Goal: Information Seeking & Learning: Check status

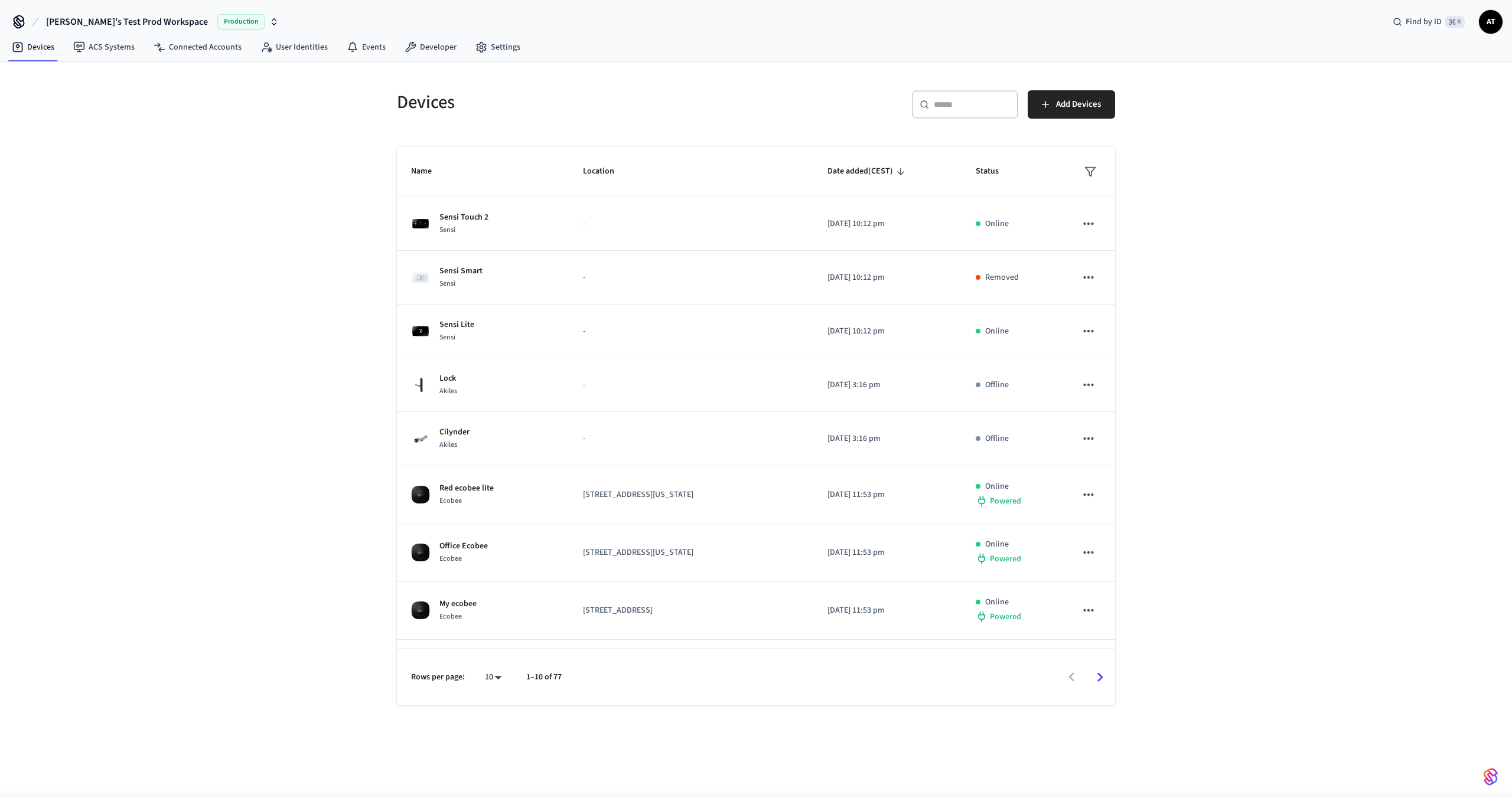
click at [1103, 675] on icon "Go to next page" at bounding box center [1100, 677] width 18 height 18
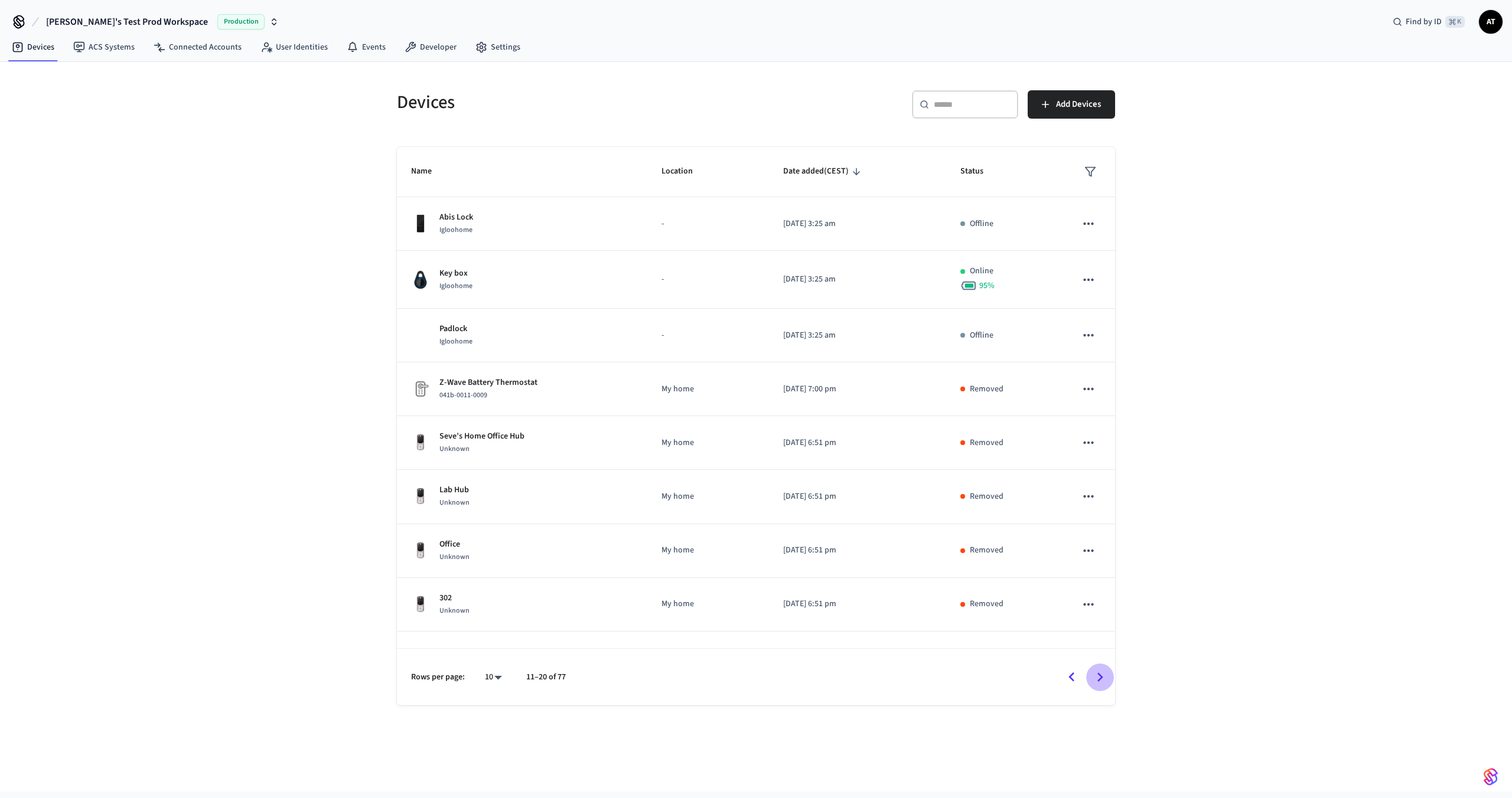
click at [1103, 675] on icon "Go to next page" at bounding box center [1100, 677] width 18 height 18
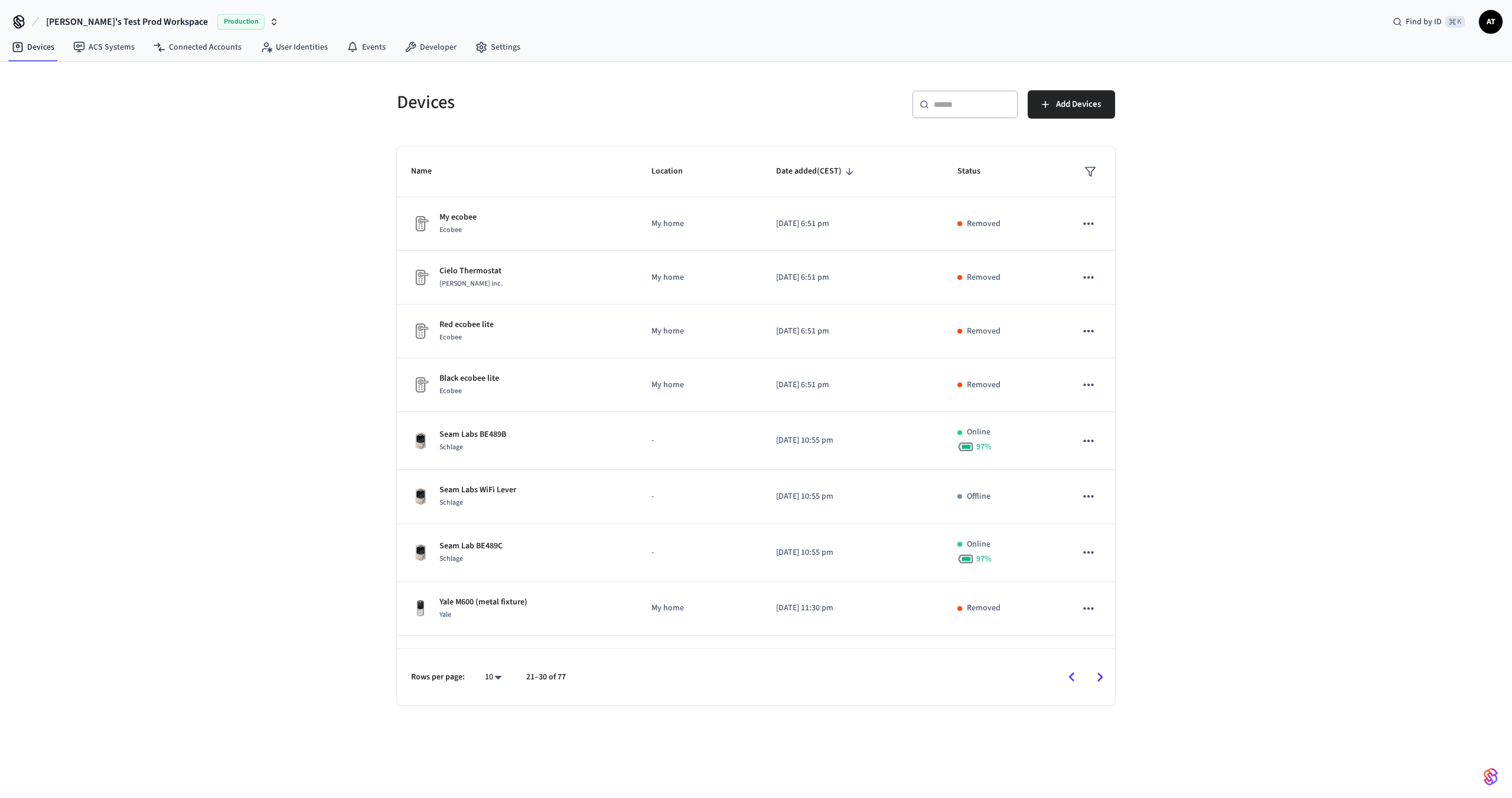
click at [1103, 675] on icon "Go to next page" at bounding box center [1100, 677] width 18 height 18
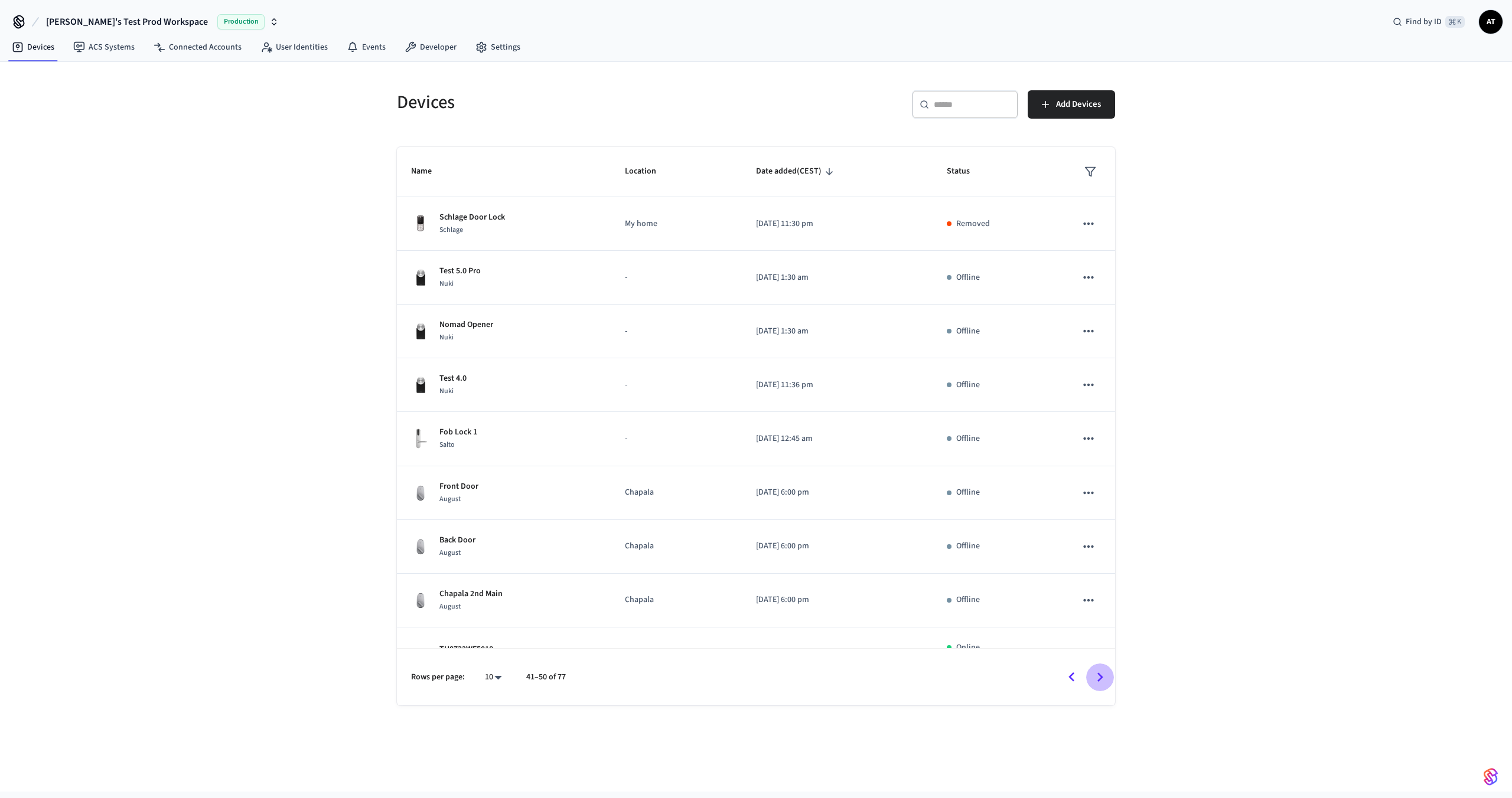
click at [1103, 675] on icon "Go to next page" at bounding box center [1100, 677] width 18 height 18
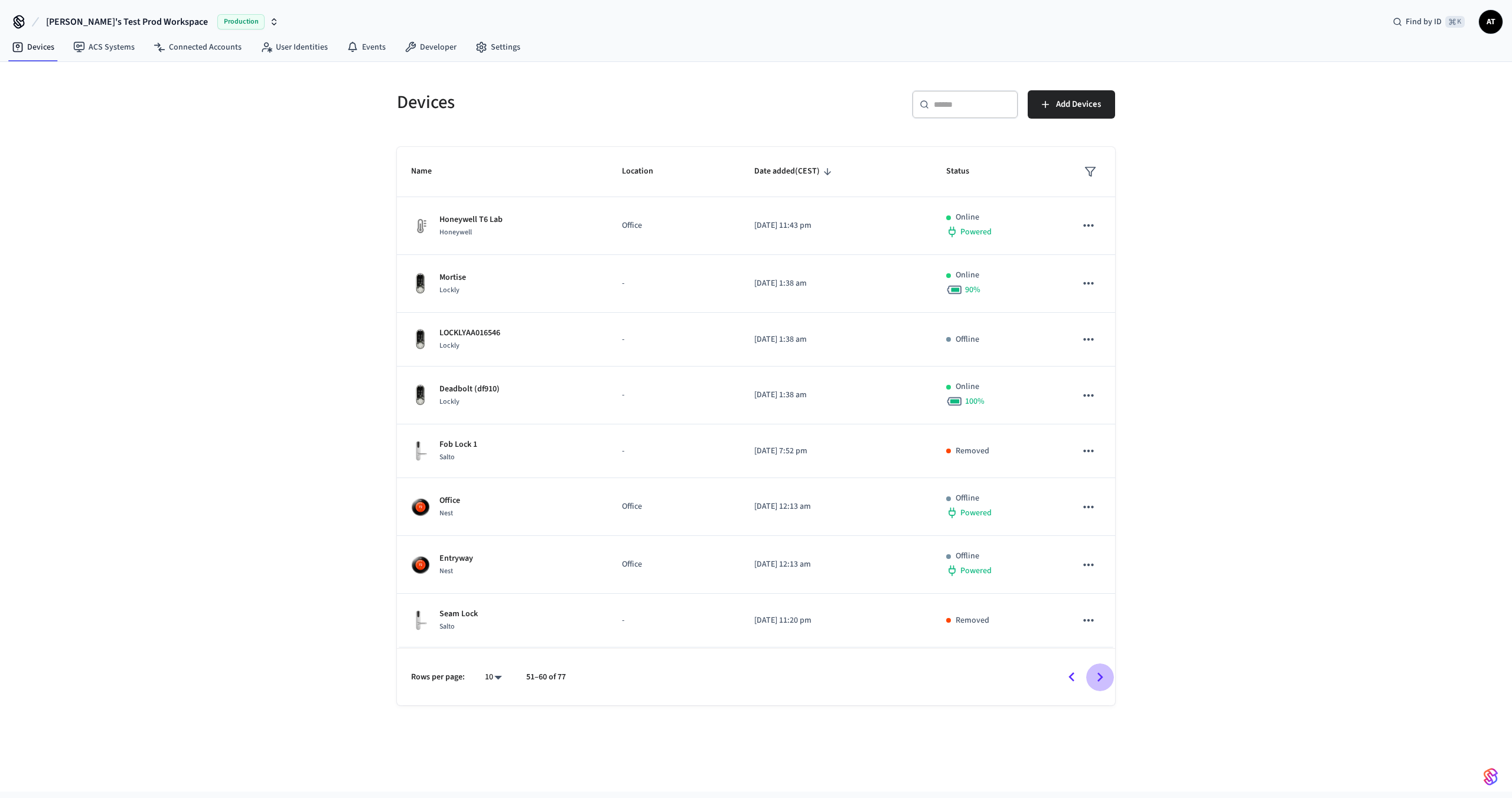
click at [1103, 675] on icon "Go to next page" at bounding box center [1100, 677] width 18 height 18
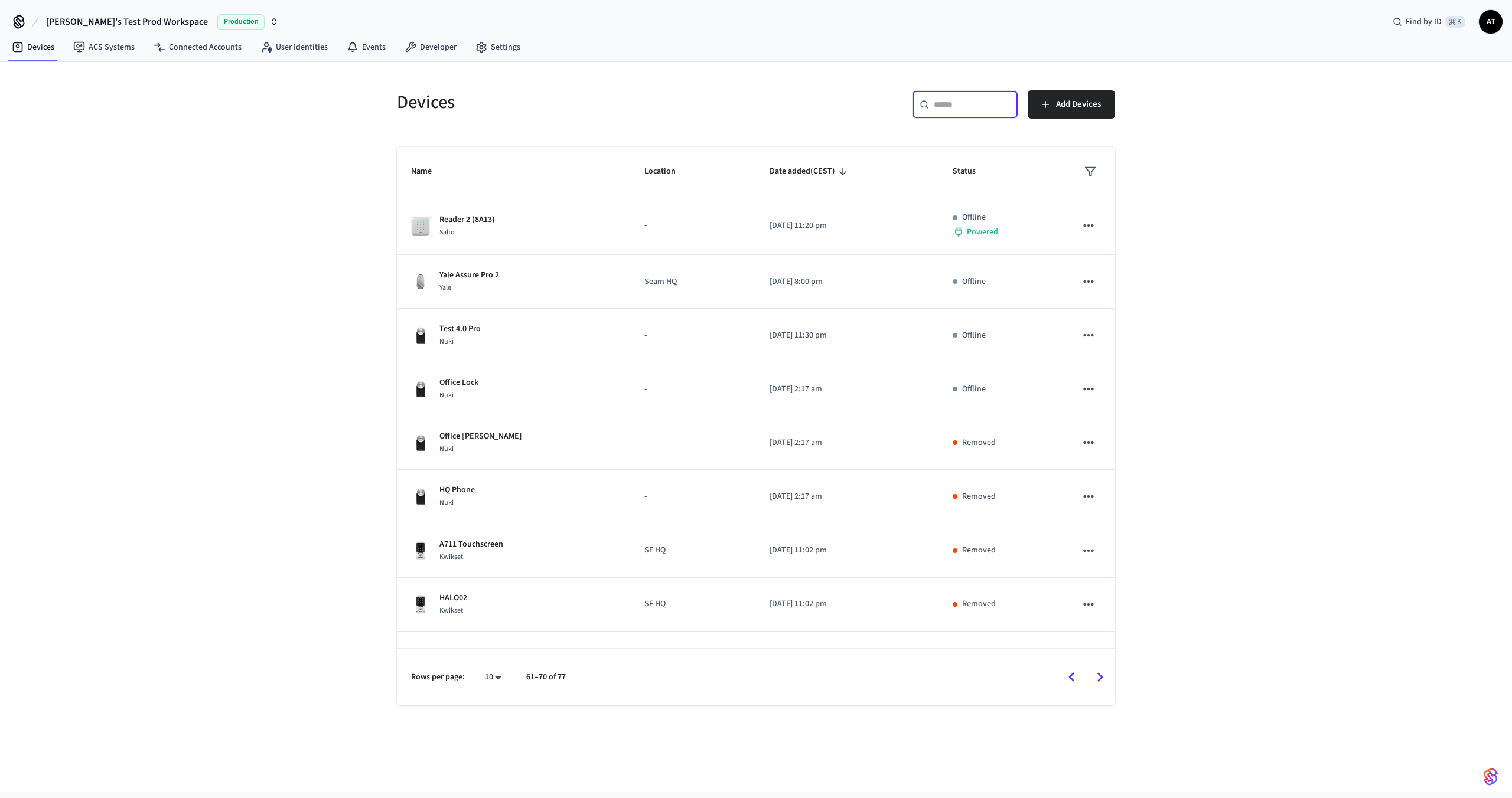
click at [956, 109] on input "text" at bounding box center [972, 104] width 77 height 12
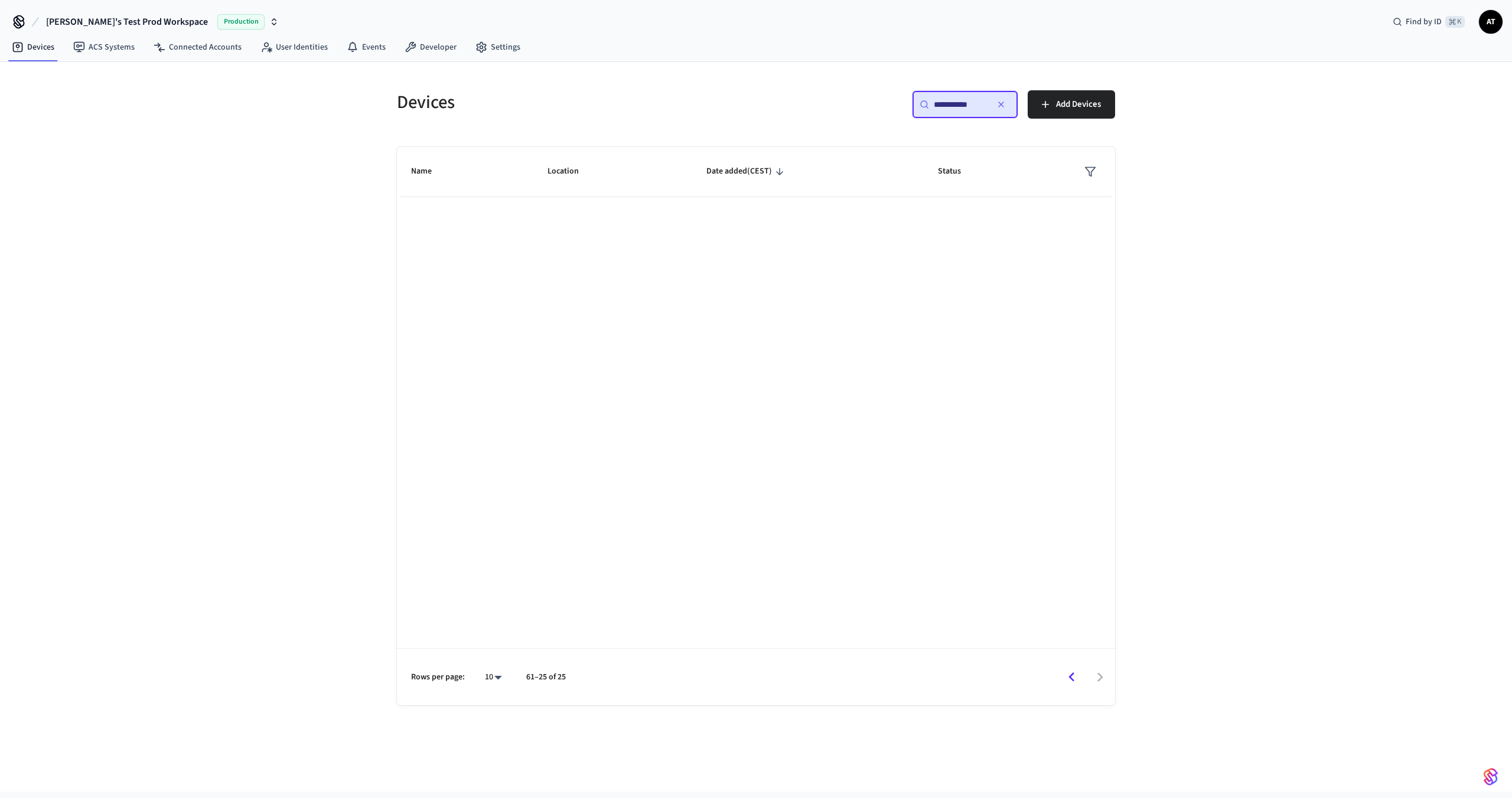
type input "**********"
click at [25, 46] on link "Devices" at bounding box center [33, 47] width 61 height 22
click at [83, 13] on button "[PERSON_NAME]'s Test Prod Workspace Production" at bounding box center [162, 22] width 240 height 25
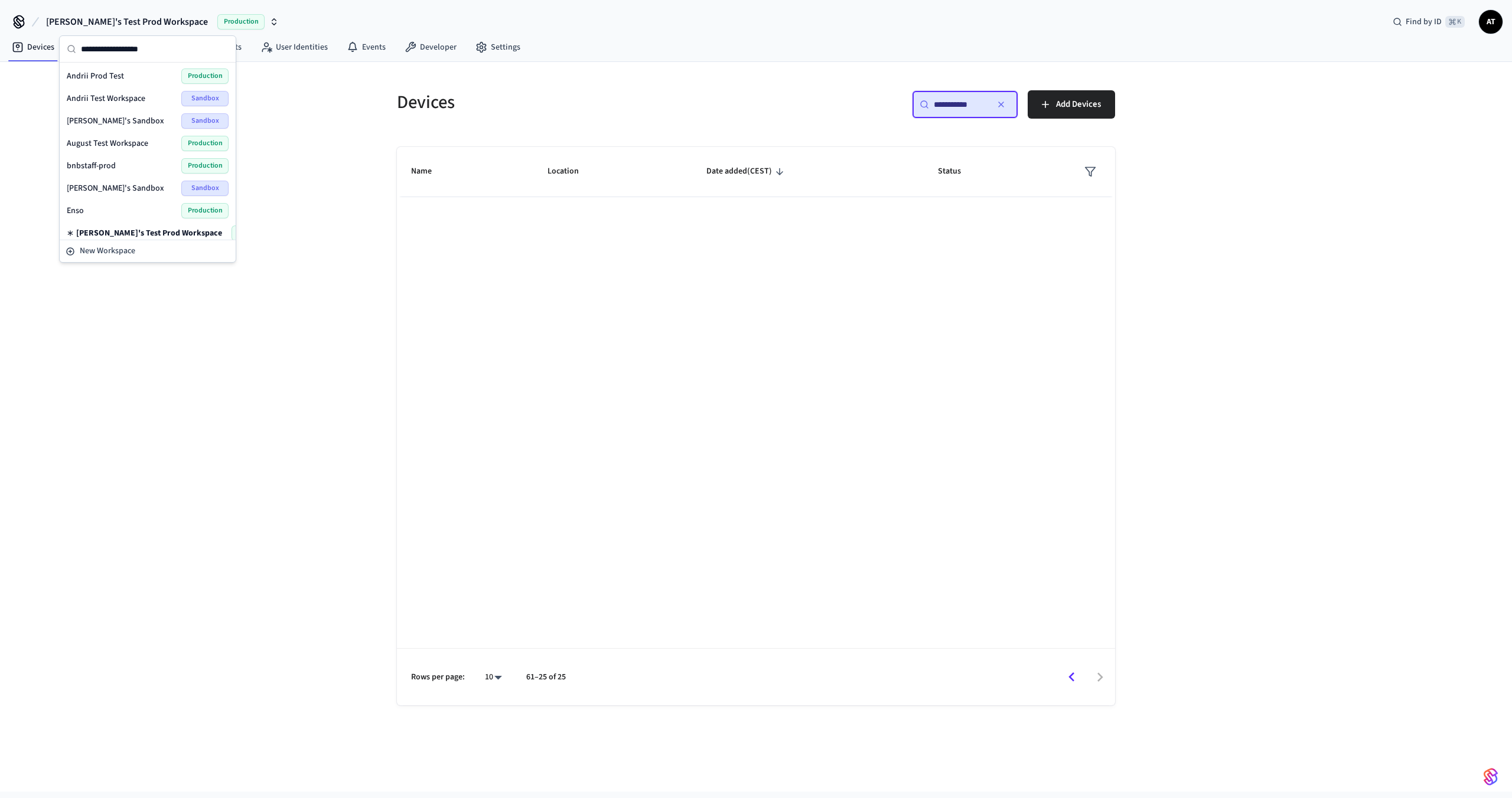
click at [131, 97] on span "Andrii Test Workspace" at bounding box center [106, 98] width 78 height 12
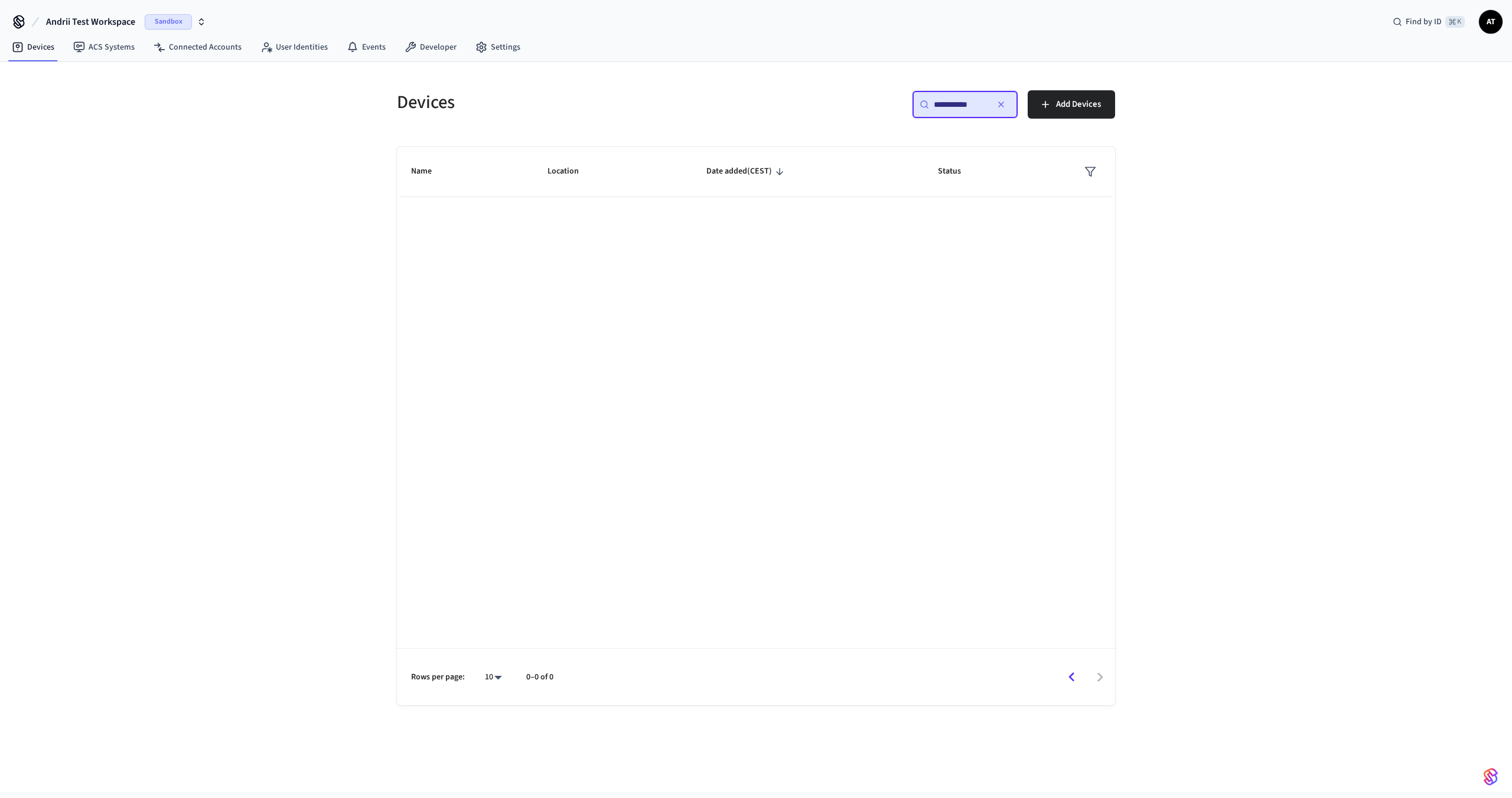
click at [60, 18] on span "Andrii Test Workspace" at bounding box center [91, 22] width 89 height 14
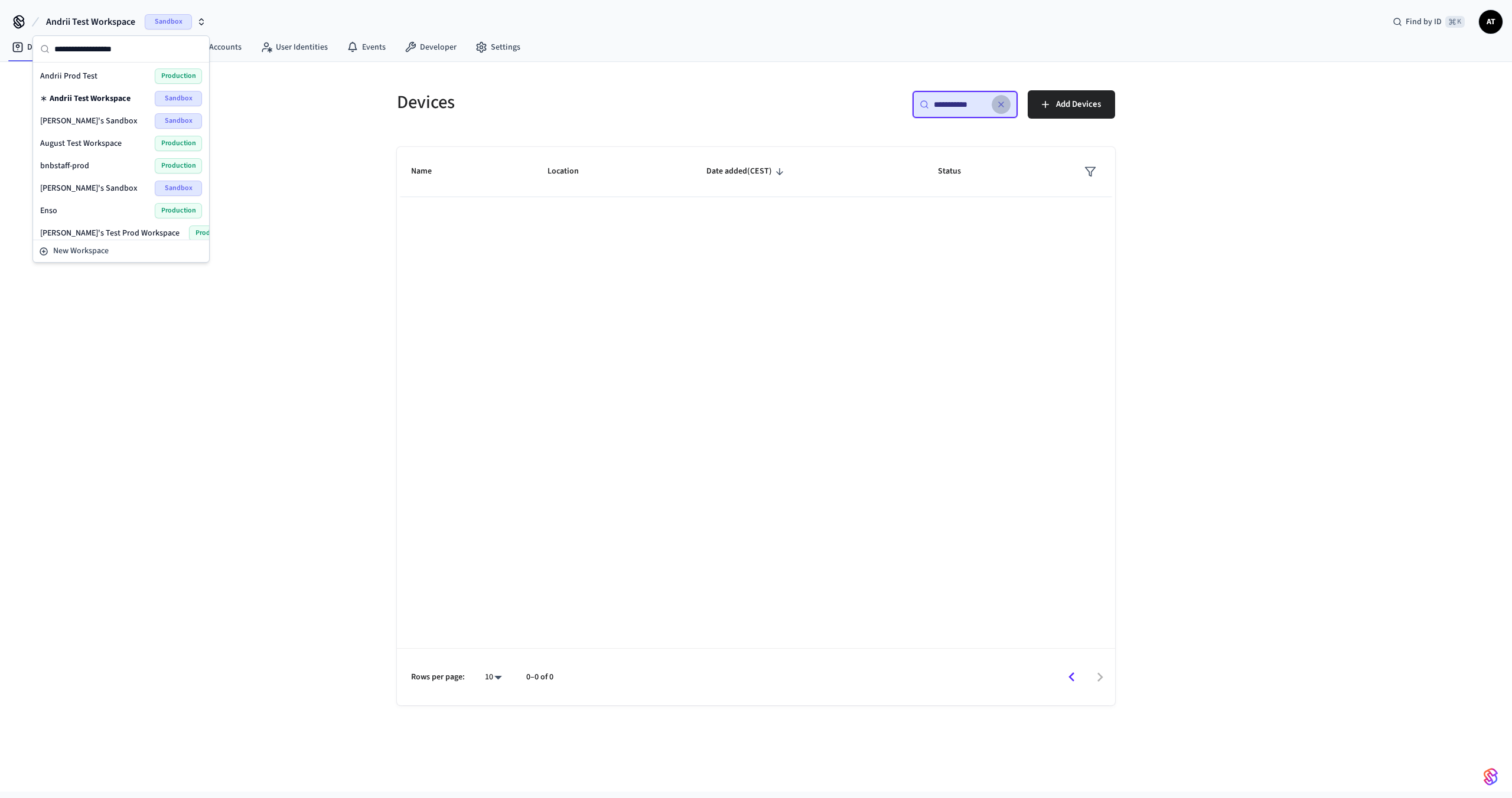
click at [1005, 103] on button "button" at bounding box center [1001, 104] width 19 height 19
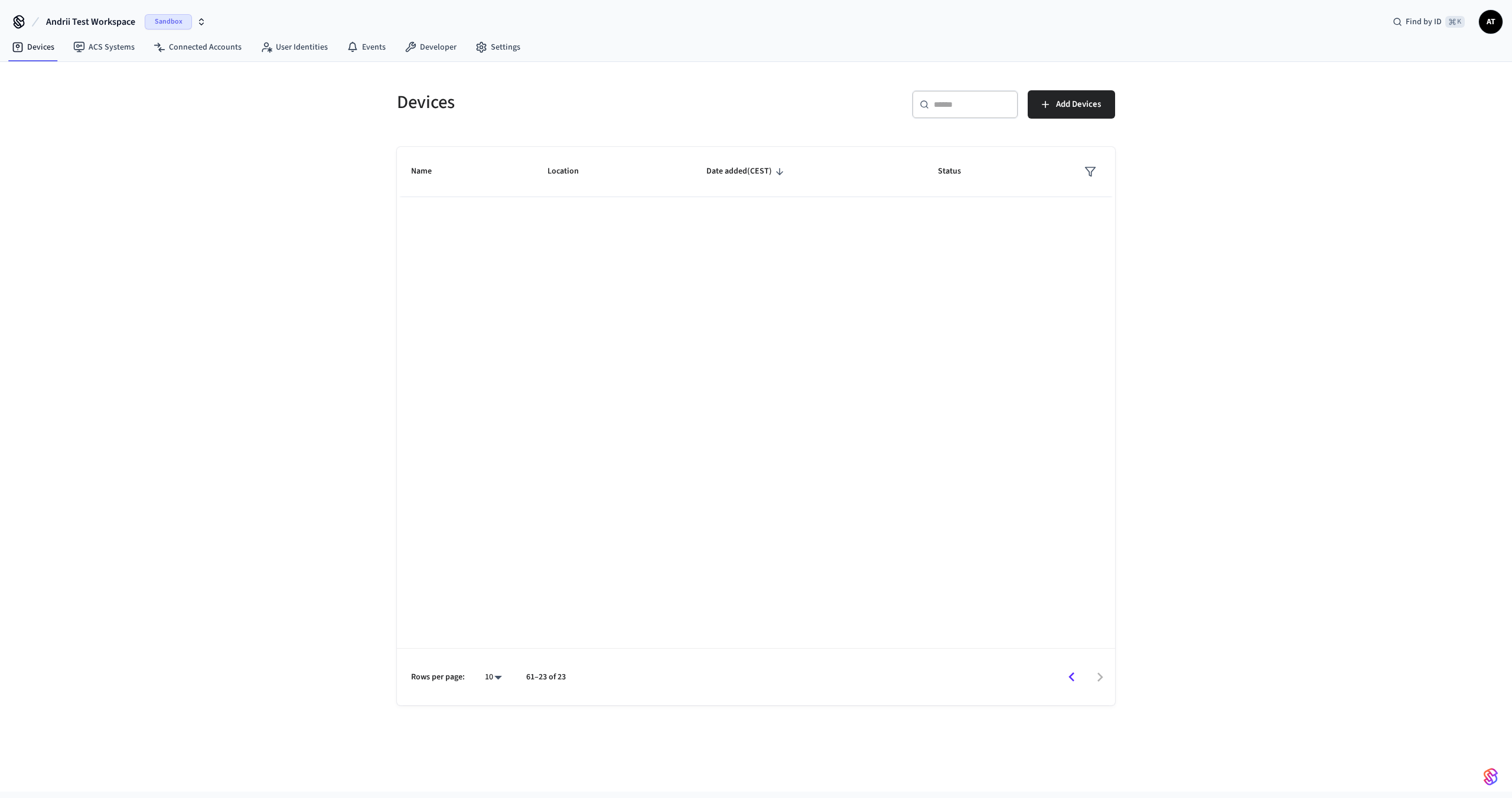
click at [103, 17] on span "Andrii Test Workspace" at bounding box center [91, 22] width 89 height 14
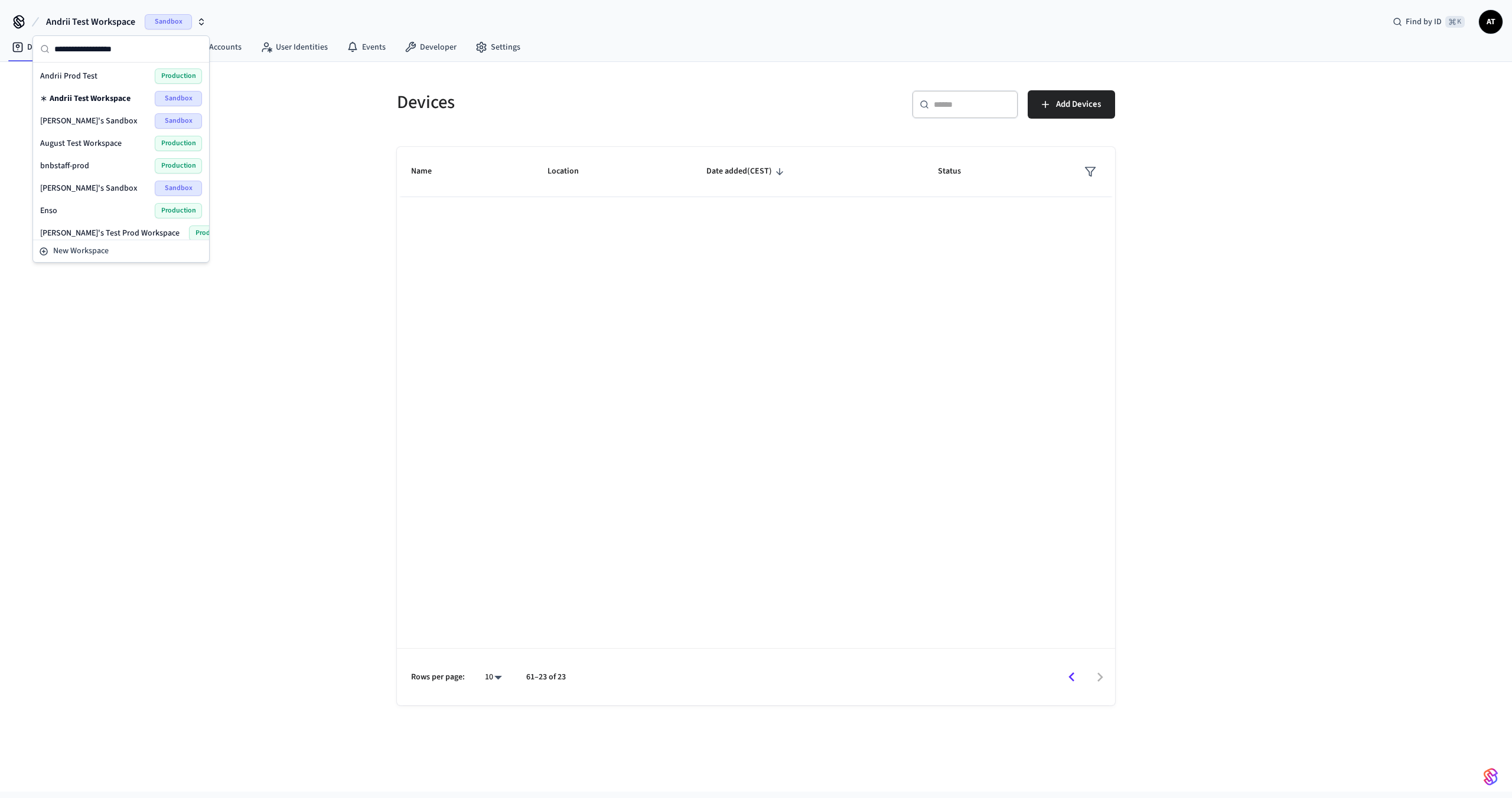
click at [99, 119] on div "[PERSON_NAME]'s Sandbox Sandbox" at bounding box center [120, 120] width 162 height 15
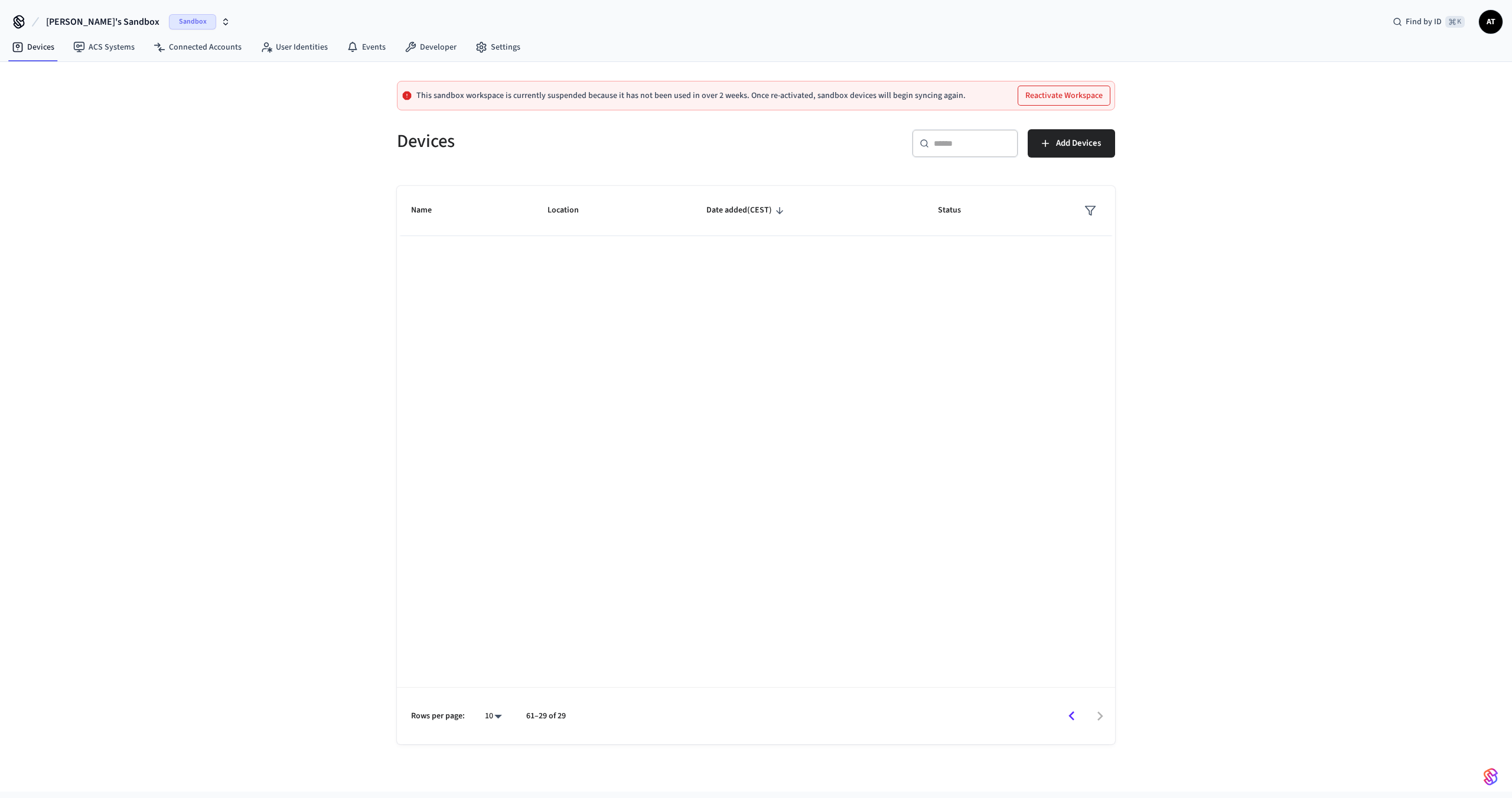
click at [1071, 88] on button "Reactivate Workspace" at bounding box center [1064, 96] width 92 height 19
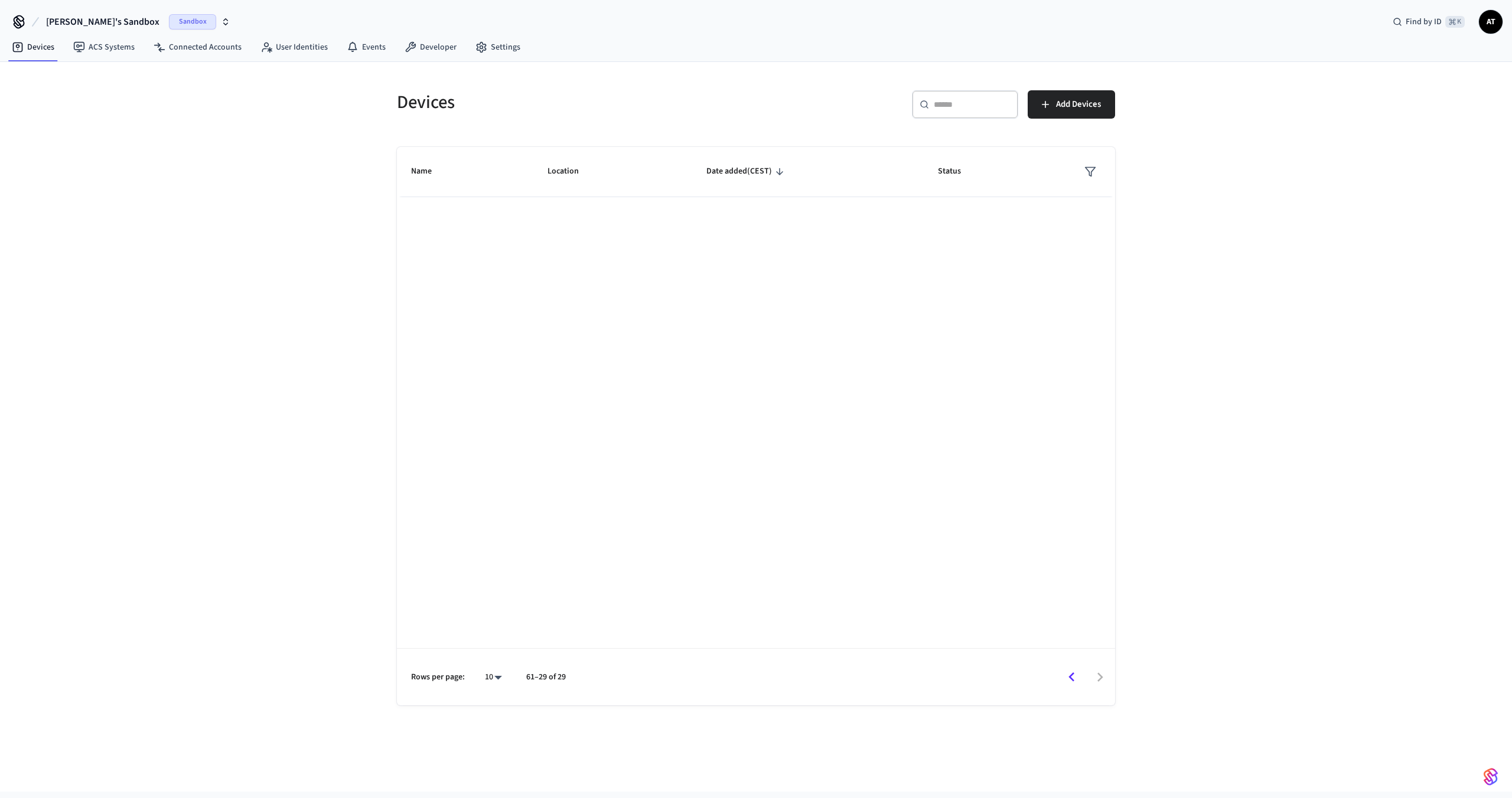
click at [94, 26] on span "[PERSON_NAME]'s Sandbox" at bounding box center [103, 22] width 113 height 14
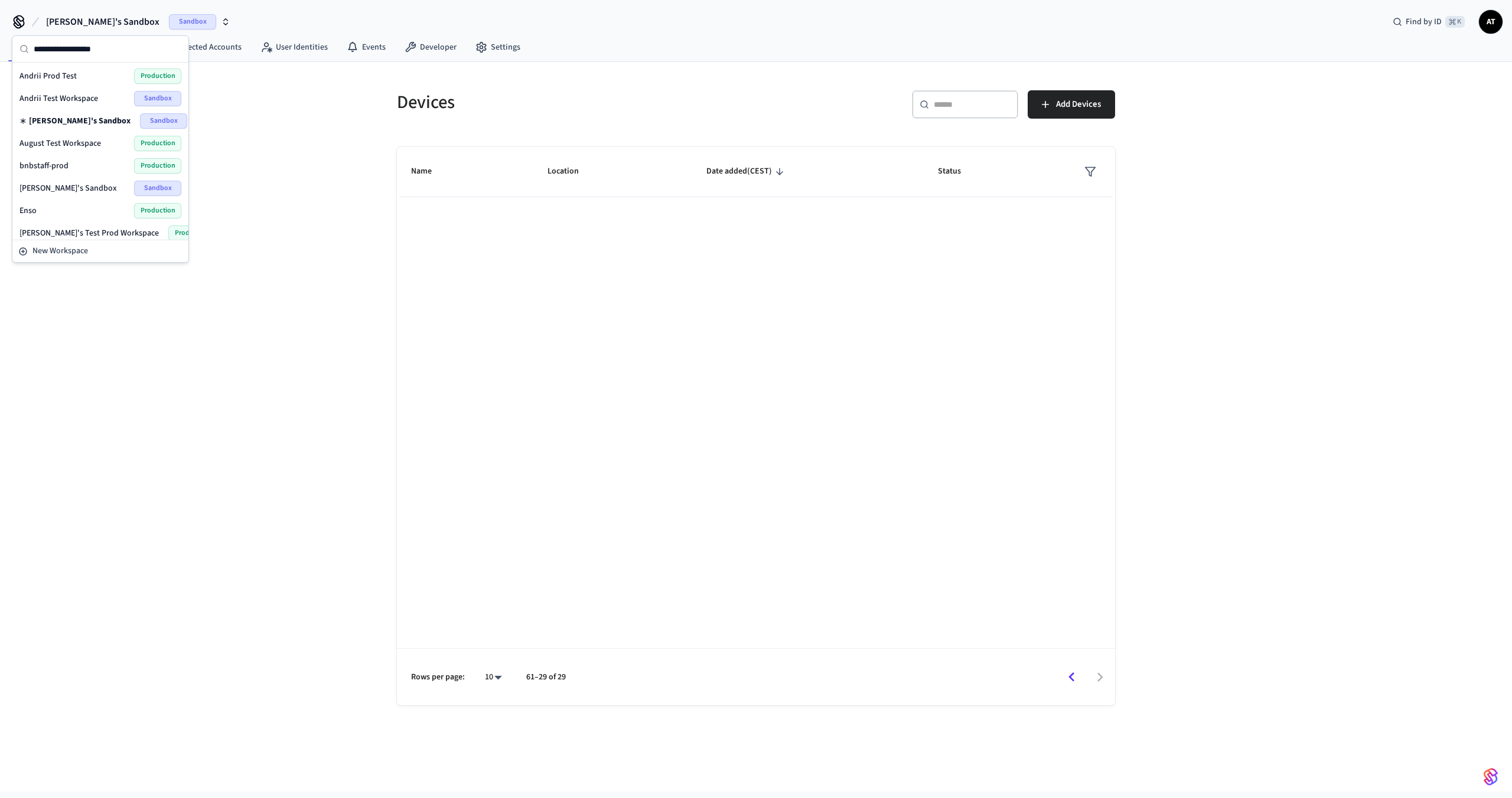
click at [95, 17] on span "[PERSON_NAME]'s Sandbox" at bounding box center [103, 22] width 113 height 14
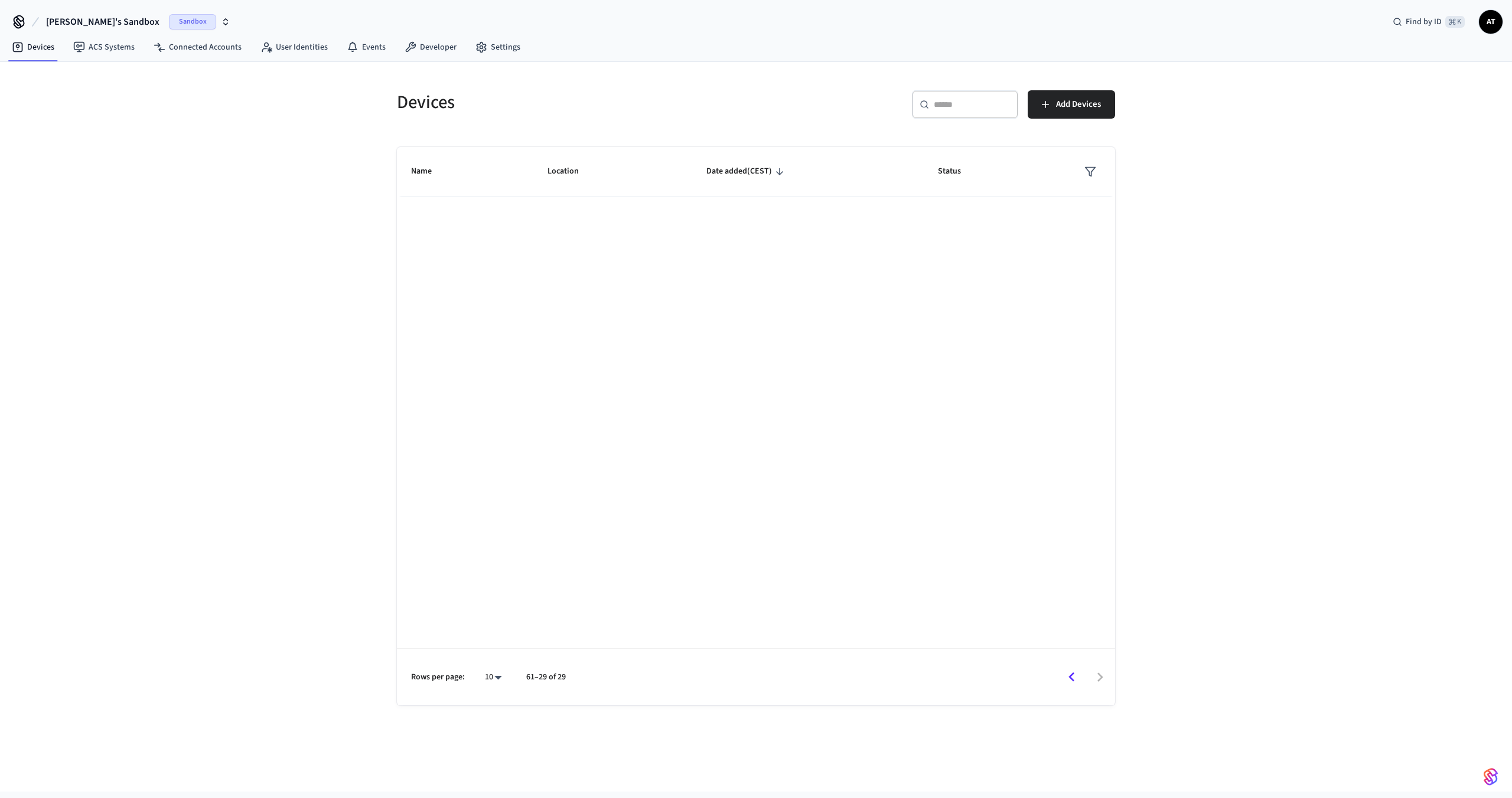
click at [597, 631] on div "Name Location Date added (CEST) Status Rows per page: 10 ** 61–29 of 29" at bounding box center [756, 426] width 719 height 559
click at [133, 49] on link "ACS Systems" at bounding box center [104, 47] width 81 height 22
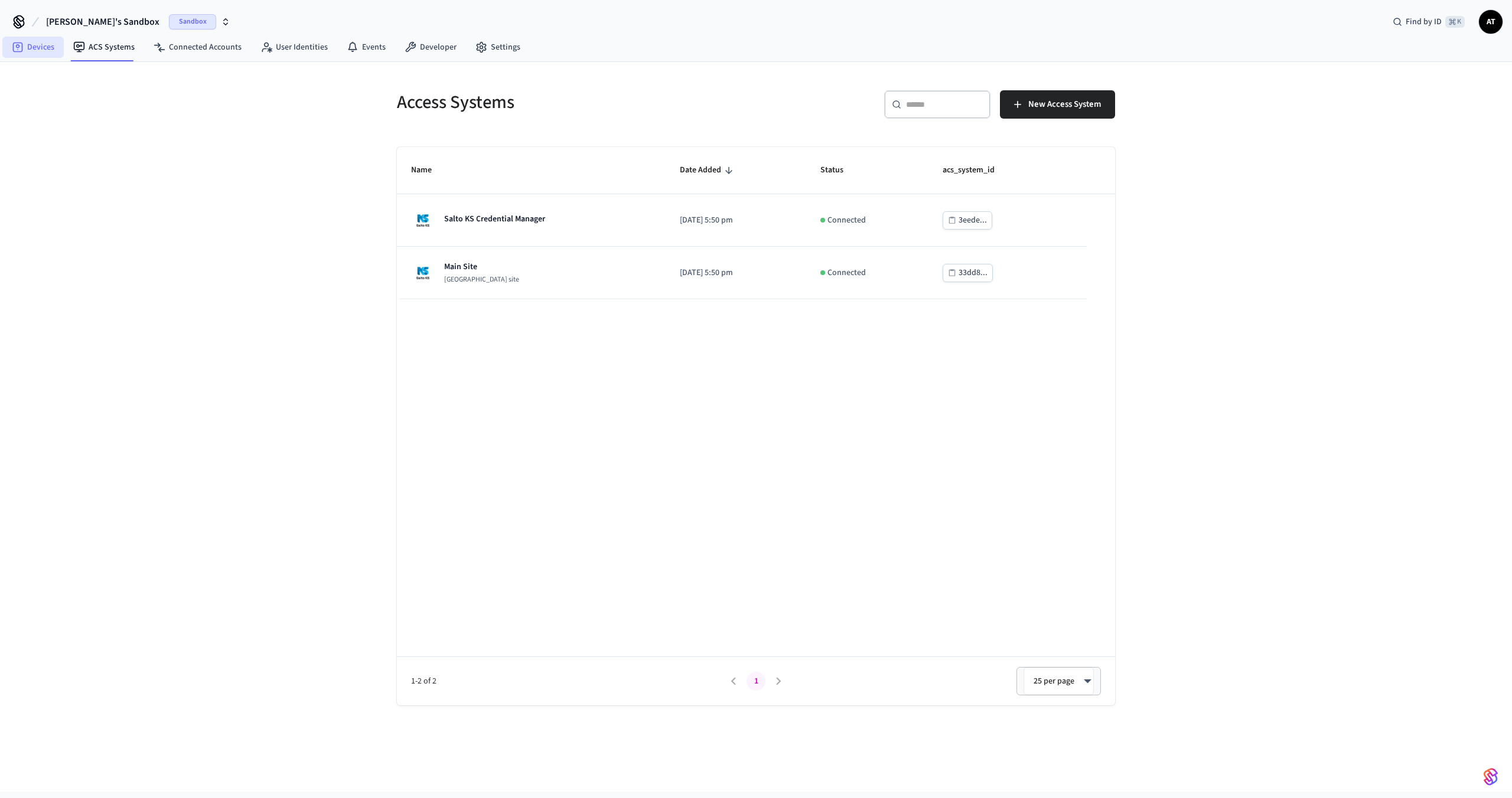
click at [42, 45] on link "Devices" at bounding box center [33, 47] width 61 height 22
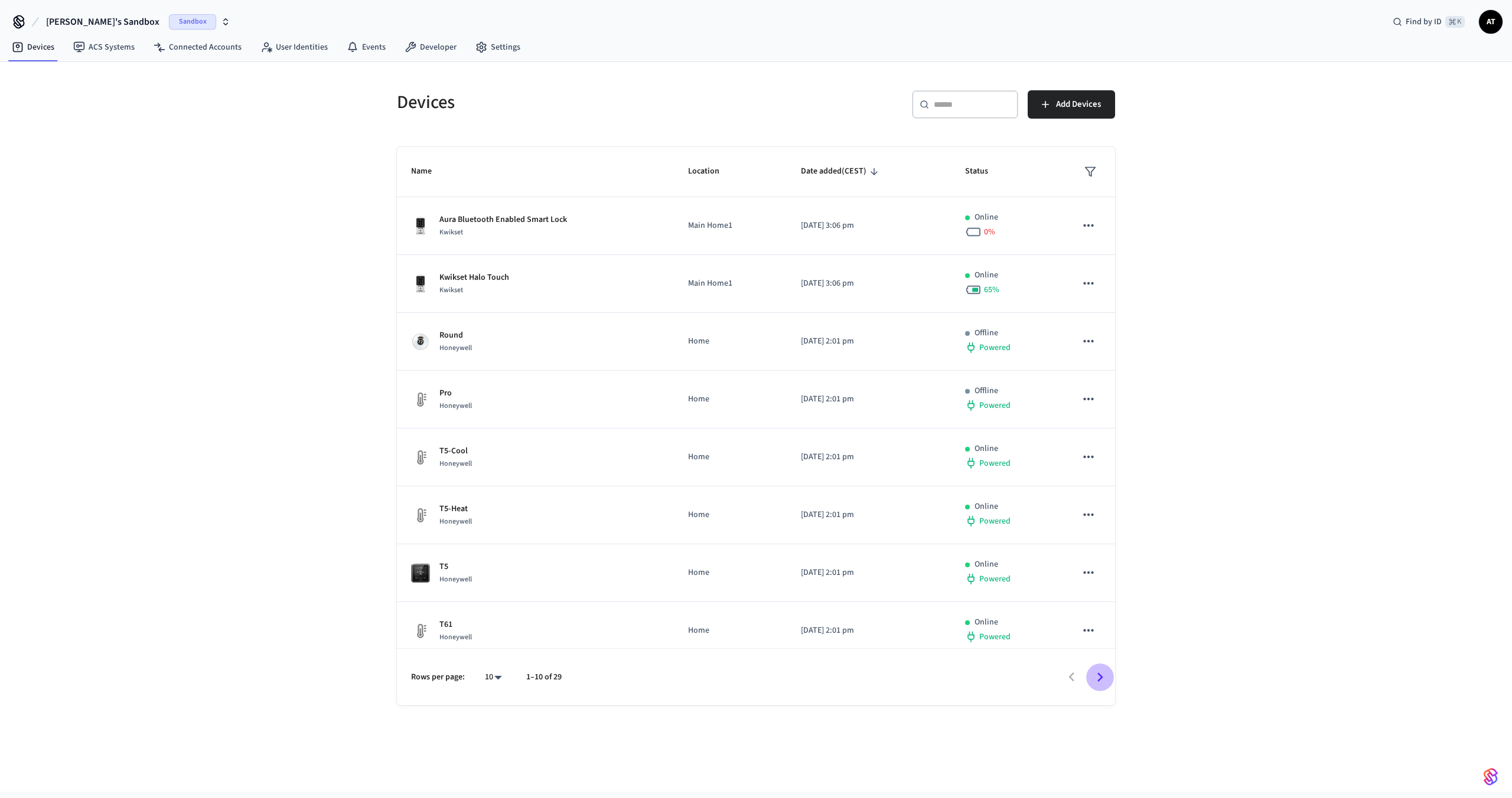
click at [1104, 682] on icon "Go to next page" at bounding box center [1100, 677] width 18 height 18
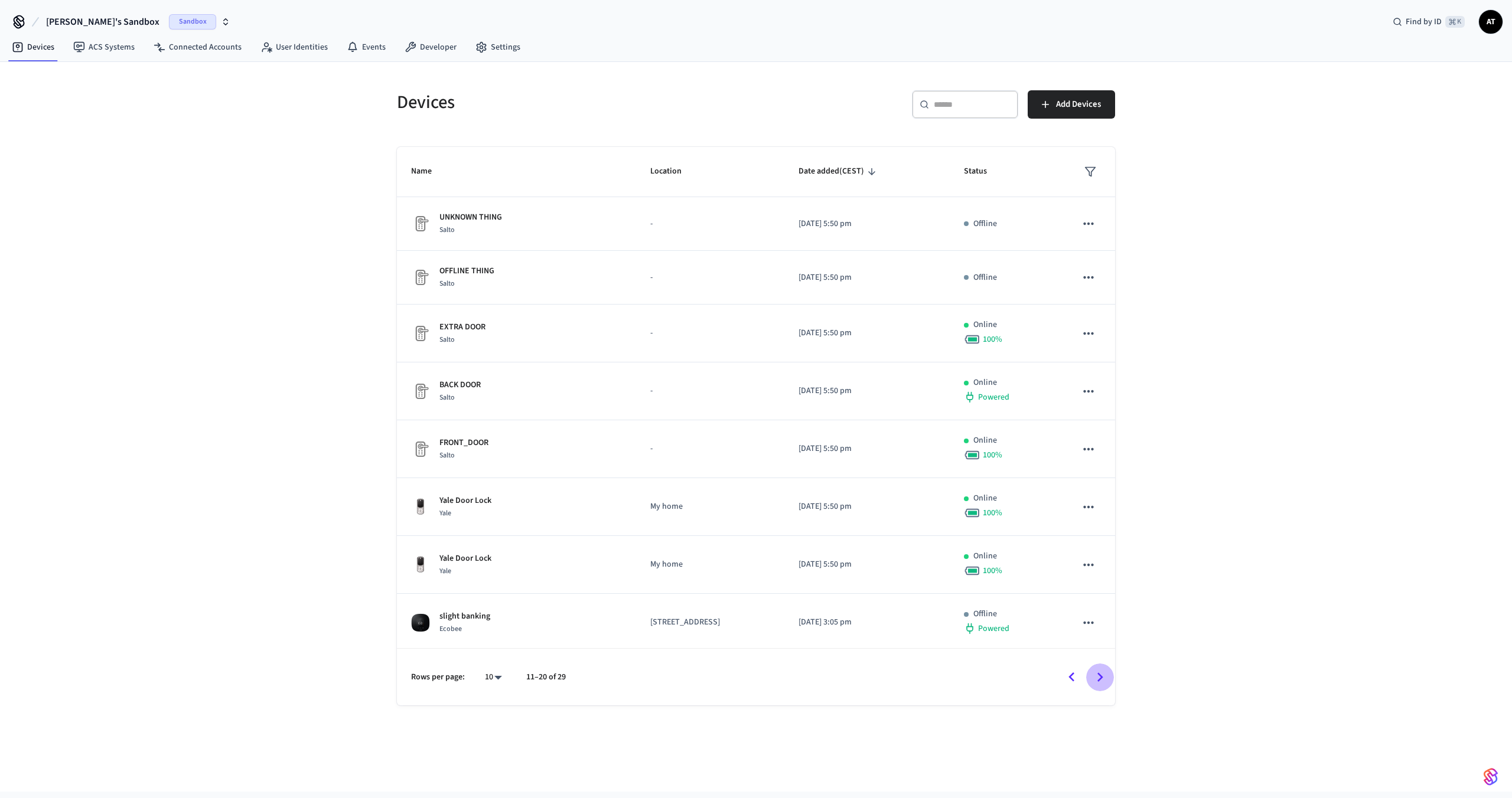
click at [1104, 682] on icon "Go to next page" at bounding box center [1100, 677] width 18 height 18
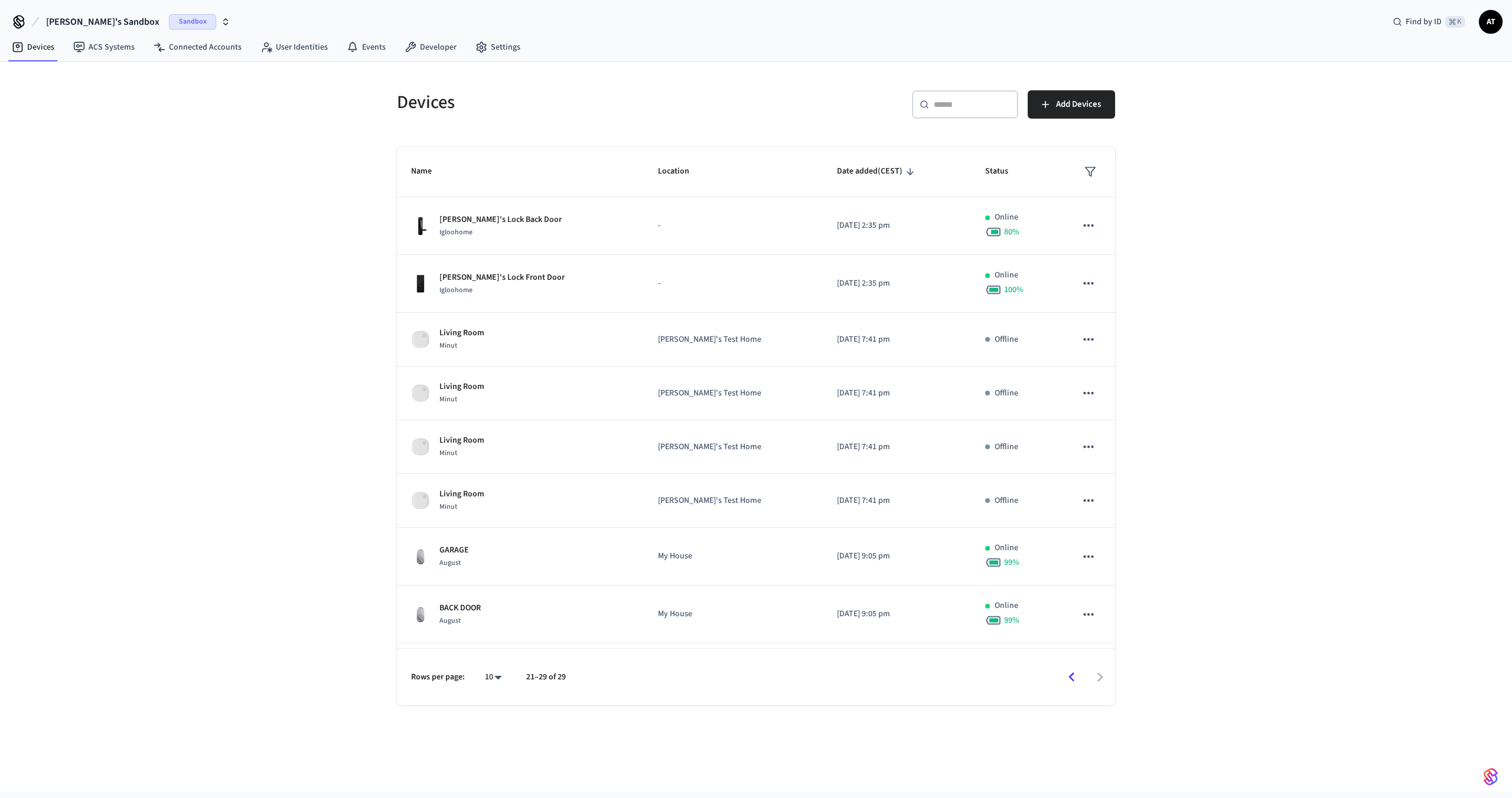
click at [1104, 682] on div at bounding box center [845, 677] width 536 height 28
click at [181, 45] on link "Connected Accounts" at bounding box center [198, 47] width 107 height 22
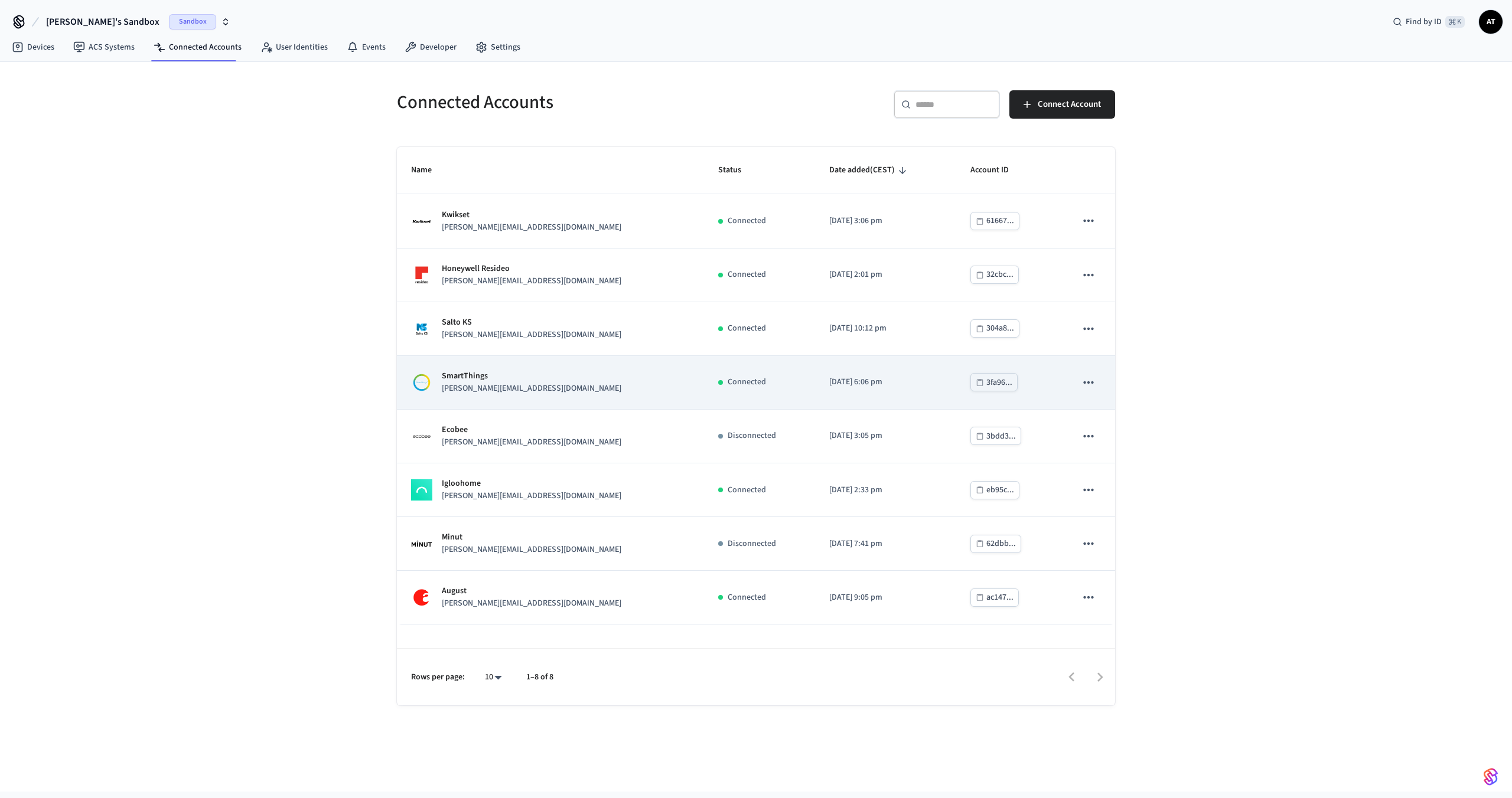
click at [869, 381] on p "[DATE] 6:06 pm" at bounding box center [885, 383] width 112 height 13
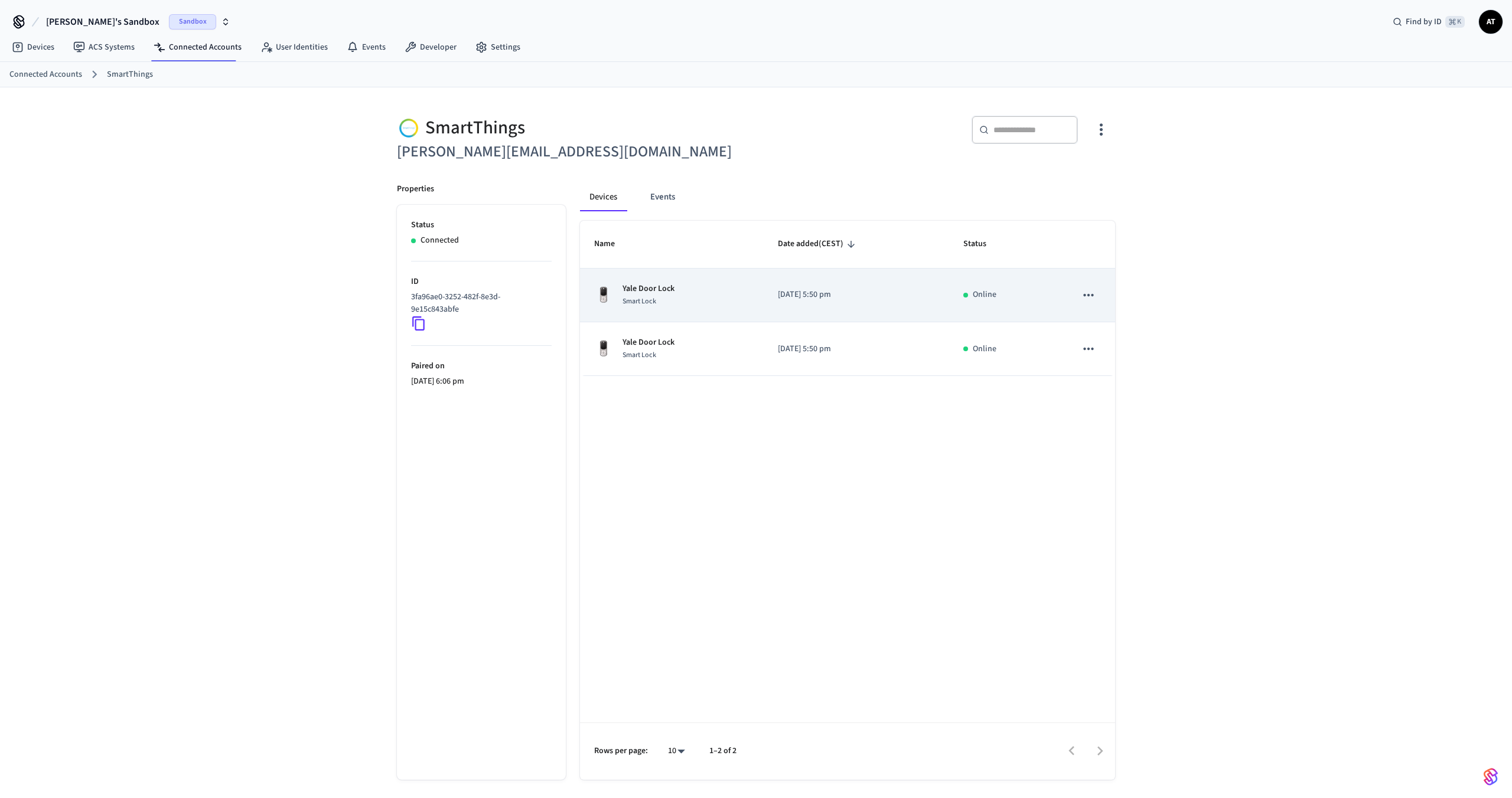
click at [705, 291] on div "Yale Door Lock Smart Lock" at bounding box center [671, 295] width 156 height 25
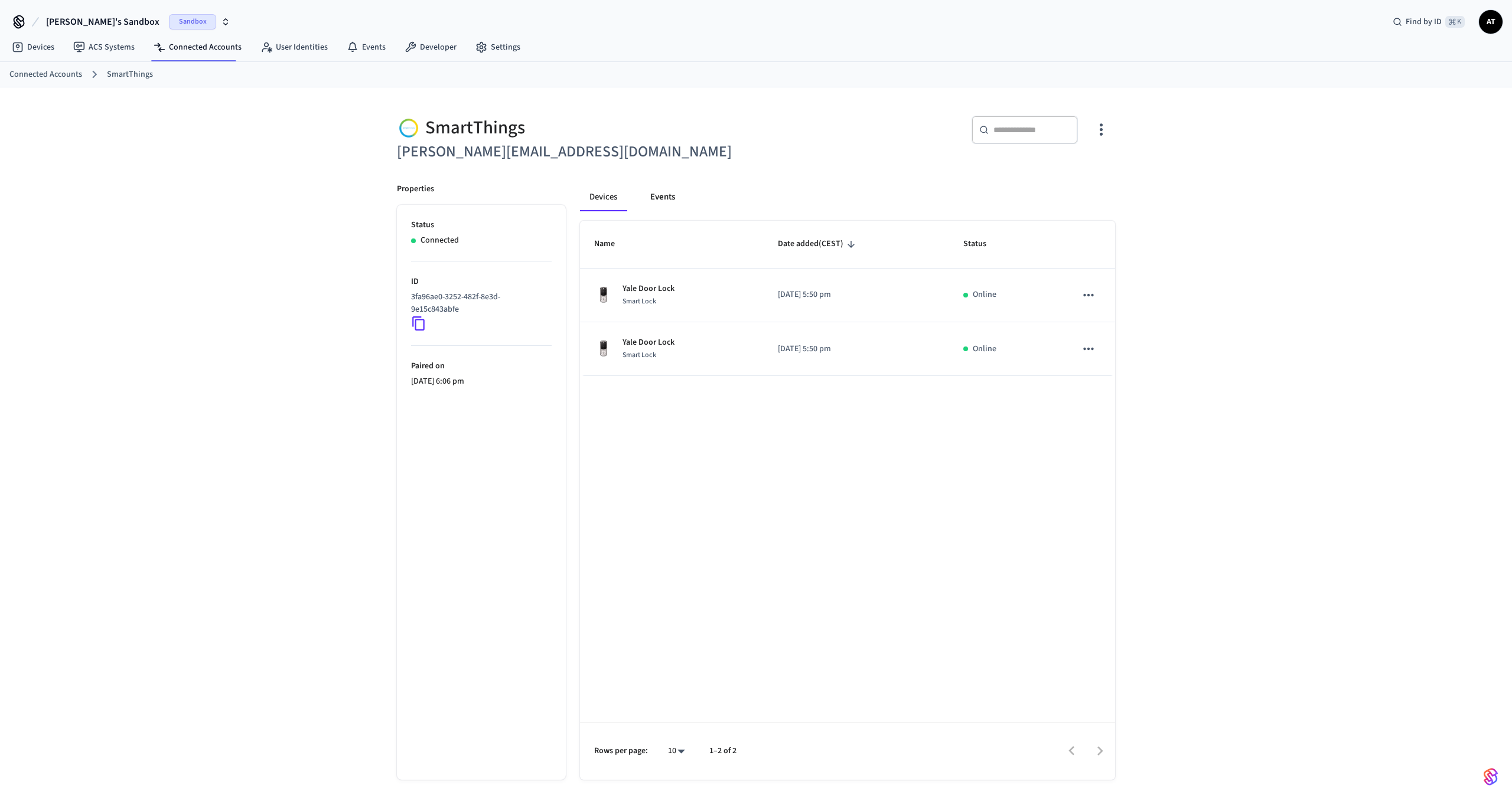
click at [671, 195] on button "Events" at bounding box center [662, 198] width 44 height 29
click at [619, 199] on button "Devices" at bounding box center [604, 198] width 48 height 29
click at [1097, 137] on icon "button" at bounding box center [1101, 129] width 18 height 18
click at [757, 148] on div at bounding box center [756, 399] width 1512 height 798
click at [78, 18] on span "[PERSON_NAME]'s Sandbox" at bounding box center [103, 22] width 113 height 14
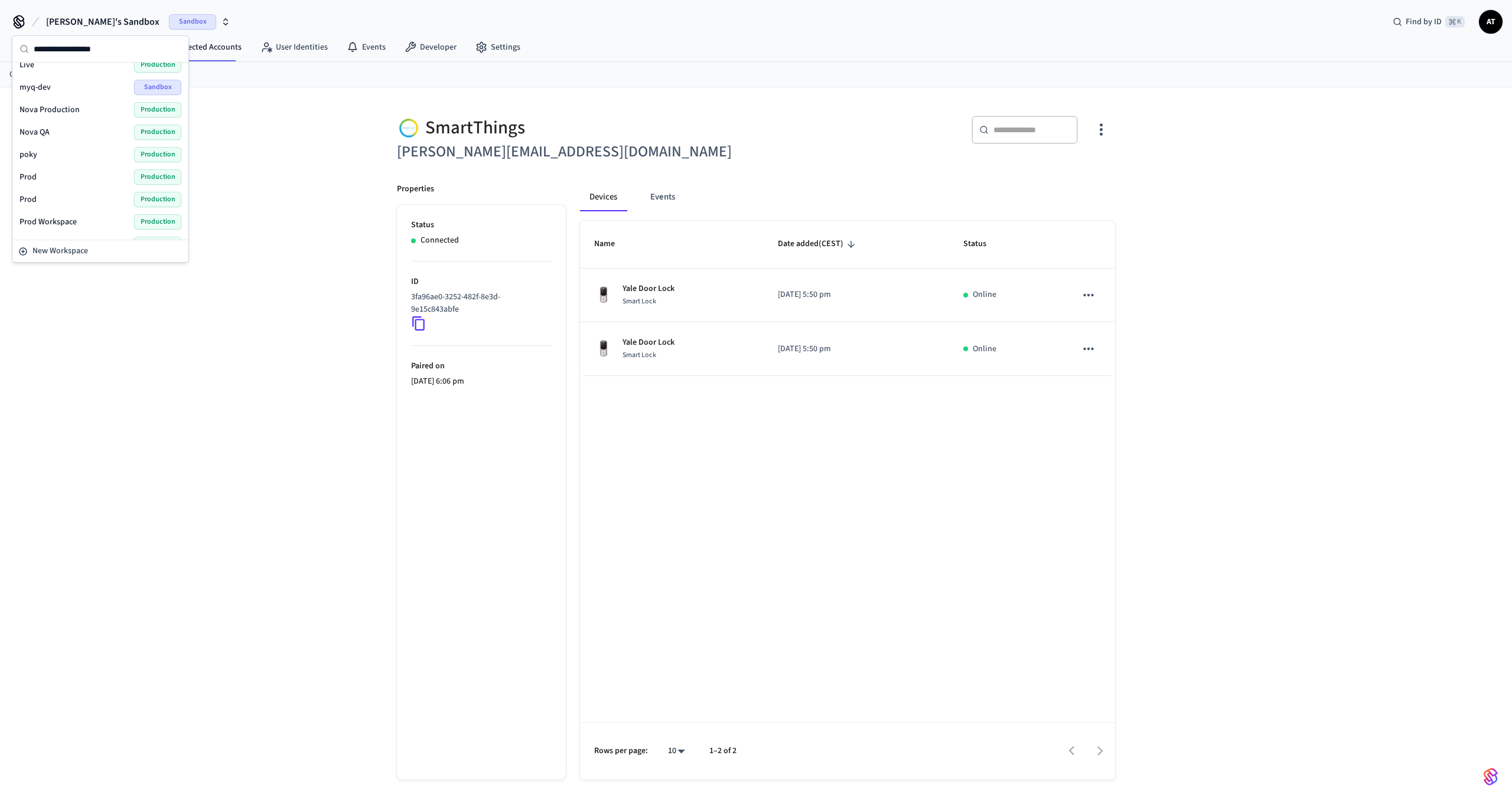
scroll to position [304, 0]
click at [82, 179] on div "Prod Production" at bounding box center [100, 176] width 162 height 15
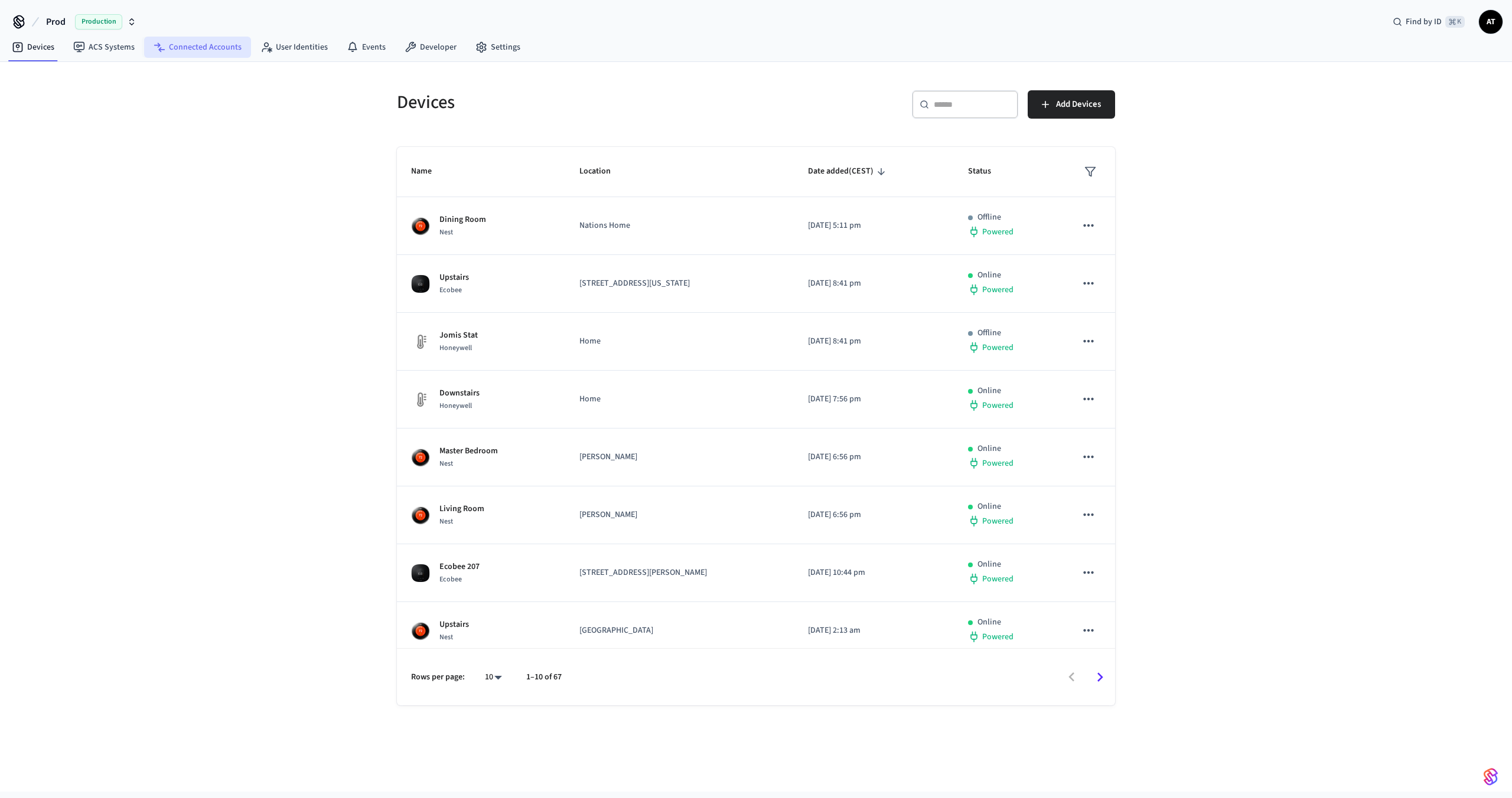
click at [167, 45] on link "Connected Accounts" at bounding box center [198, 47] width 107 height 22
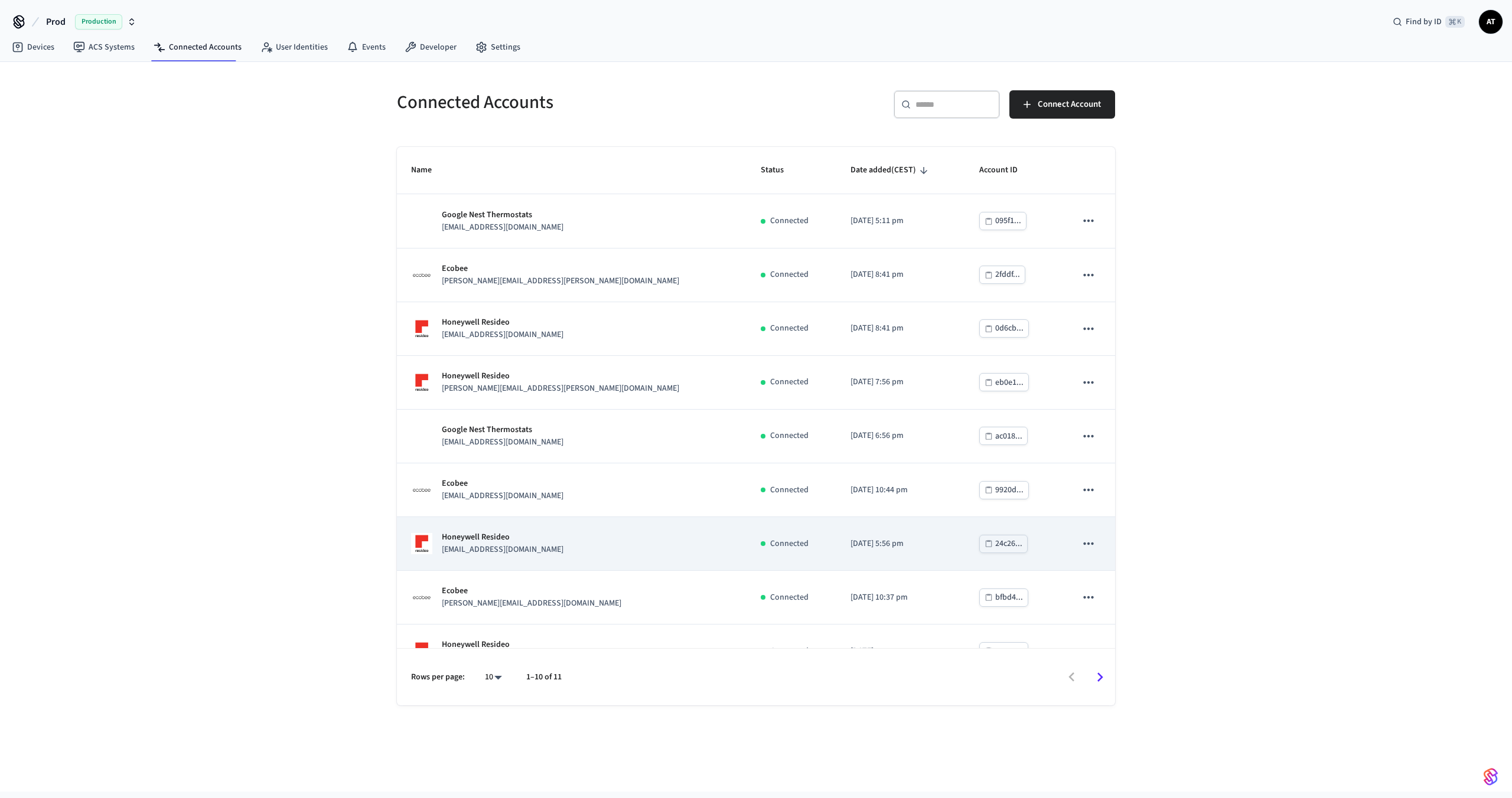
scroll to position [85, 0]
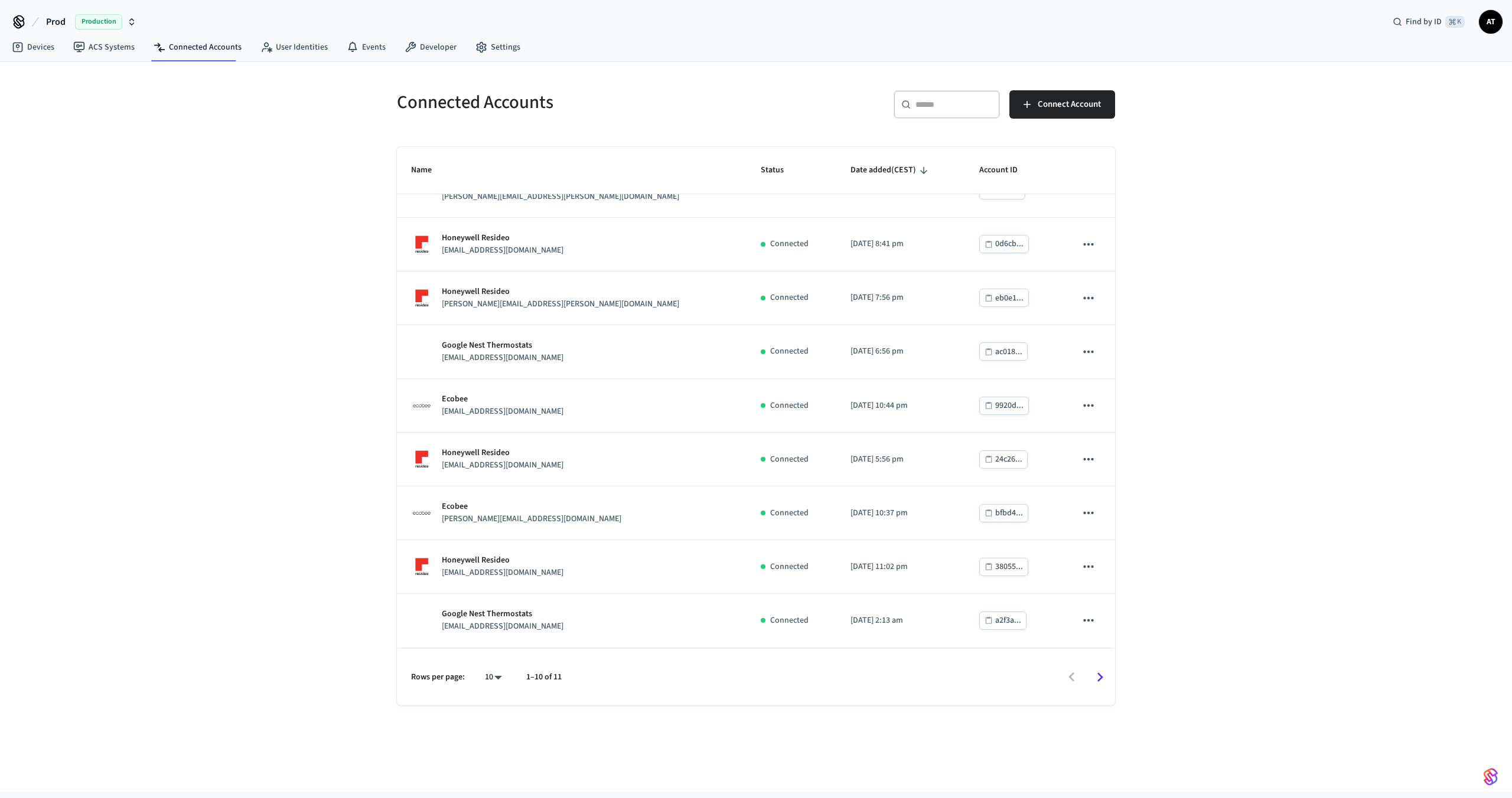
click at [1097, 674] on icon "Go to next page" at bounding box center [1100, 677] width 18 height 18
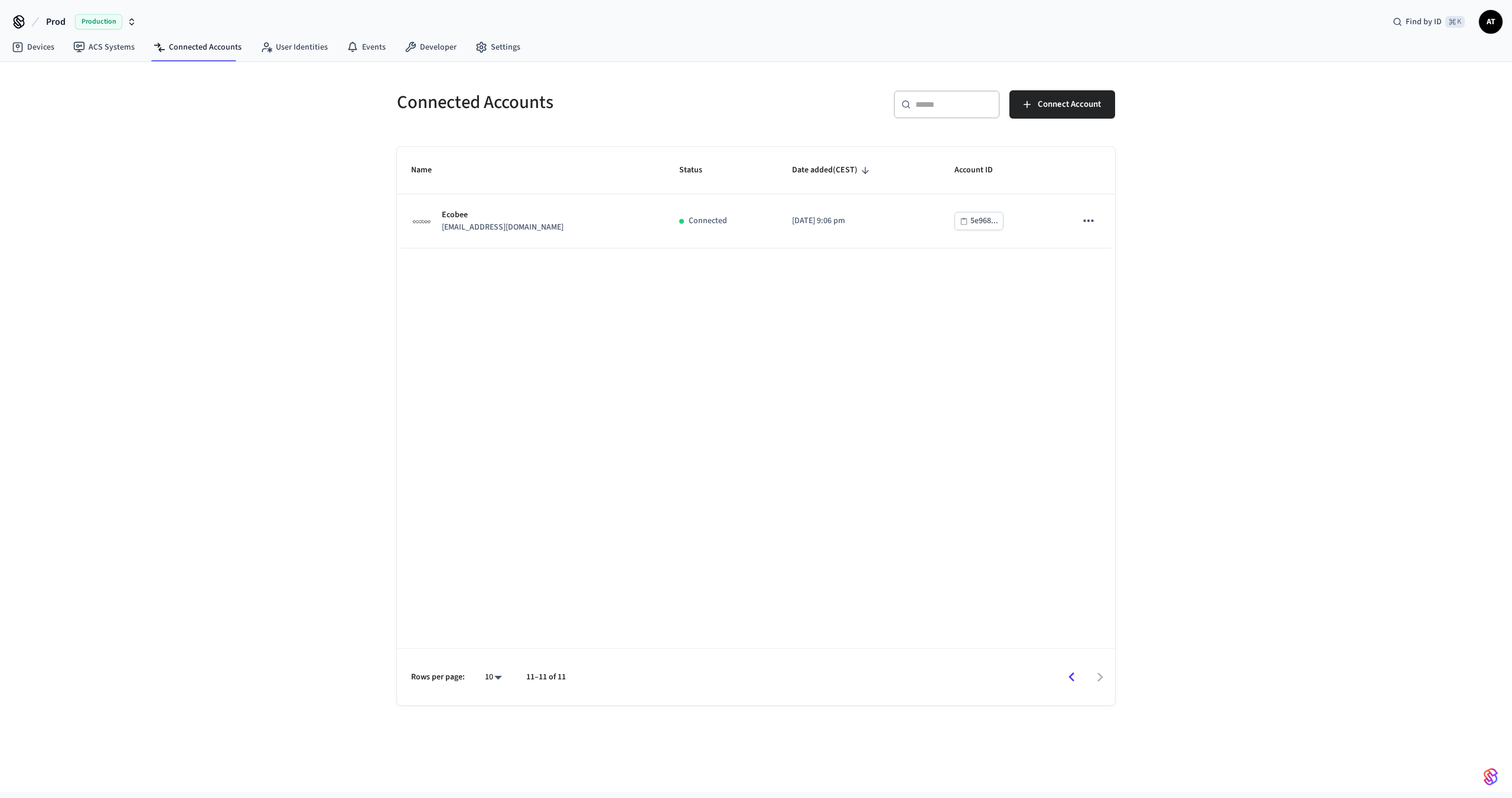
scroll to position [0, 0]
click at [1065, 681] on icon "Go to previous page" at bounding box center [1071, 677] width 18 height 18
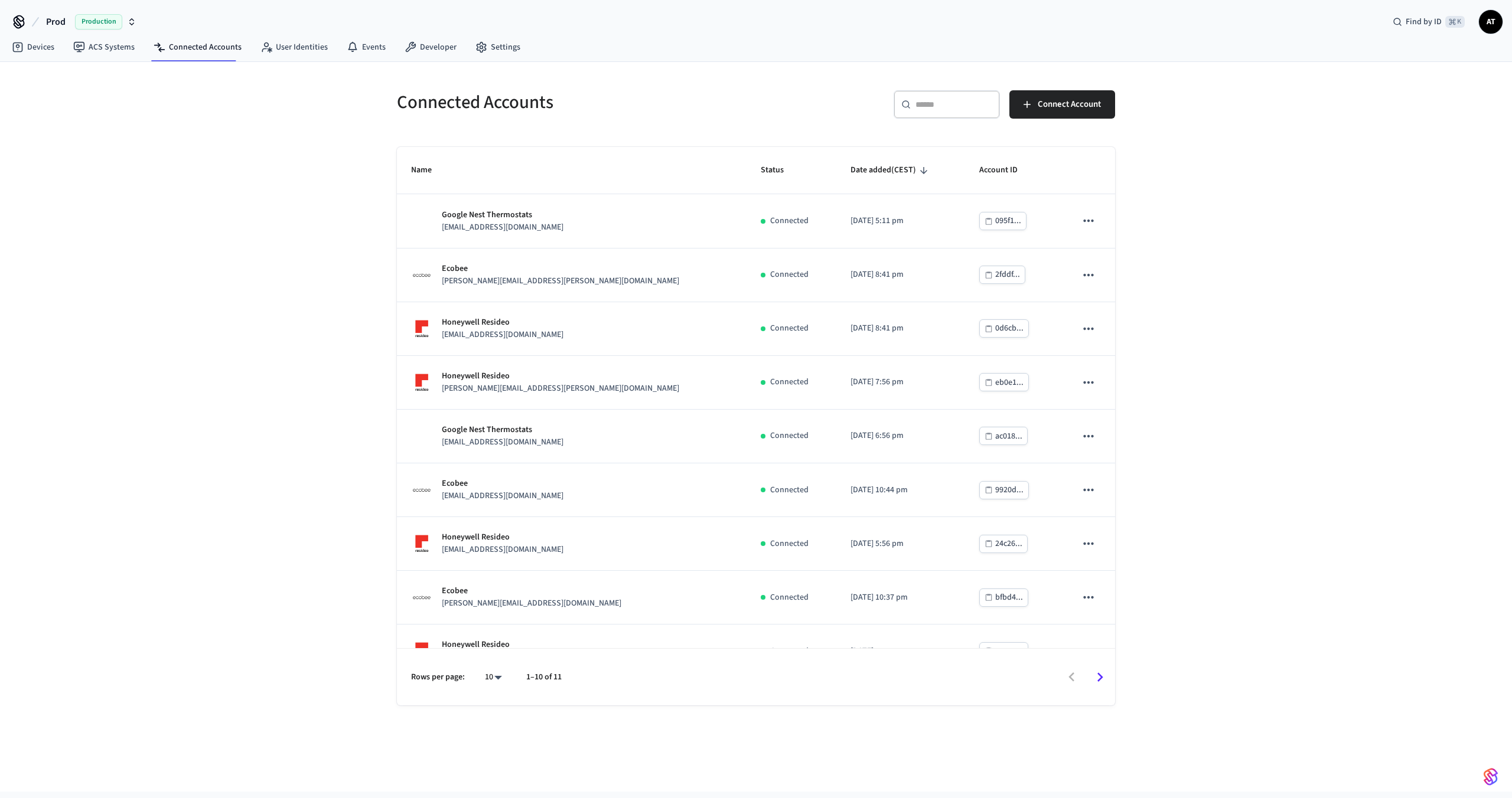
click at [67, 24] on button "Prod Production" at bounding box center [91, 22] width 97 height 25
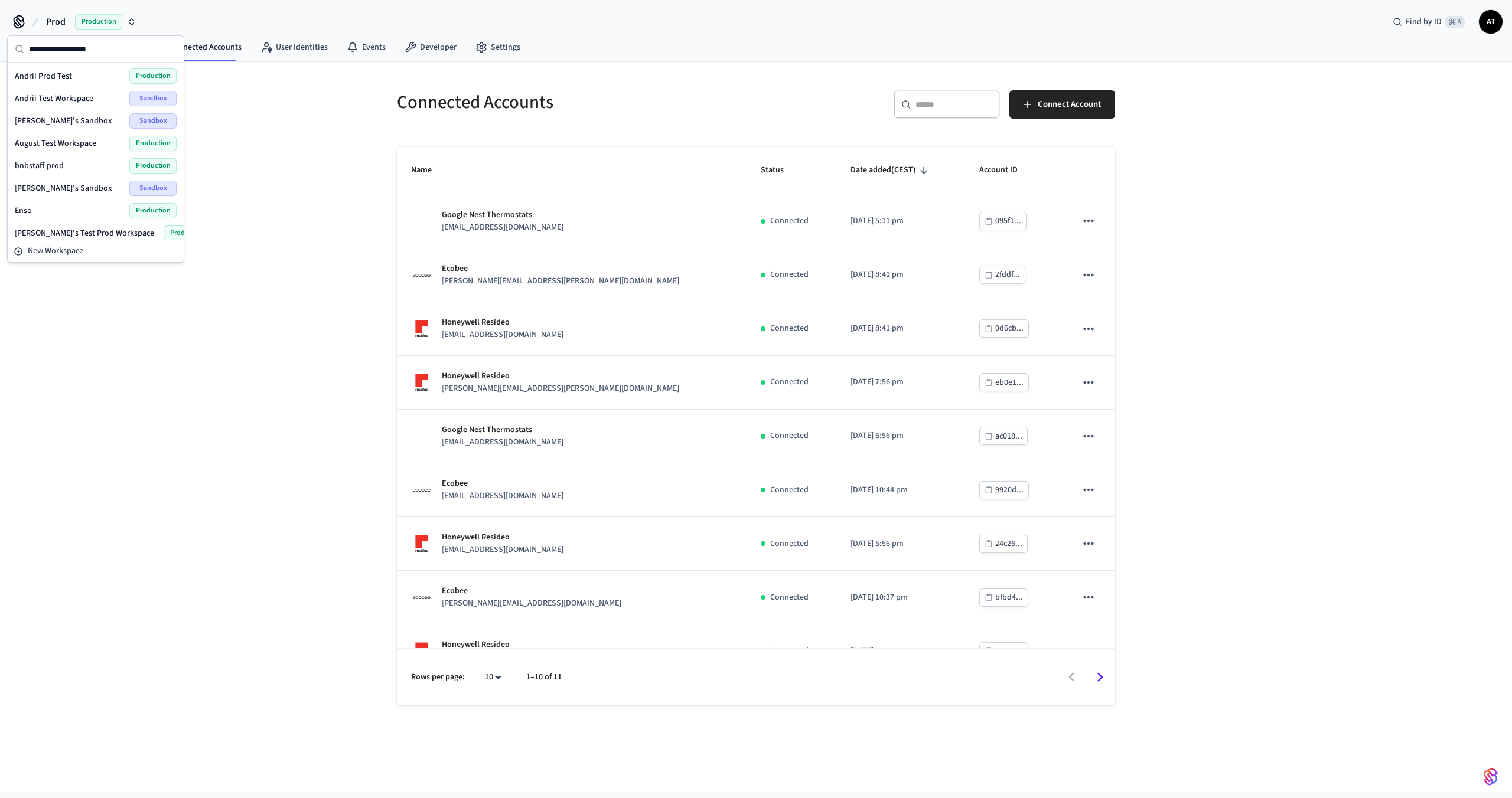
click at [92, 69] on div "Andrii Prod Test Production" at bounding box center [96, 76] width 162 height 15
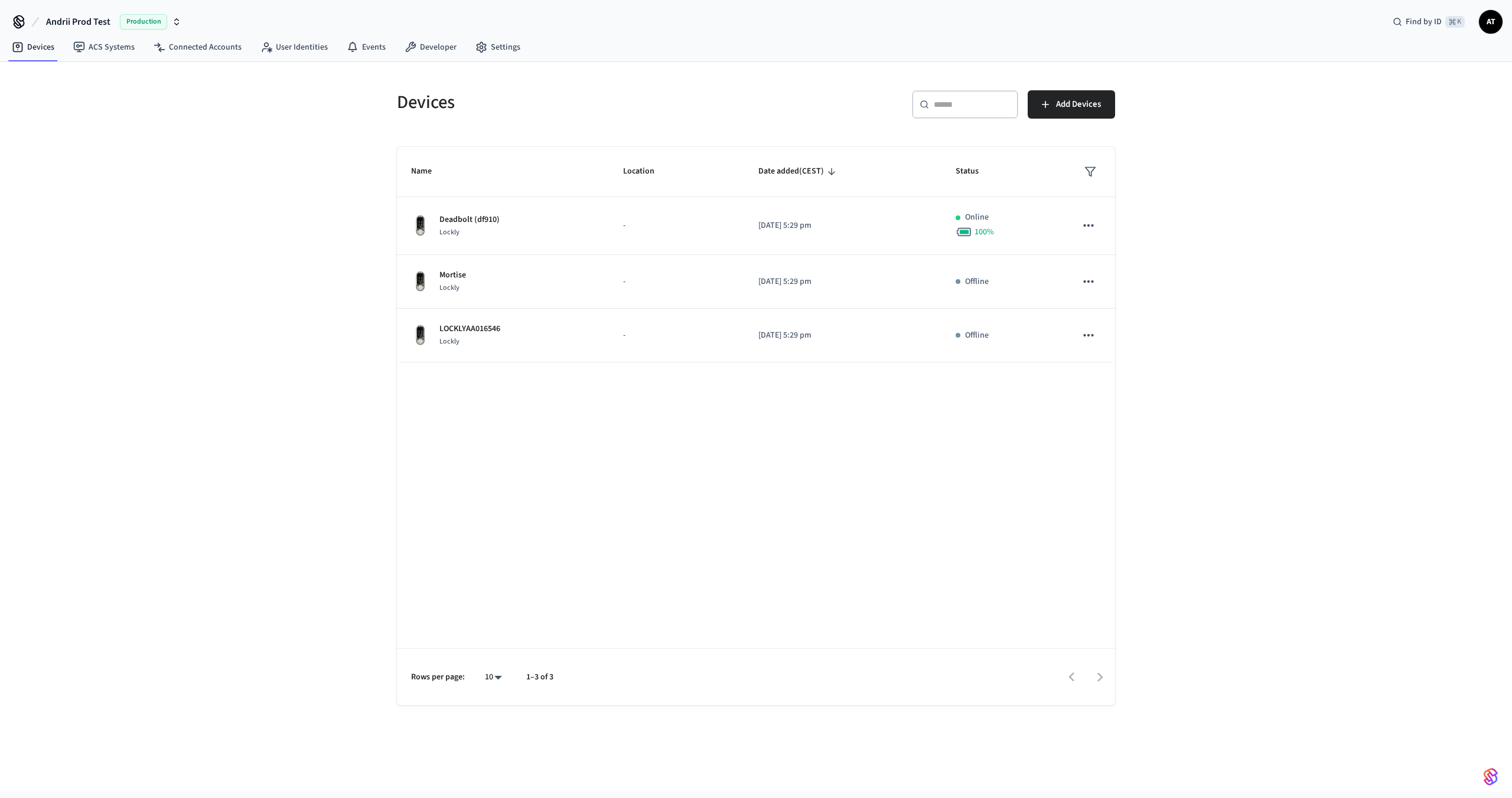
click at [149, 31] on button "Andrii Prod Test Production" at bounding box center [113, 22] width 142 height 25
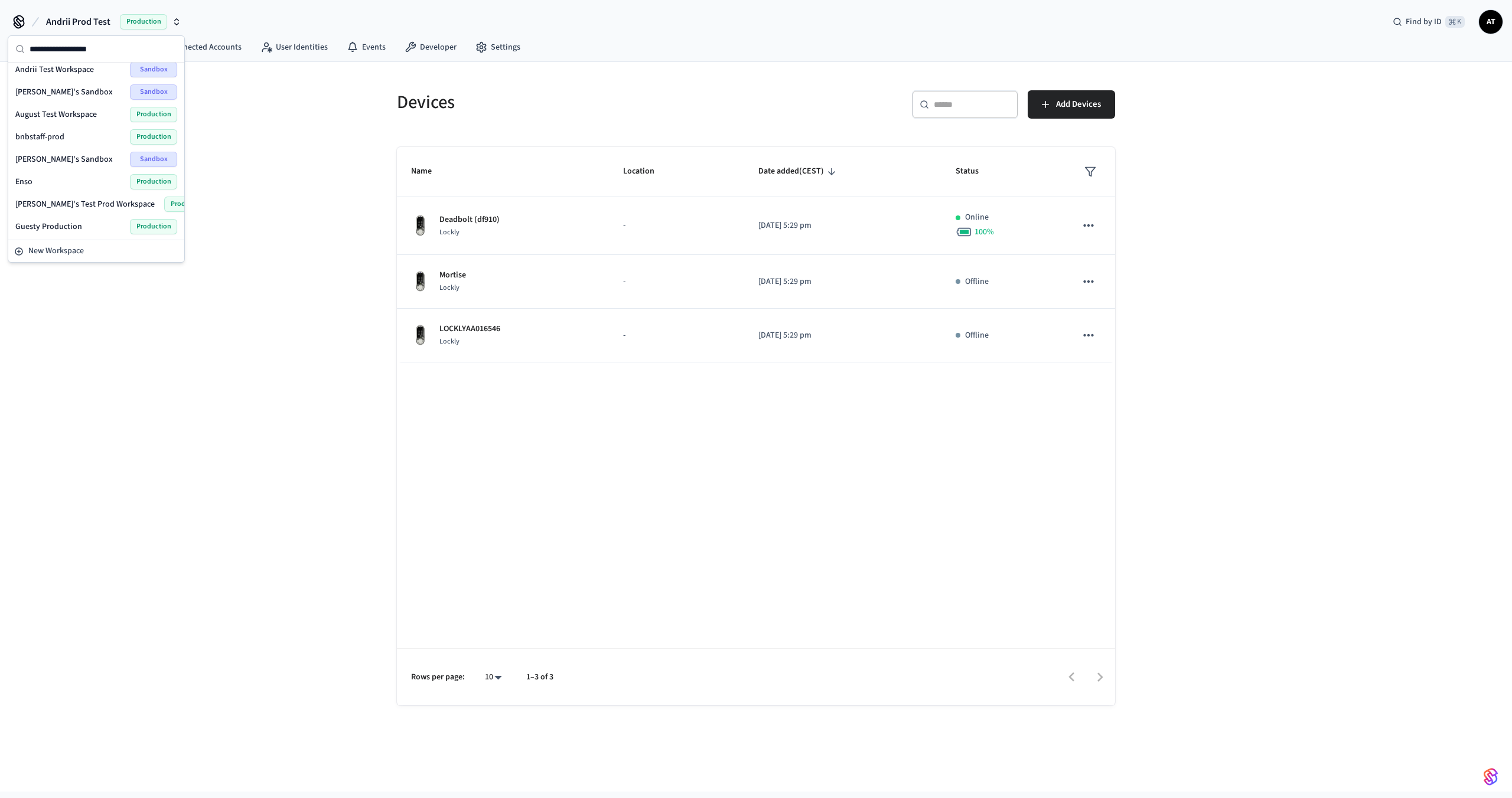
scroll to position [31, 0]
click at [67, 183] on div "Enso Production" at bounding box center [96, 179] width 162 height 15
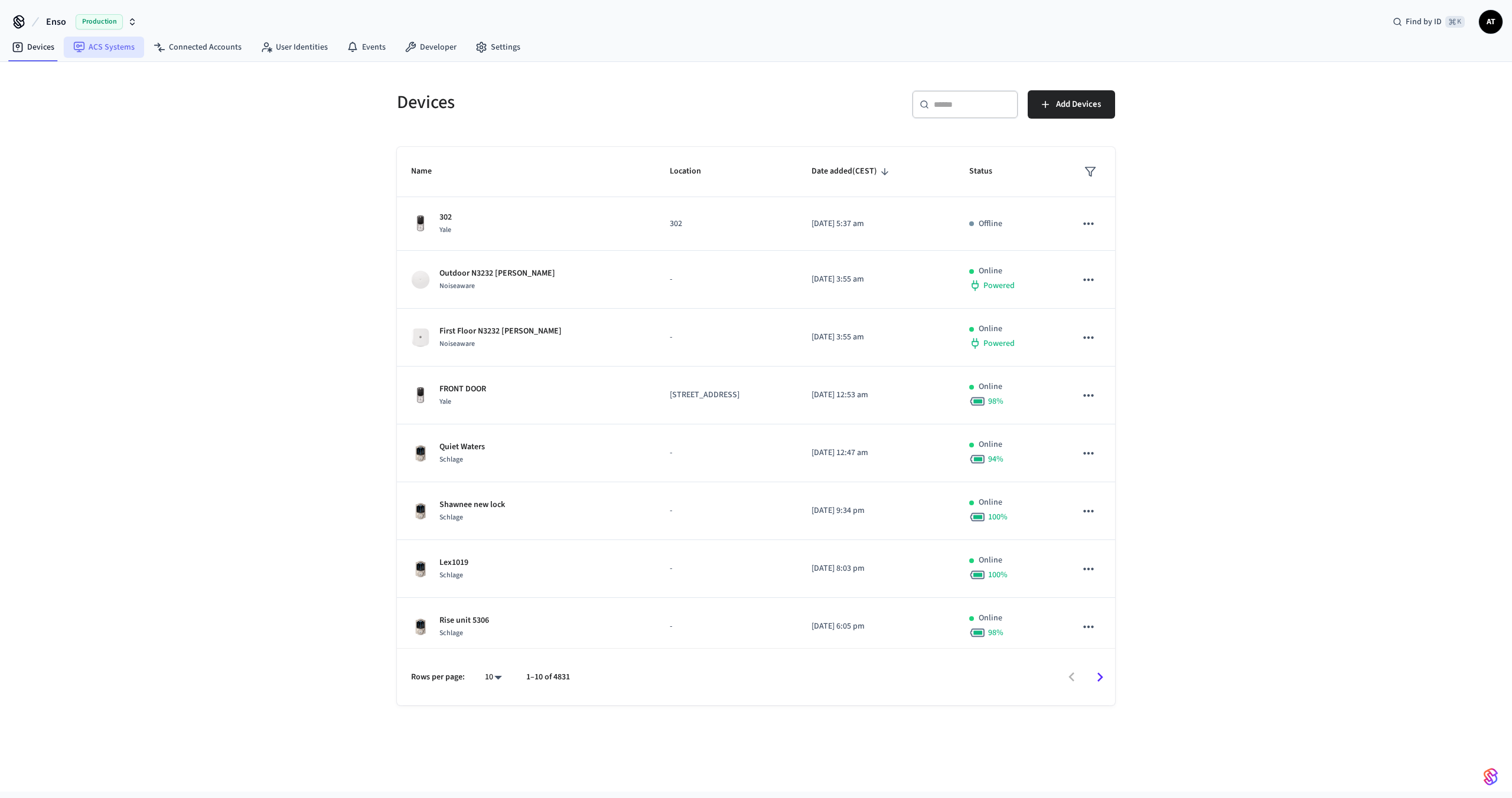
click at [140, 49] on link "ACS Systems" at bounding box center [104, 47] width 81 height 22
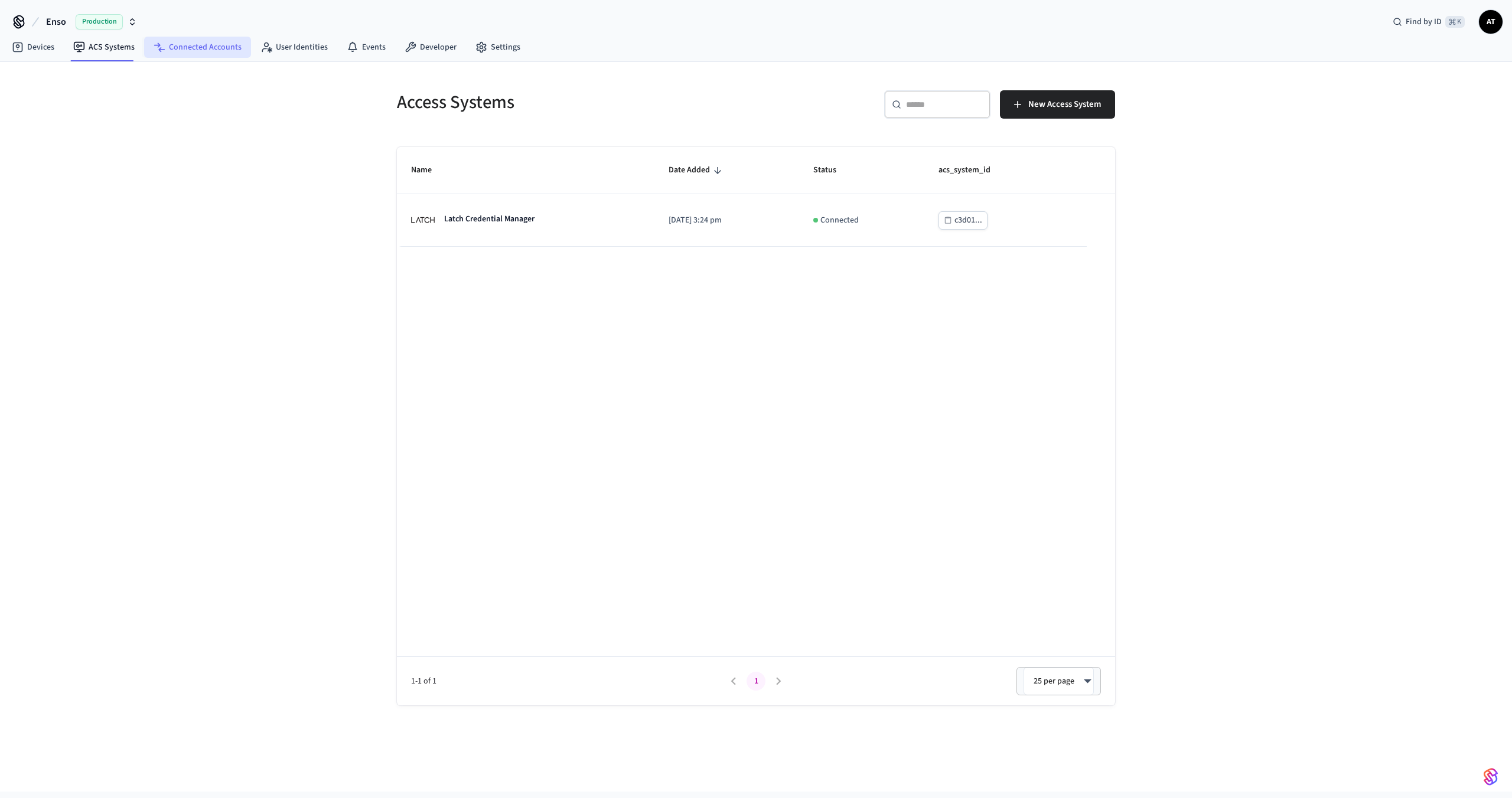
click at [187, 49] on link "Connected Accounts" at bounding box center [198, 47] width 107 height 22
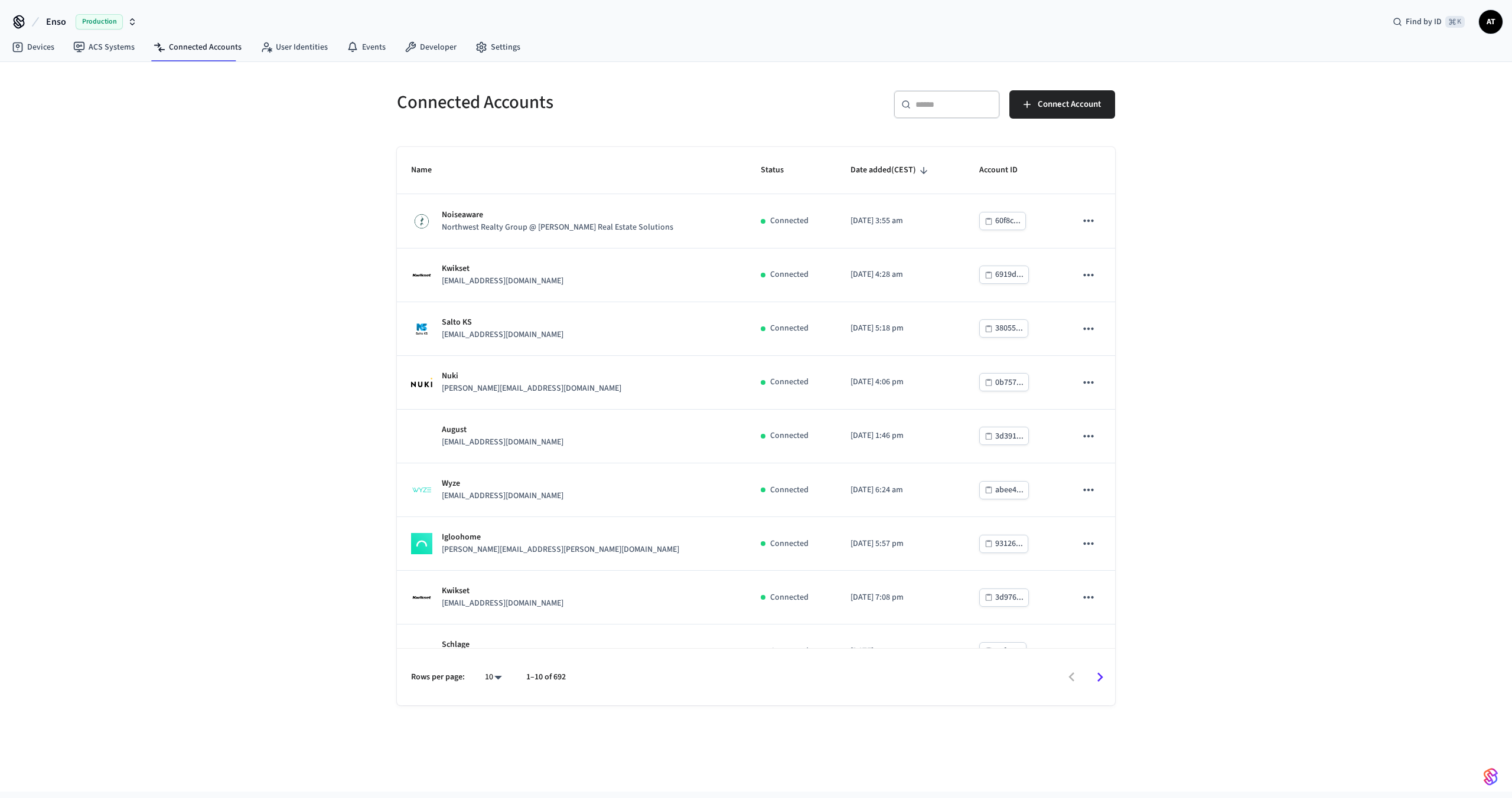
click at [49, 18] on span "Enso" at bounding box center [56, 22] width 20 height 14
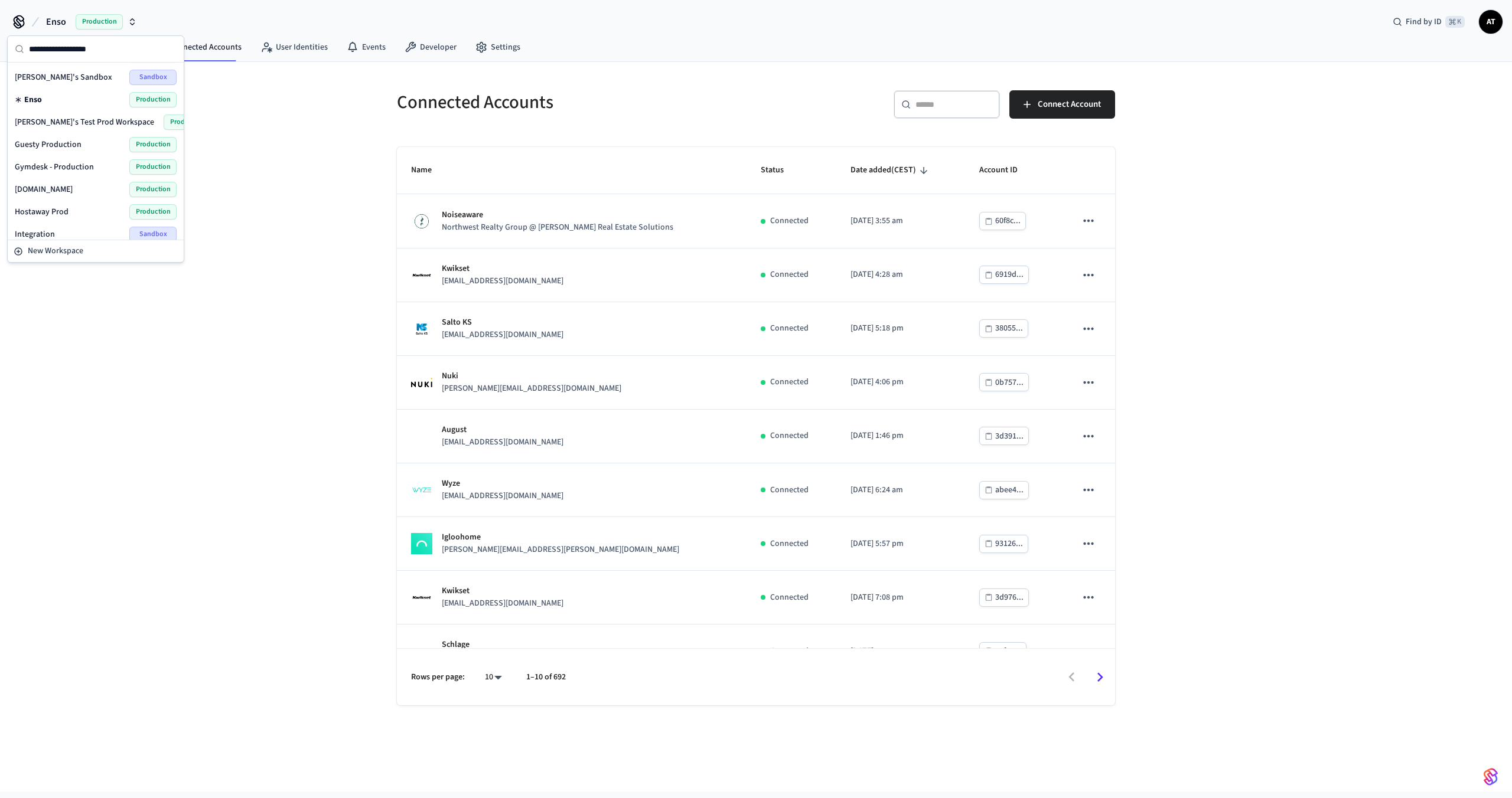
scroll to position [110, 0]
click at [82, 150] on div "Guesty Production Production" at bounding box center [96, 145] width 162 height 15
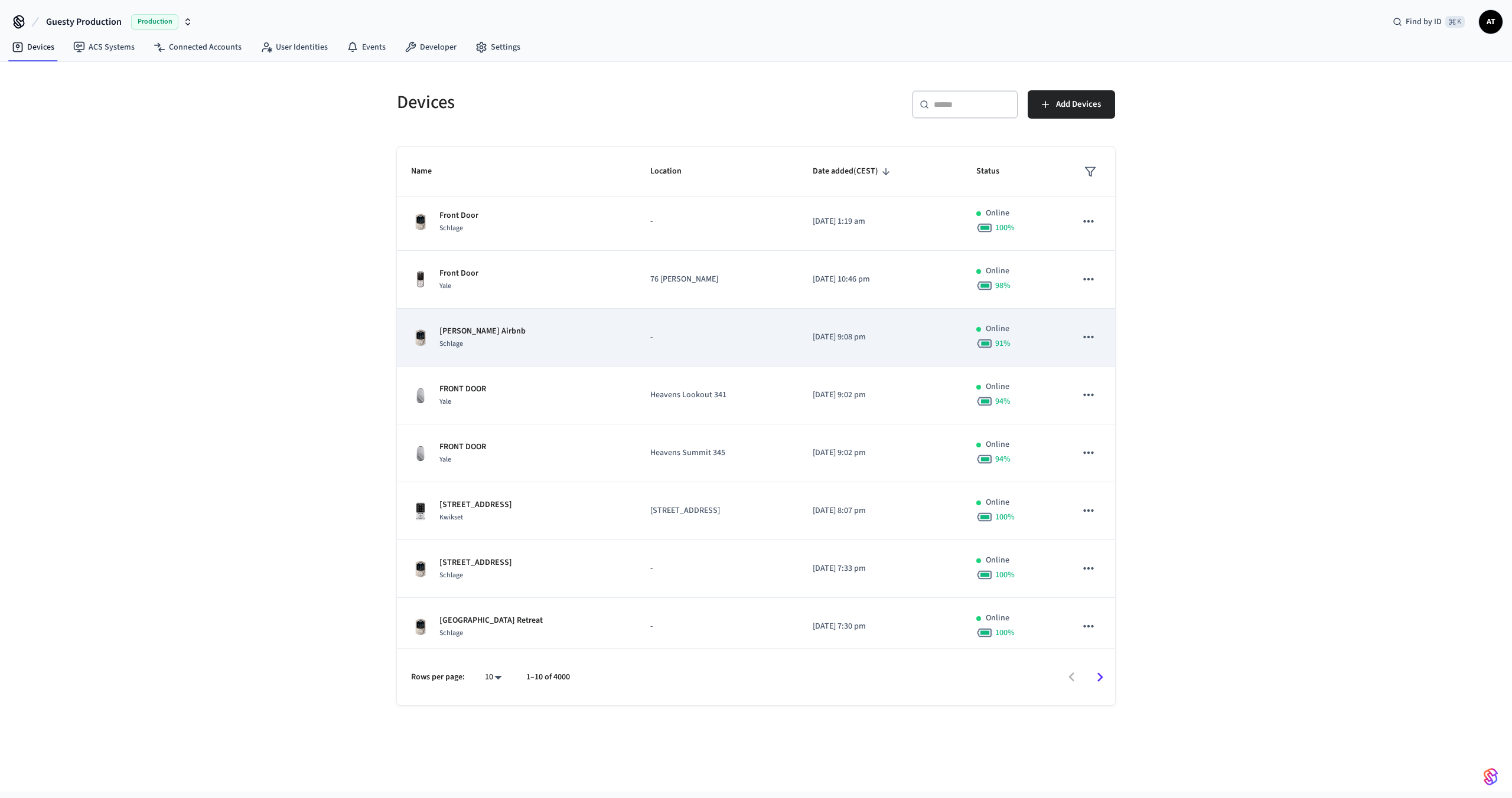
scroll to position [128, 0]
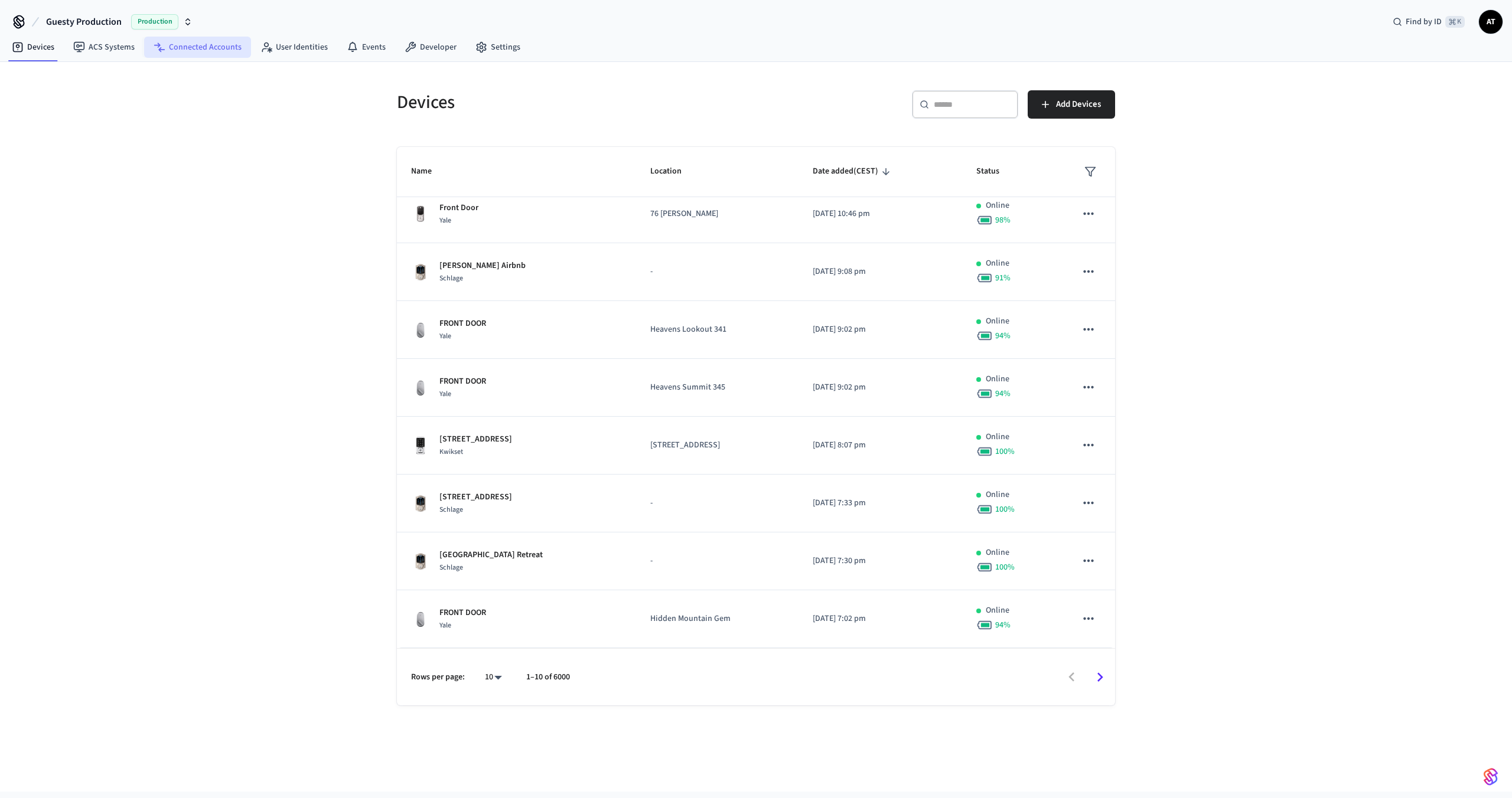
click at [190, 53] on link "Connected Accounts" at bounding box center [198, 47] width 107 height 22
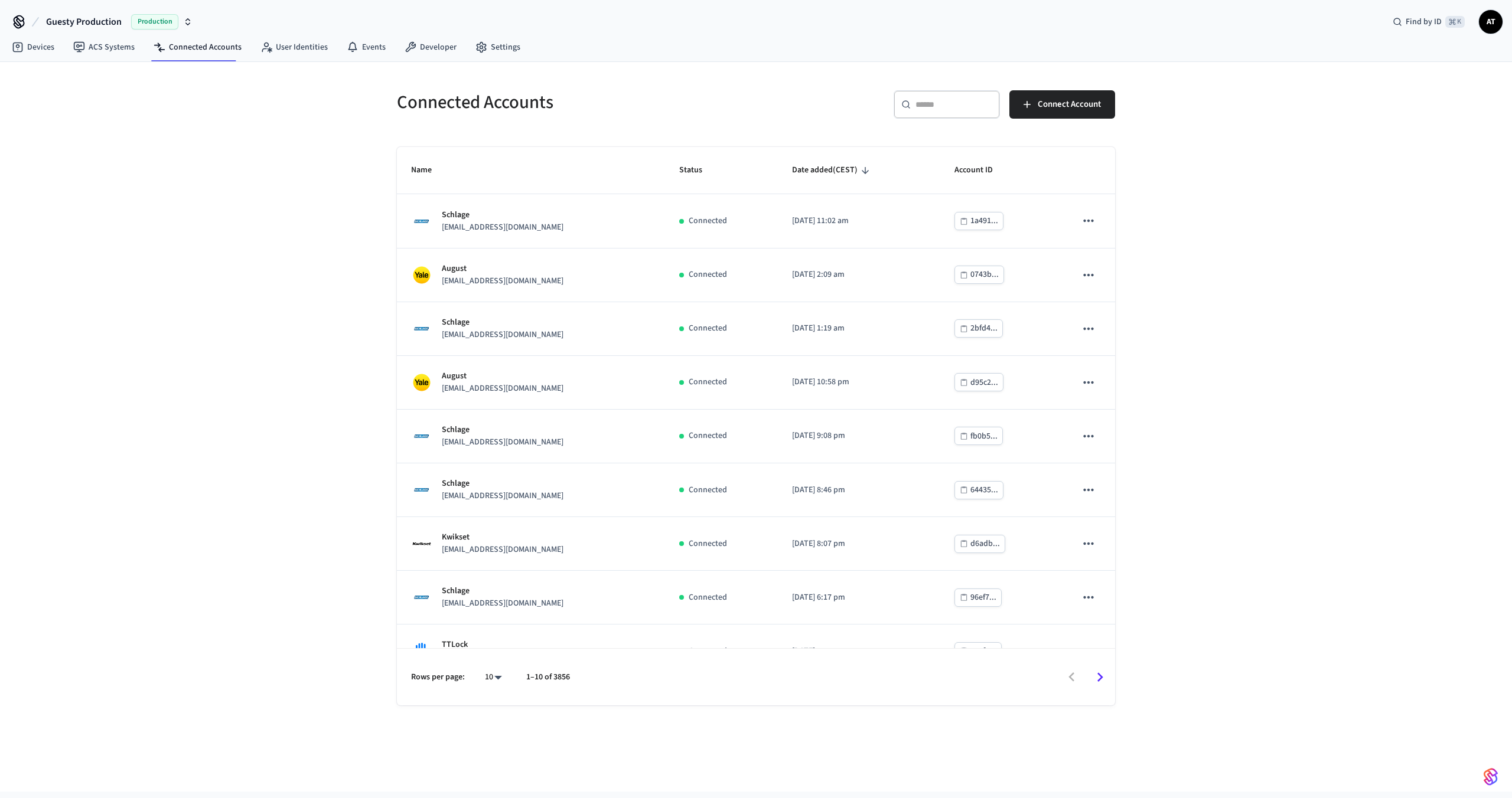
click at [932, 116] on div "​ ​" at bounding box center [946, 104] width 106 height 29
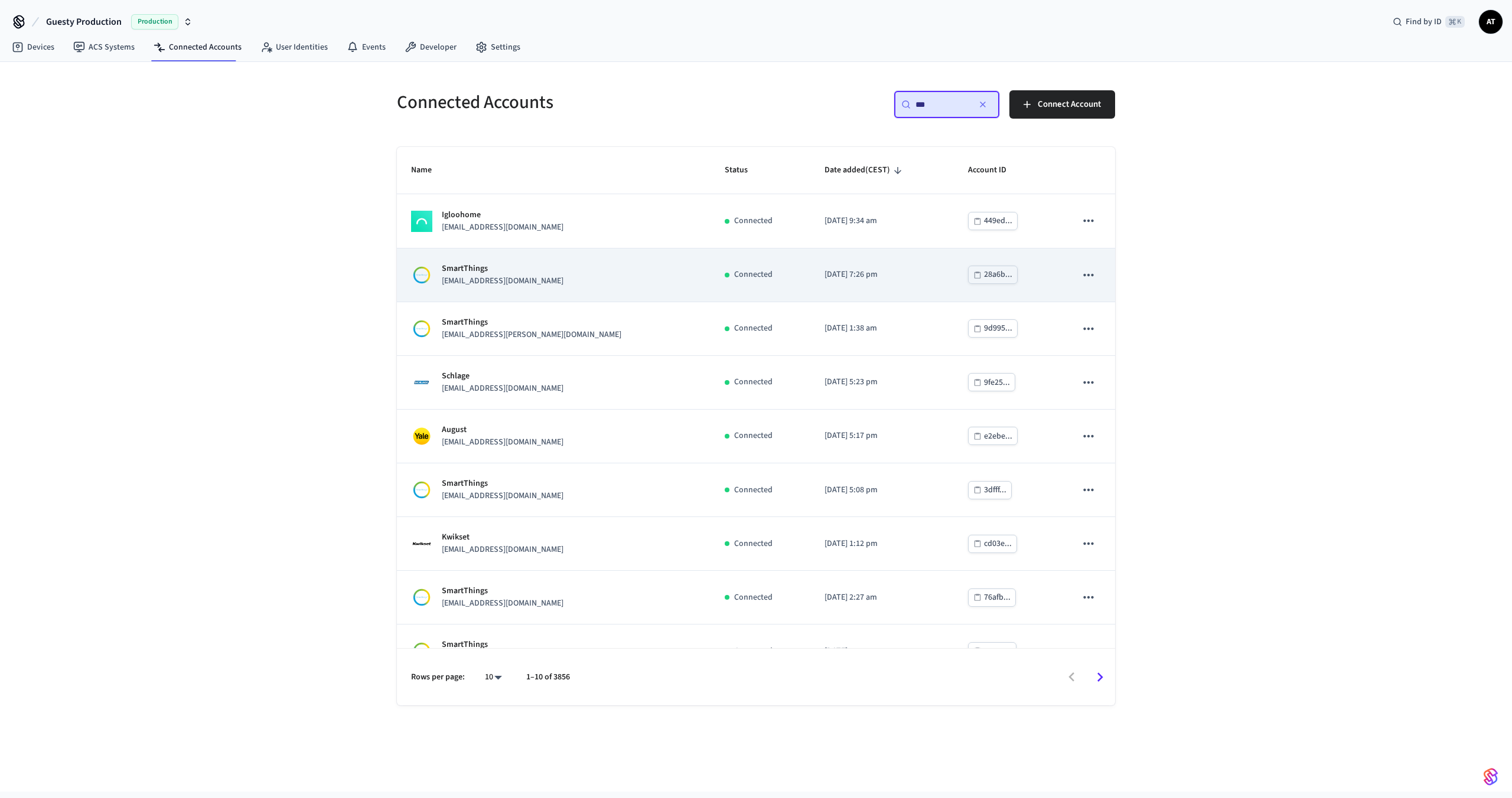
type input "***"
click at [576, 275] on div "SmartThings [EMAIL_ADDRESS][DOMAIN_NAME]" at bounding box center [553, 275] width 285 height 25
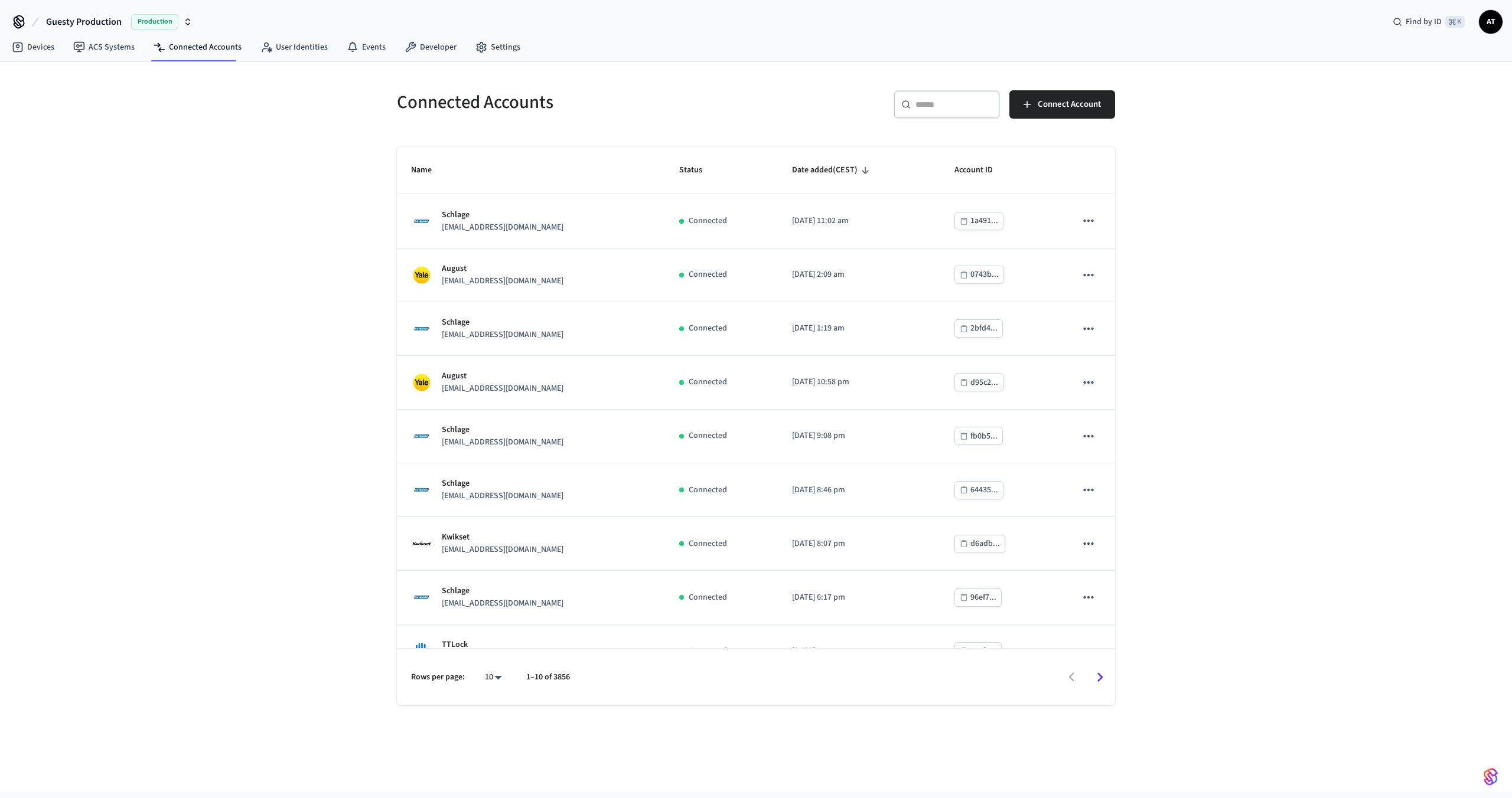
click at [962, 108] on input "text" at bounding box center [954, 104] width 77 height 12
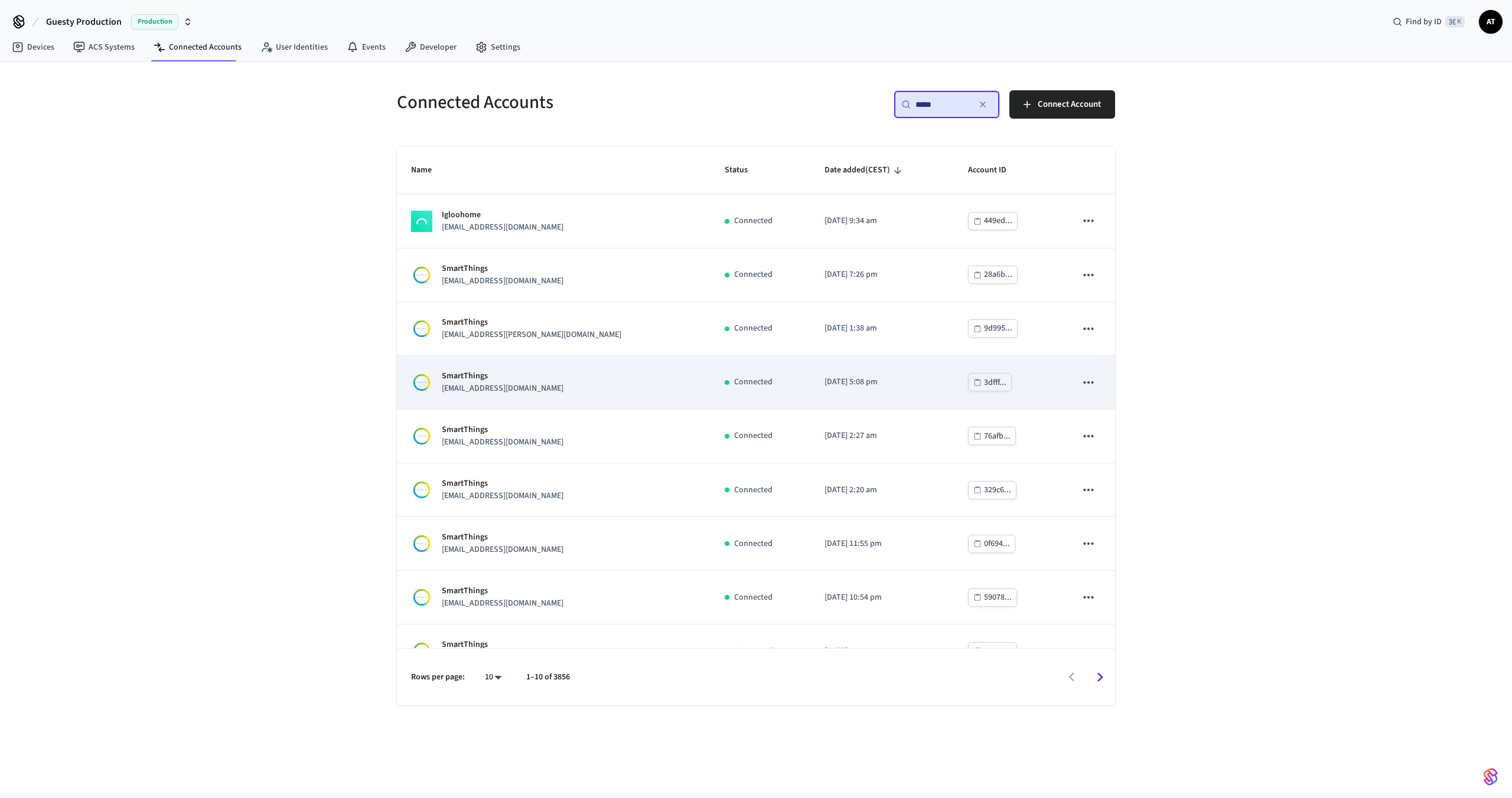
type input "*****"
click at [637, 390] on div "SmartThings [EMAIL_ADDRESS][DOMAIN_NAME]" at bounding box center [553, 382] width 285 height 25
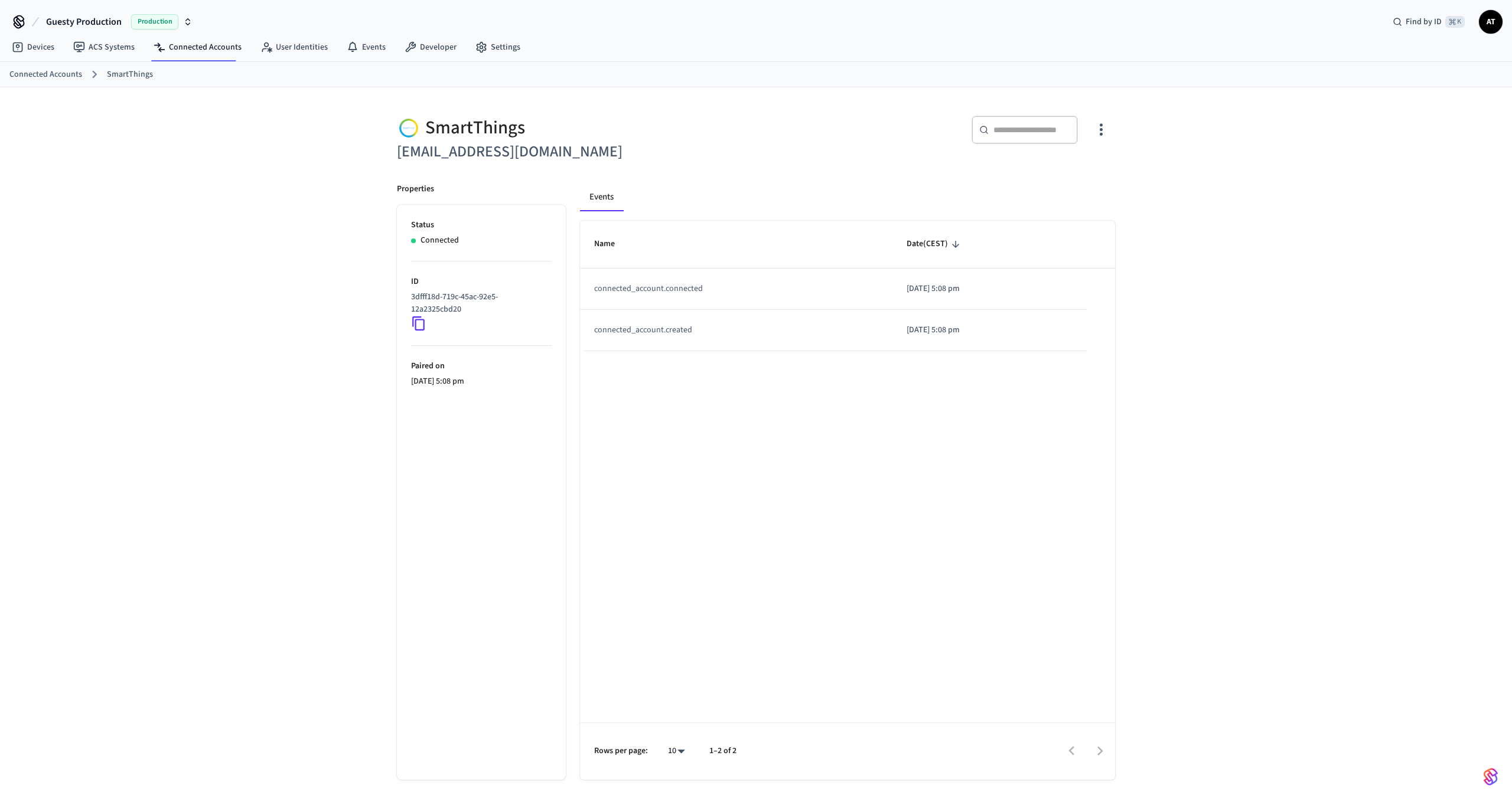
click at [44, 77] on link "Connected Accounts" at bounding box center [45, 75] width 73 height 13
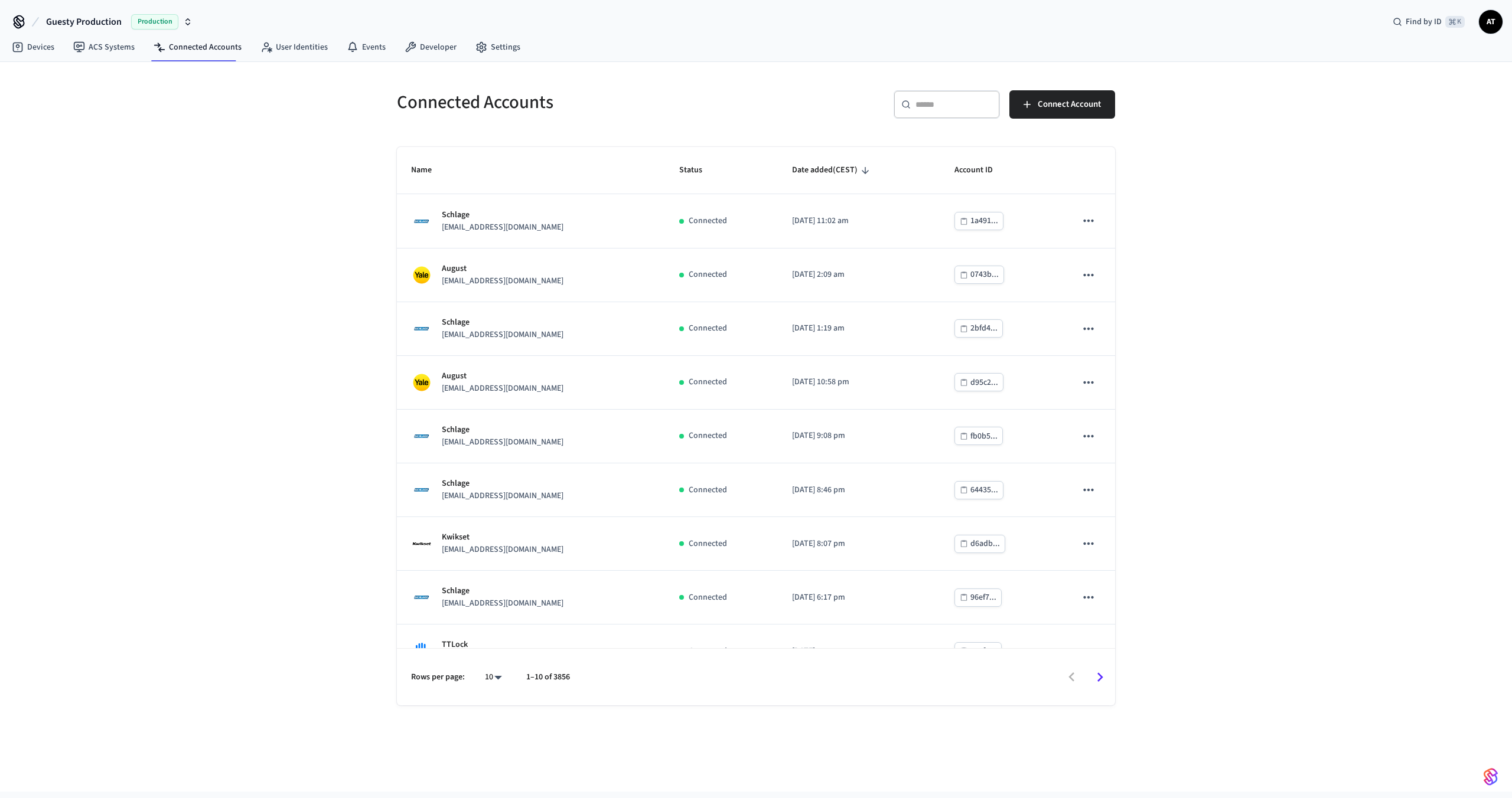
click at [946, 104] on input "text" at bounding box center [954, 104] width 77 height 12
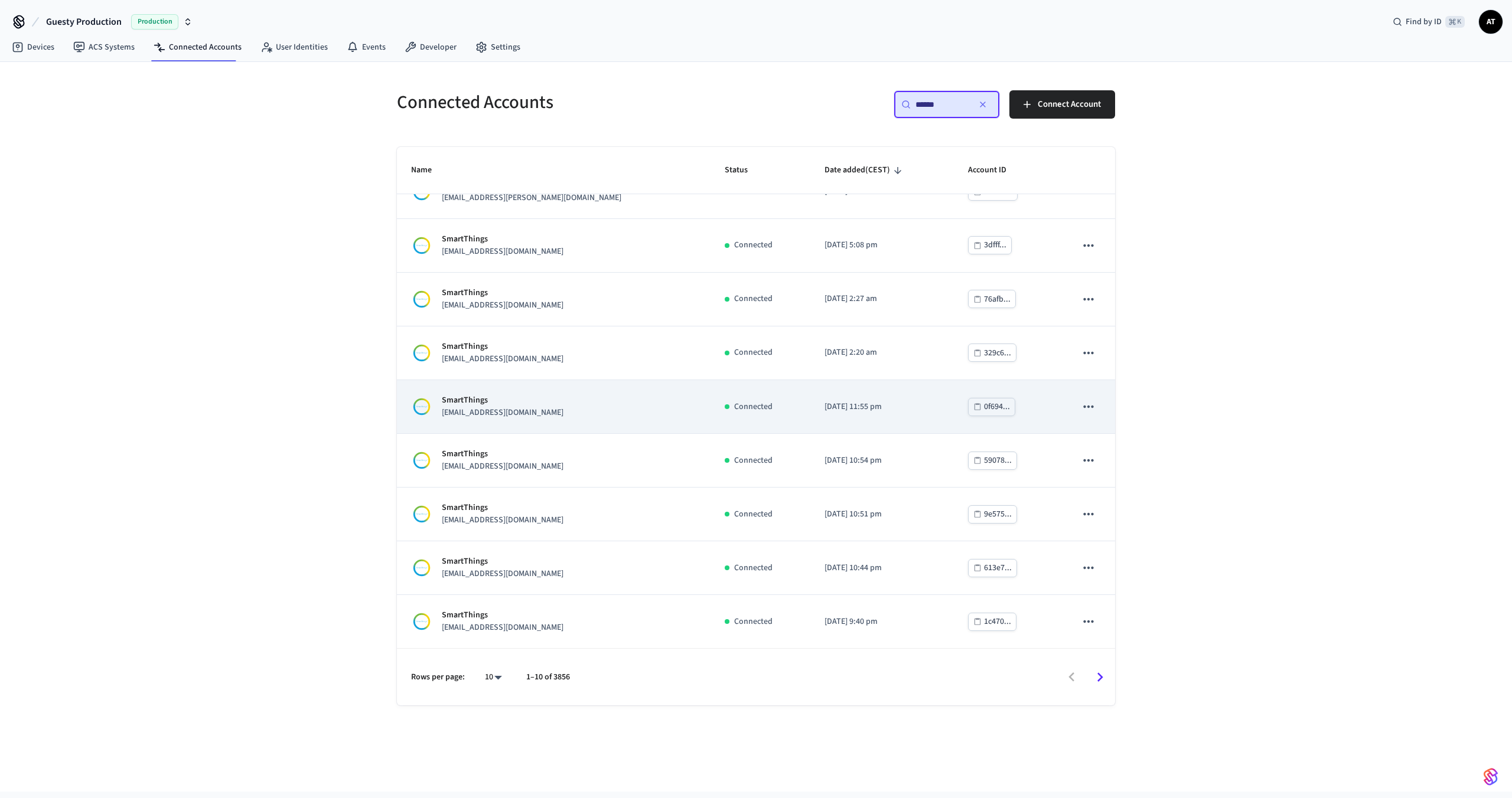
scroll to position [85, 0]
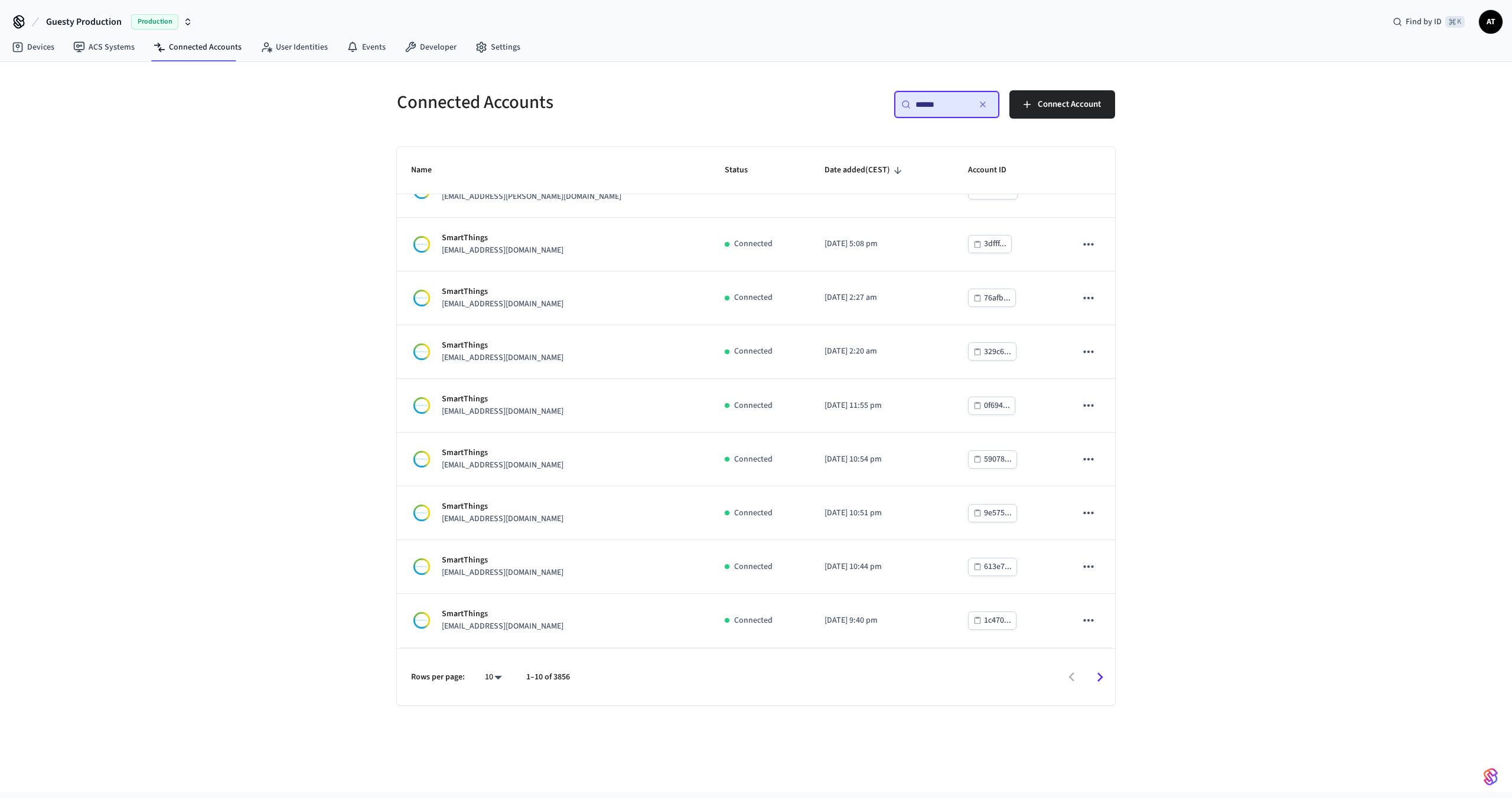
type input "******"
click at [1097, 678] on icon "Go to next page" at bounding box center [1100, 677] width 18 height 18
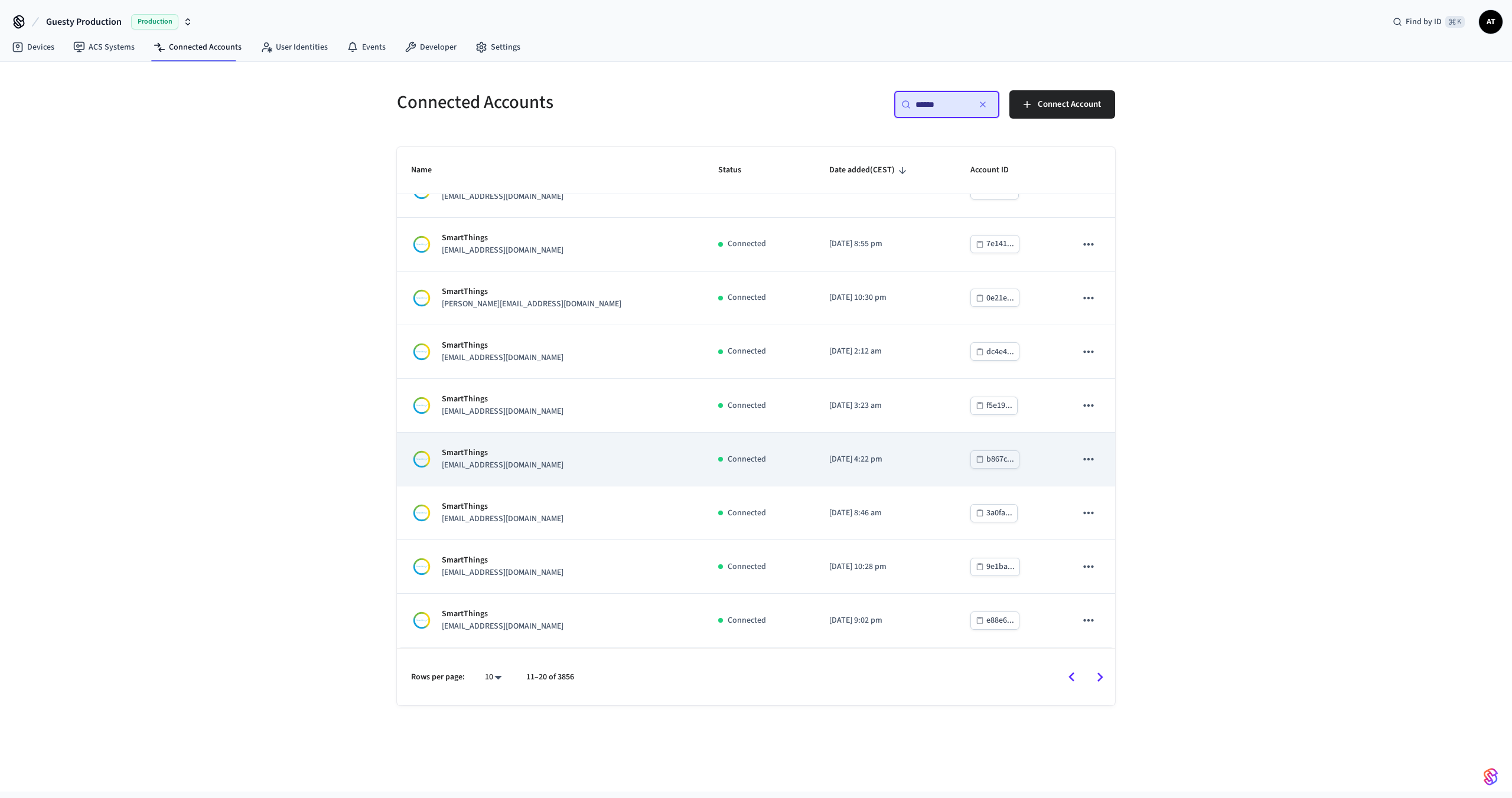
scroll to position [0, 0]
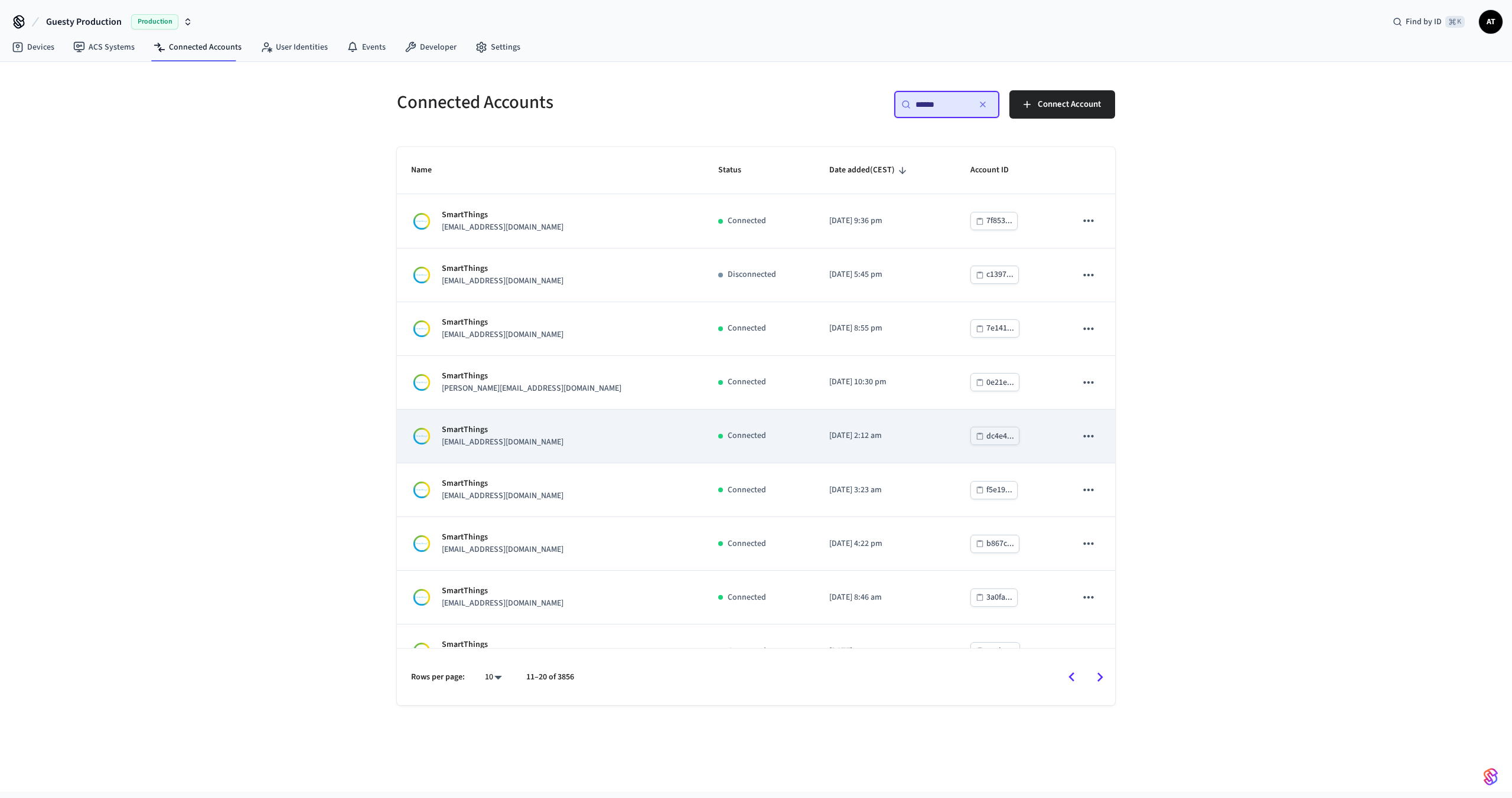
click at [593, 412] on td "SmartThings [EMAIL_ADDRESS][DOMAIN_NAME]" at bounding box center [550, 436] width 307 height 53
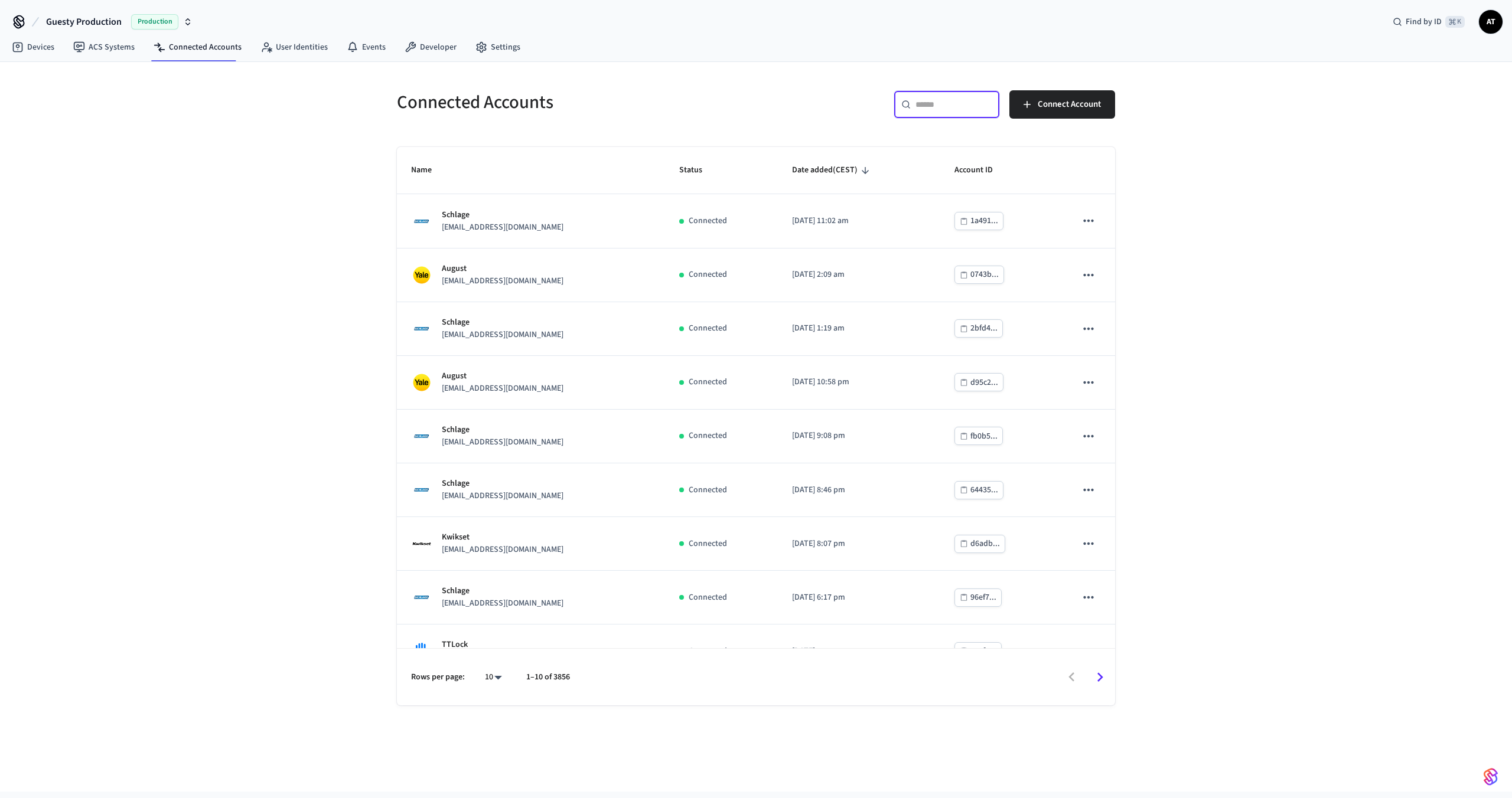
click at [940, 106] on input "text" at bounding box center [954, 104] width 77 height 12
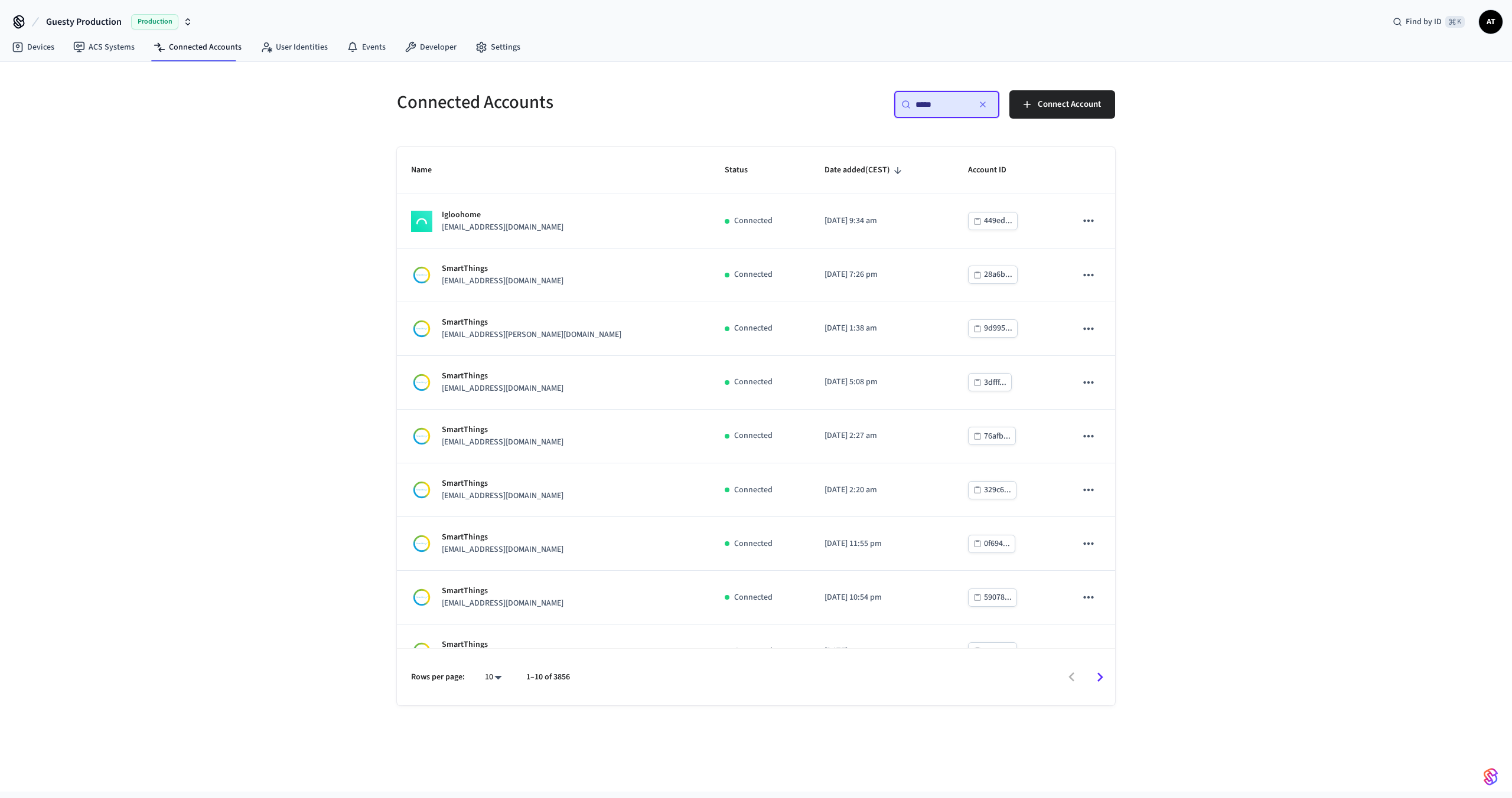
type input "*****"
click at [1103, 675] on icon "Go to next page" at bounding box center [1100, 677] width 18 height 18
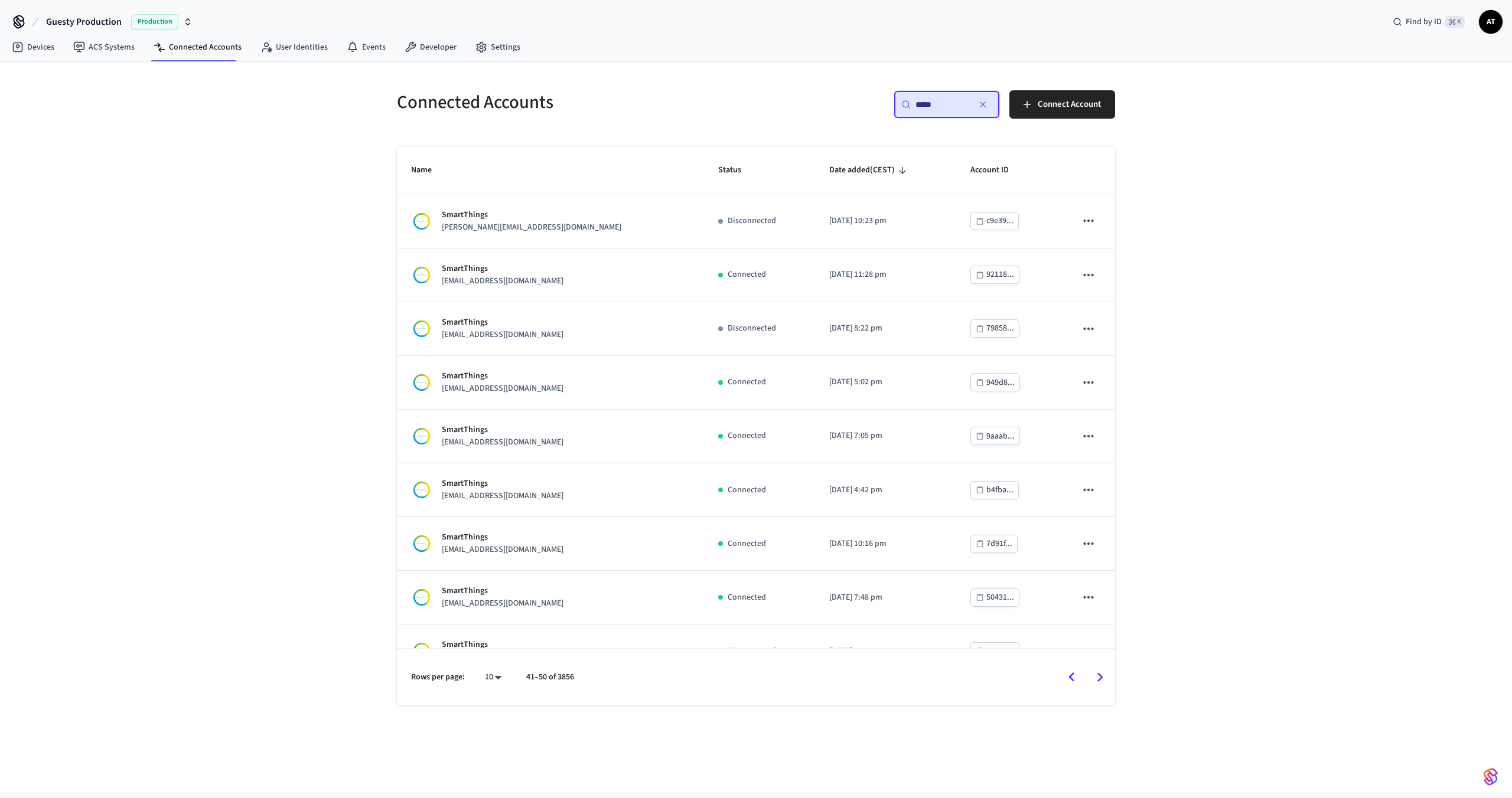
click at [1103, 675] on icon "Go to next page" at bounding box center [1100, 677] width 18 height 18
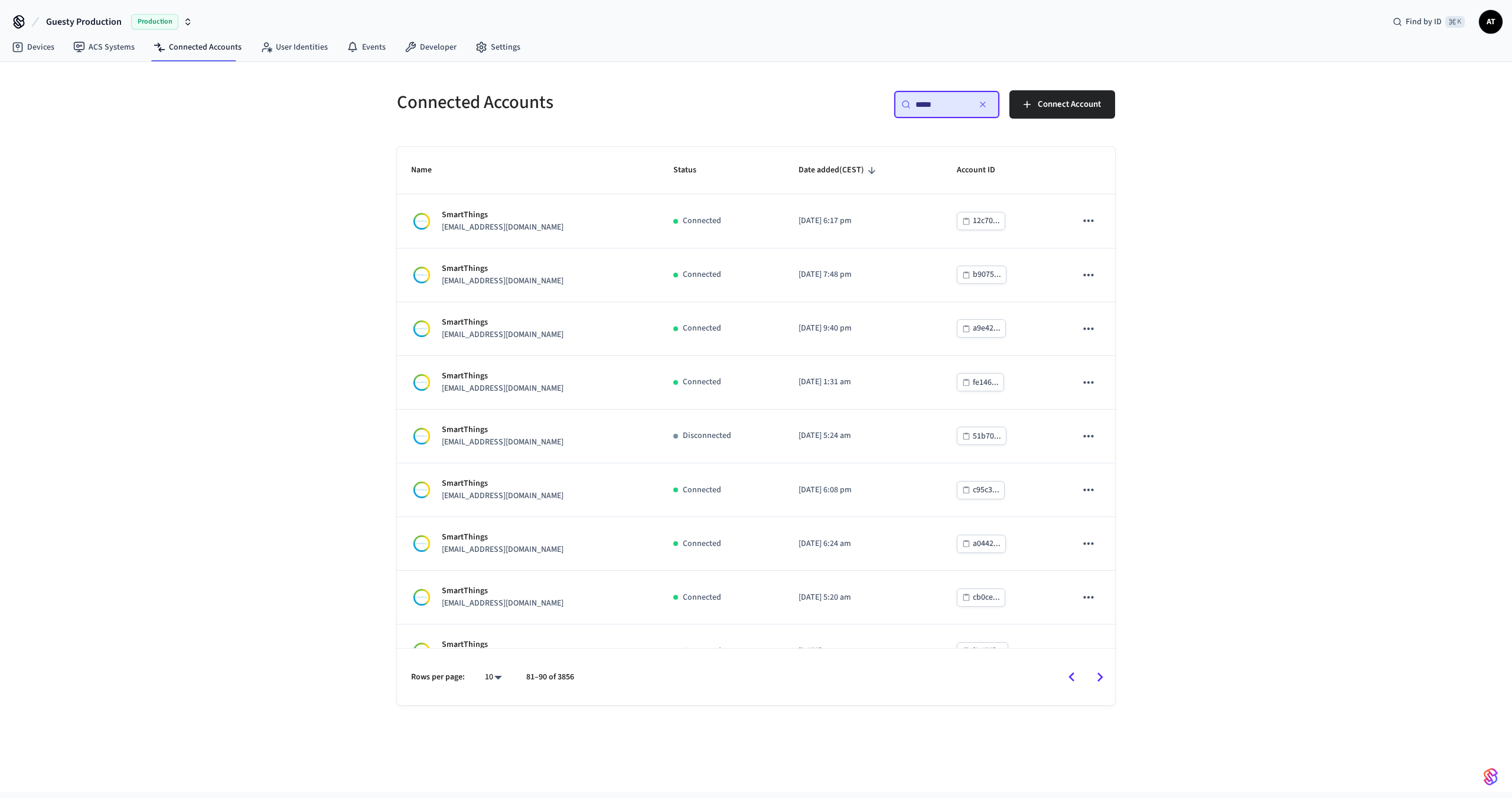
click at [1103, 675] on icon "Go to next page" at bounding box center [1100, 677] width 18 height 18
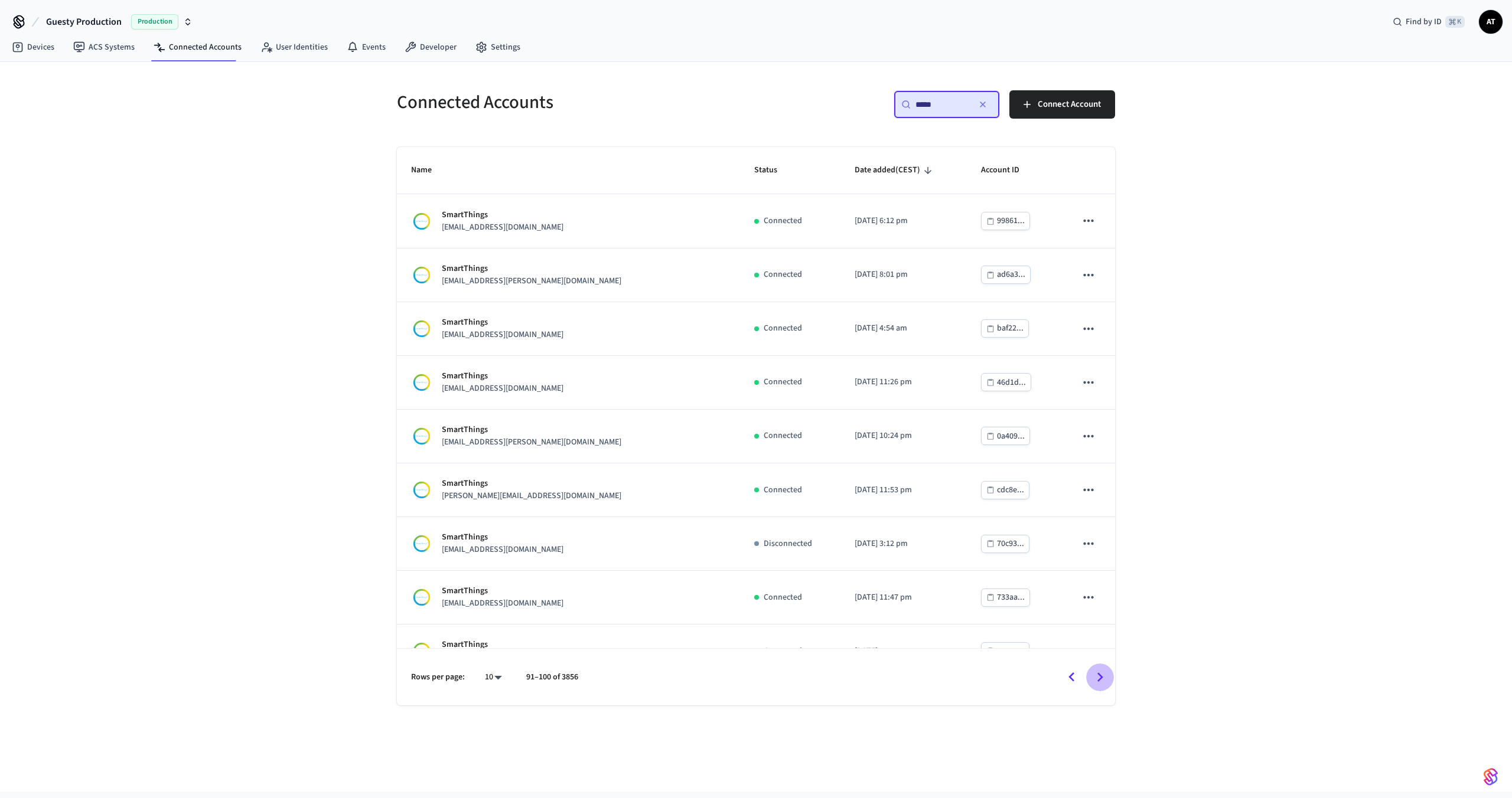
click at [1103, 675] on icon "Go to next page" at bounding box center [1100, 677] width 18 height 18
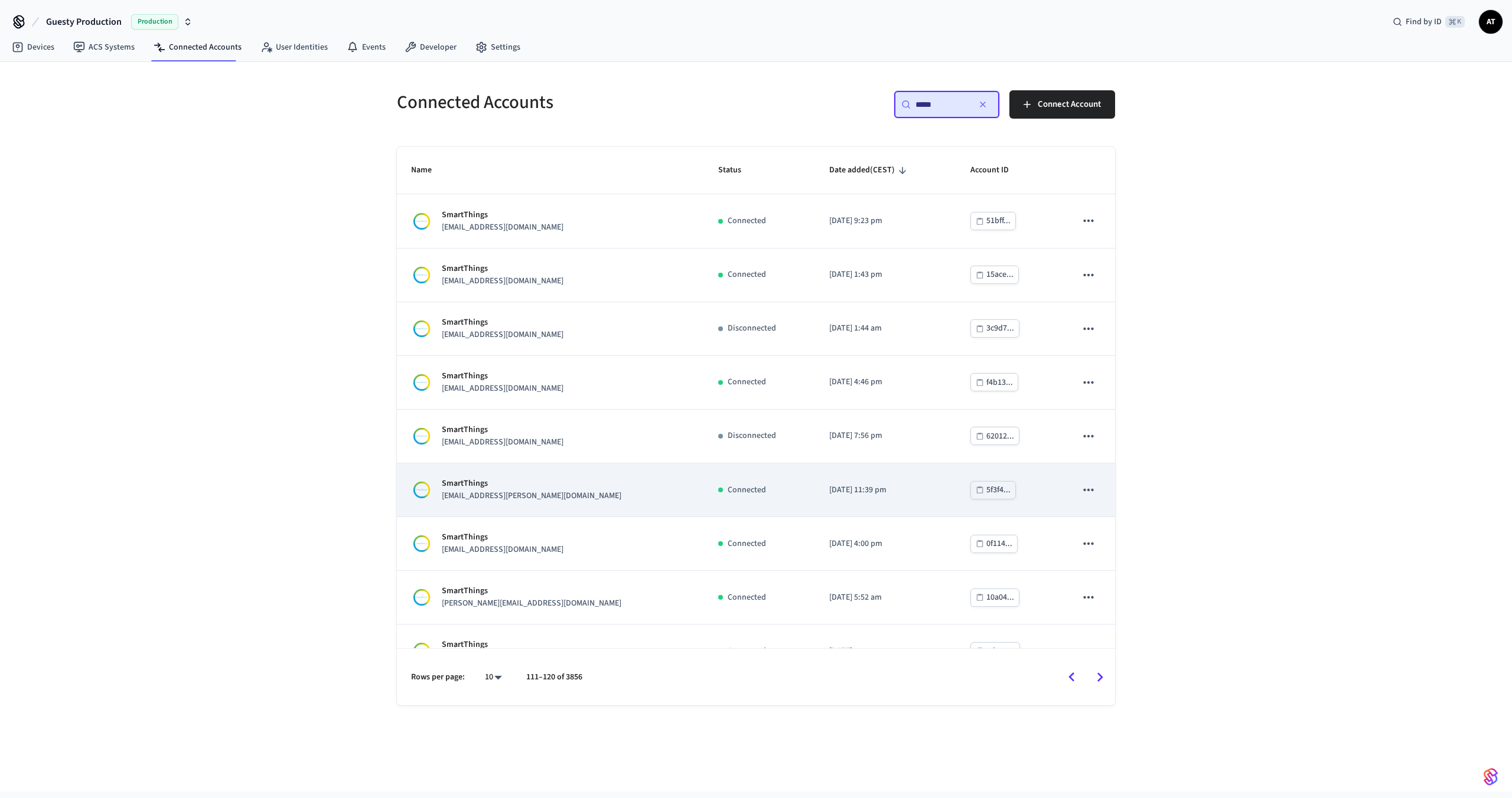
click at [576, 497] on div "SmartThings [EMAIL_ADDRESS][PERSON_NAME][DOMAIN_NAME]" at bounding box center [550, 489] width 279 height 25
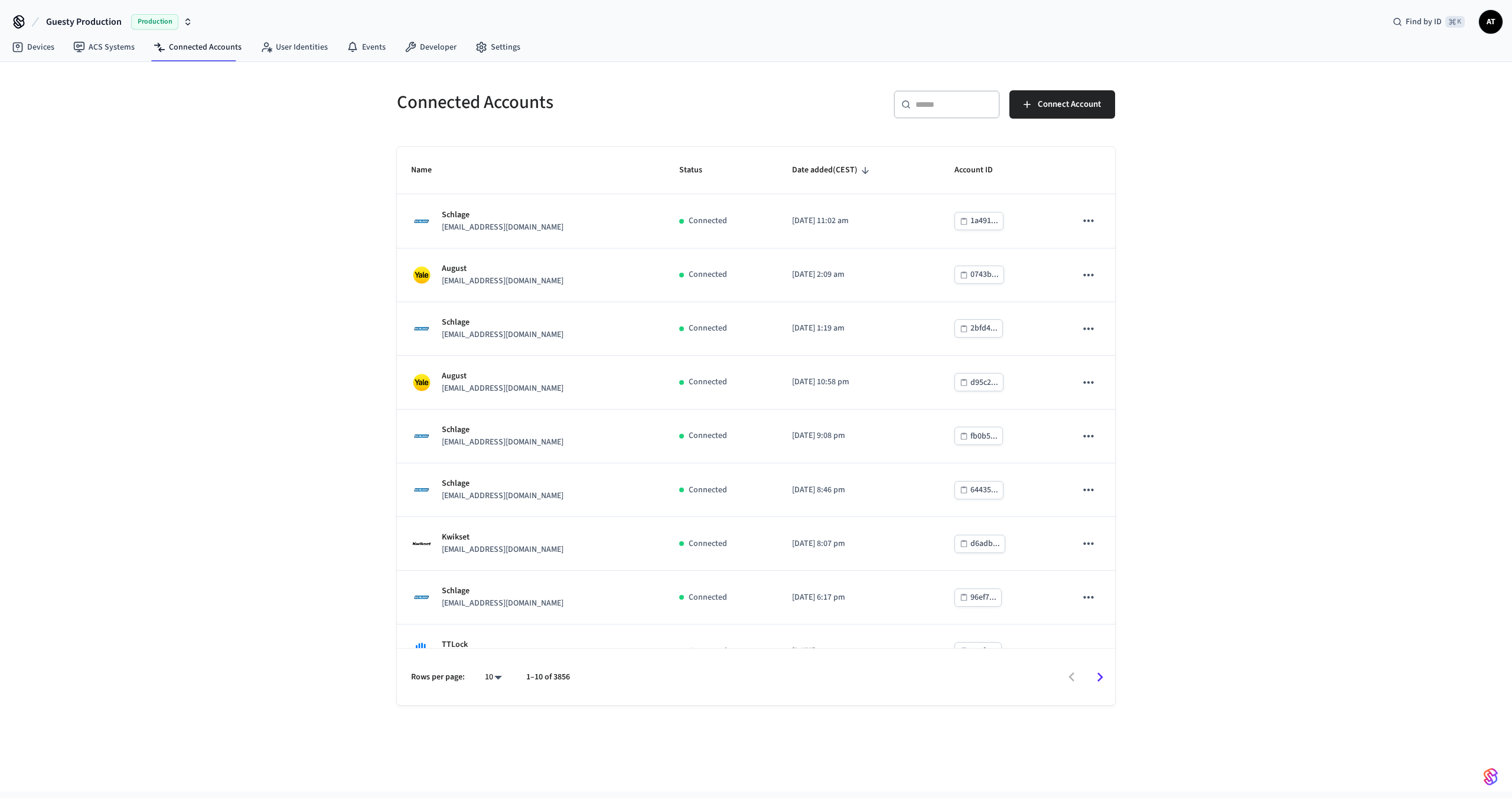
click at [945, 96] on div "​ ​" at bounding box center [946, 104] width 106 height 29
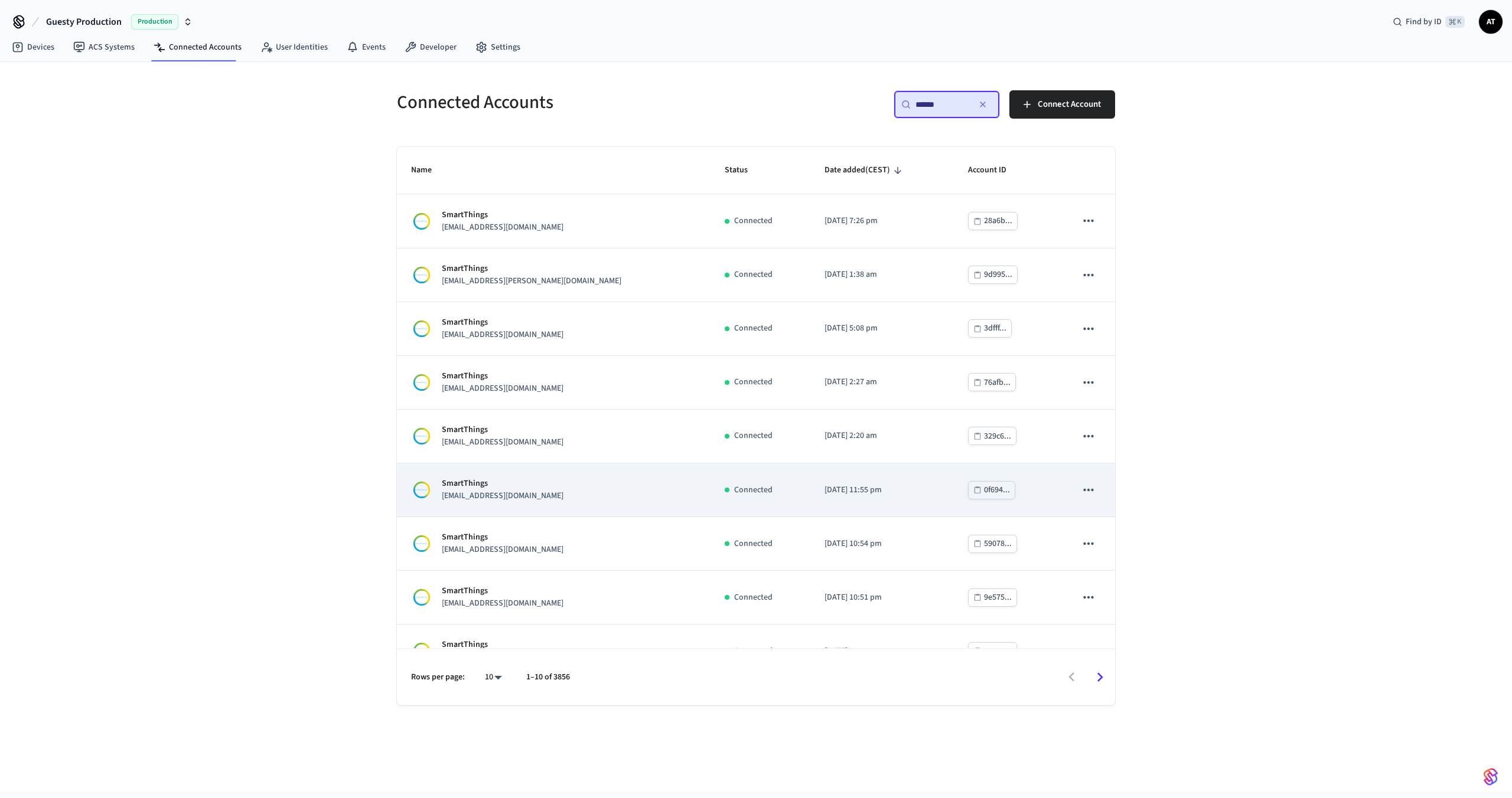
scroll to position [85, 0]
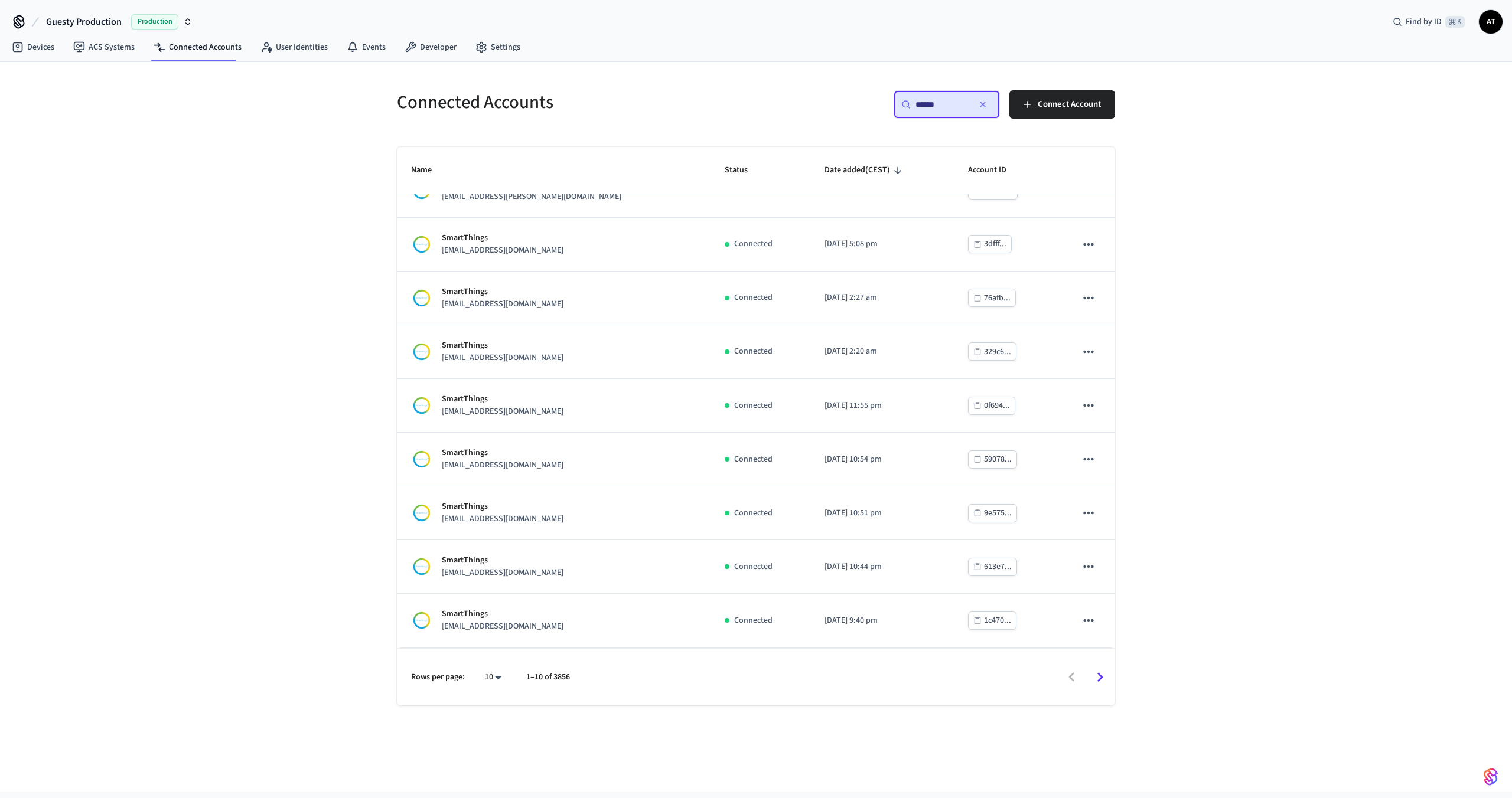
type input "******"
click at [1096, 679] on icon "Go to next page" at bounding box center [1100, 677] width 18 height 18
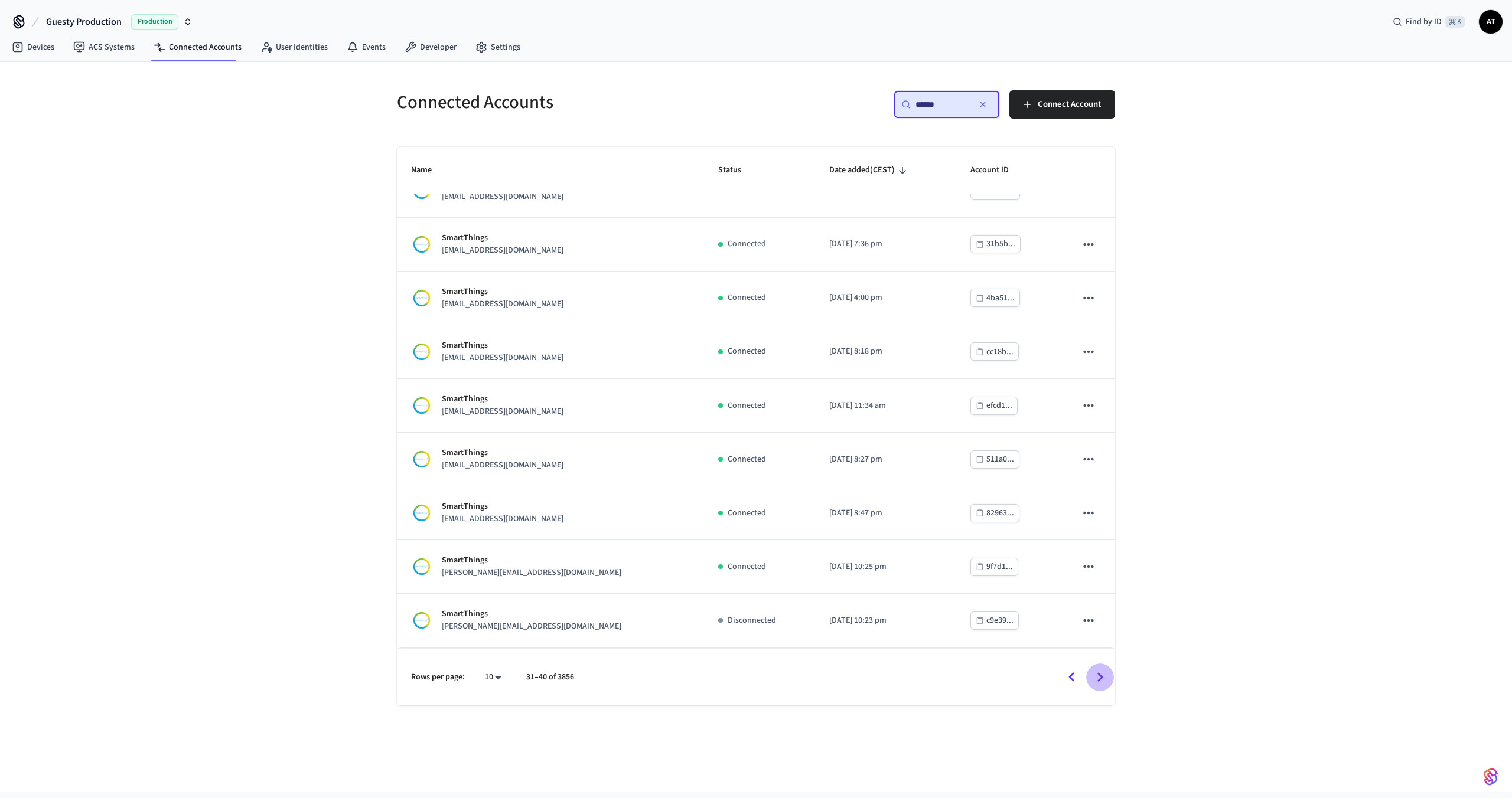
click at [1096, 679] on icon "Go to next page" at bounding box center [1100, 677] width 18 height 18
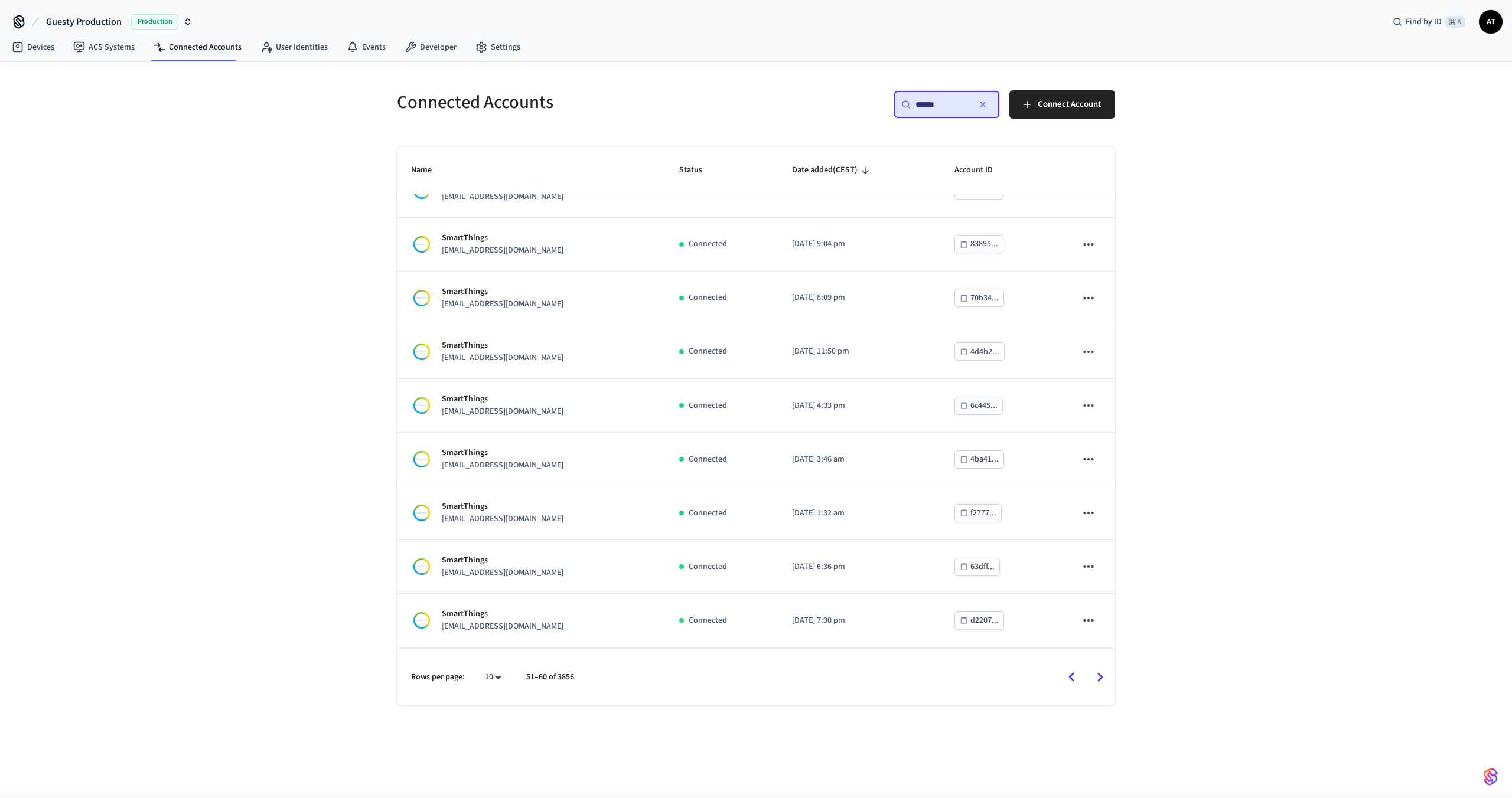
click at [1096, 679] on icon "Go to next page" at bounding box center [1100, 677] width 18 height 18
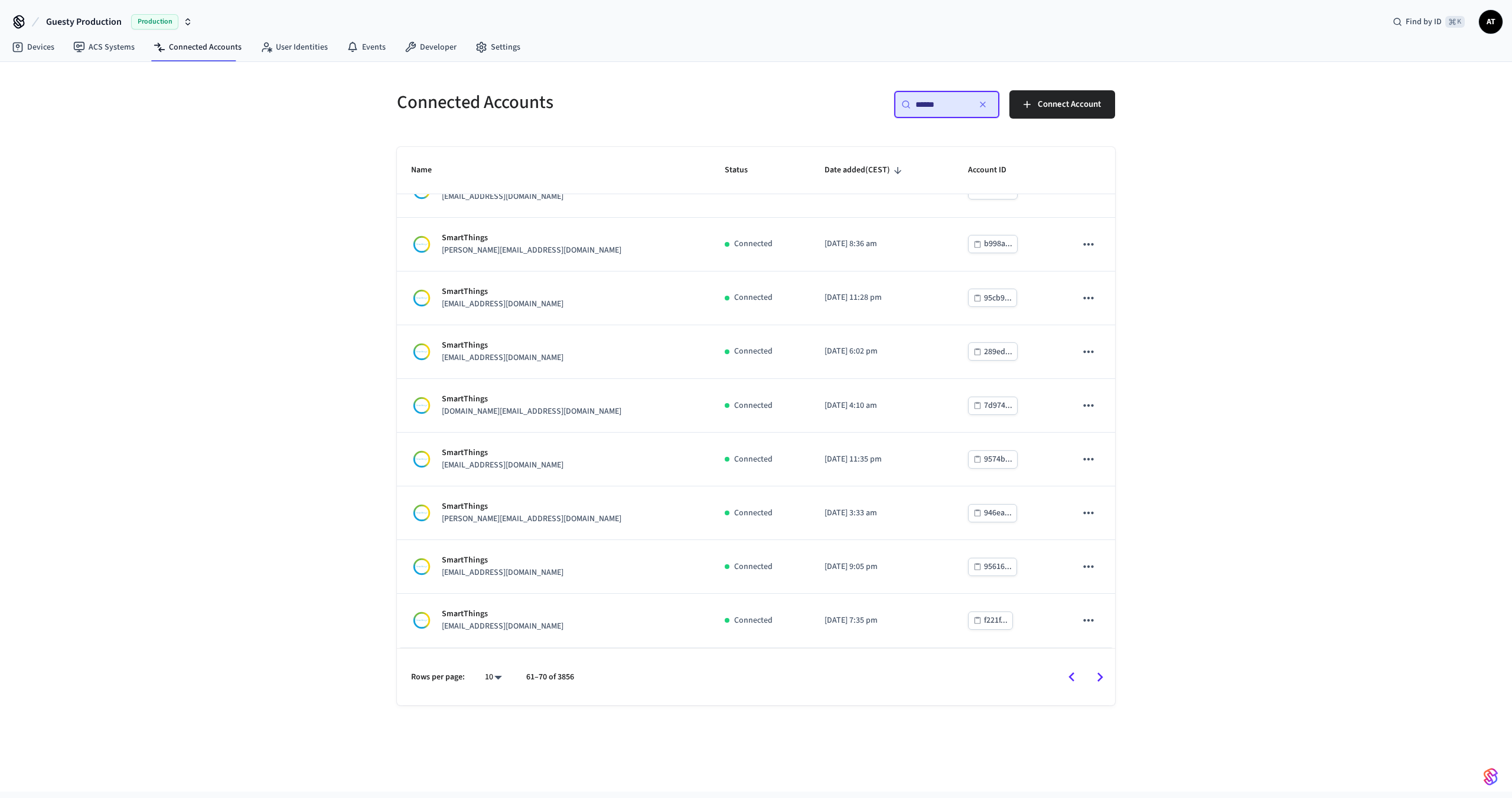
click at [1096, 679] on icon "Go to next page" at bounding box center [1100, 677] width 18 height 18
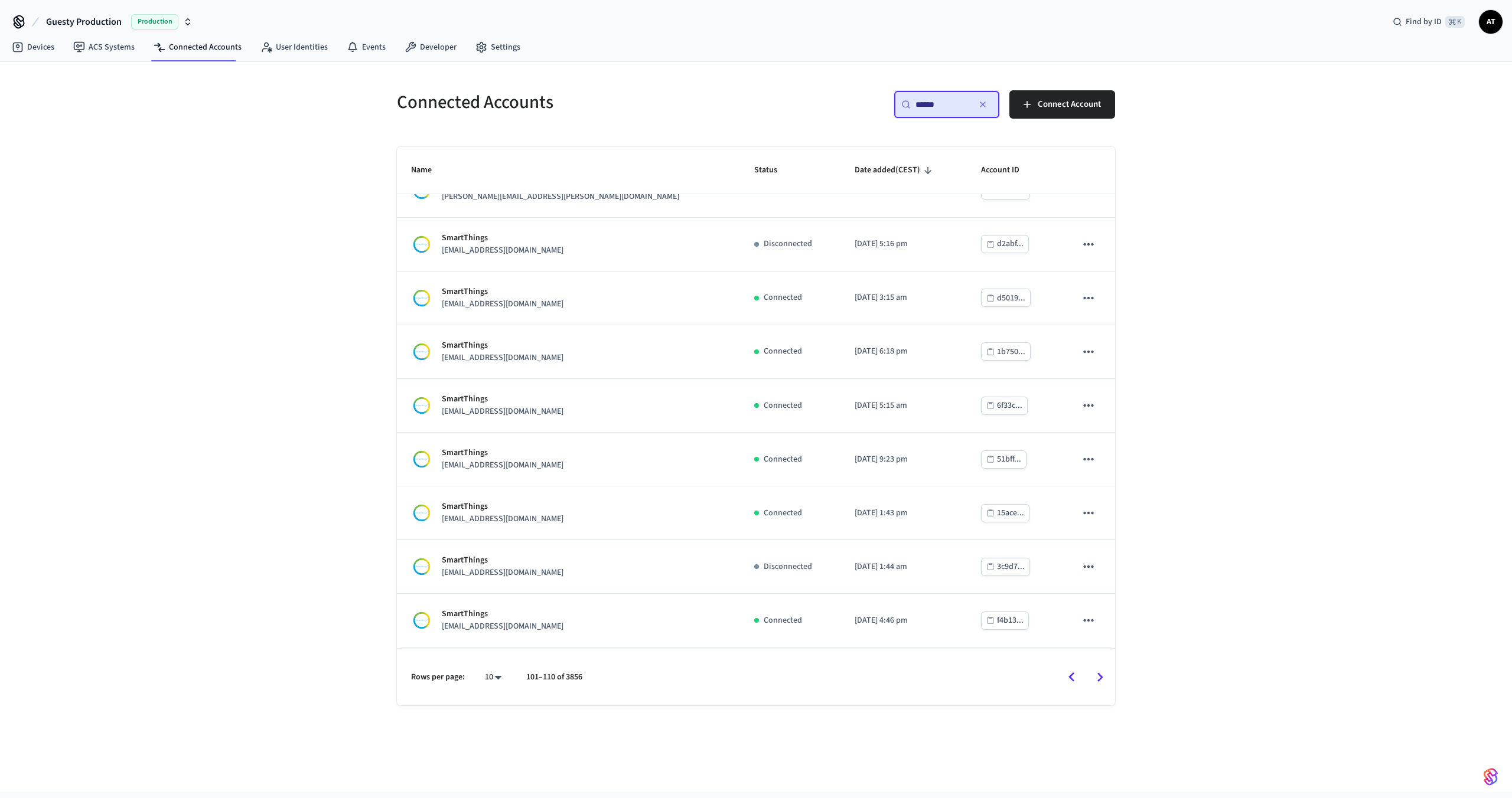
click at [1096, 679] on icon "Go to next page" at bounding box center [1100, 677] width 18 height 18
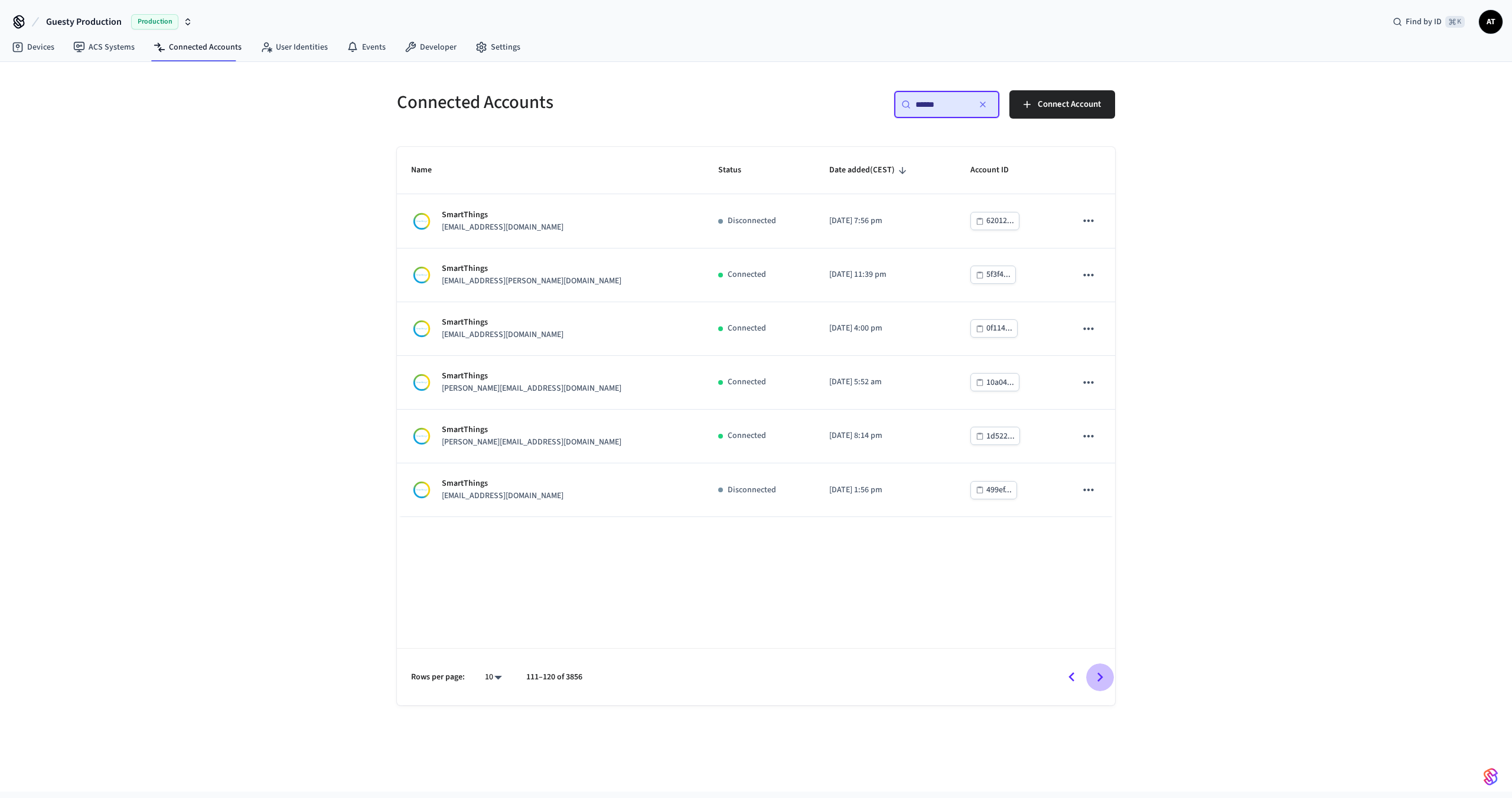
click at [1096, 679] on icon "Go to next page" at bounding box center [1100, 677] width 18 height 18
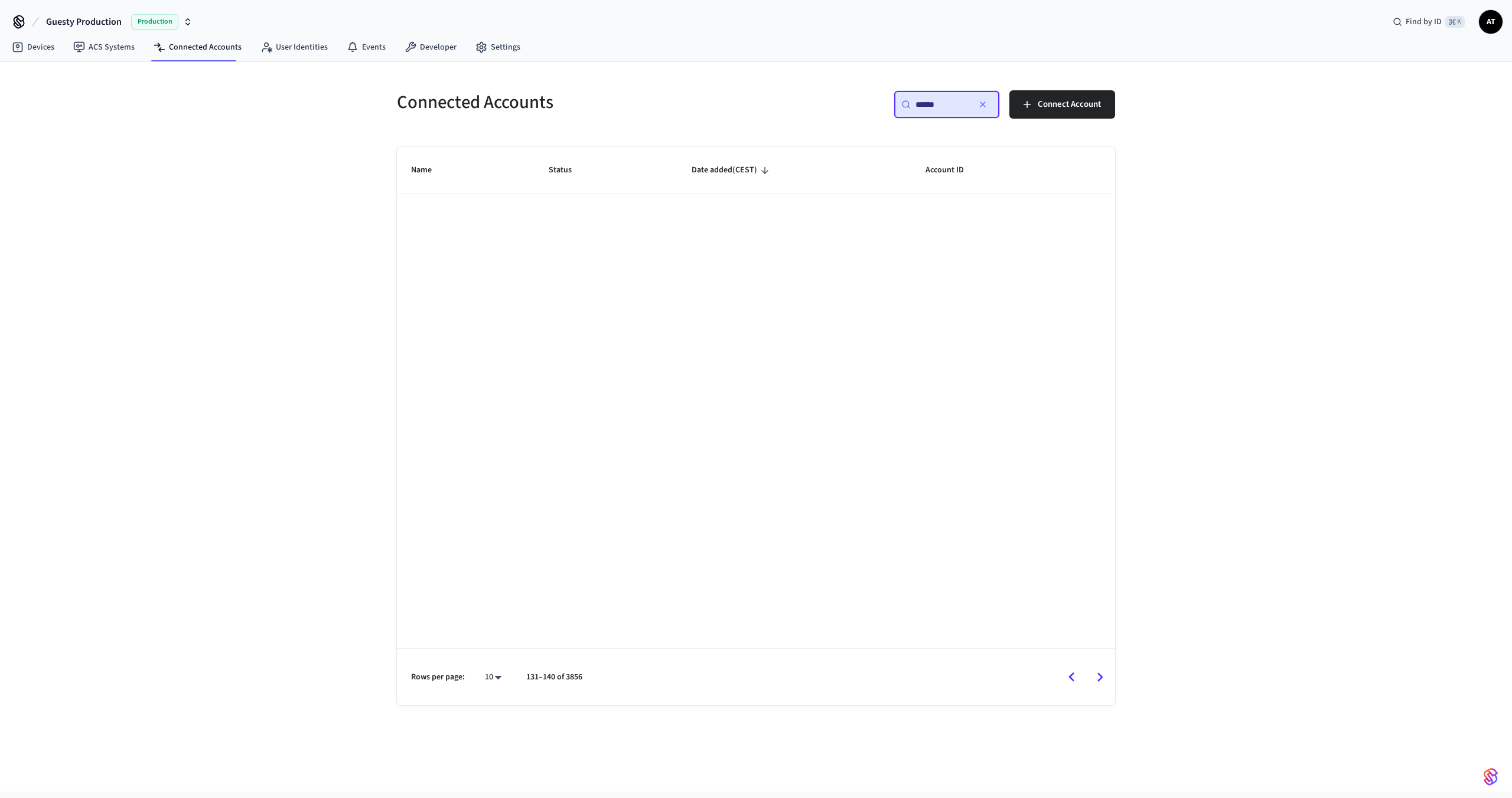
click at [1096, 679] on icon "Go to next page" at bounding box center [1100, 677] width 18 height 18
click at [1068, 678] on icon "Go to previous page" at bounding box center [1071, 677] width 18 height 18
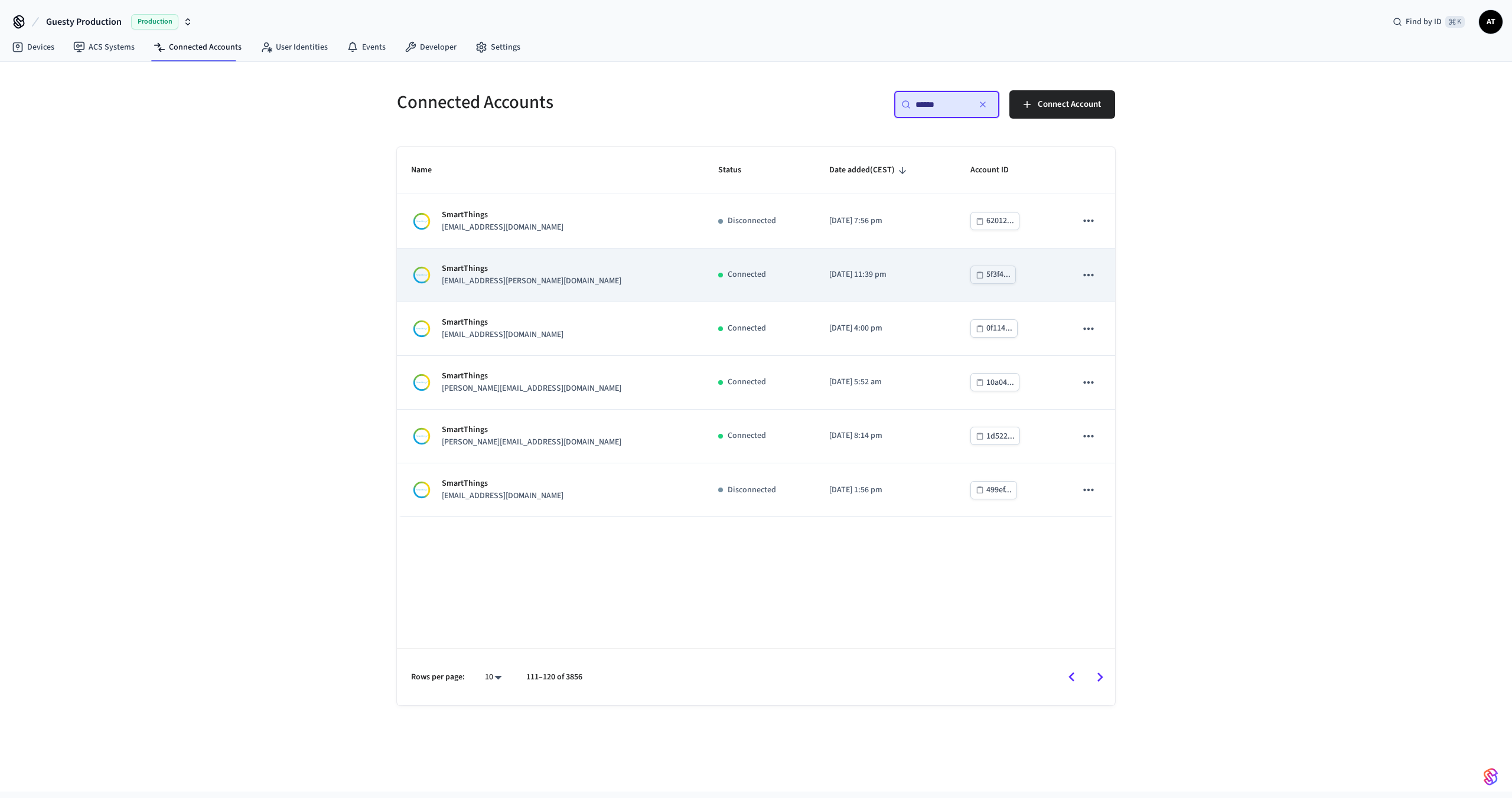
click at [573, 274] on div "SmartThings [EMAIL_ADDRESS][PERSON_NAME][DOMAIN_NAME]" at bounding box center [550, 275] width 279 height 25
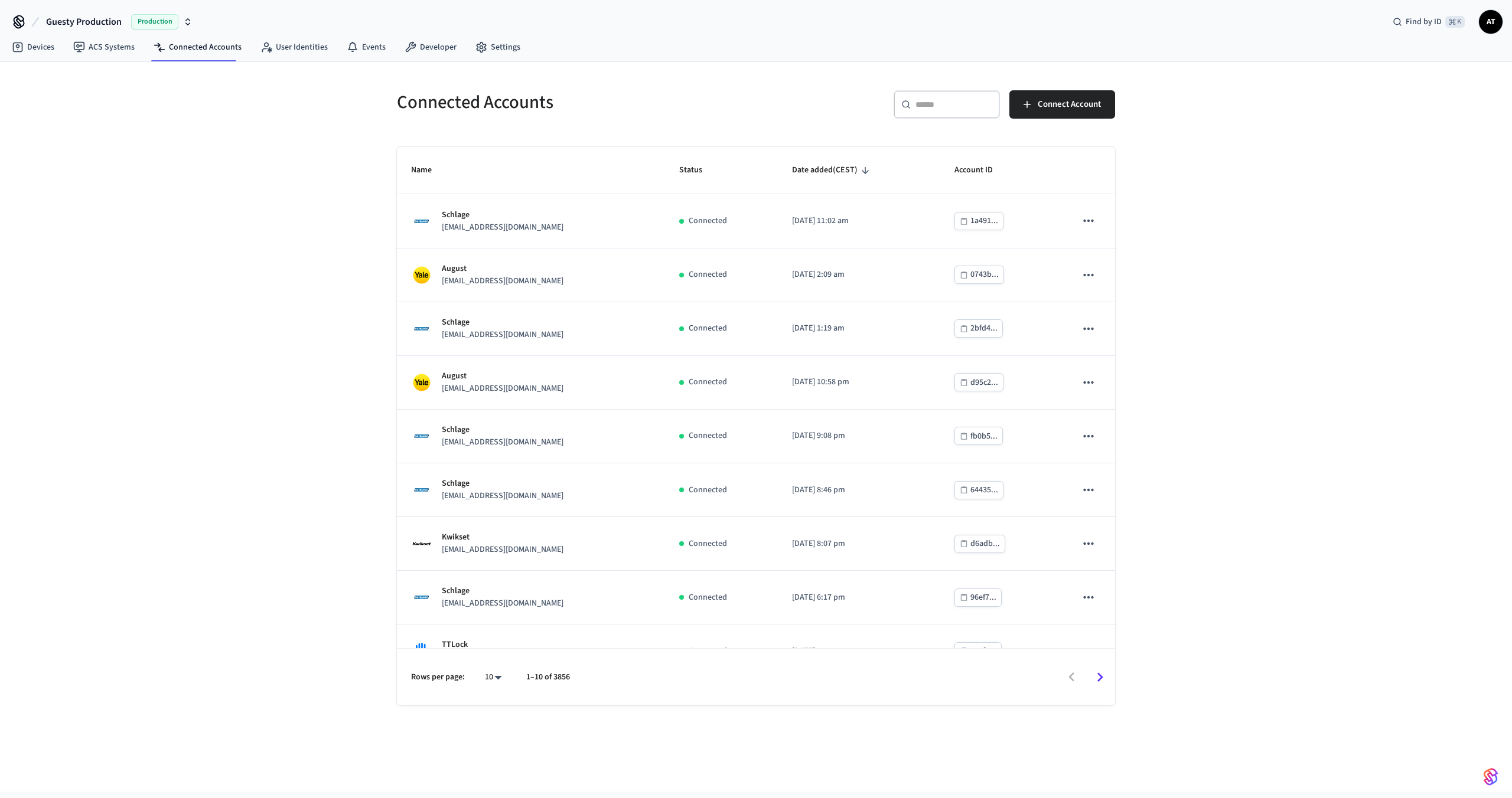
click at [99, 23] on span "Guesty Production" at bounding box center [84, 22] width 76 height 14
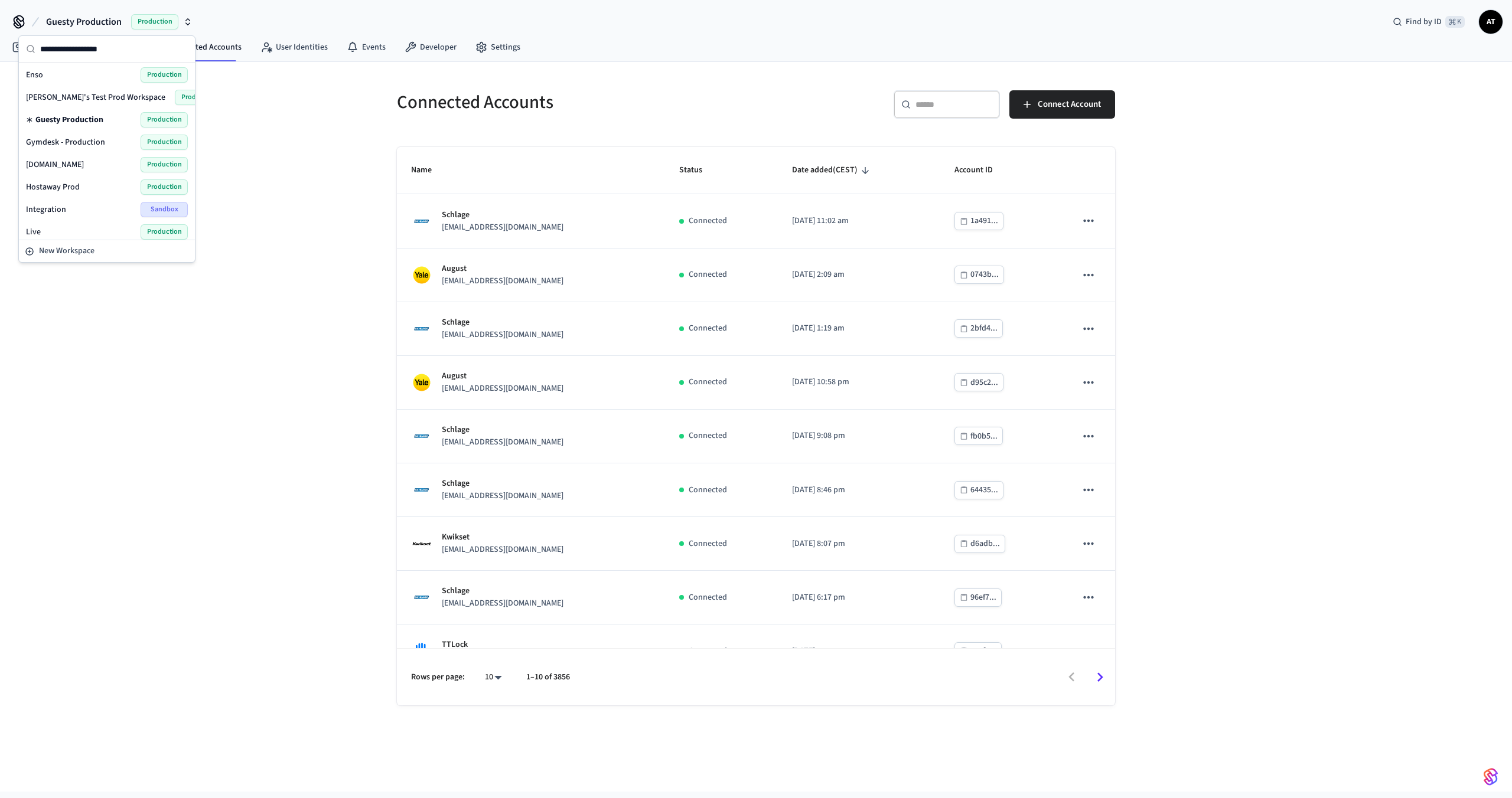
scroll to position [366, 0]
click at [74, 228] on div "SuiteOp Production" at bounding box center [107, 226] width 162 height 15
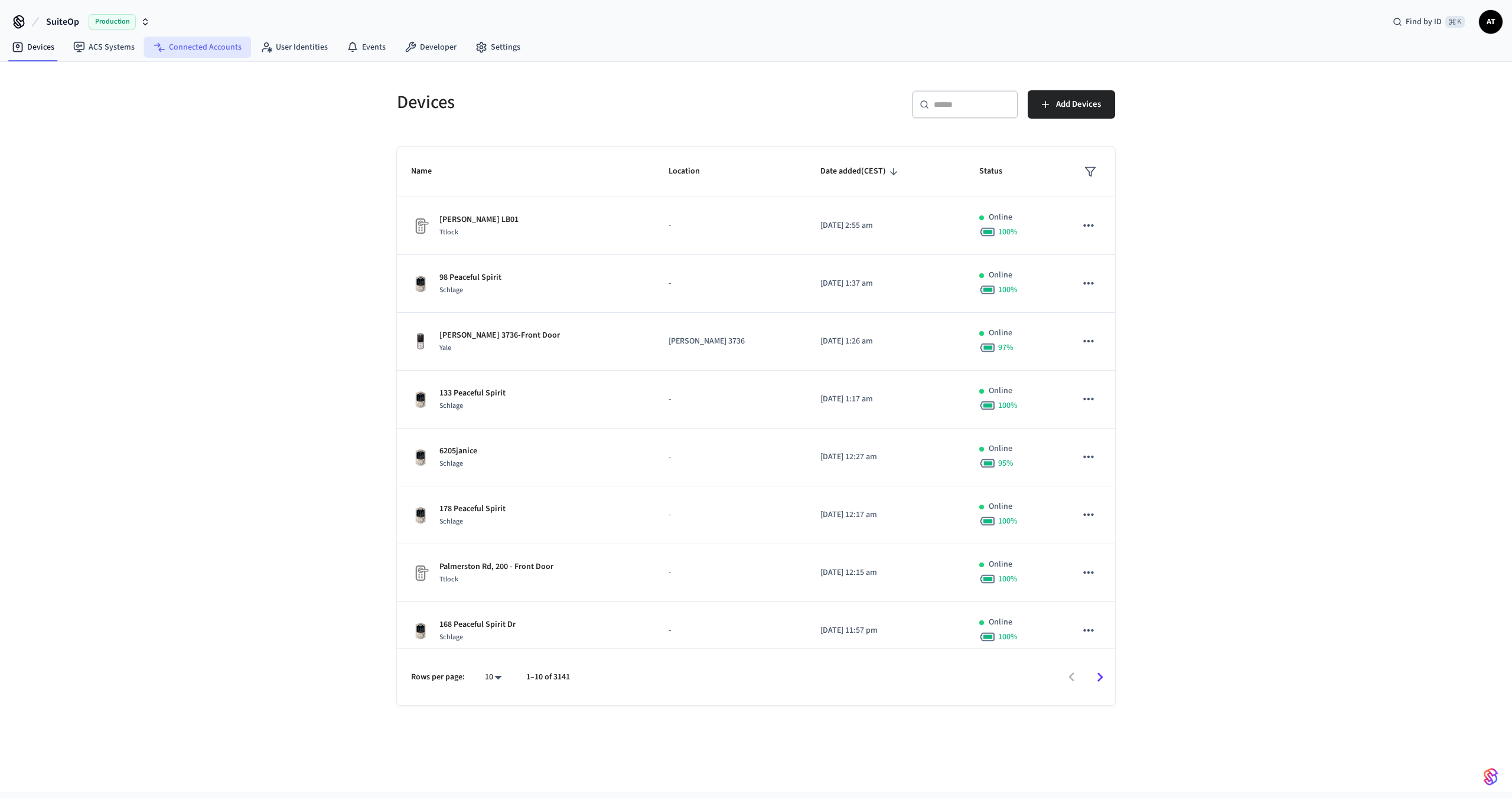
click at [187, 50] on link "Connected Accounts" at bounding box center [198, 47] width 107 height 22
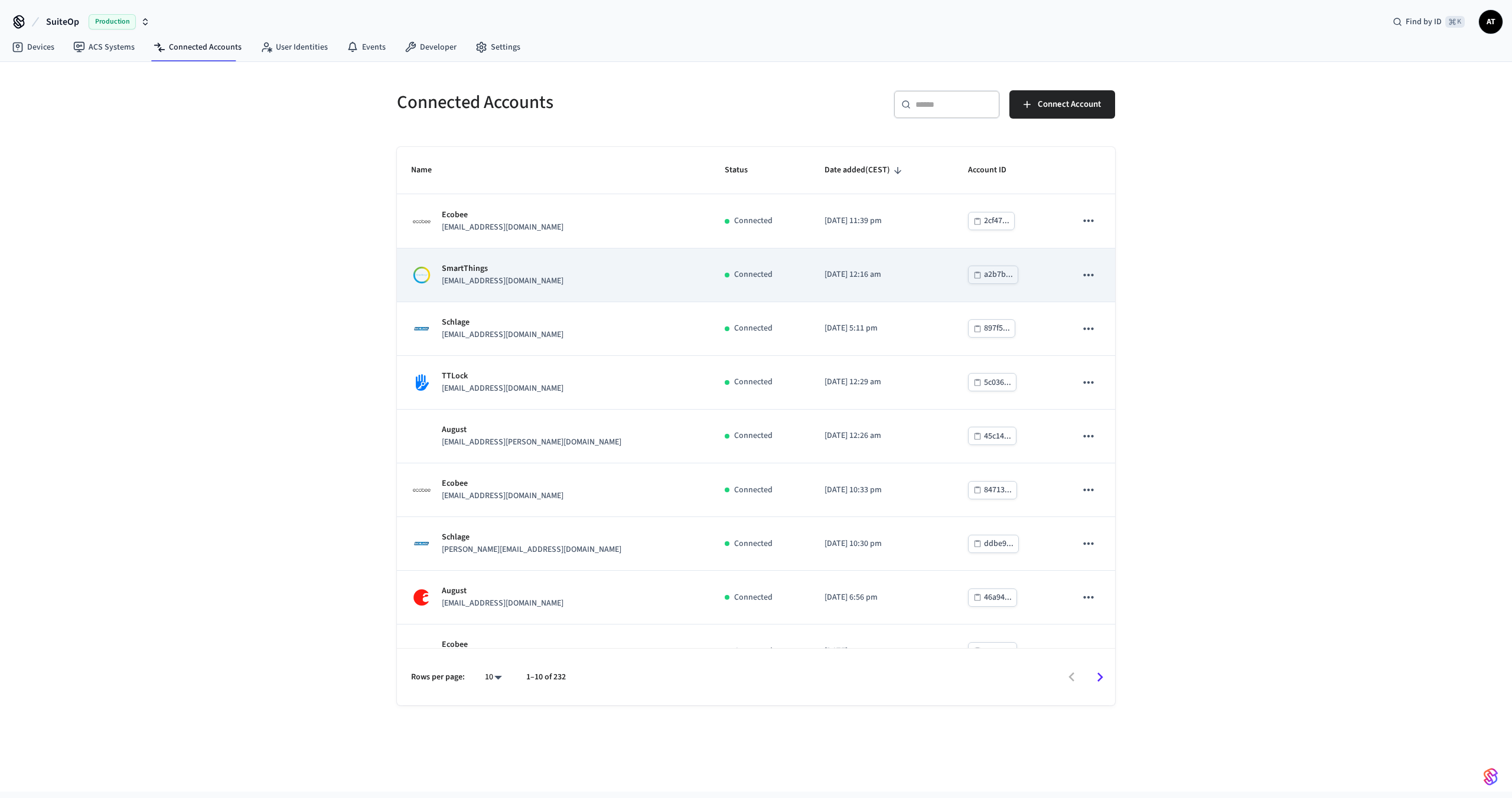
click at [562, 265] on div "SmartThings [EMAIL_ADDRESS][DOMAIN_NAME]" at bounding box center [553, 275] width 285 height 25
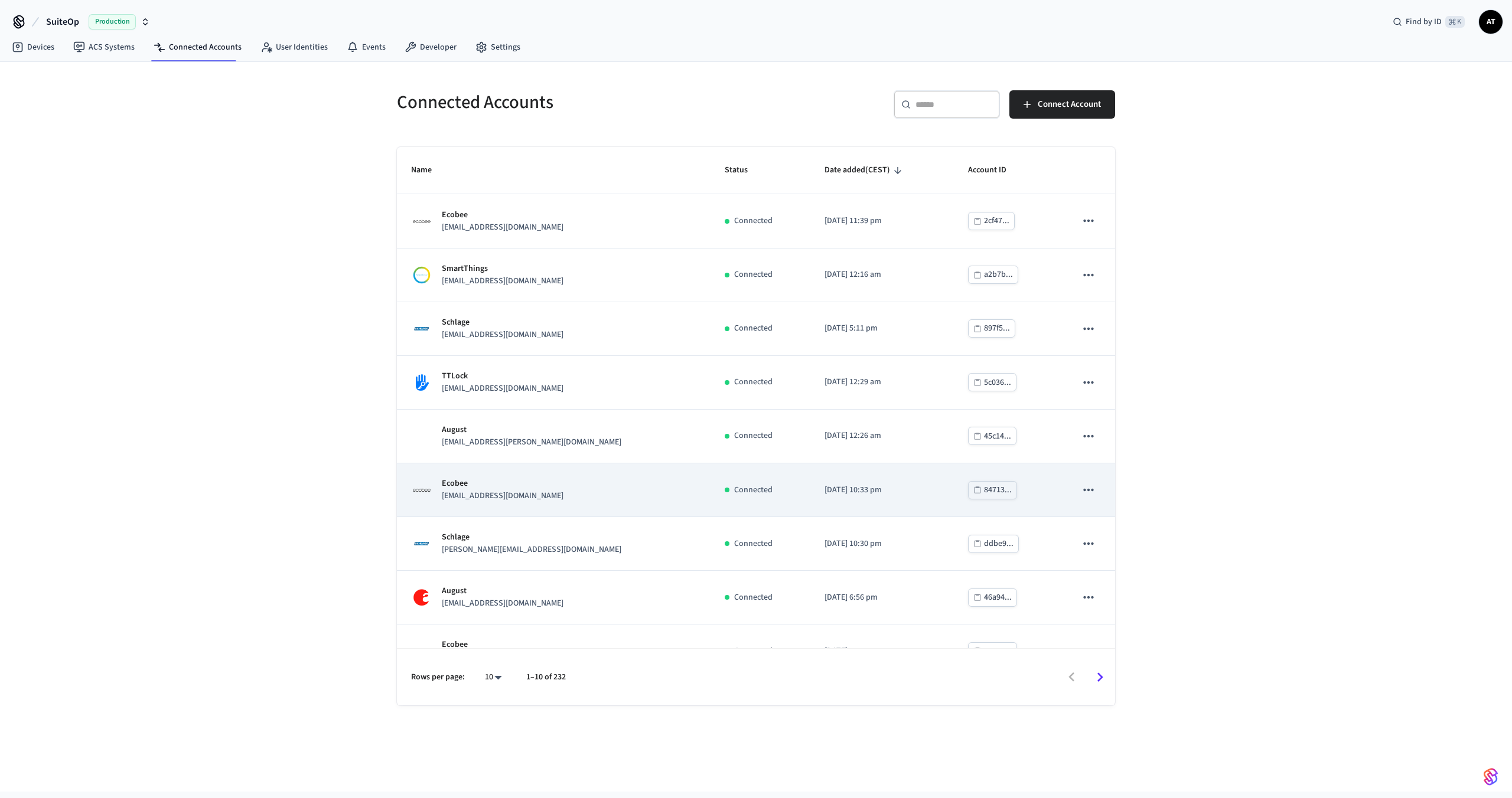
scroll to position [85, 0]
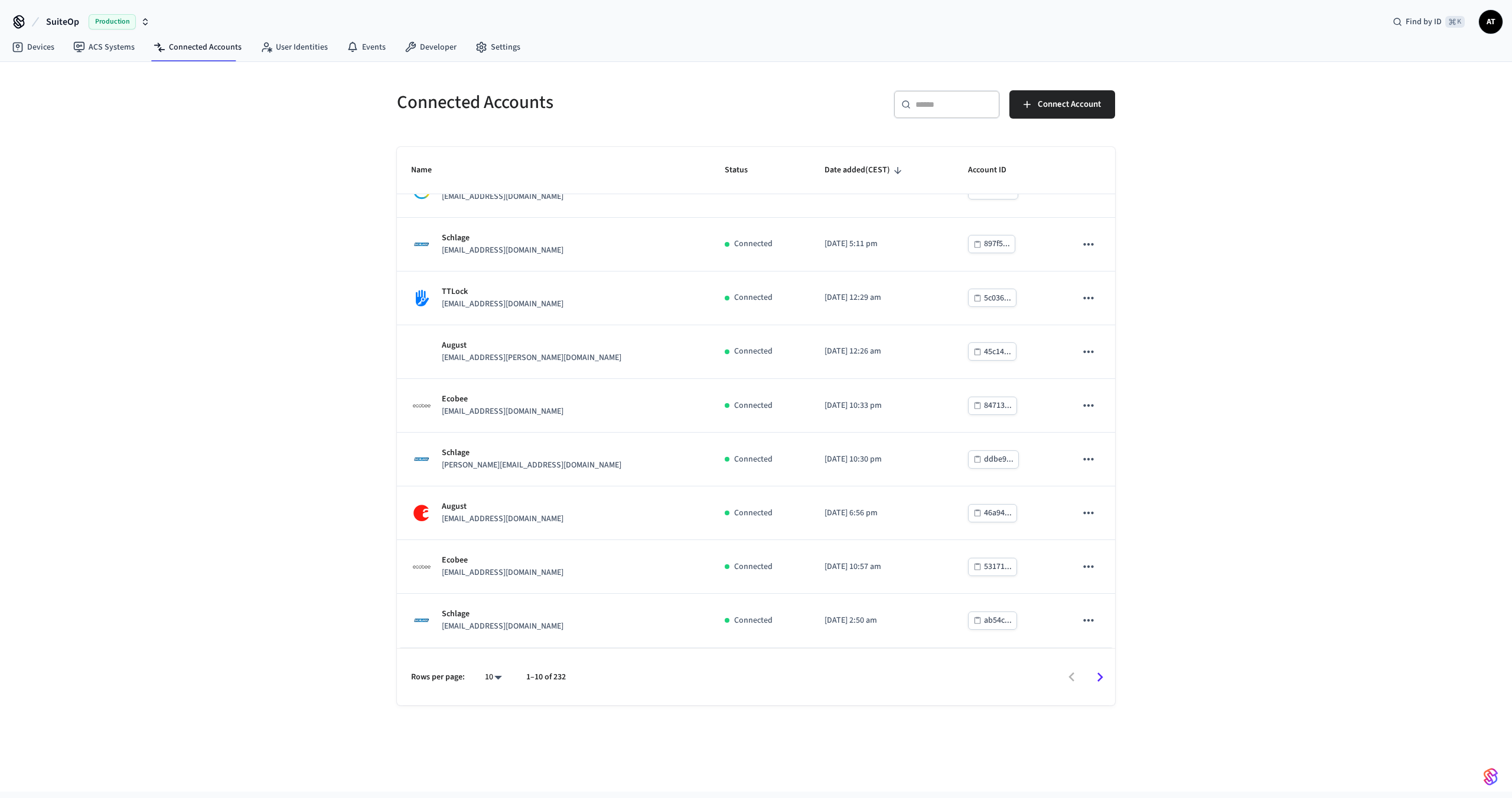
click at [940, 113] on div "​ ​" at bounding box center [946, 104] width 106 height 29
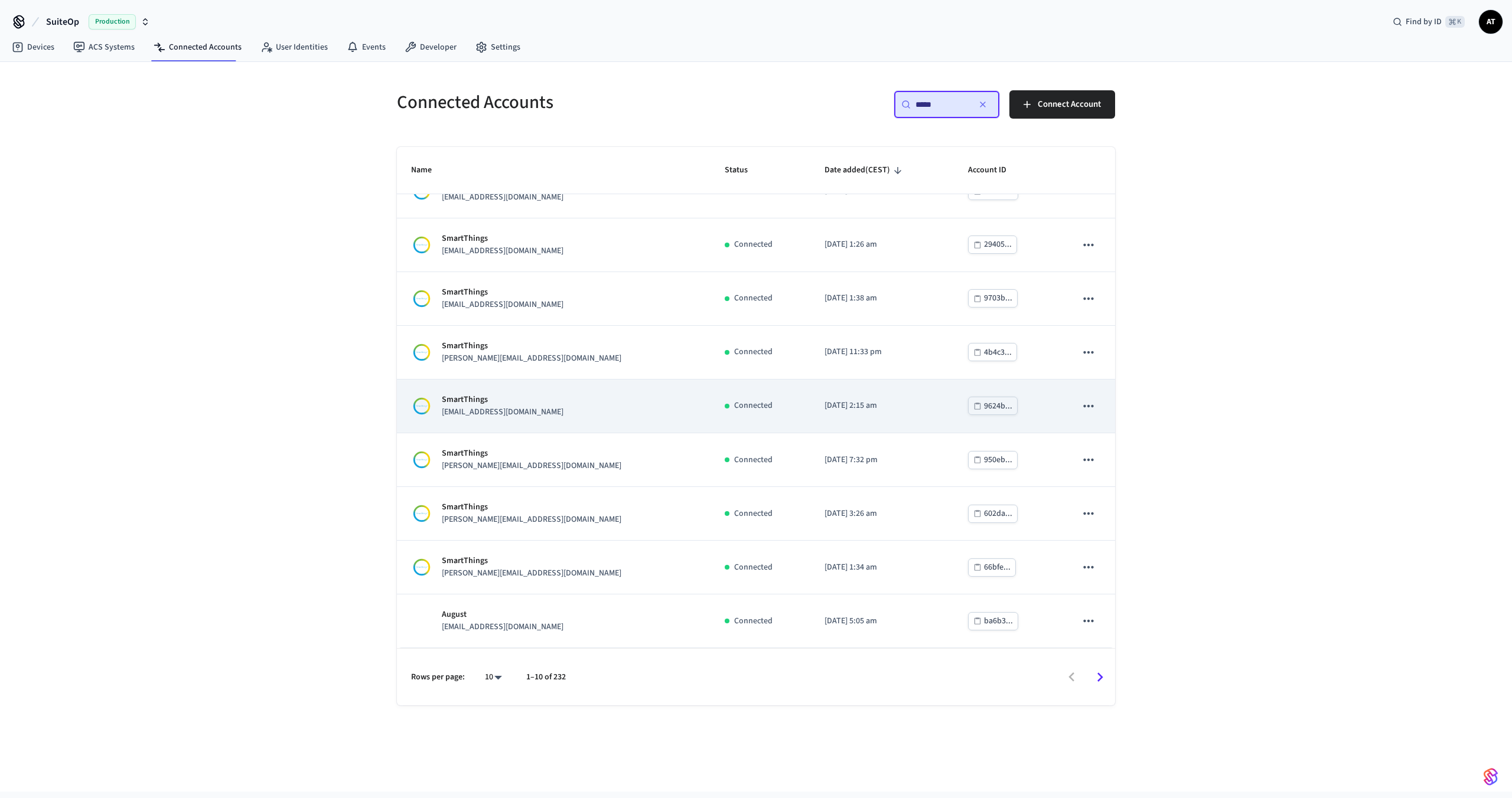
scroll to position [0, 0]
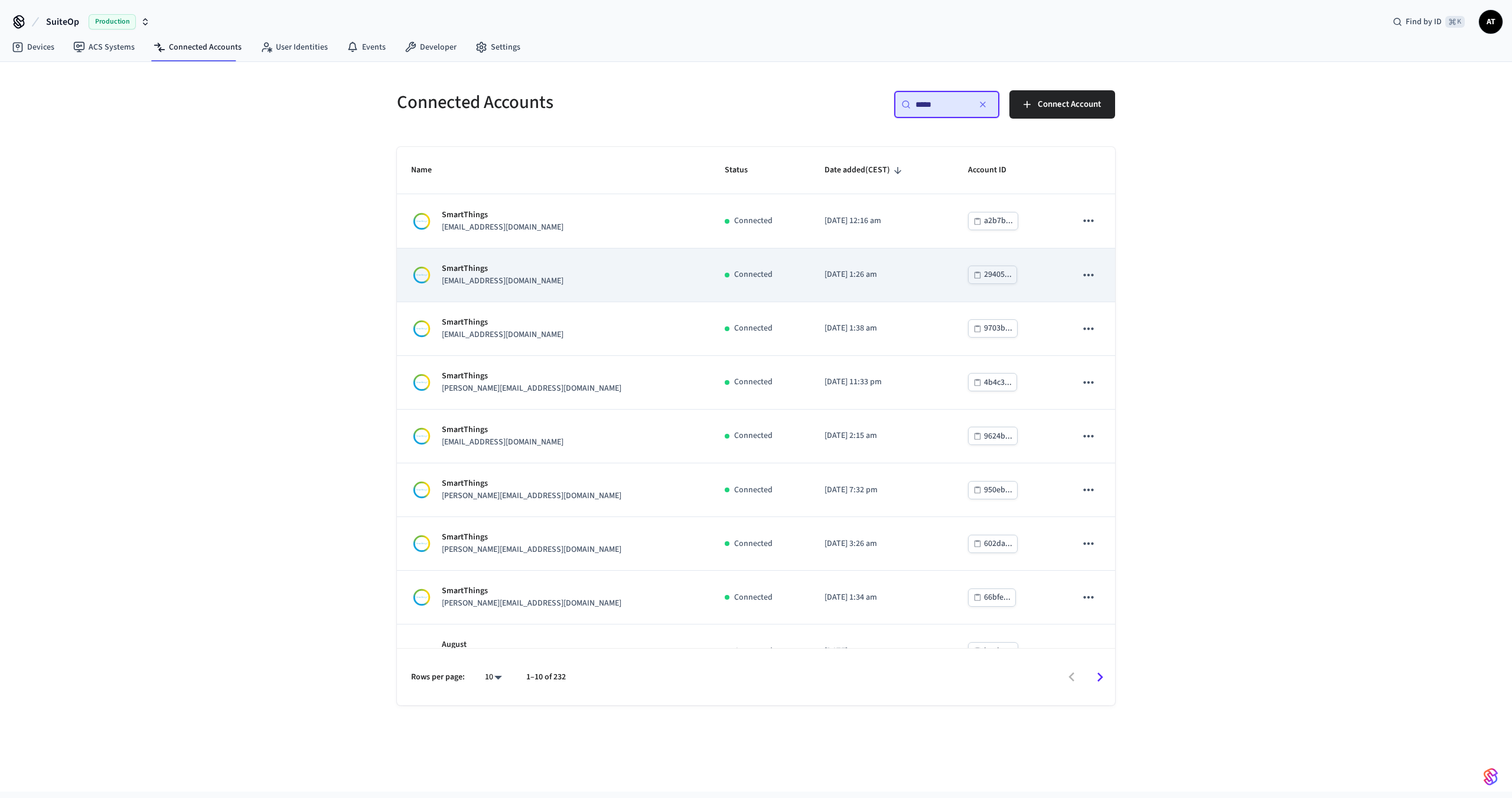
type input "*****"
click at [565, 290] on td "SmartThings [EMAIL_ADDRESS][DOMAIN_NAME]" at bounding box center [553, 275] width 313 height 53
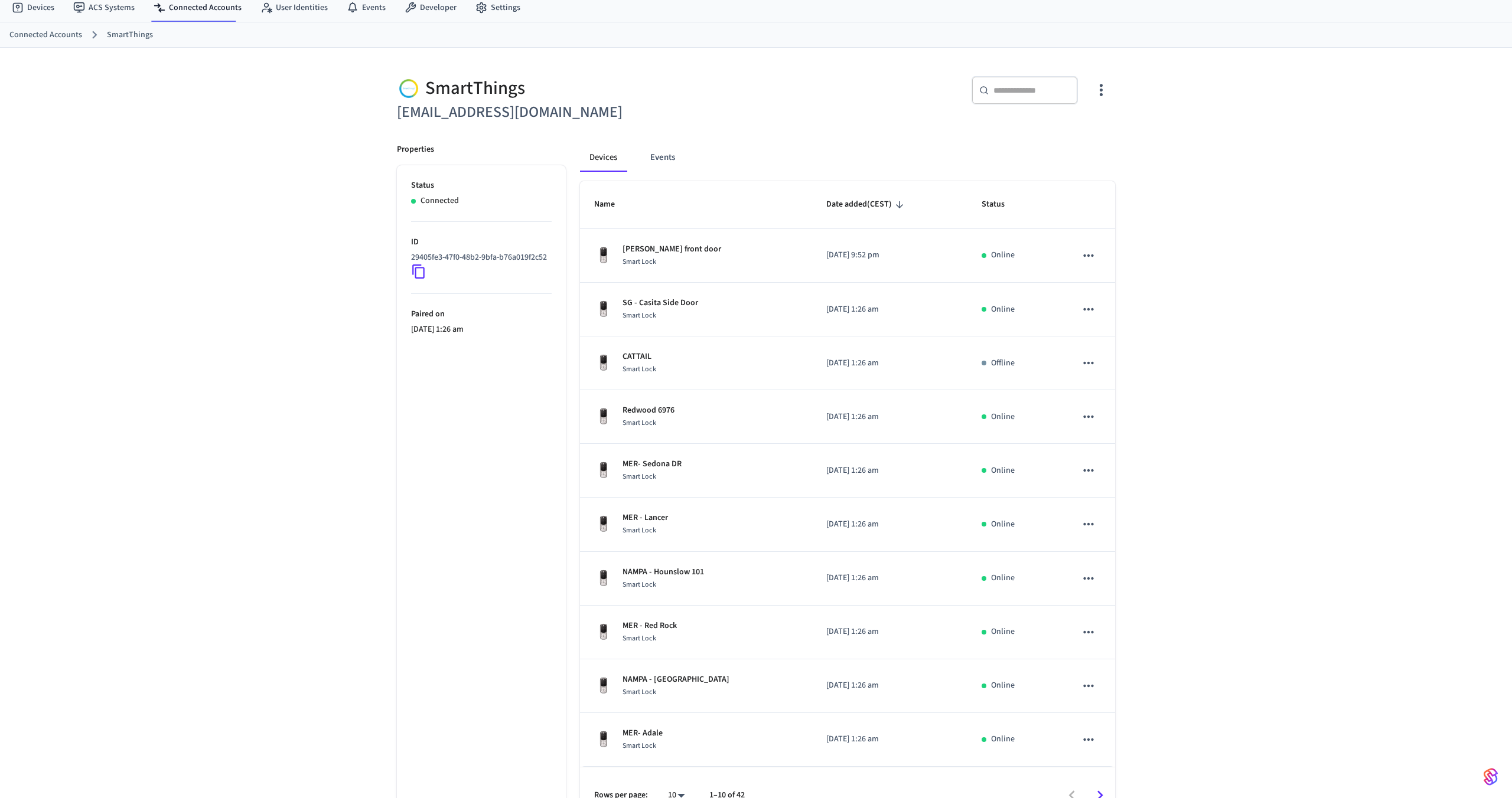
scroll to position [65, 0]
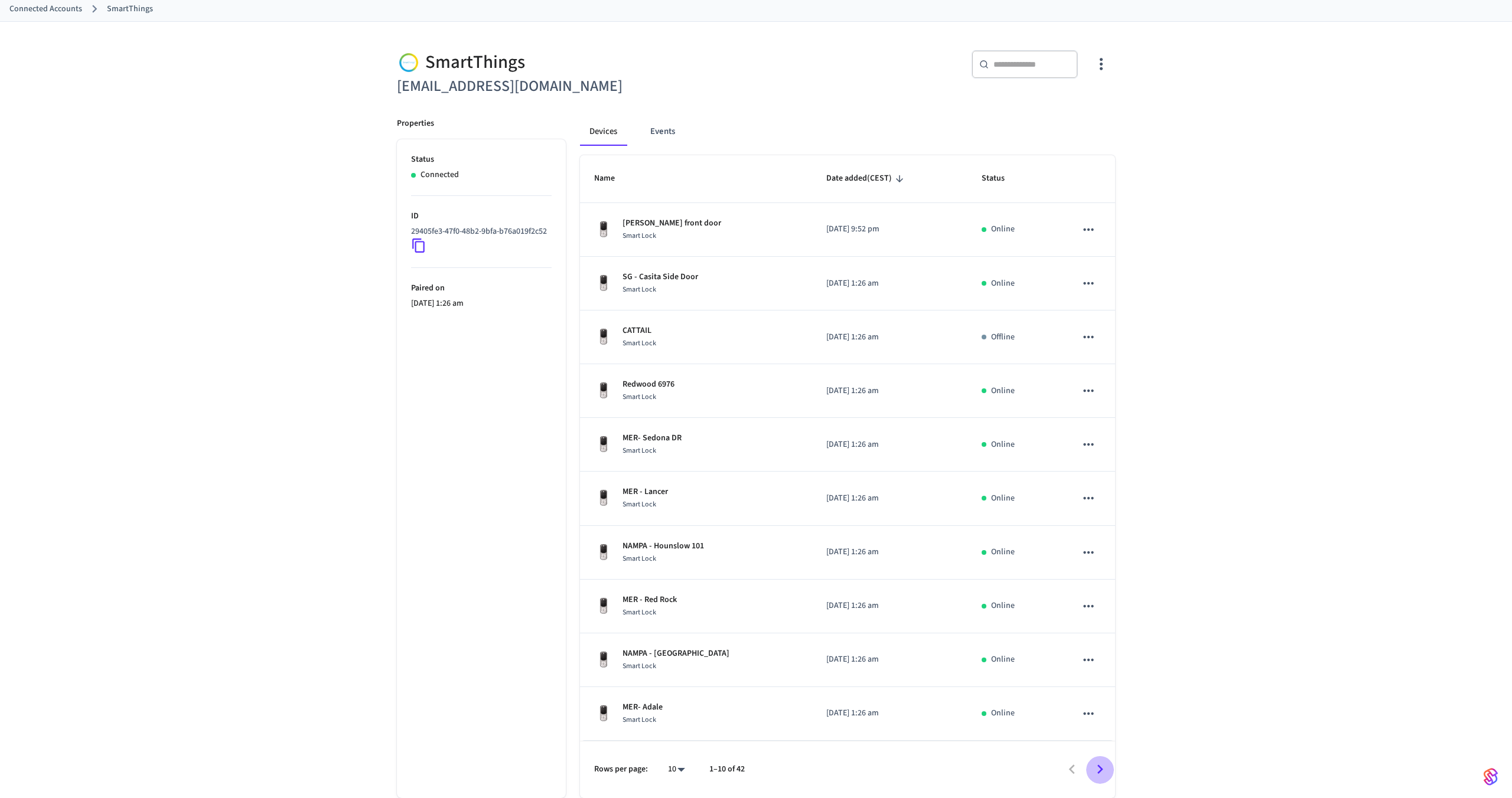
click at [1098, 768] on icon "Go to next page" at bounding box center [1100, 769] width 18 height 18
click at [1098, 770] on icon "Go to next page" at bounding box center [1100, 769] width 18 height 18
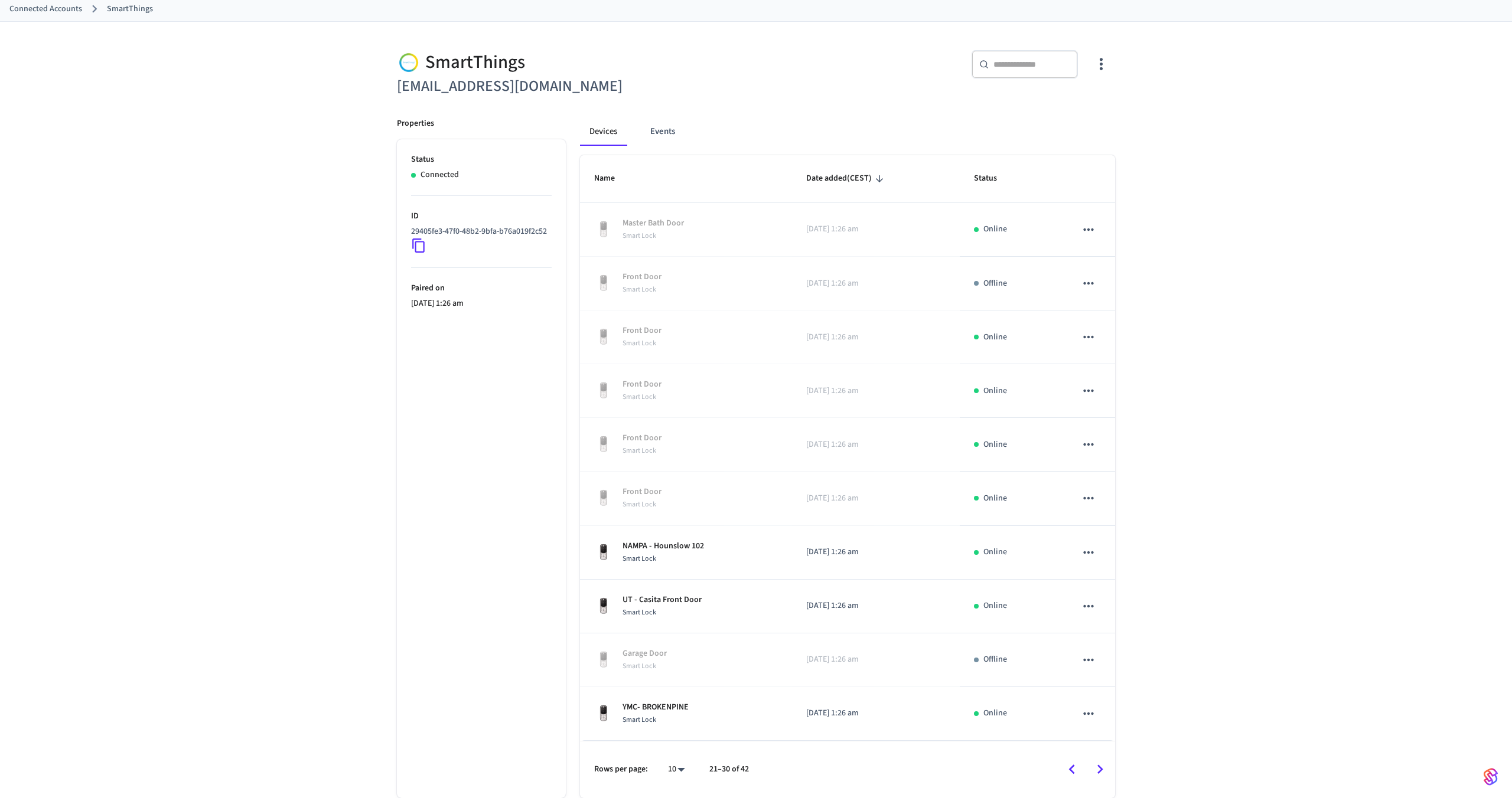
click at [1098, 770] on icon "Go to next page" at bounding box center [1100, 769] width 18 height 18
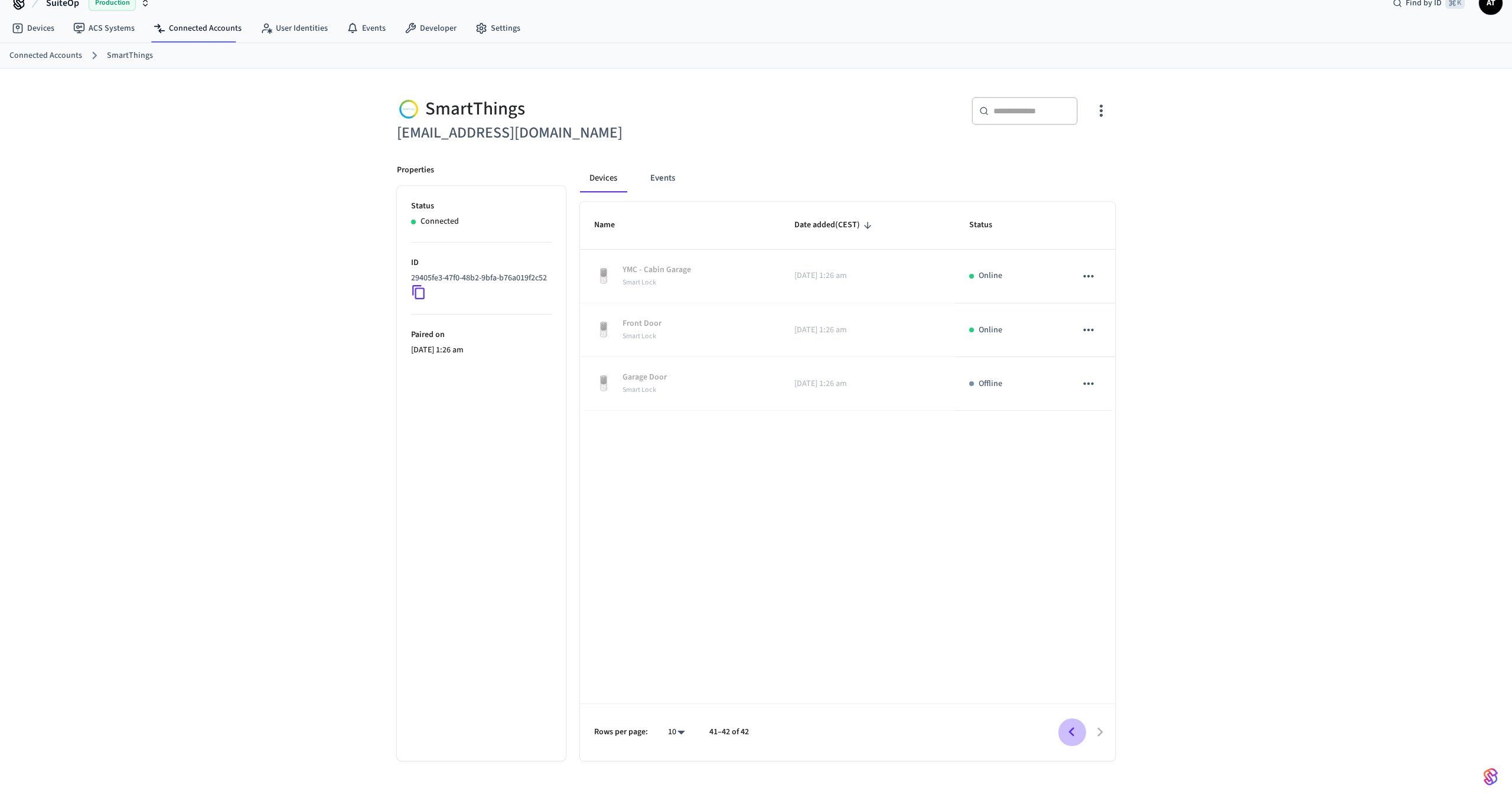
click at [1073, 733] on icon "Go to previous page" at bounding box center [1071, 732] width 18 height 18
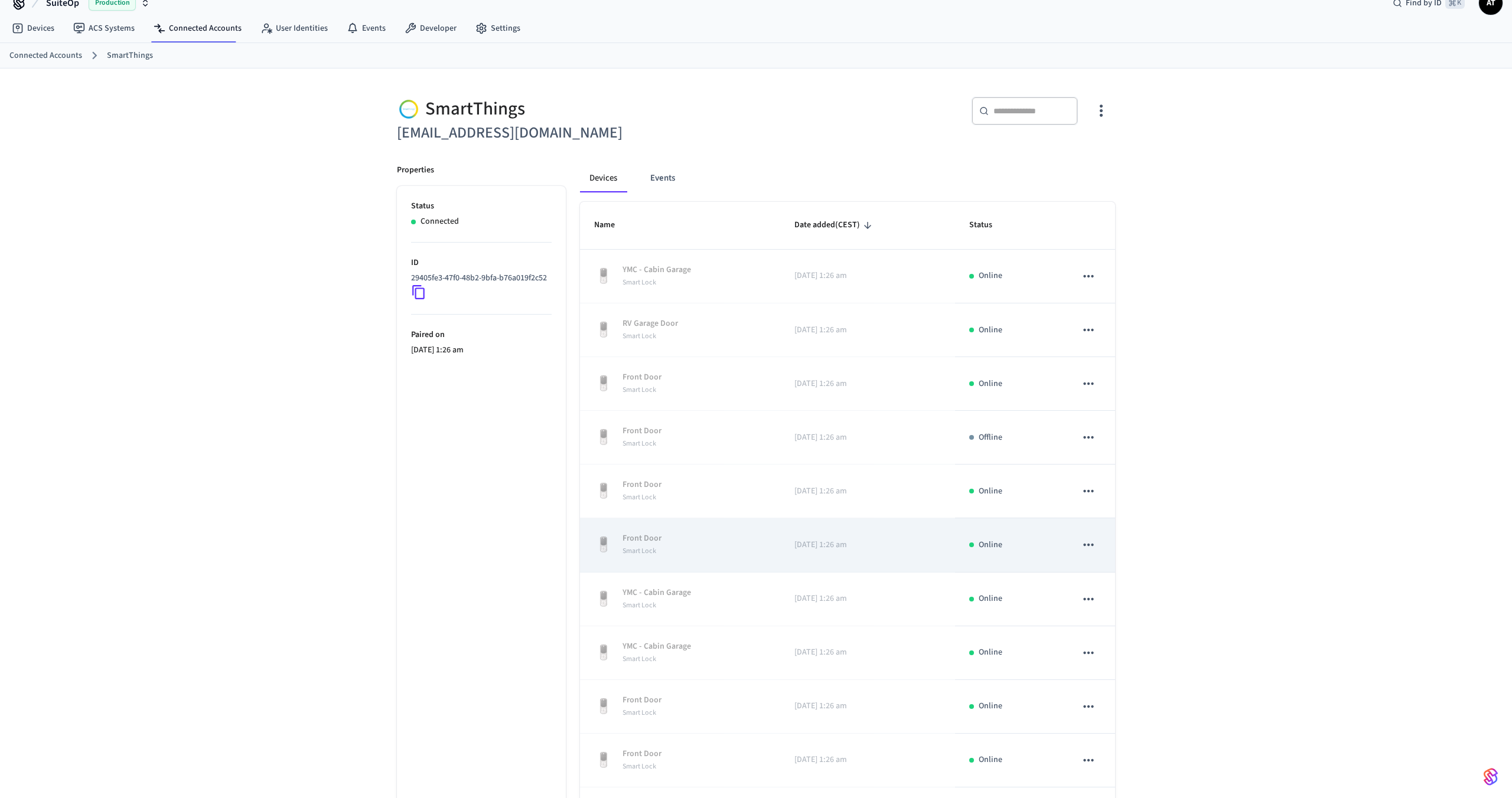
scroll to position [120, 0]
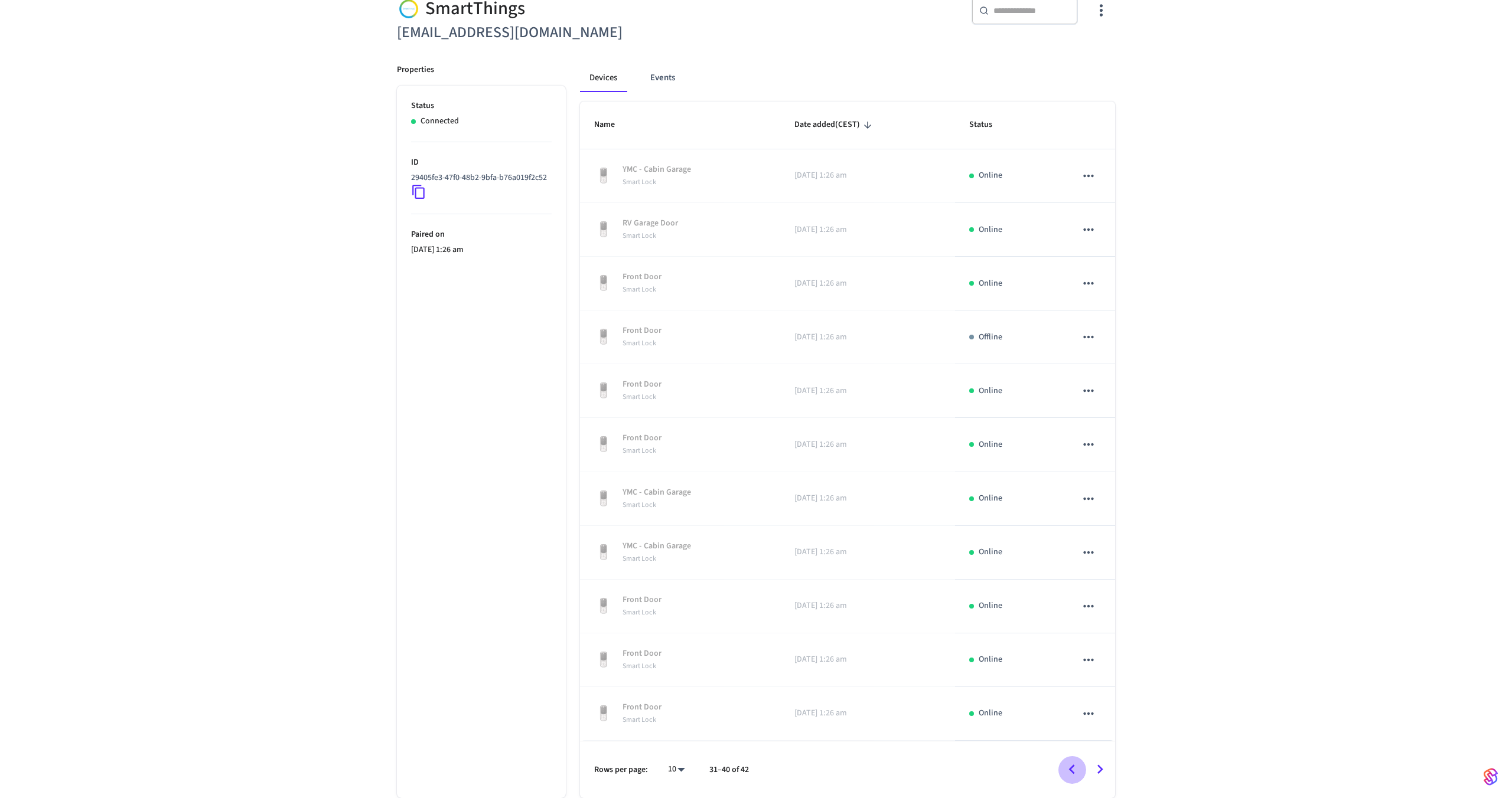
click at [1068, 767] on icon "Go to previous page" at bounding box center [1071, 769] width 18 height 18
click at [1068, 767] on td "sticky table" at bounding box center [1089, 767] width 53 height 53
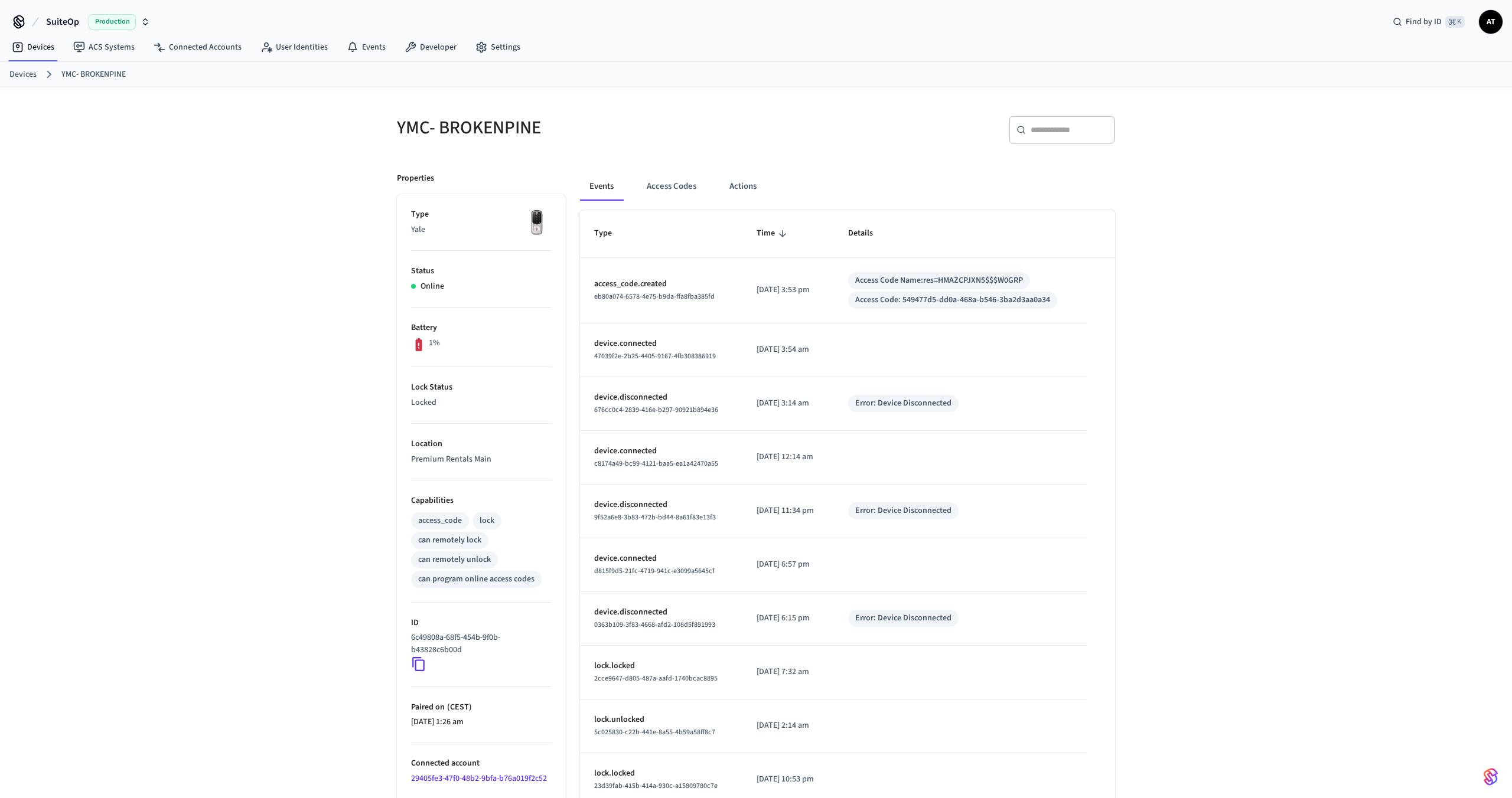
scroll to position [66, 0]
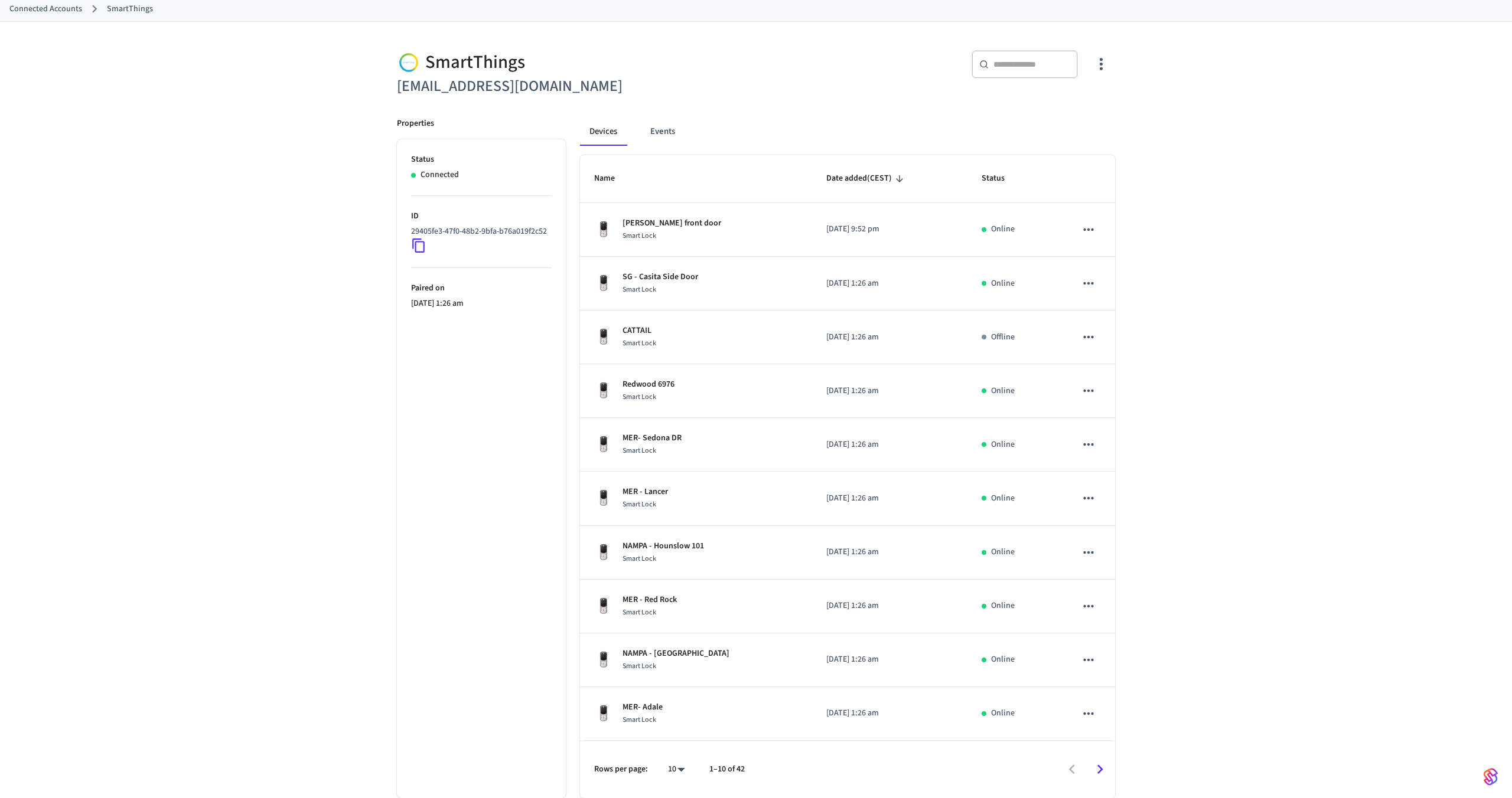
scroll to position [65, 0]
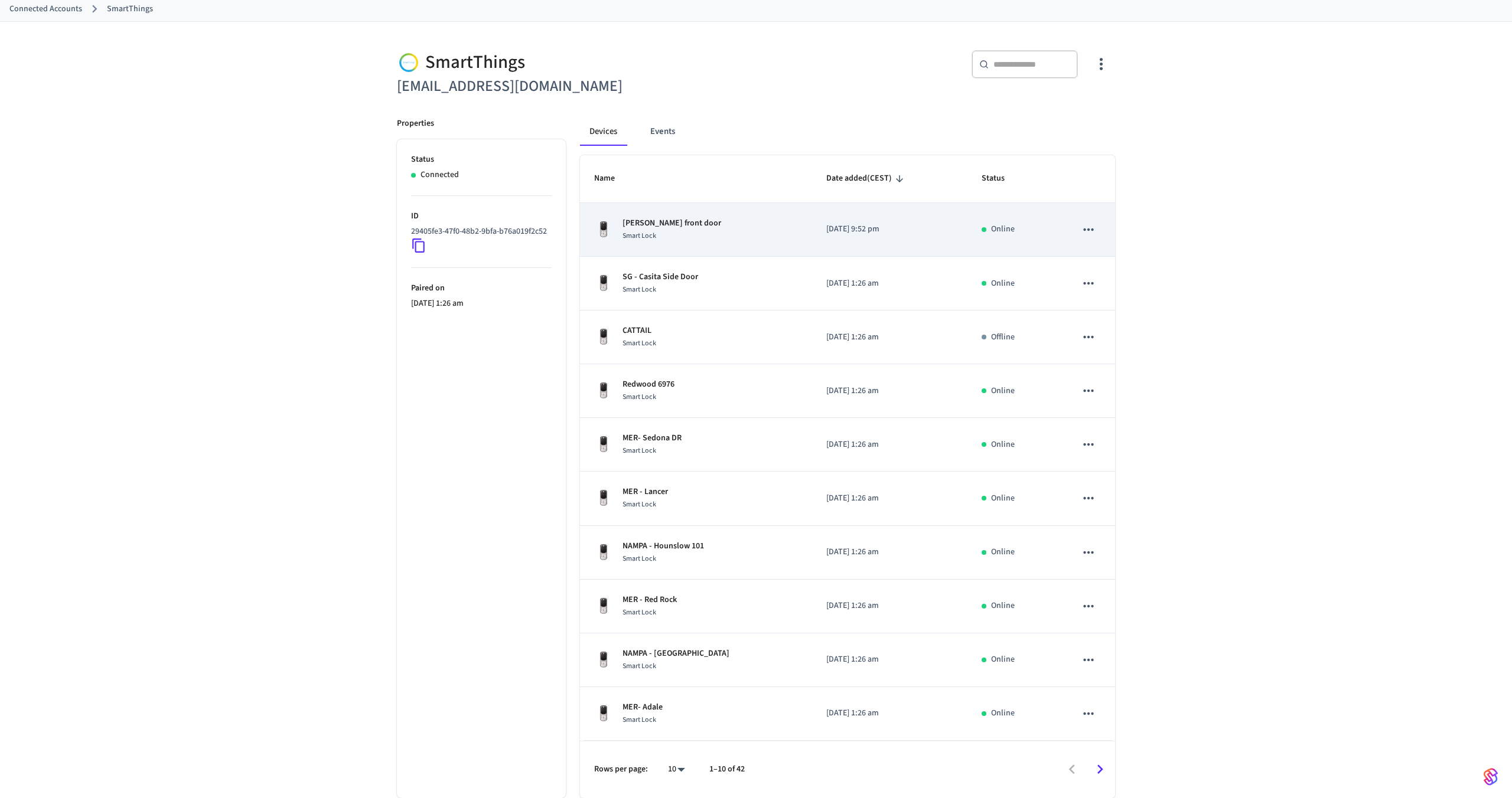
click at [623, 235] on span "Smart Lock" at bounding box center [640, 236] width 33 height 10
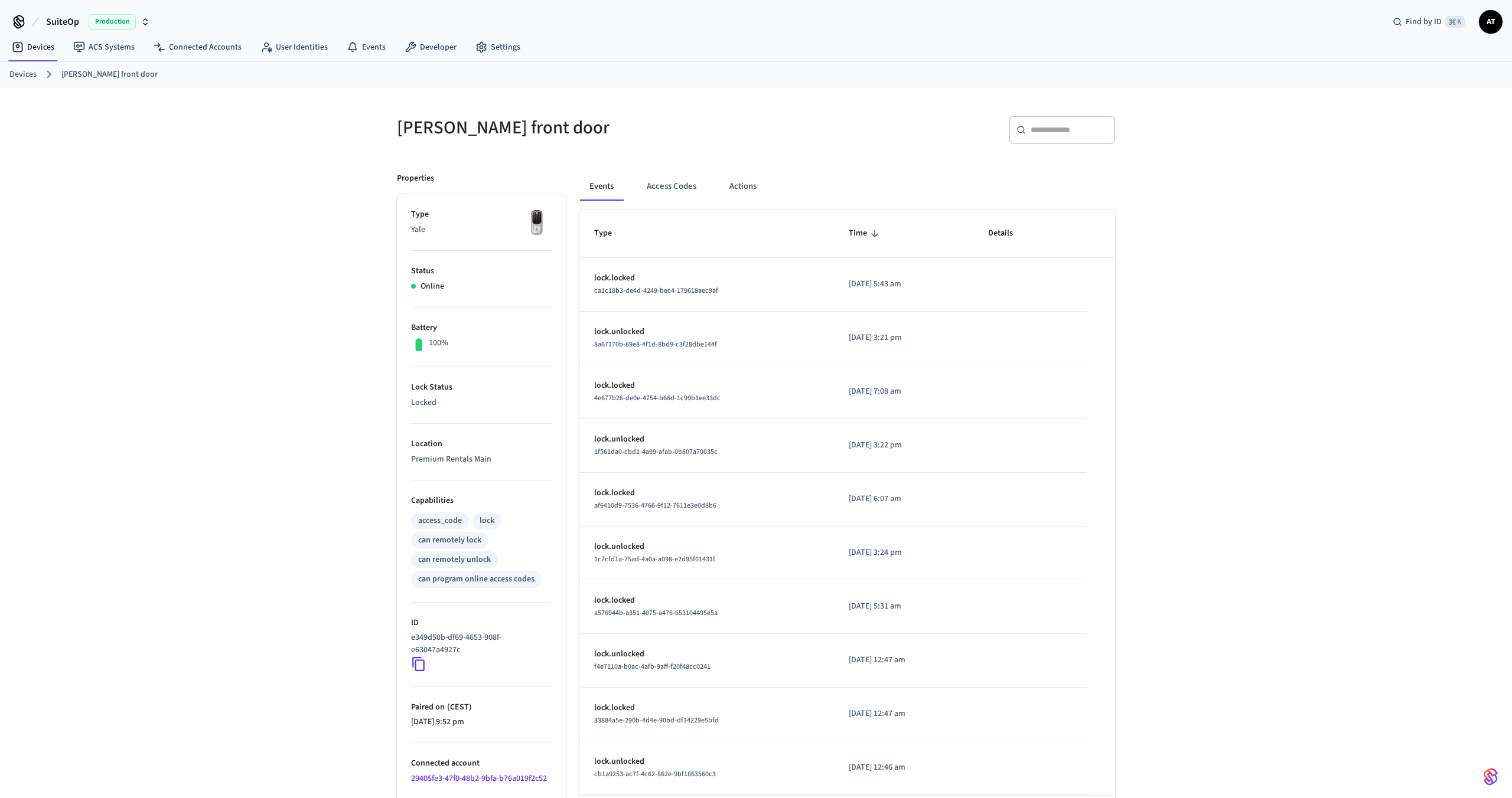
click at [19, 65] on div "Devices [PERSON_NAME] front door" at bounding box center [756, 75] width 1512 height 26
click at [19, 72] on link "Devices" at bounding box center [23, 75] width 27 height 13
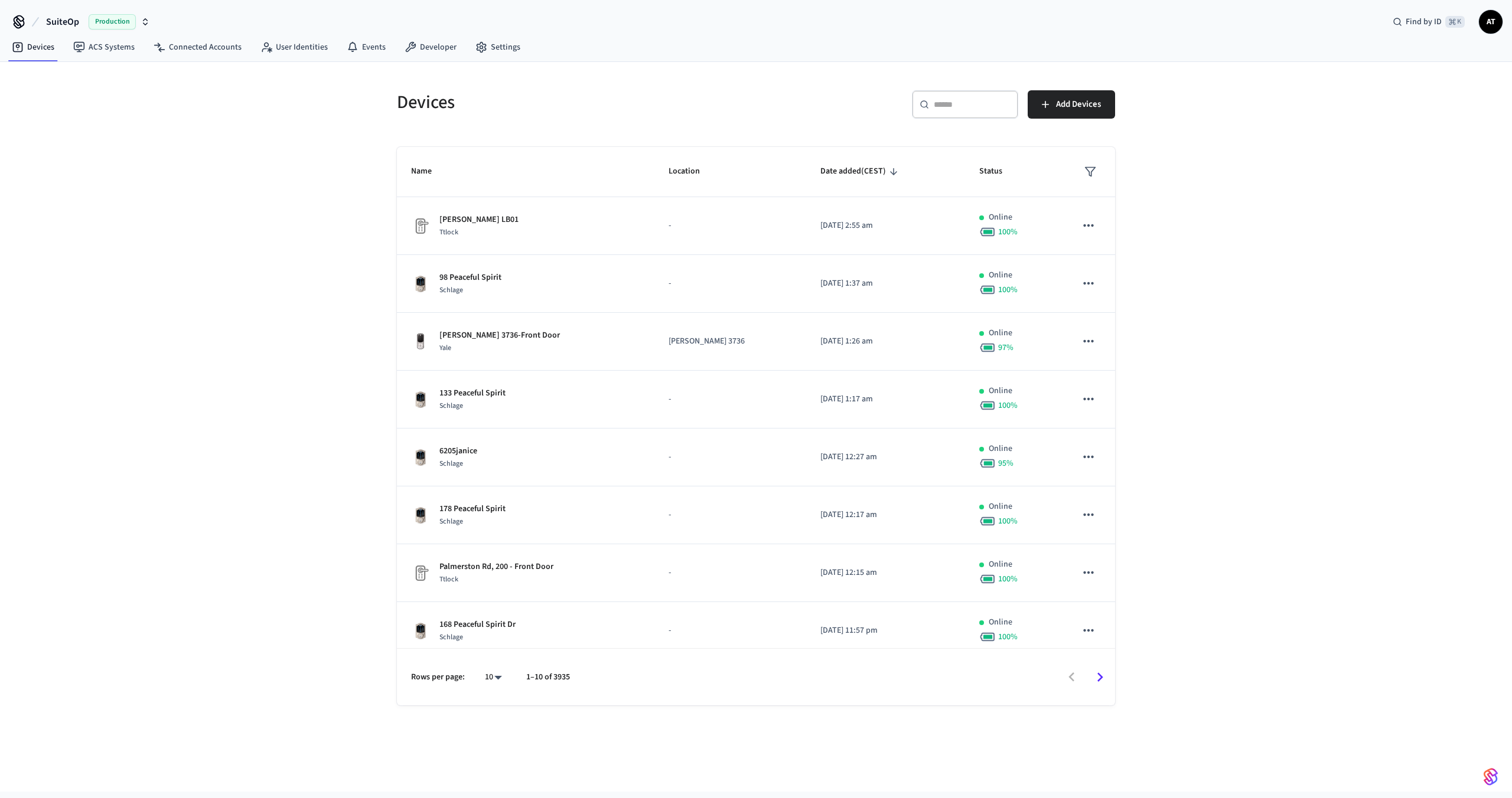
click at [73, 24] on span "SuiteOp" at bounding box center [62, 22] width 33 height 14
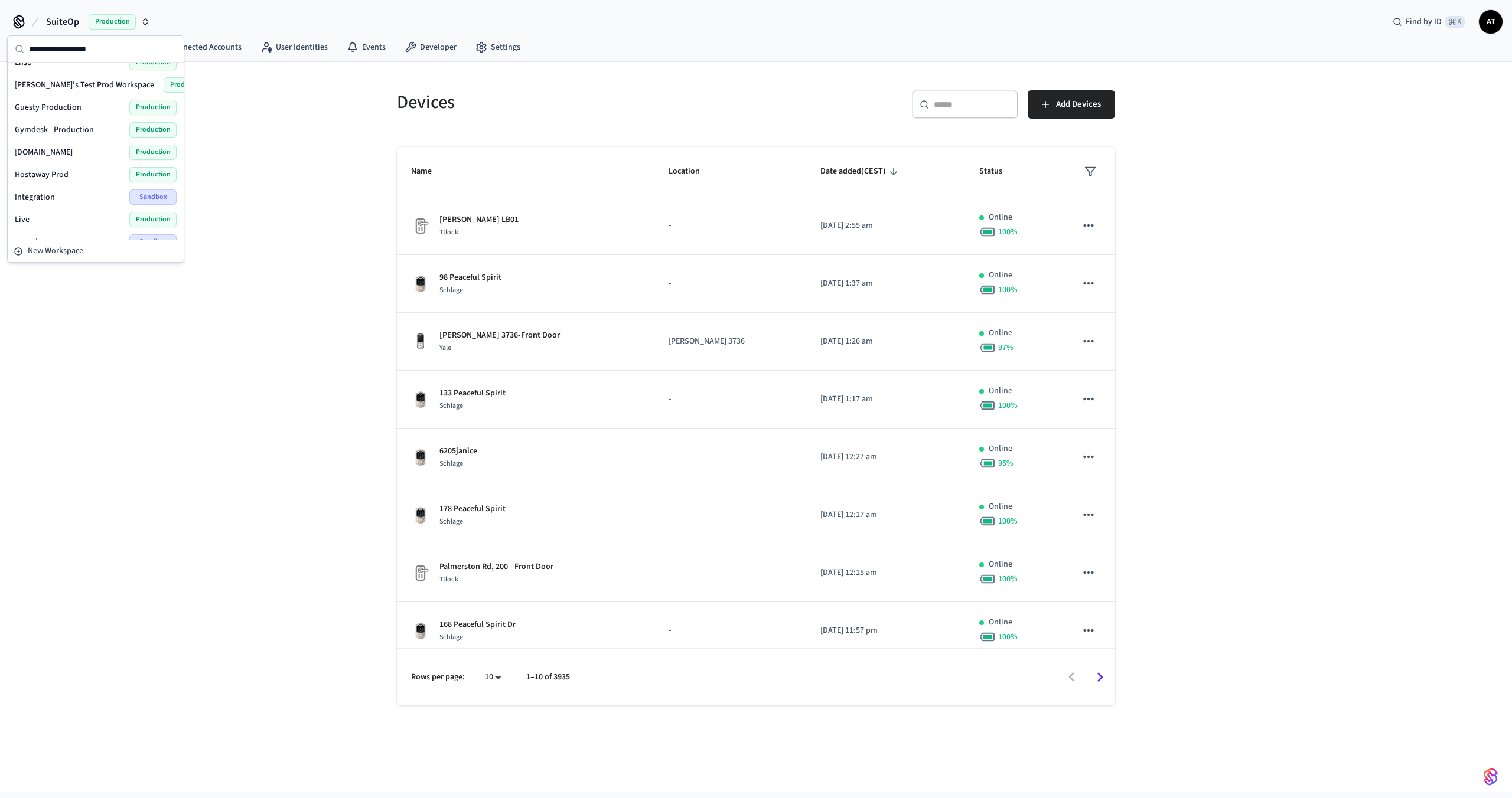
scroll to position [150, 0]
click at [89, 126] on span "Gymdesk - Production" at bounding box center [54, 128] width 79 height 12
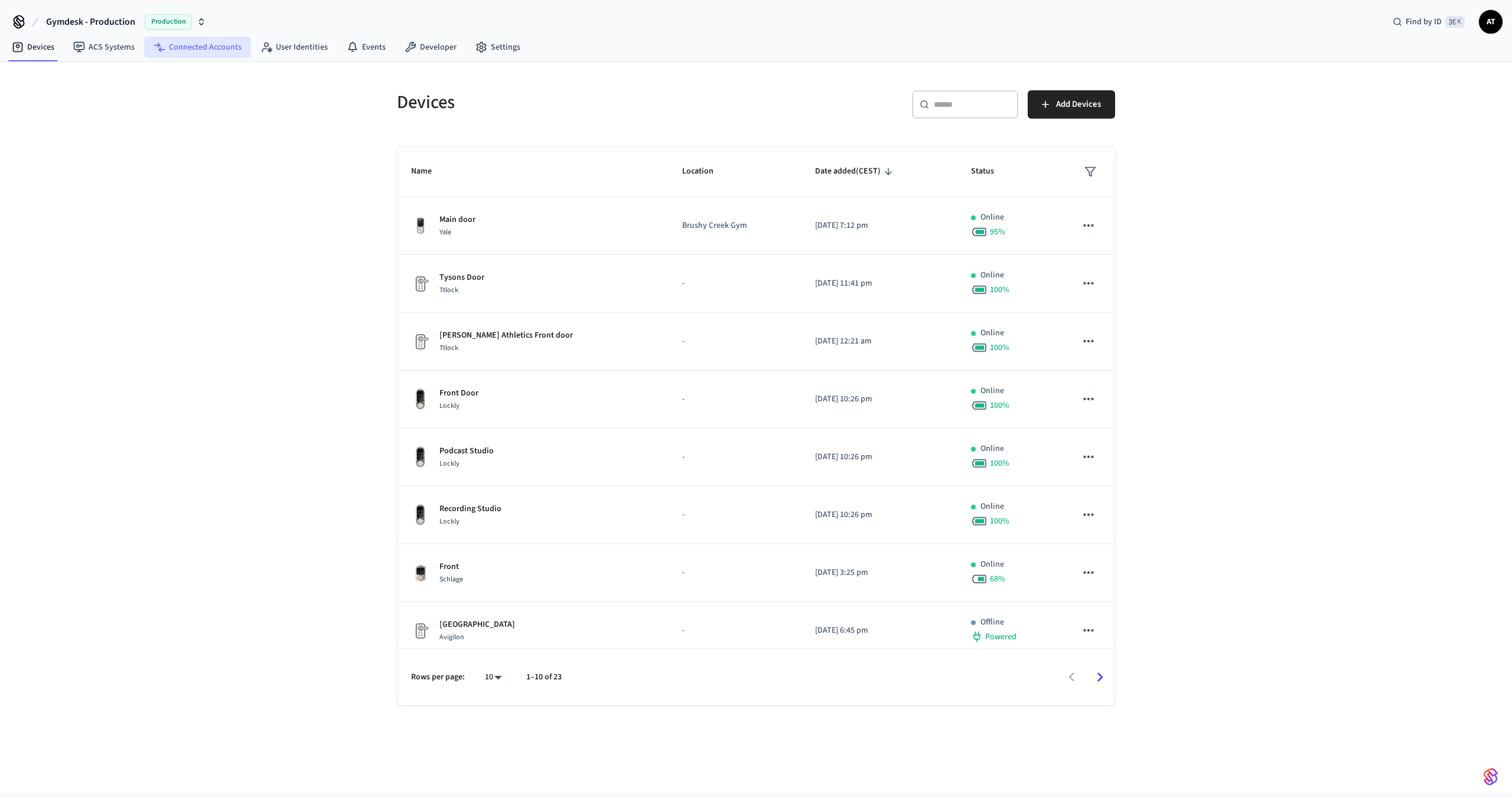
click at [199, 53] on link "Connected Accounts" at bounding box center [198, 47] width 107 height 22
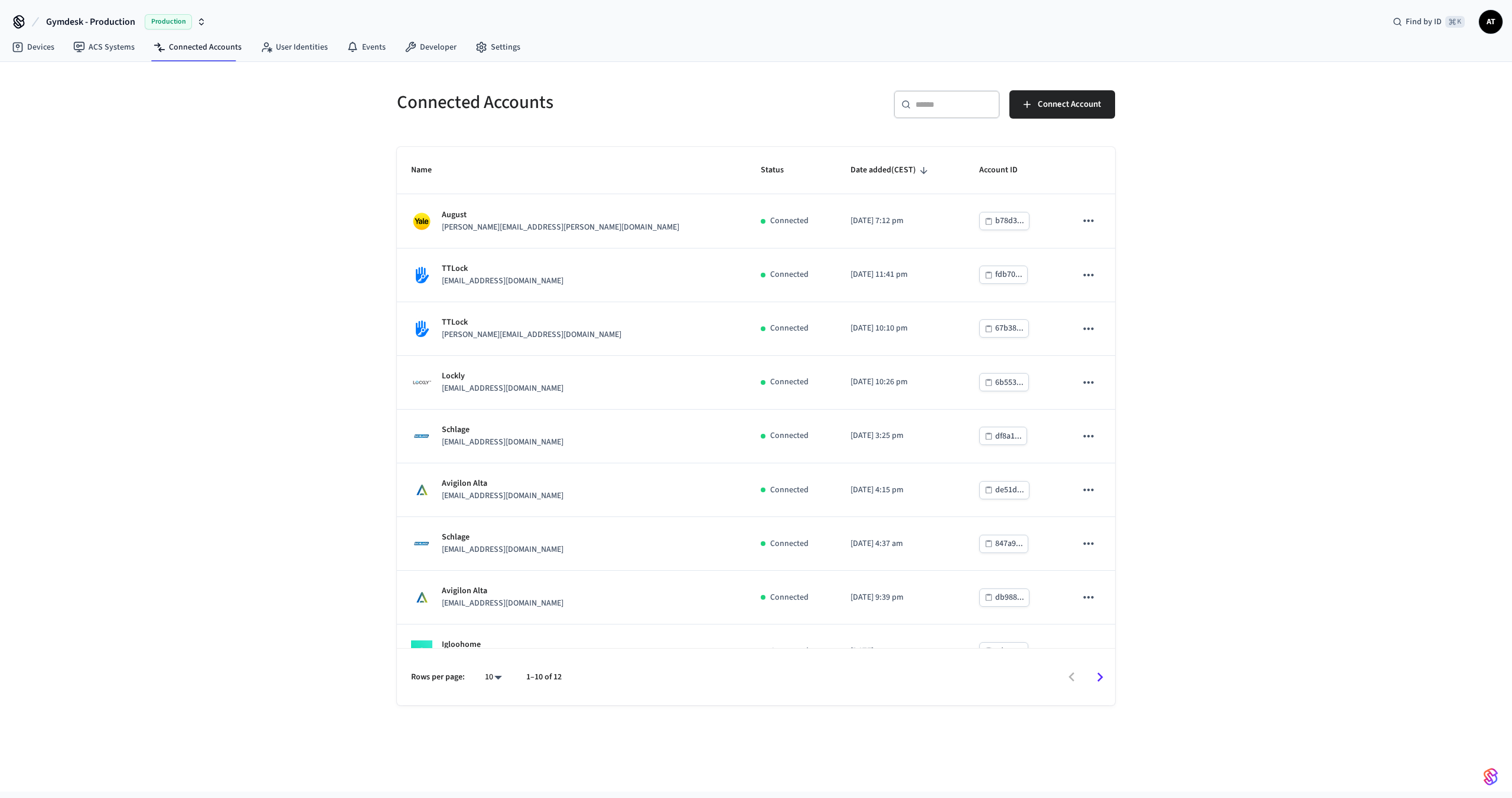
click at [947, 91] on div "​ ​" at bounding box center [946, 104] width 106 height 29
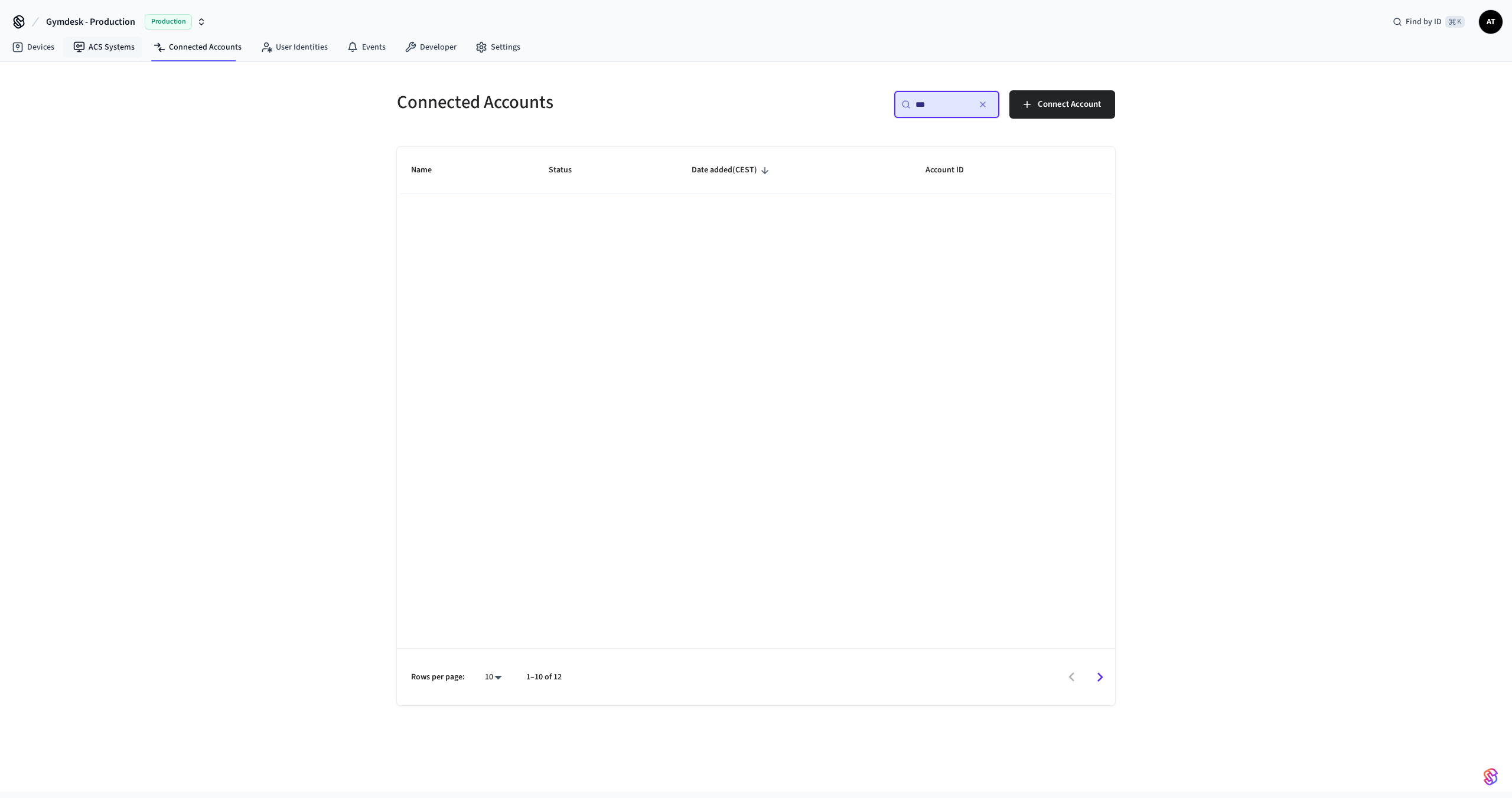
type input "***"
click at [114, 22] on span "Gymdesk - Production" at bounding box center [91, 22] width 89 height 14
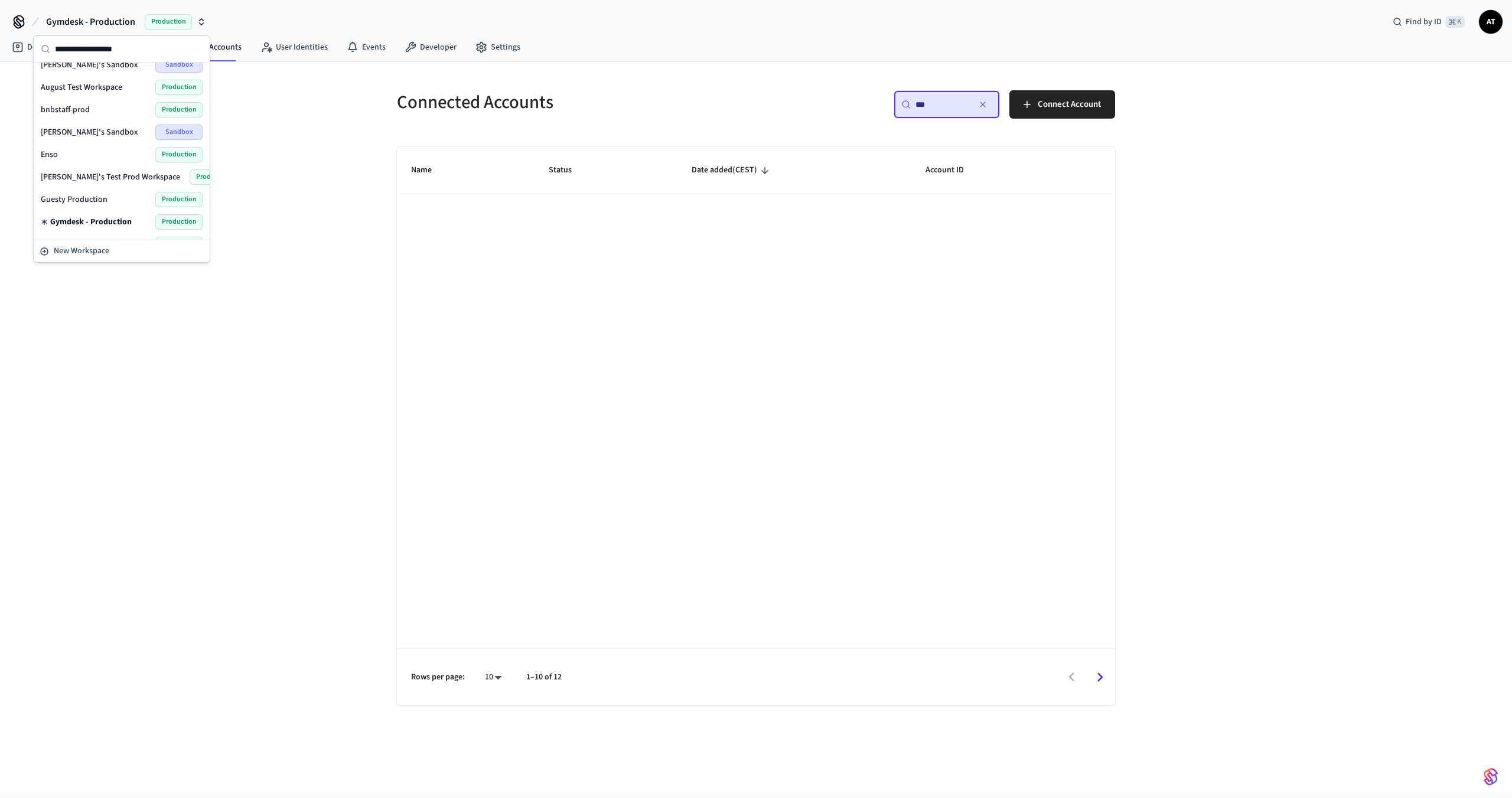
scroll to position [61, 0]
click at [96, 149] on div "Enso Production" at bounding box center [121, 150] width 162 height 15
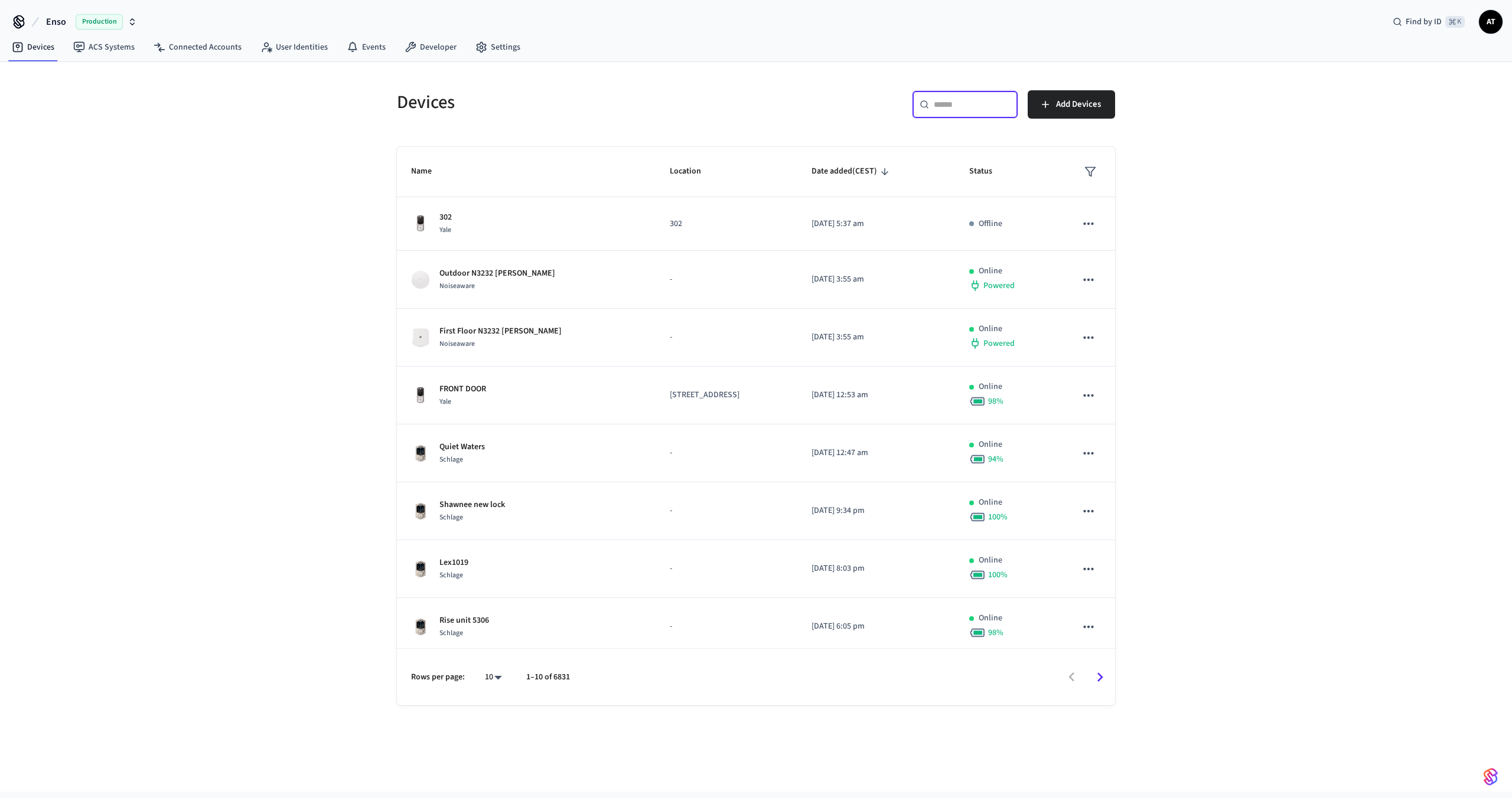
click at [975, 105] on input "text" at bounding box center [972, 104] width 77 height 12
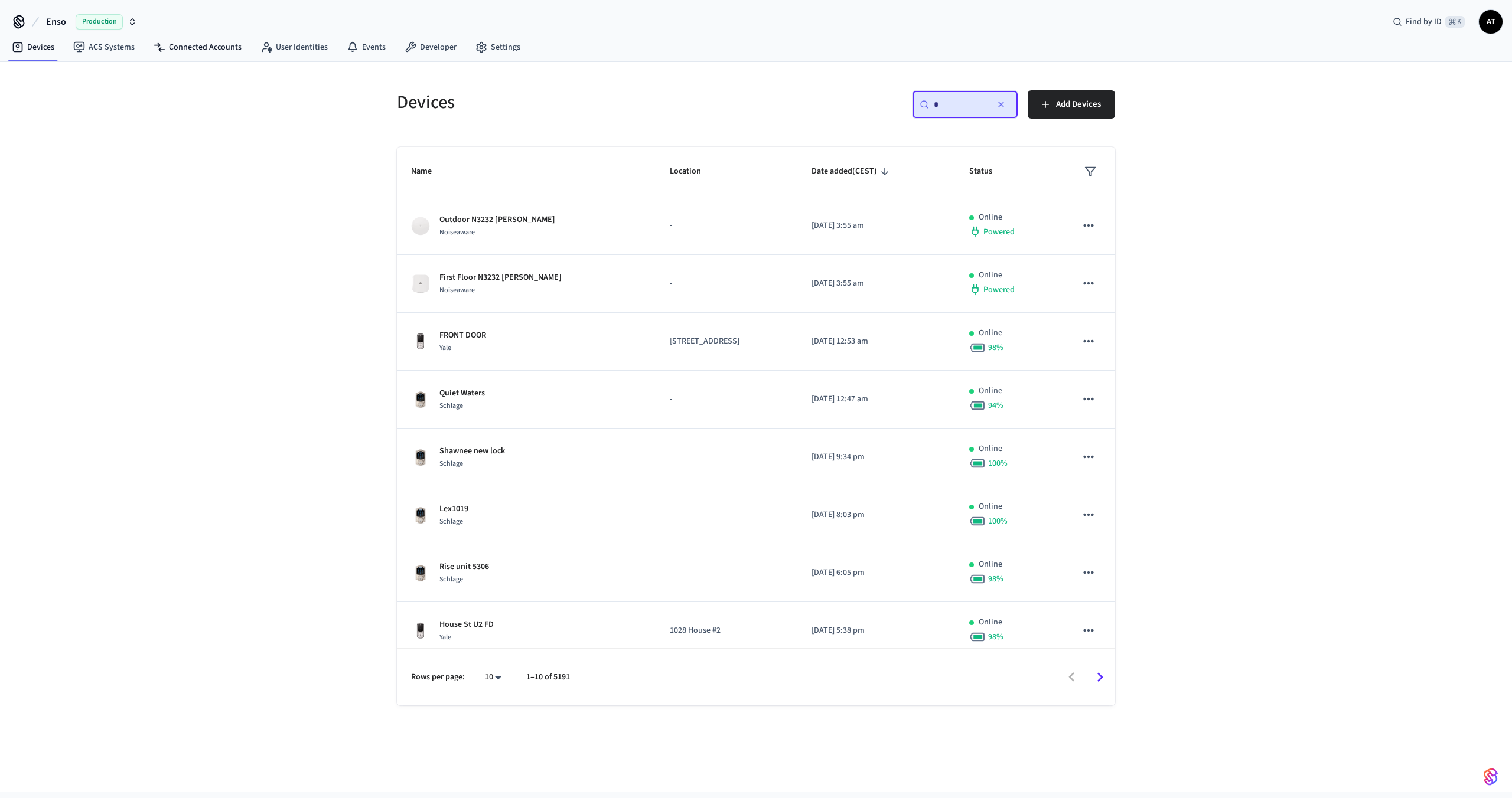
type input "*"
click at [171, 34] on nav "Devices ACS Systems Connected Accounts User Identities Events Developer Settings" at bounding box center [266, 48] width 527 height 27
click at [171, 37] on link "Connected Accounts" at bounding box center [198, 47] width 107 height 22
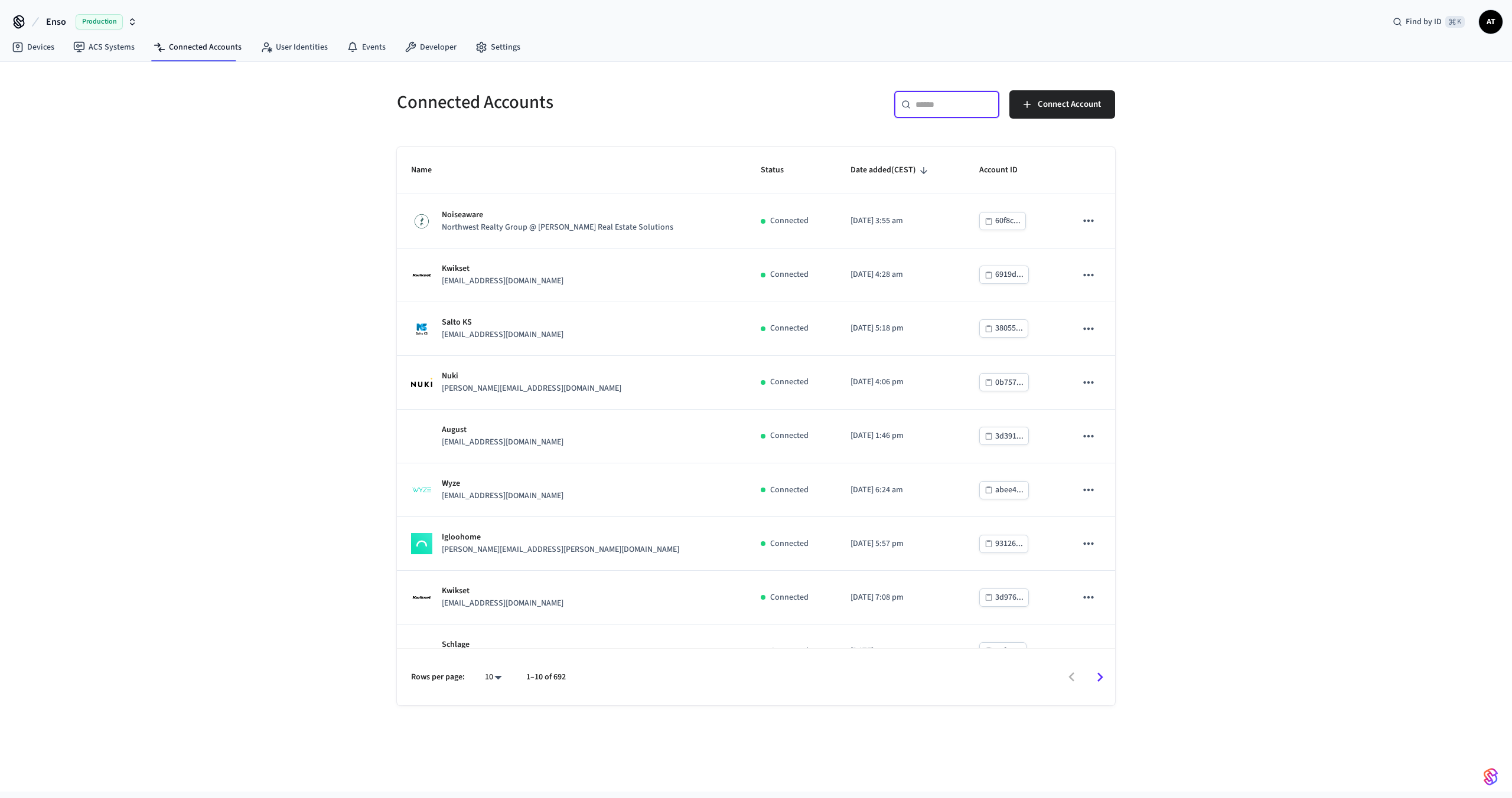
click at [946, 101] on input "text" at bounding box center [954, 104] width 77 height 12
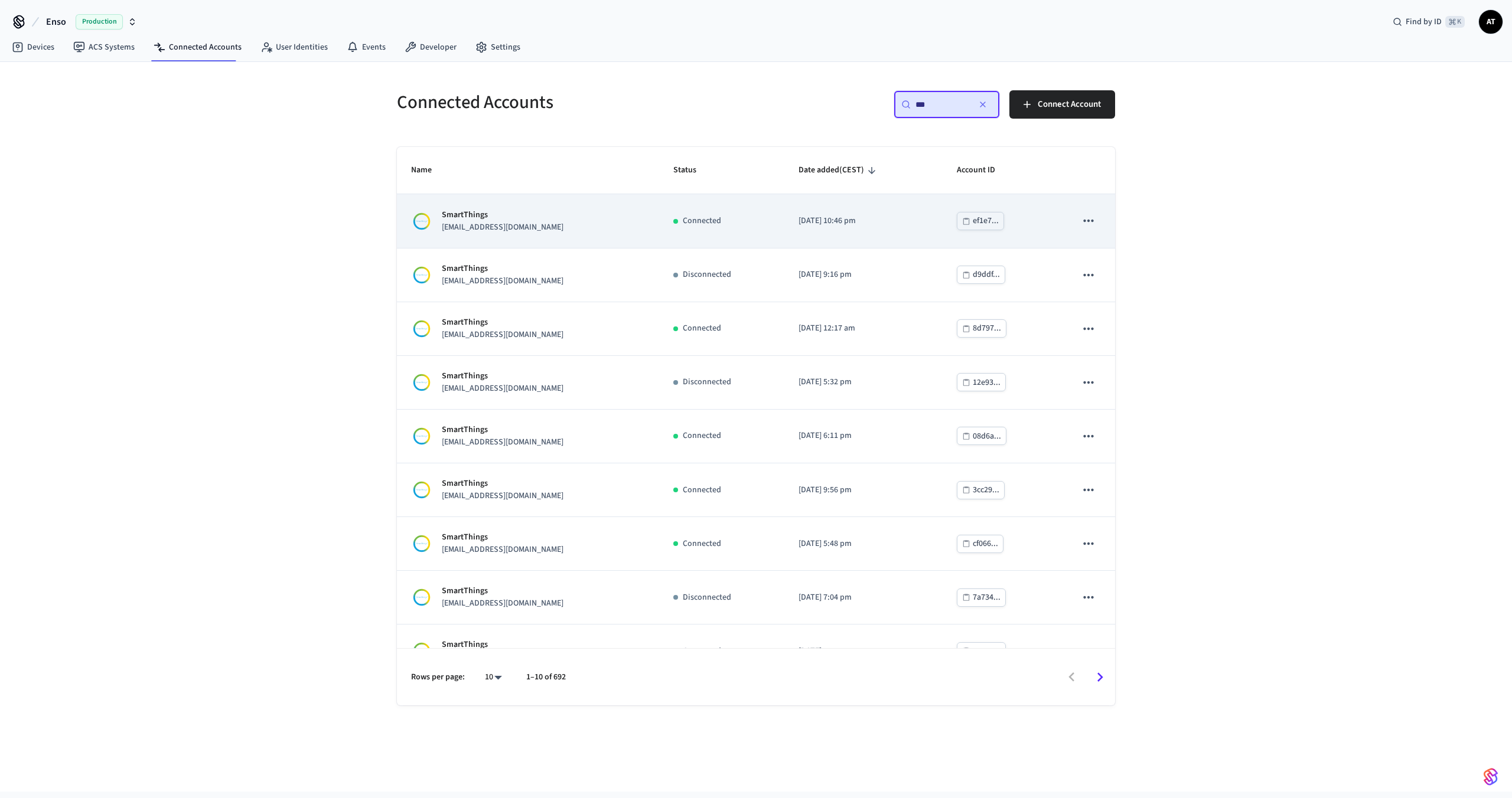
type input "***"
click at [575, 221] on div "SmartThings [EMAIL_ADDRESS][DOMAIN_NAME]" at bounding box center [527, 221] width 234 height 25
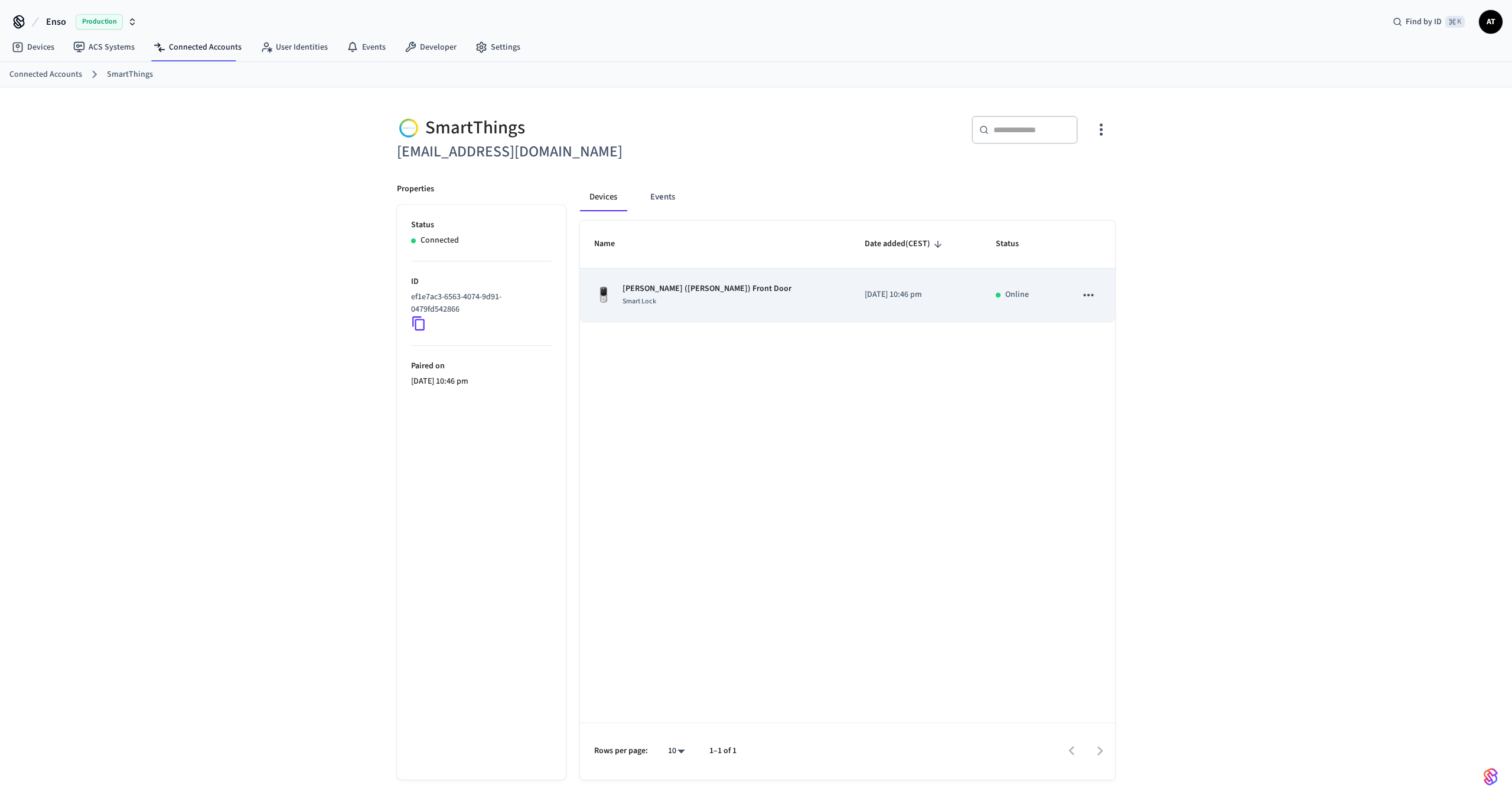
click at [684, 297] on div "Smart Lock" at bounding box center [707, 301] width 169 height 13
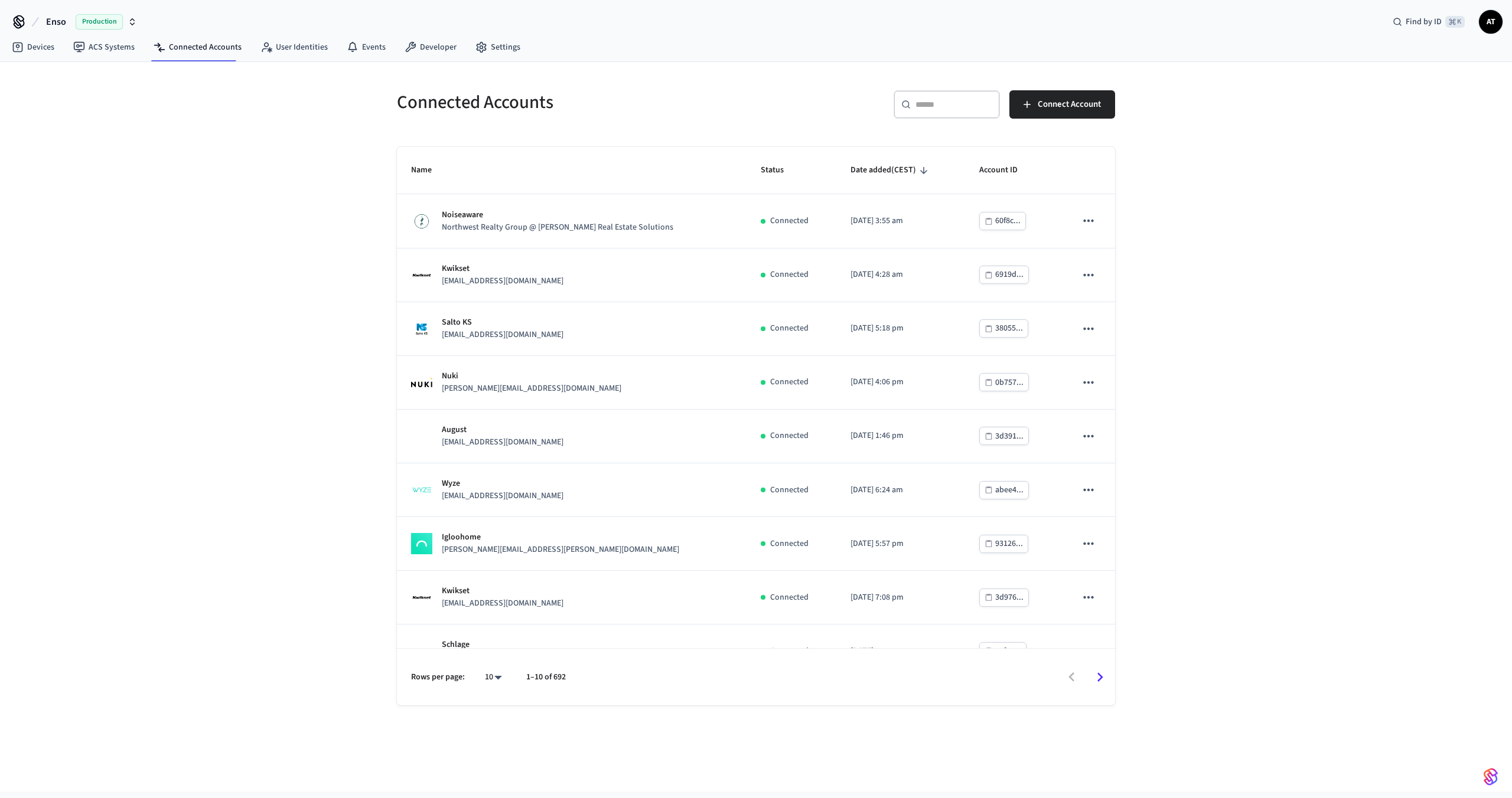
click at [922, 109] on input "text" at bounding box center [954, 104] width 77 height 12
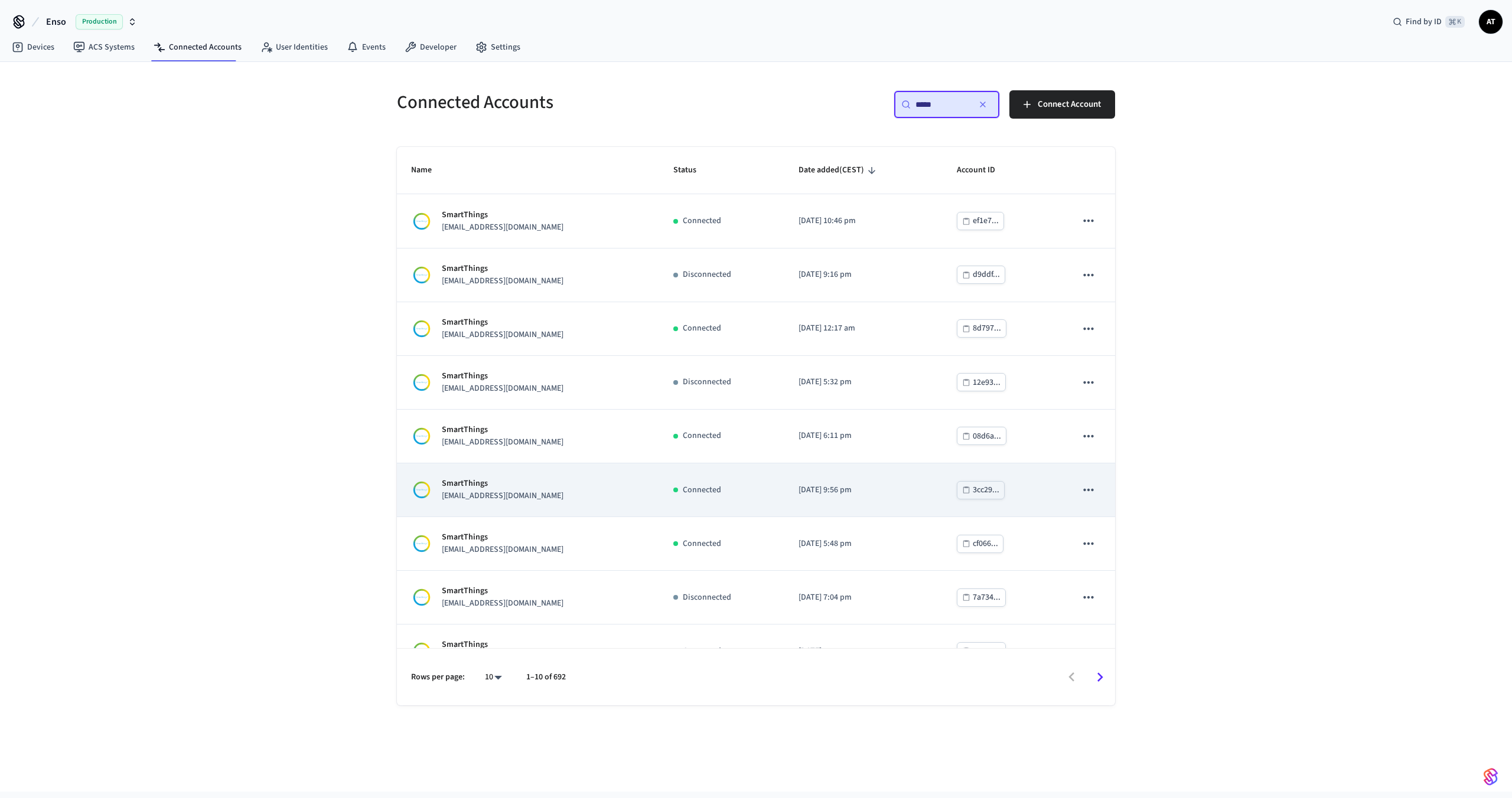
type input "*****"
click at [549, 494] on div "SmartThings [EMAIL_ADDRESS][DOMAIN_NAME]" at bounding box center [527, 489] width 234 height 25
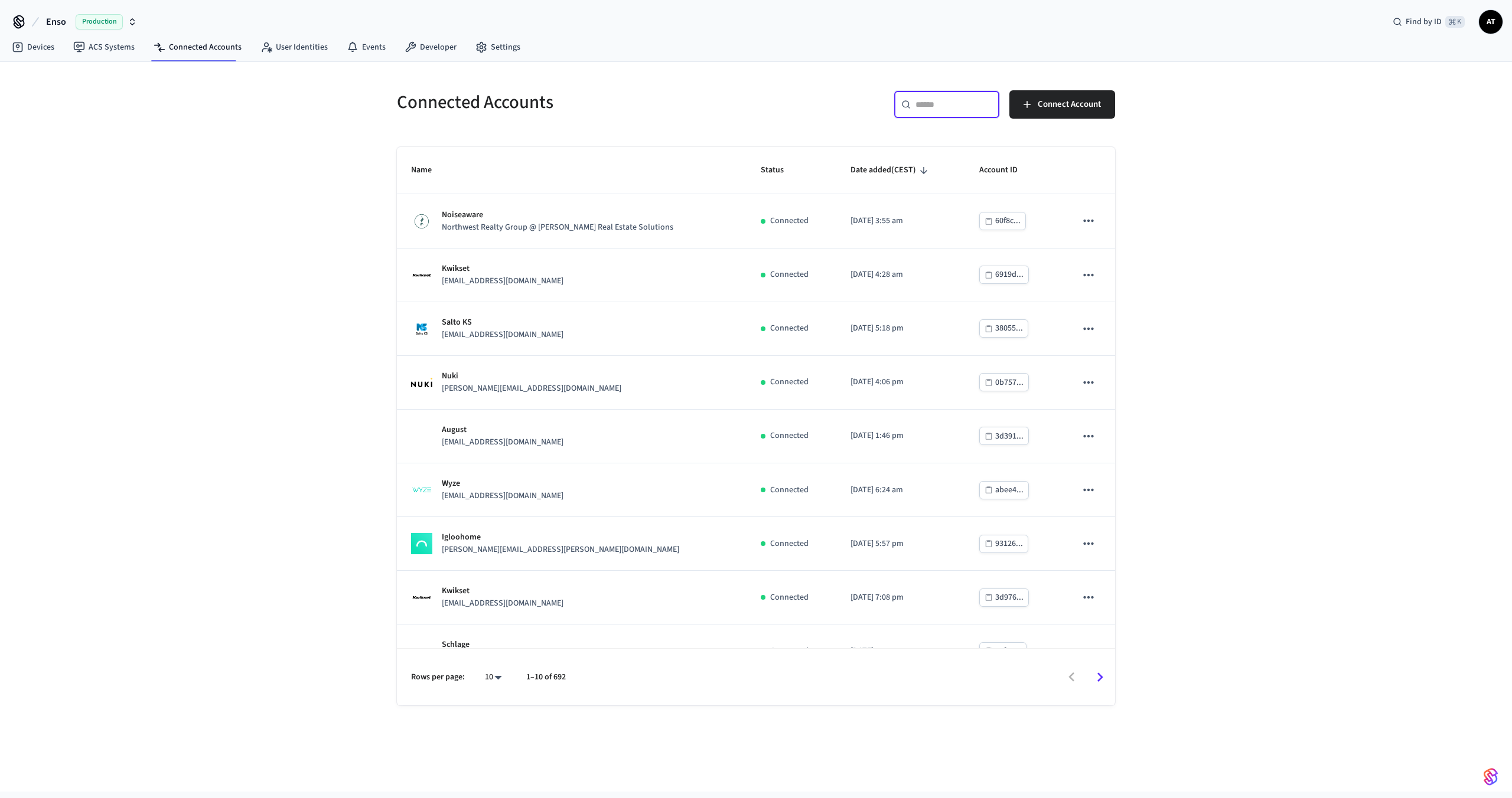
click at [980, 106] on input "text" at bounding box center [954, 104] width 77 height 12
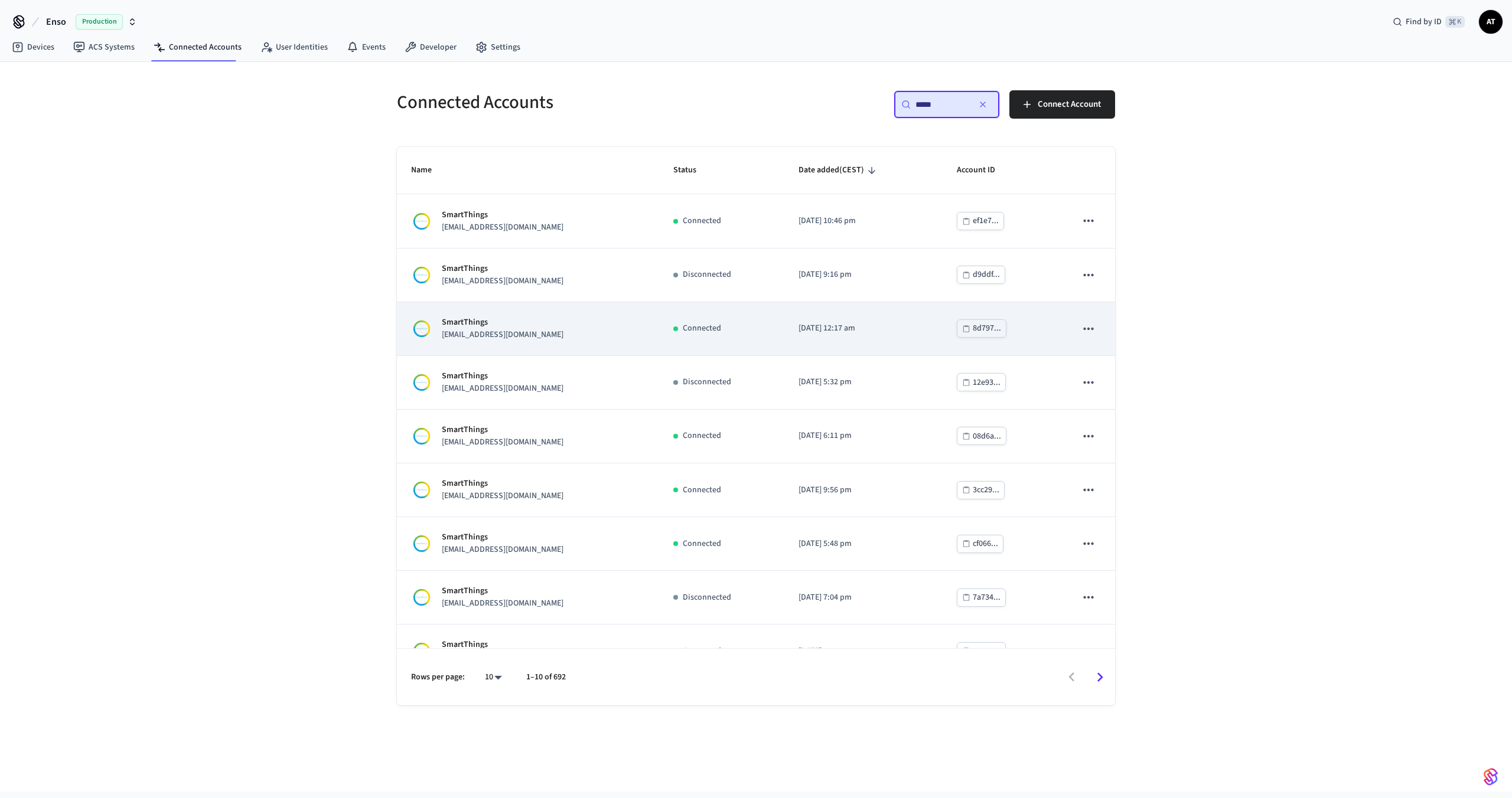
type input "*****"
click at [498, 317] on p "SmartThings" at bounding box center [502, 323] width 122 height 13
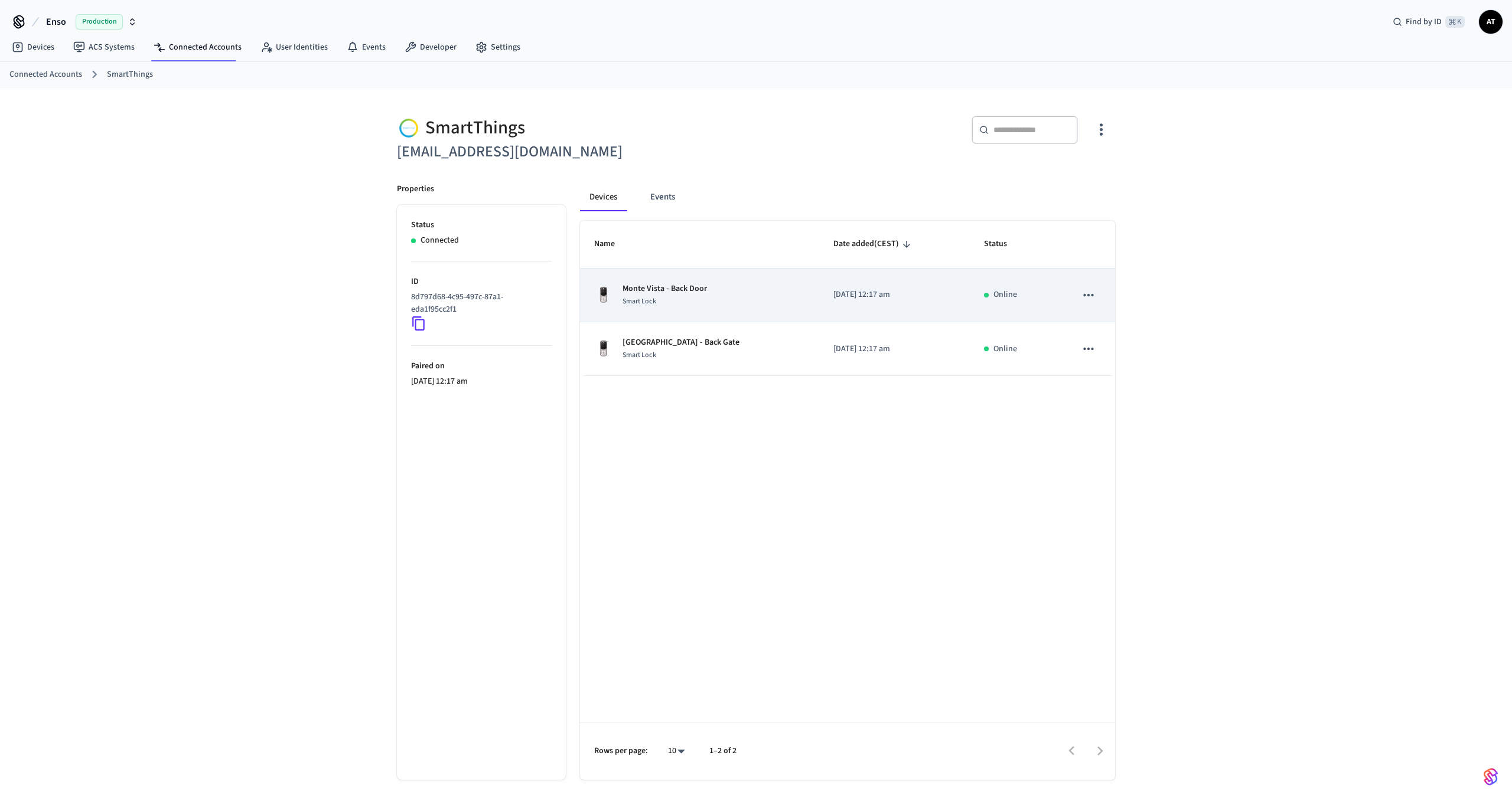
click at [703, 304] on div "Smart Lock" at bounding box center [665, 301] width 85 height 13
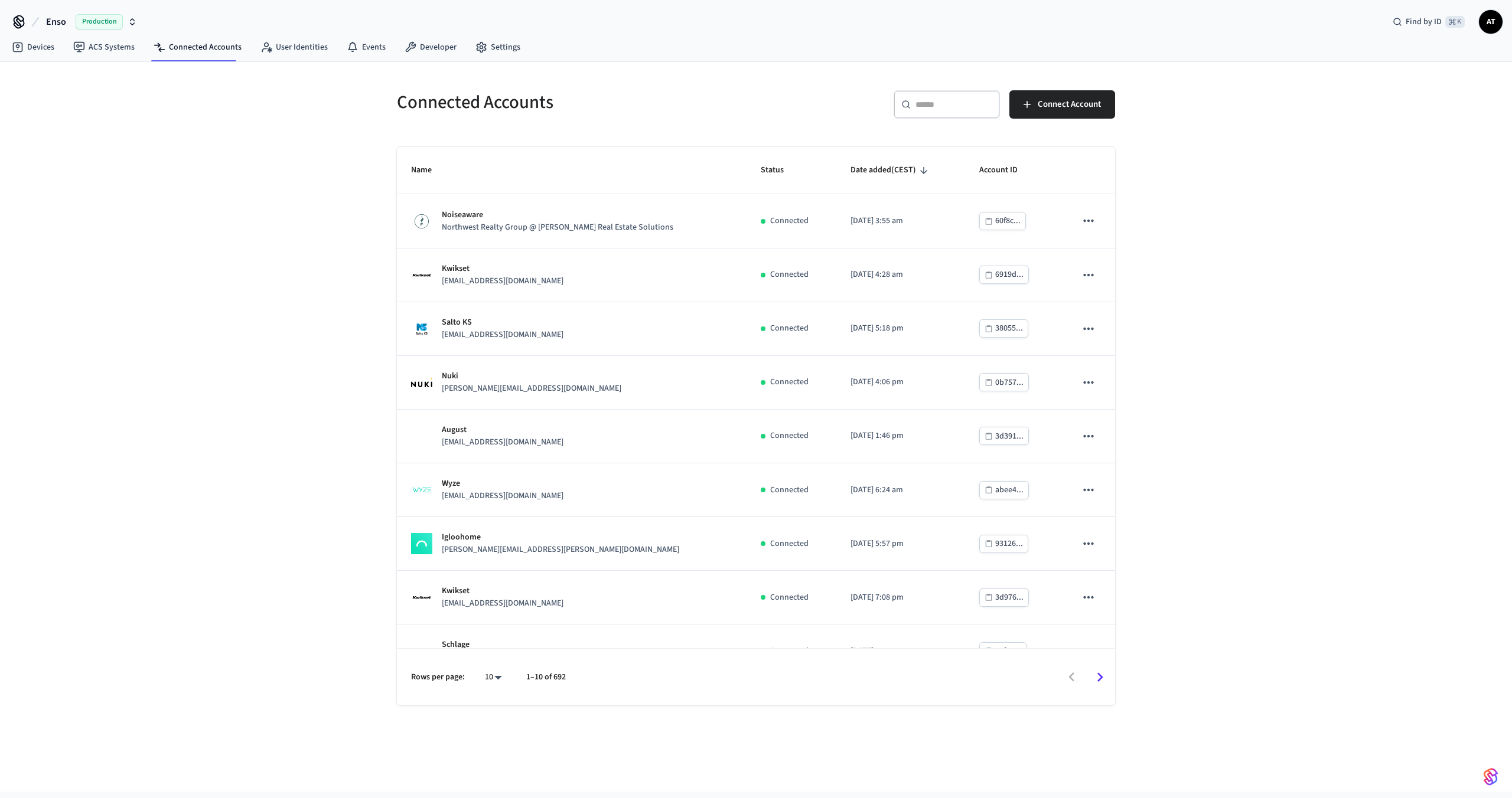
click at [946, 104] on input "text" at bounding box center [954, 104] width 77 height 12
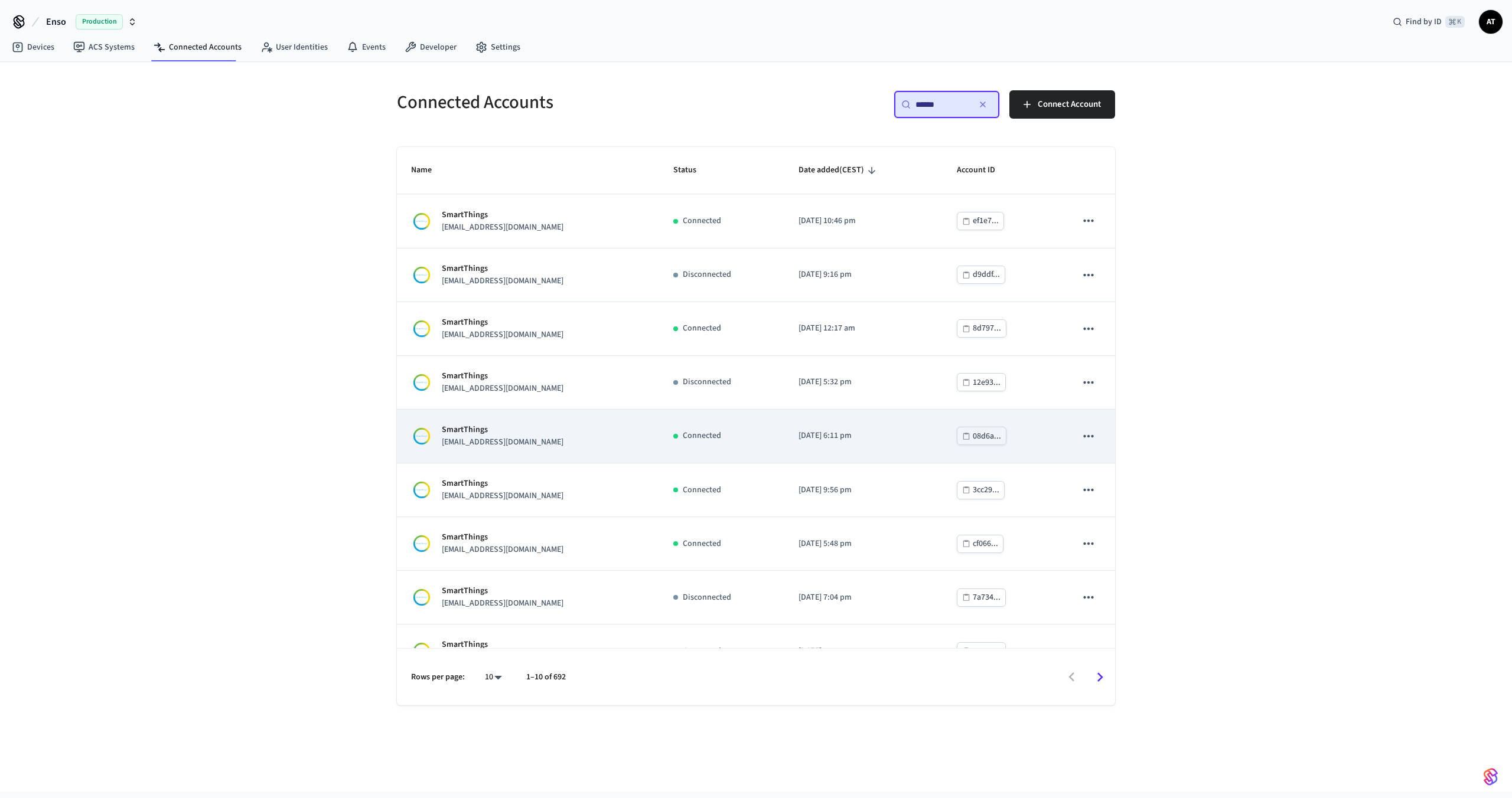
scroll to position [85, 0]
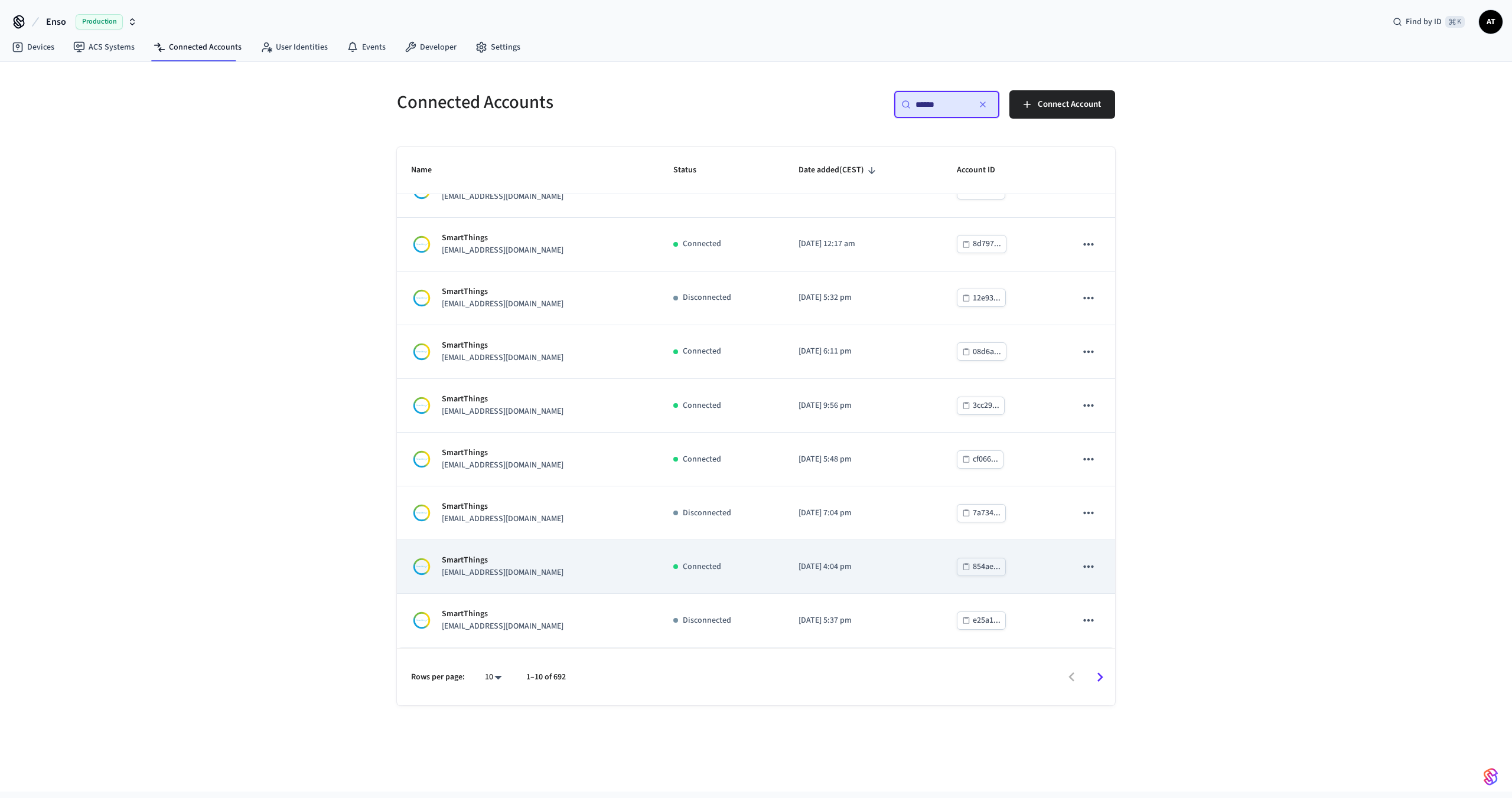
type input "******"
click at [637, 575] on div "SmartThings [EMAIL_ADDRESS][DOMAIN_NAME]" at bounding box center [527, 566] width 234 height 25
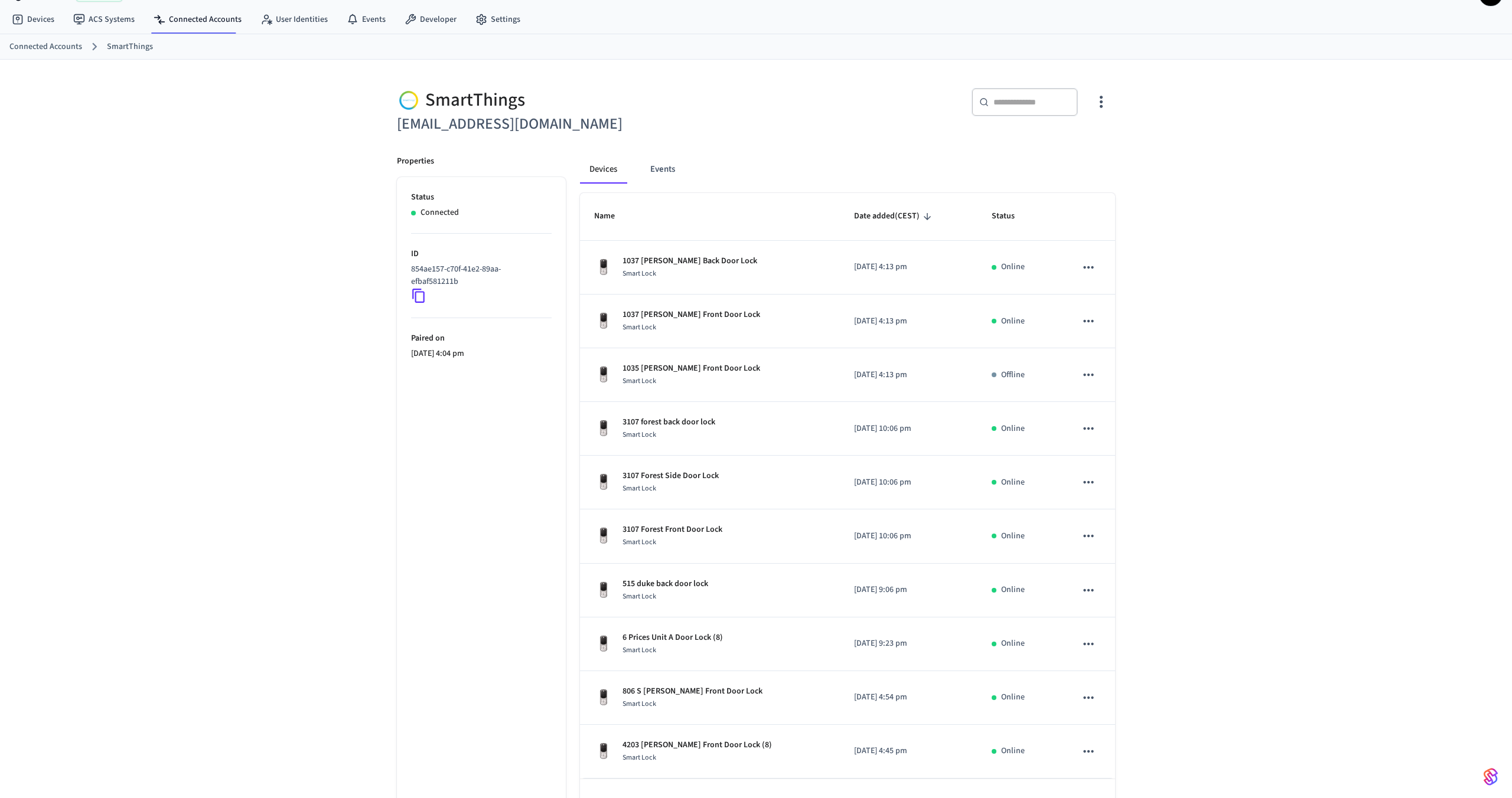
scroll to position [65, 0]
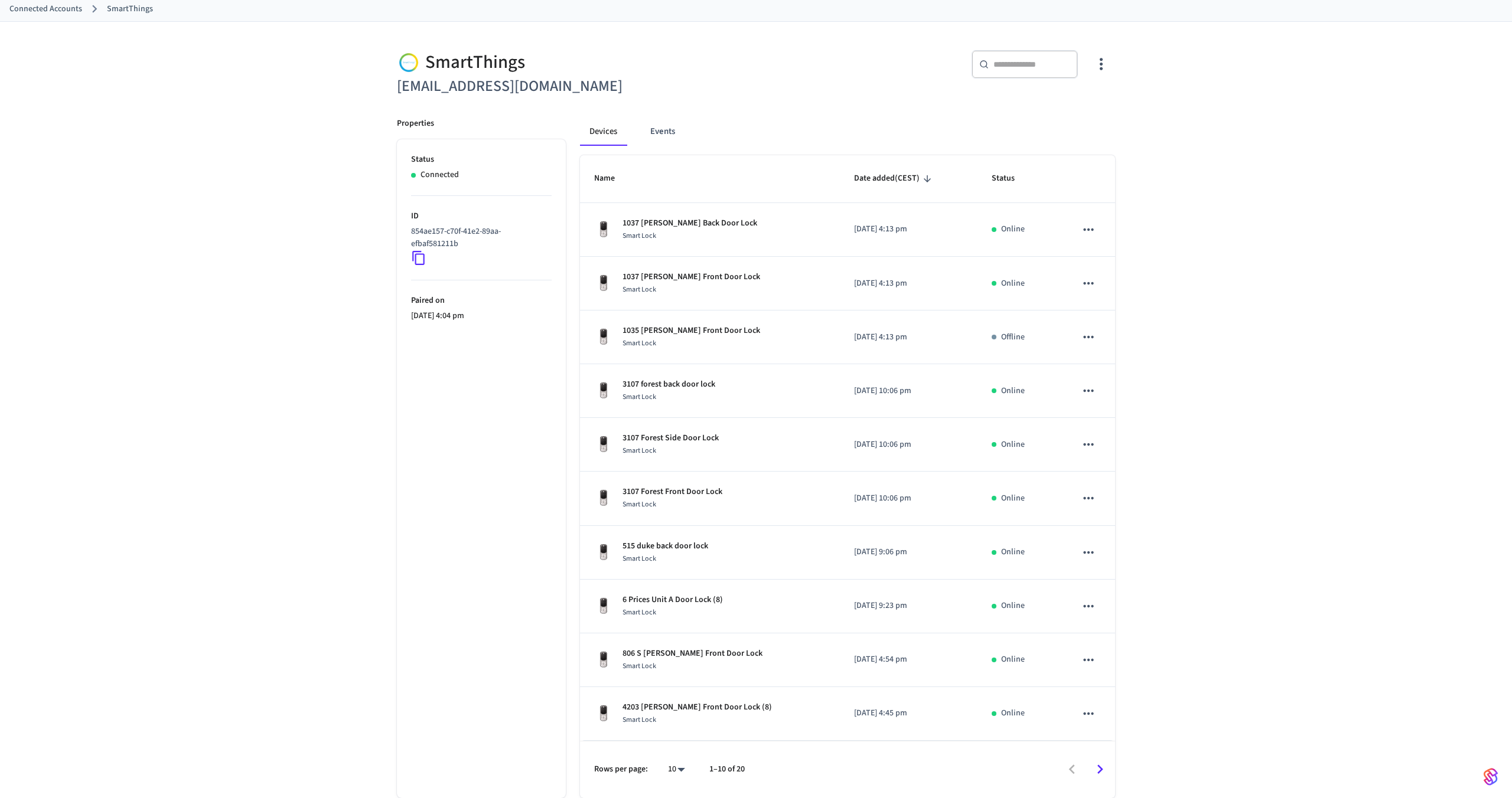
click at [1100, 770] on icon "Go to next page" at bounding box center [1100, 769] width 18 height 18
click at [1070, 760] on button "Go to previous page" at bounding box center [1071, 769] width 28 height 28
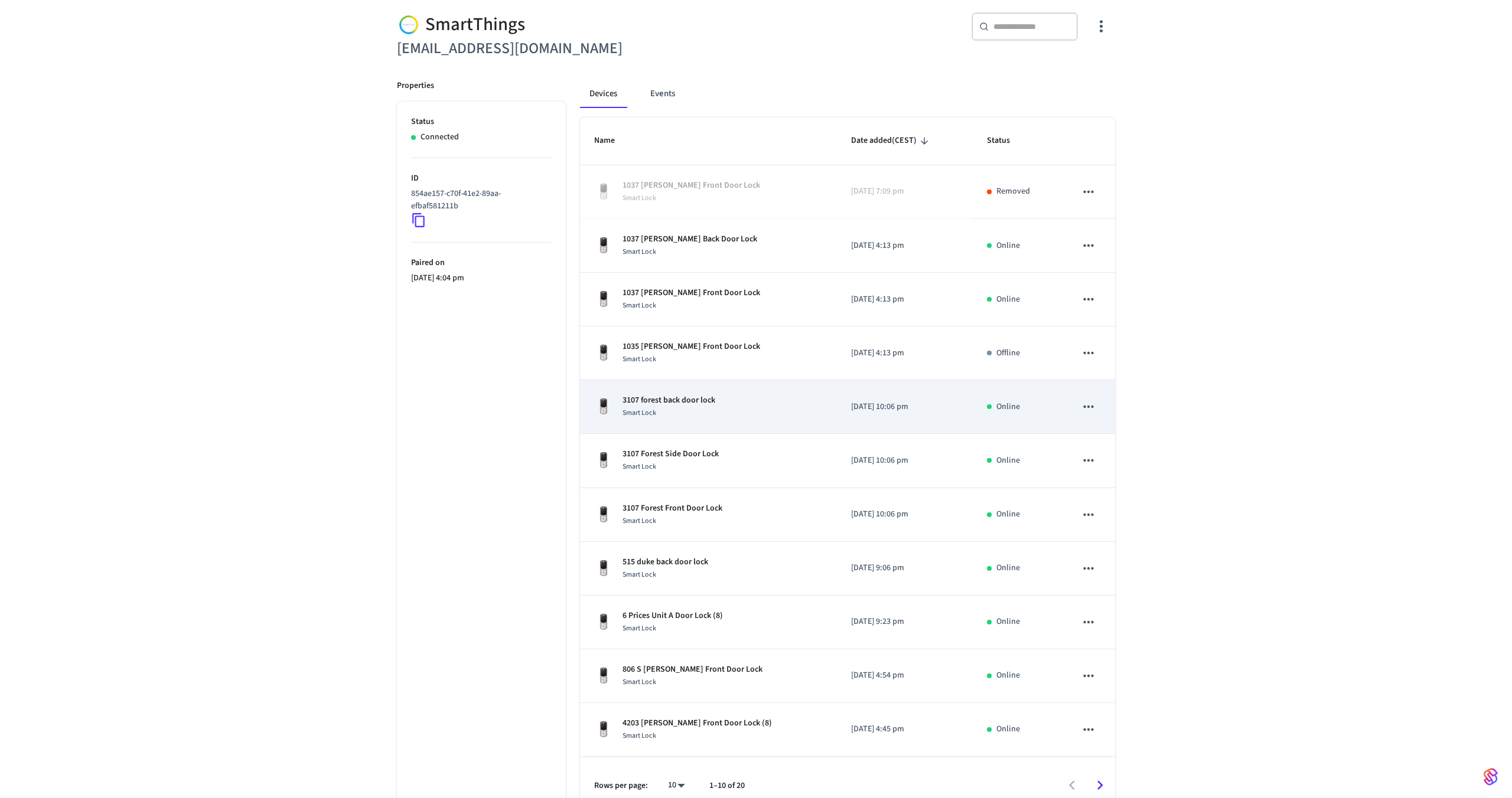
scroll to position [120, 0]
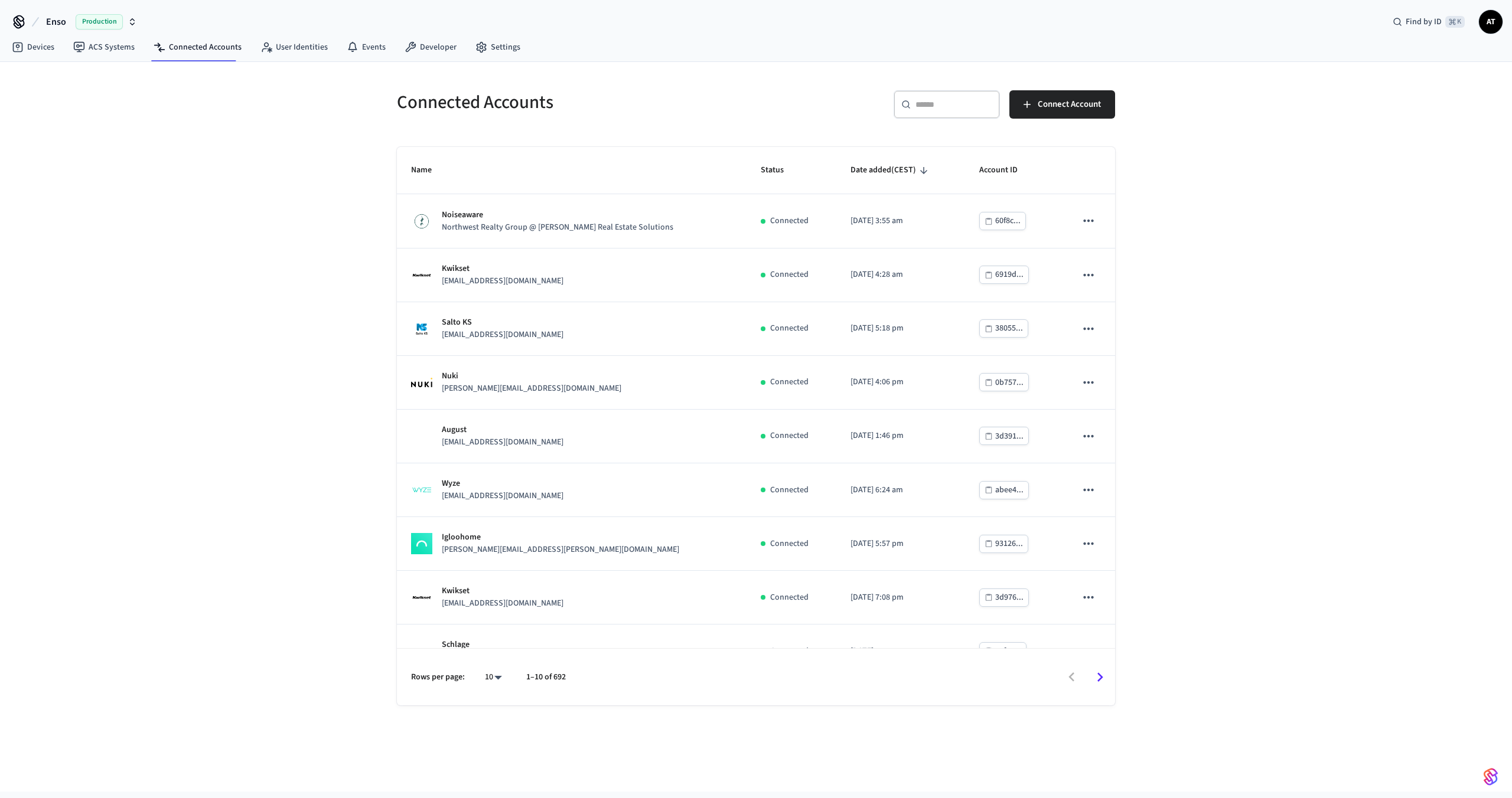
click at [930, 99] on input "text" at bounding box center [954, 104] width 77 height 12
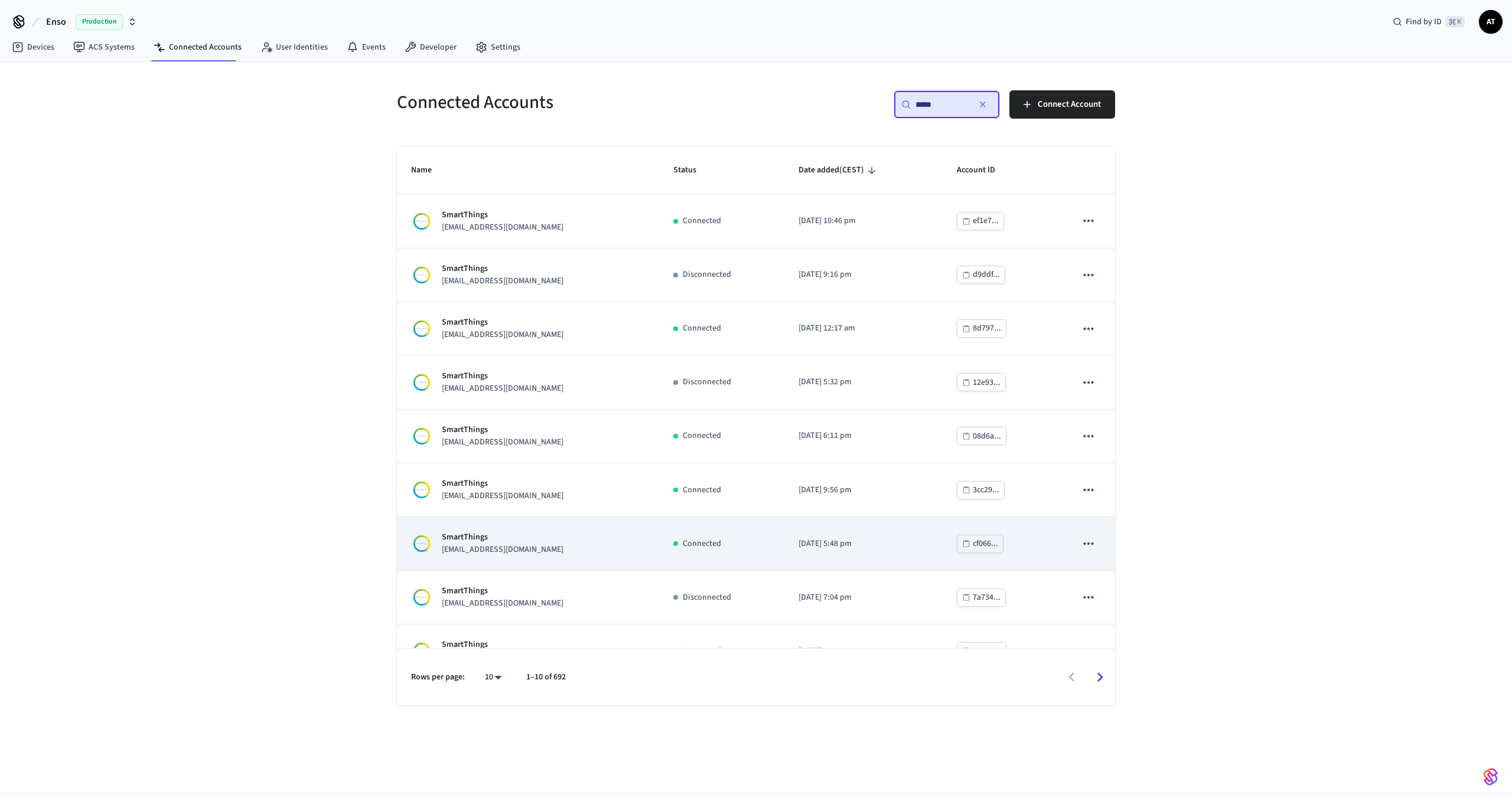
scroll to position [85, 0]
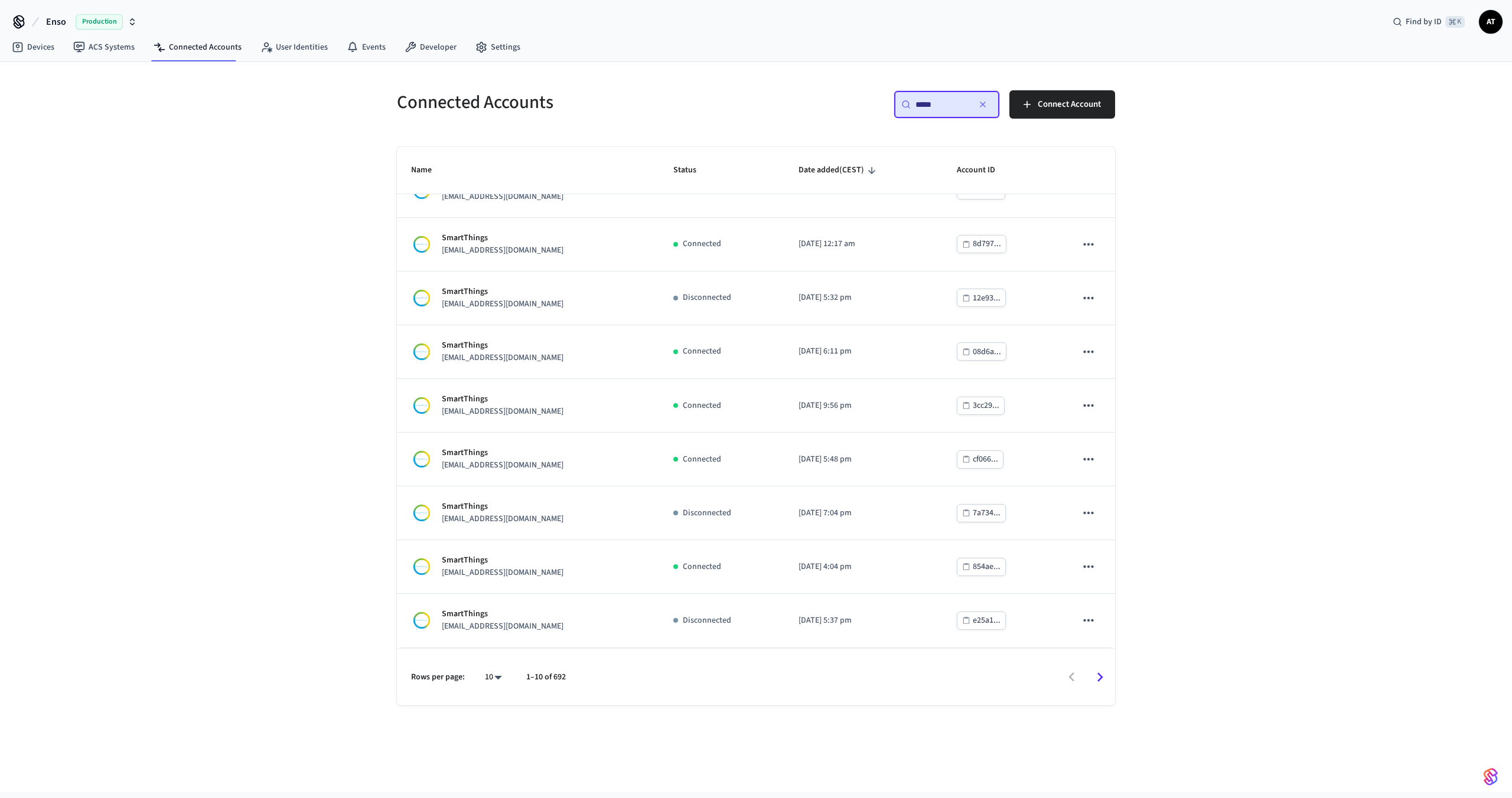
type input "*****"
click at [1091, 671] on icon "Go to next page" at bounding box center [1100, 677] width 18 height 18
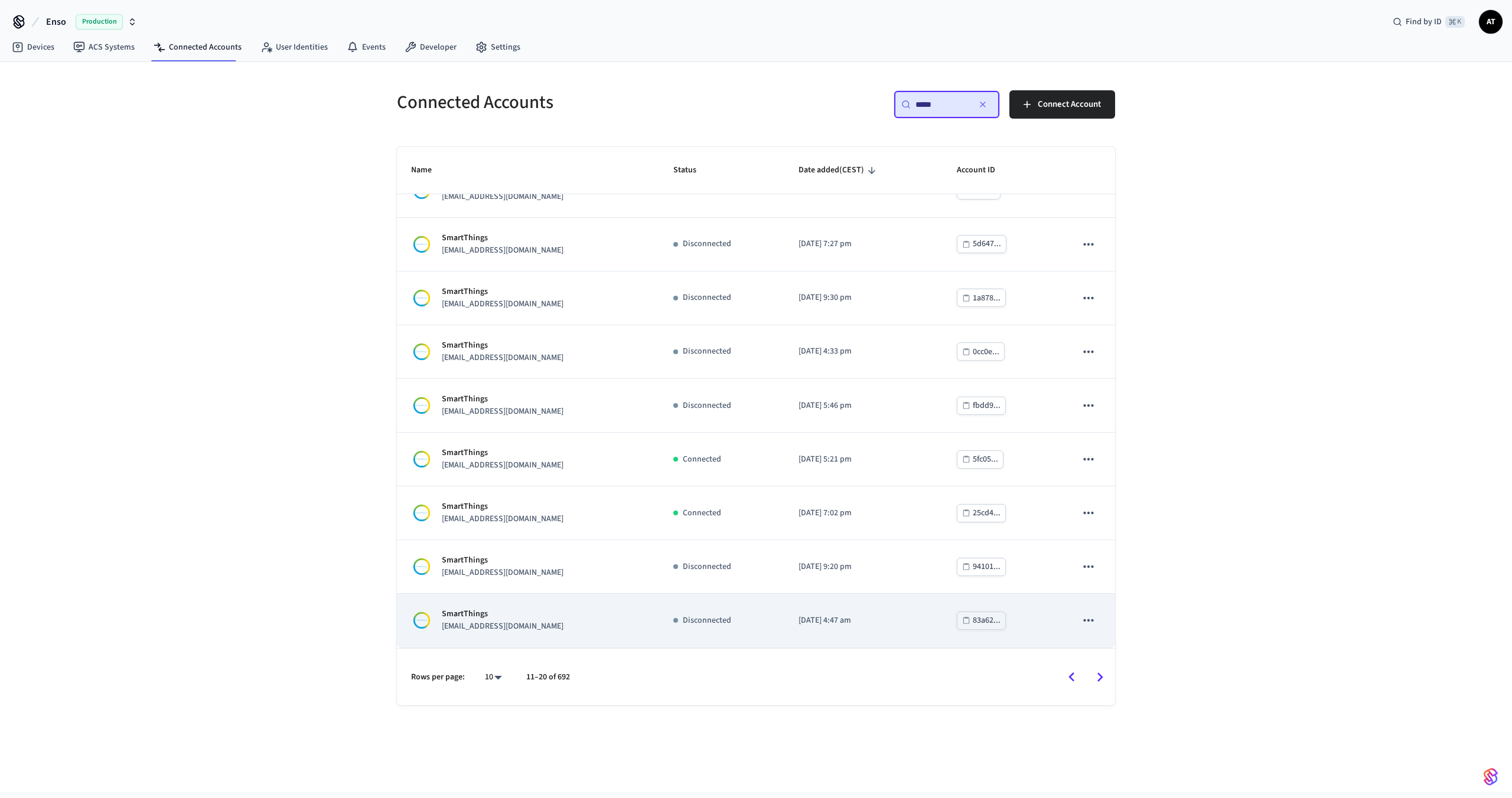
click at [545, 620] on div "SmartThings [EMAIL_ADDRESS][DOMAIN_NAME]" at bounding box center [527, 620] width 234 height 25
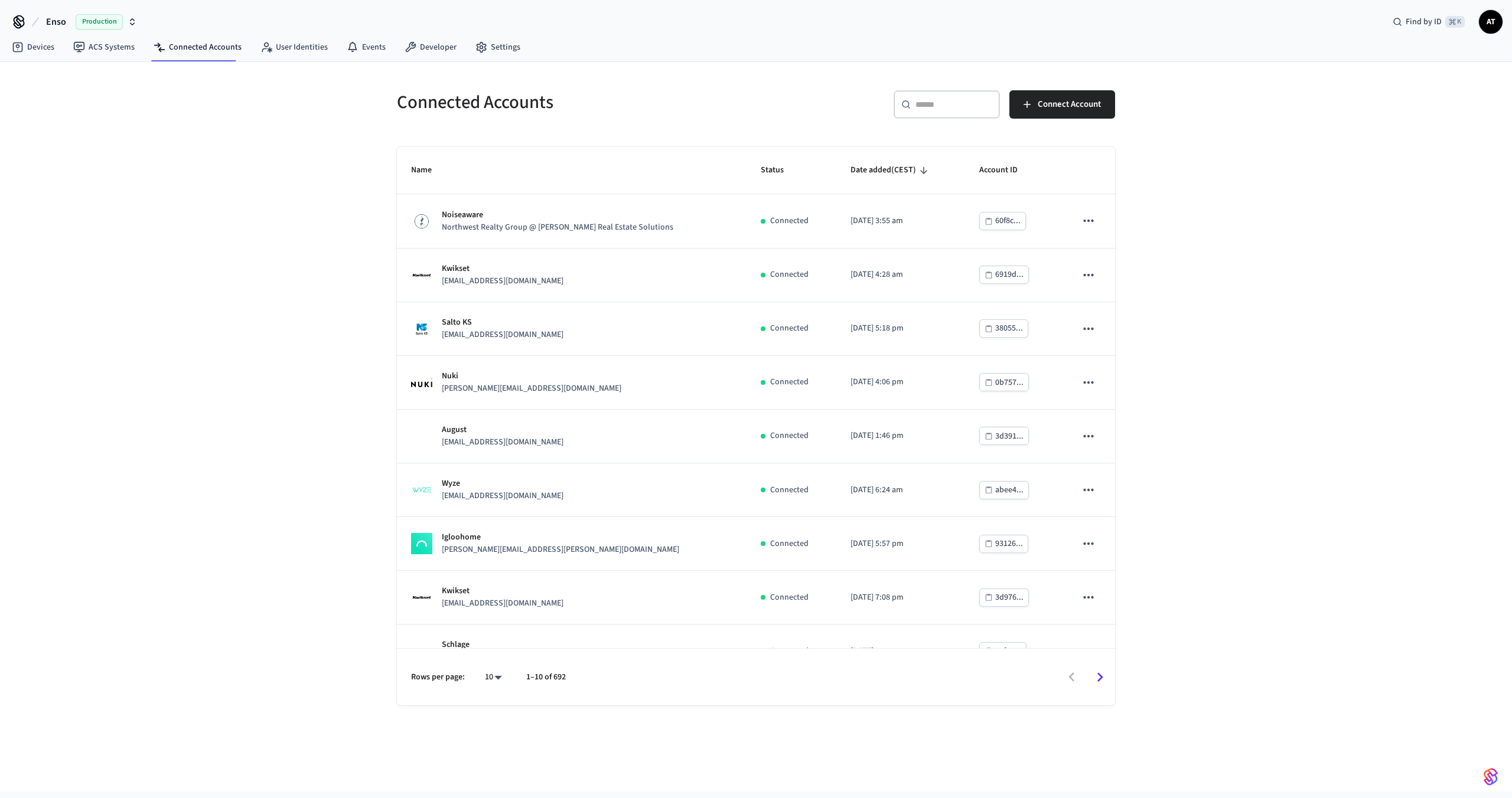
click at [914, 107] on div "​ ​" at bounding box center [946, 104] width 106 height 29
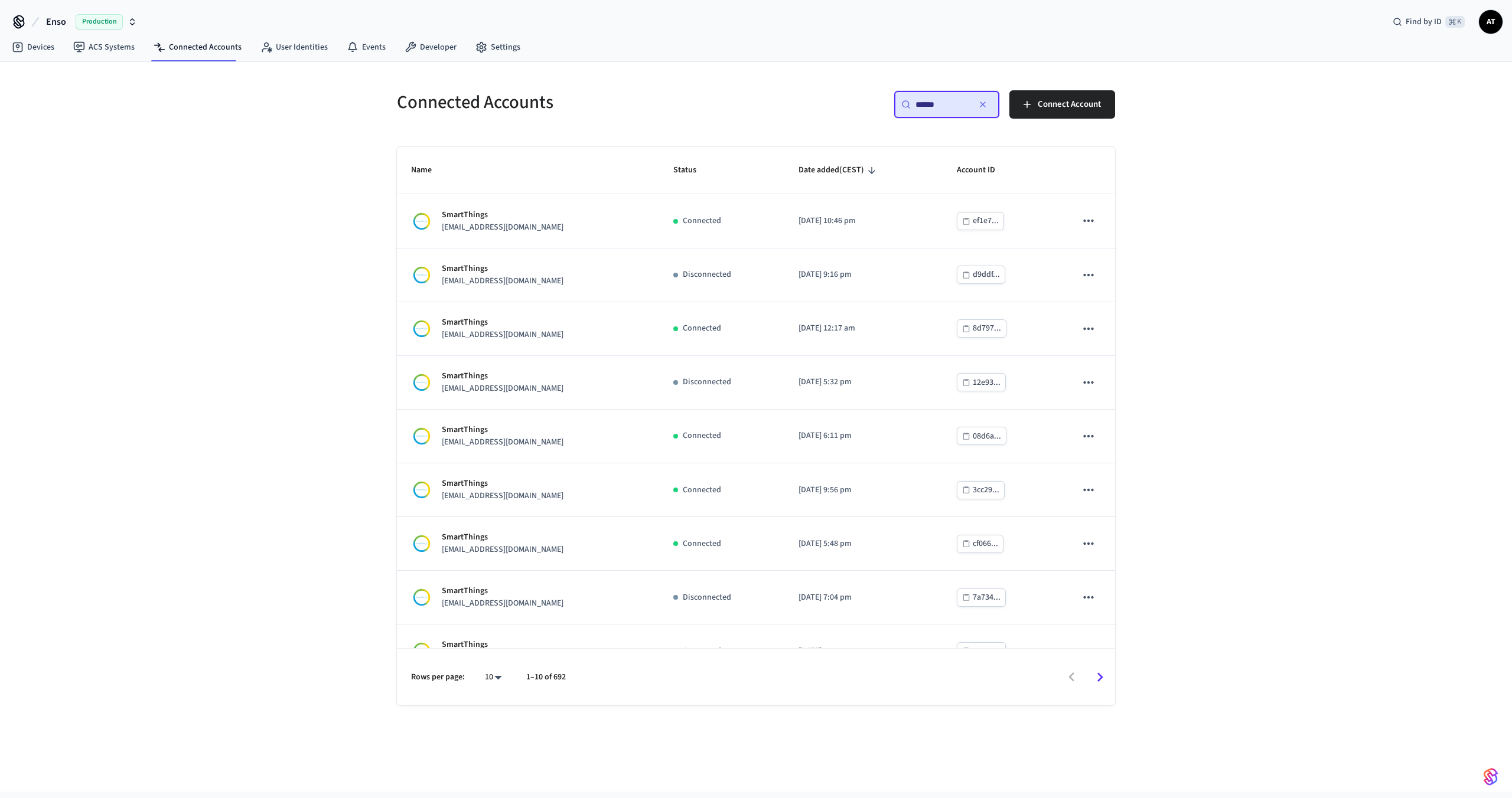
type input "******"
click at [1097, 679] on icon "Go to next page" at bounding box center [1100, 677] width 18 height 18
click at [1095, 674] on icon "Go to next page" at bounding box center [1100, 677] width 18 height 18
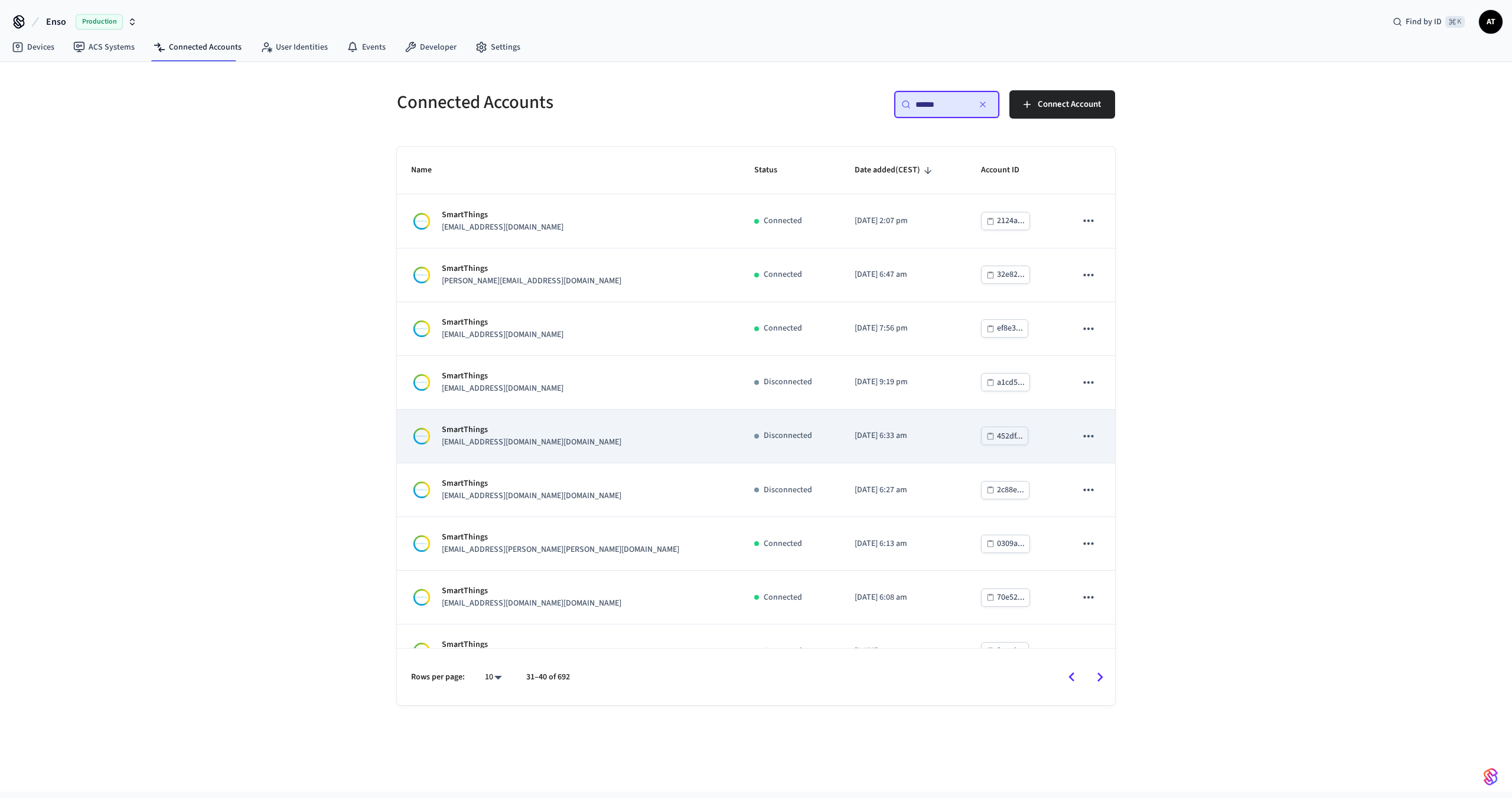
click at [477, 420] on td "SmartThings [EMAIL_ADDRESS][DOMAIN_NAME][DOMAIN_NAME]" at bounding box center [569, 436] width 343 height 53
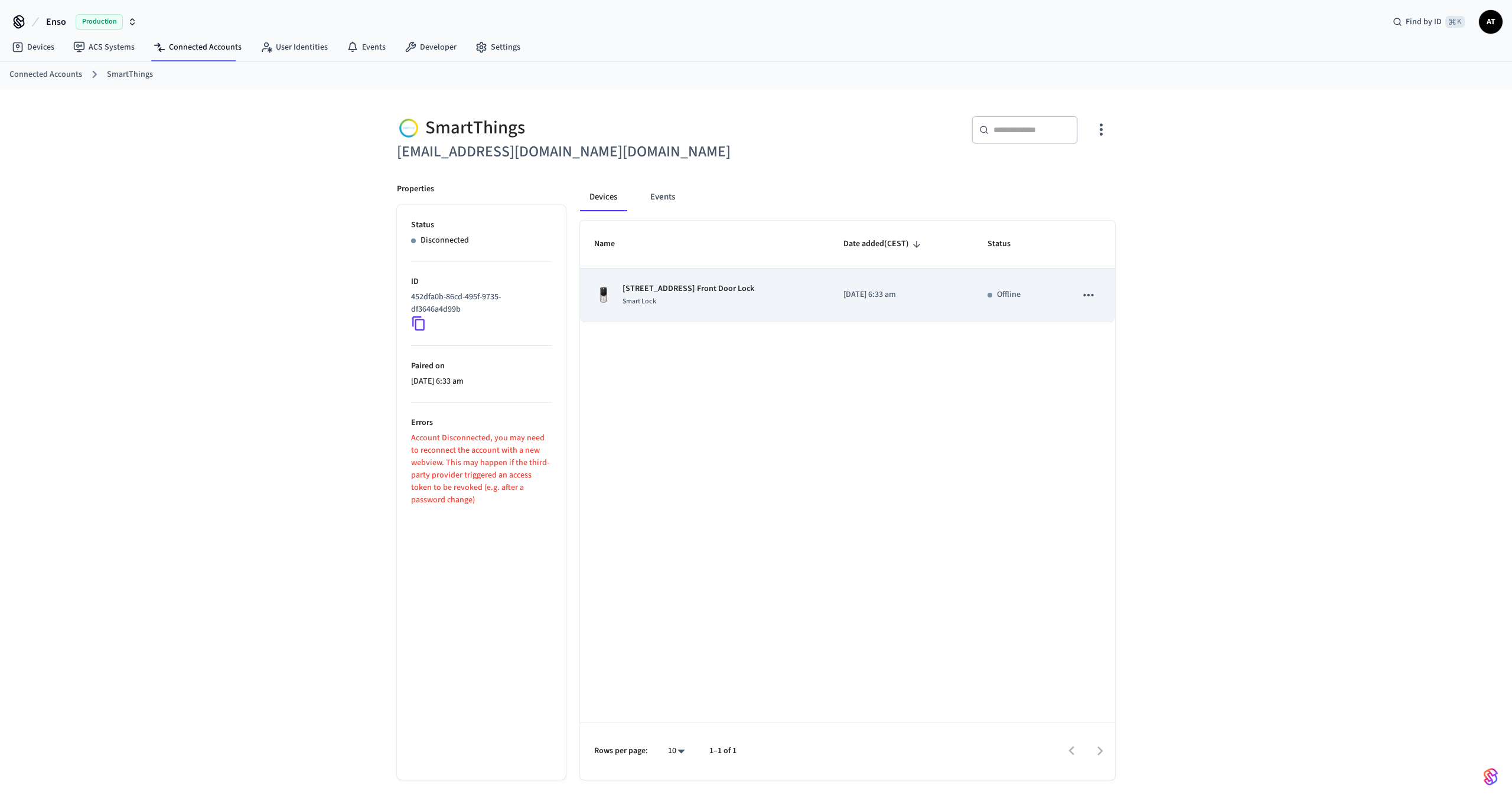
click at [730, 304] on div "Smart Lock" at bounding box center [688, 301] width 132 height 13
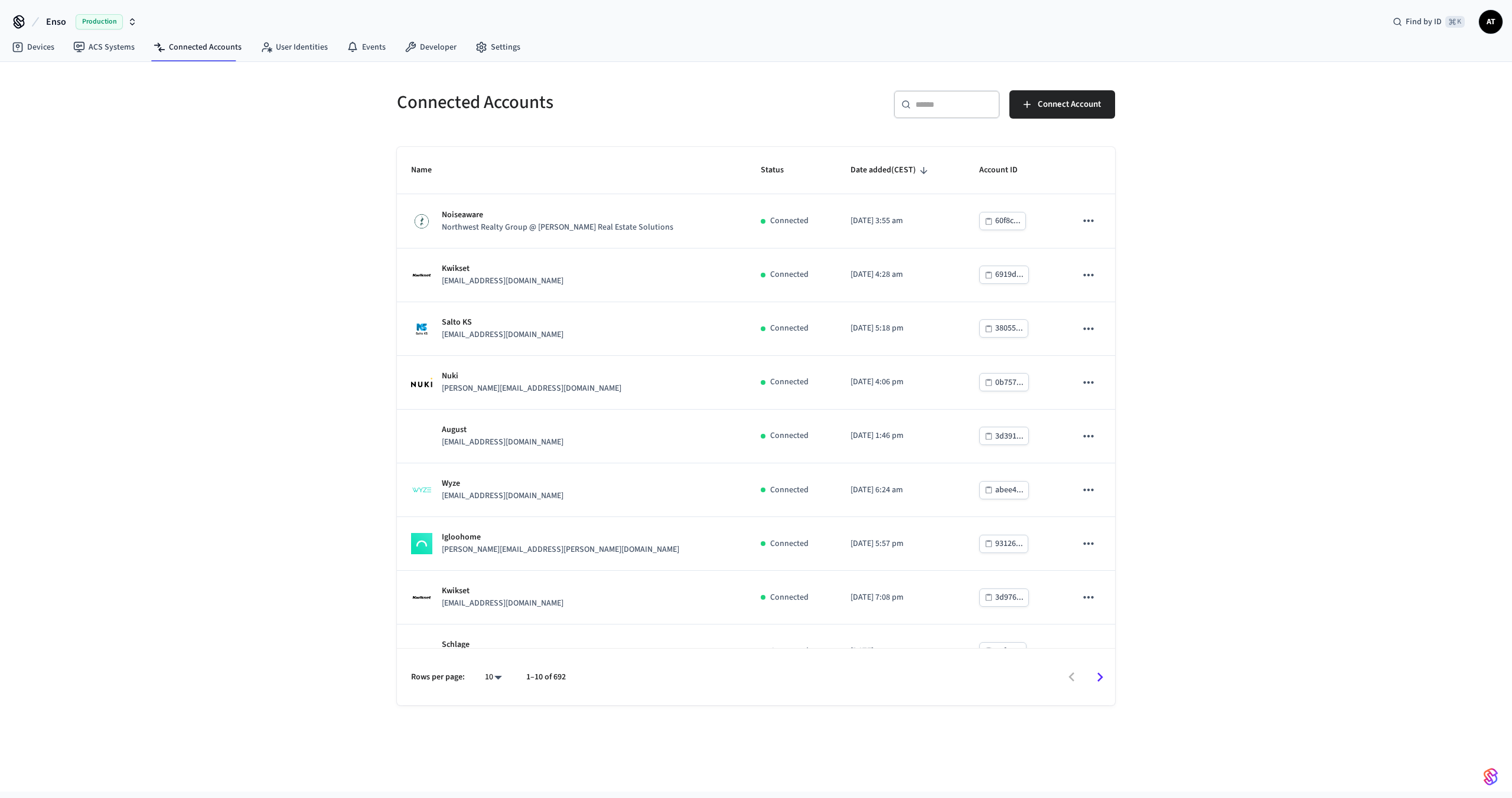
click at [973, 104] on input "text" at bounding box center [954, 104] width 77 height 12
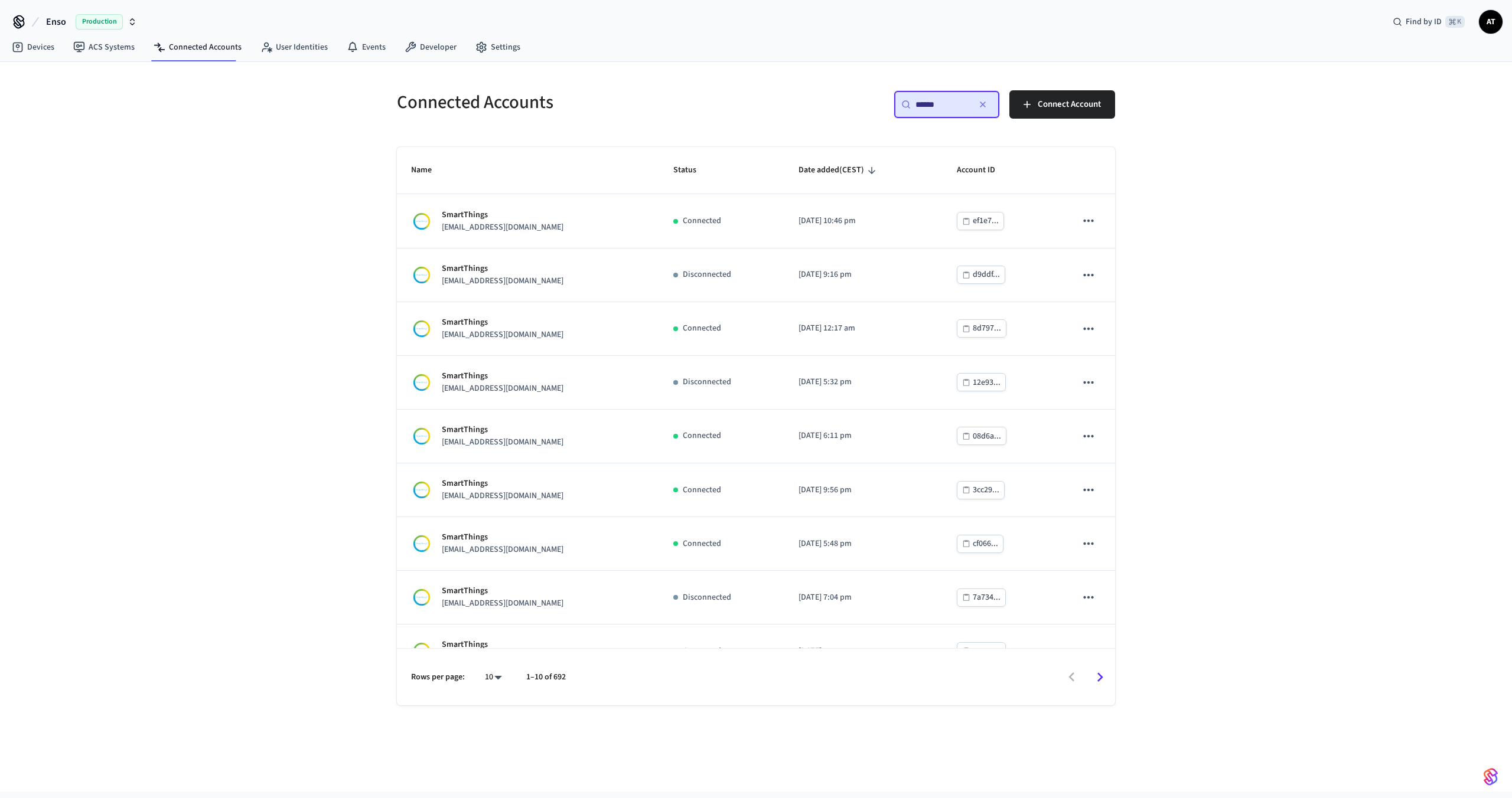
type input "******"
click at [1104, 677] on icon "Go to next page" at bounding box center [1100, 677] width 18 height 18
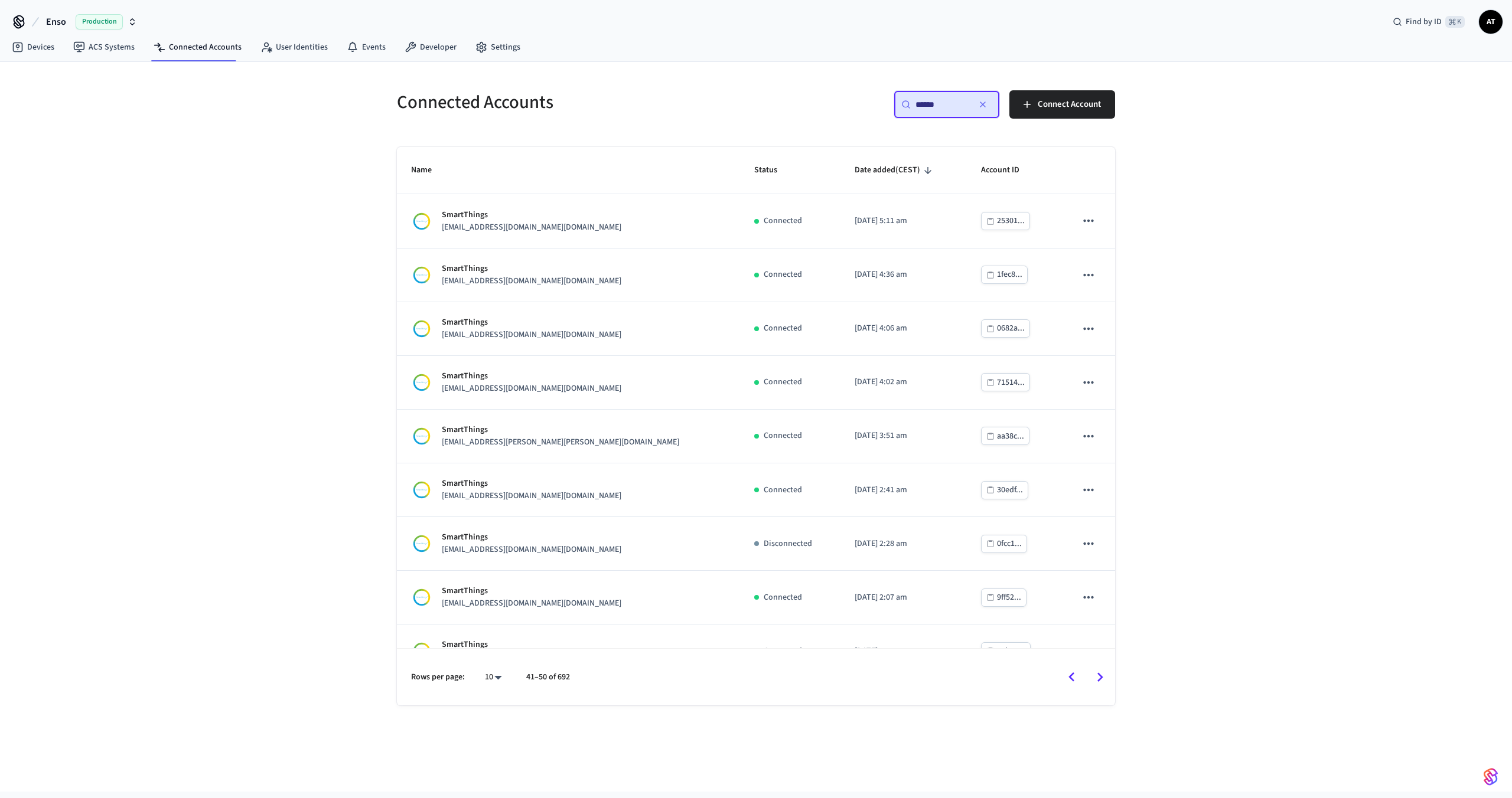
click at [1104, 677] on icon "Go to next page" at bounding box center [1100, 677] width 18 height 18
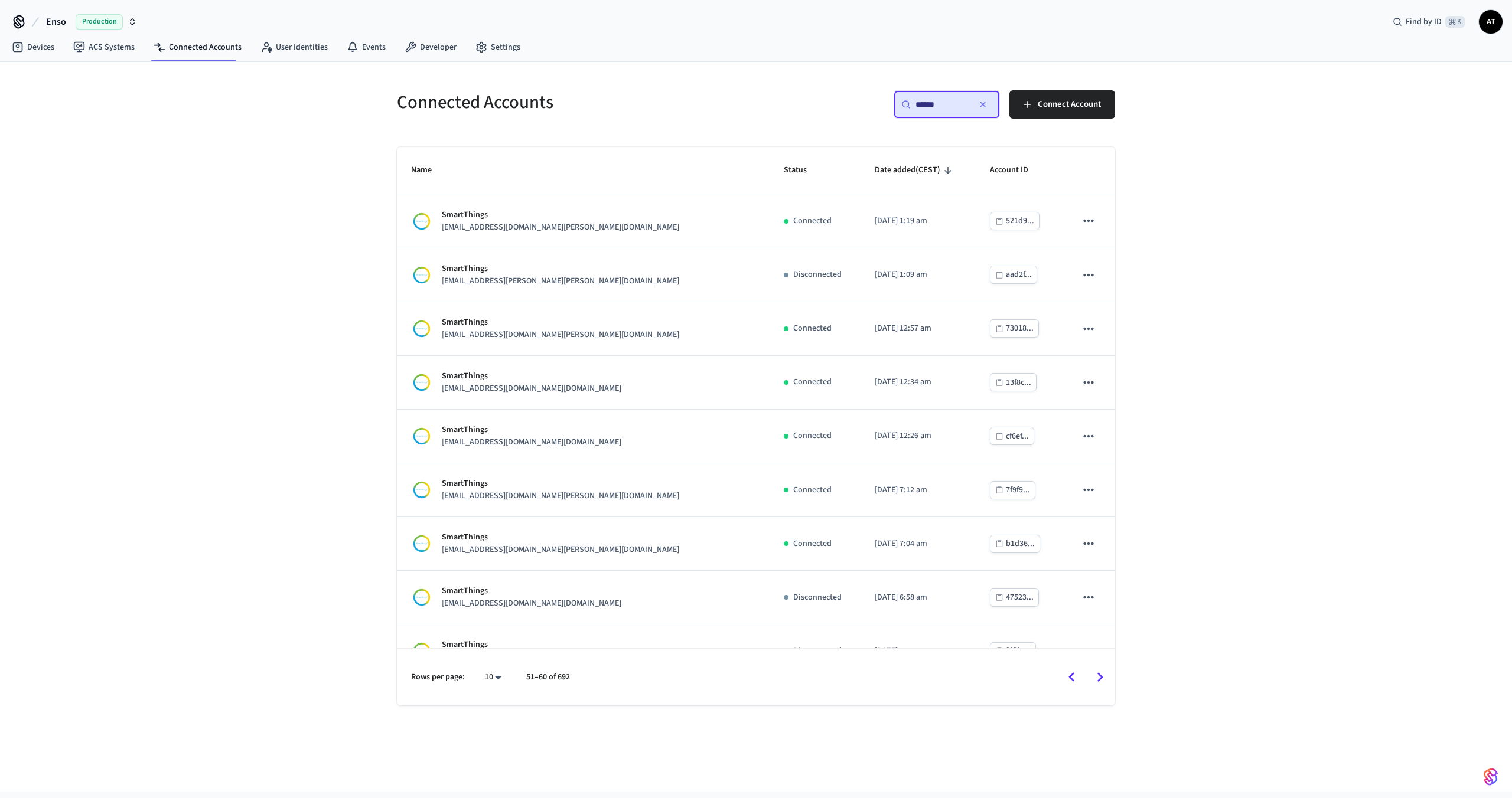
click at [1104, 677] on icon "Go to next page" at bounding box center [1100, 677] width 18 height 18
click at [1103, 678] on icon "Go to next page" at bounding box center [1100, 677] width 18 height 18
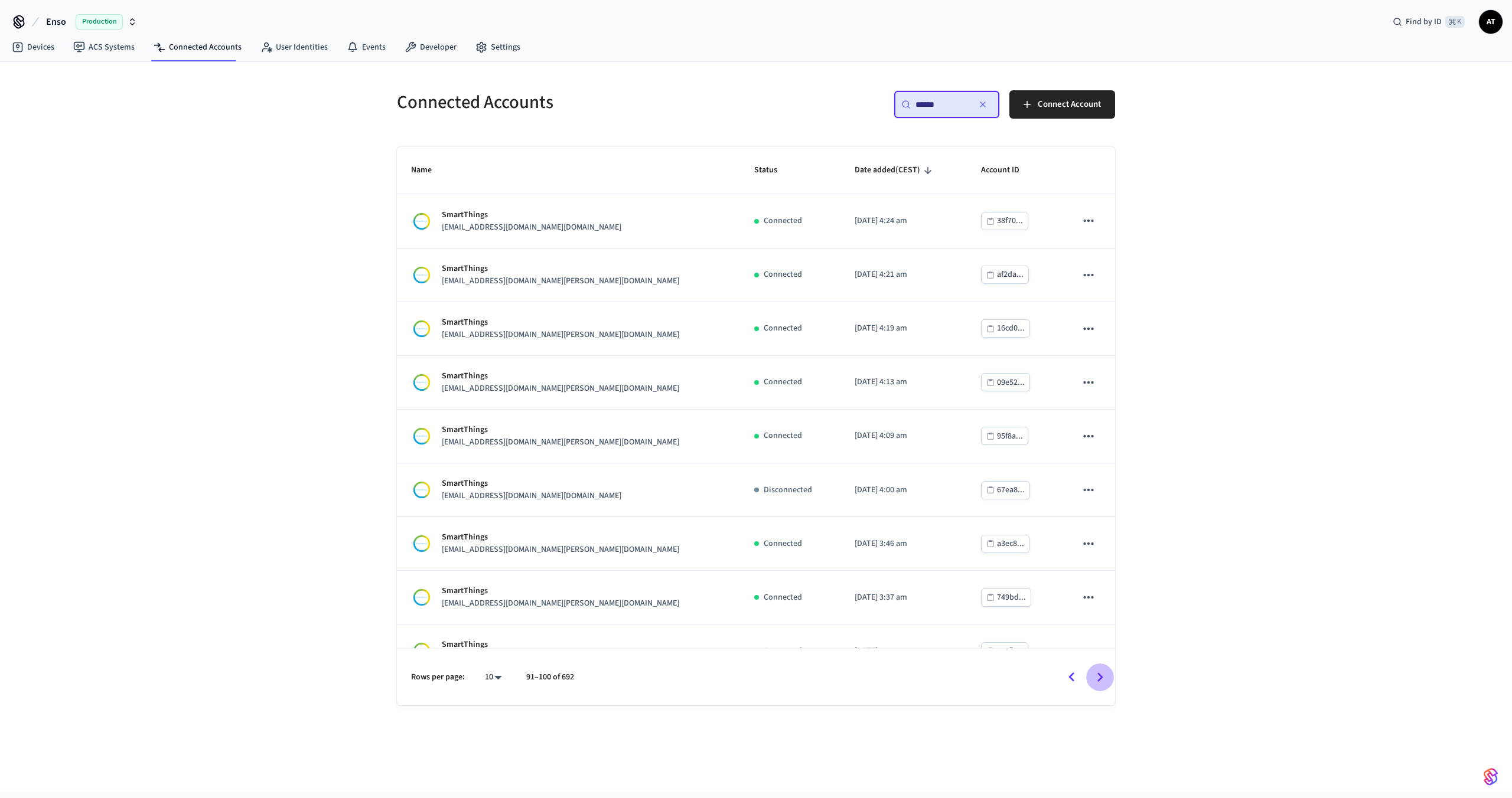
click at [1103, 678] on icon "Go to next page" at bounding box center [1100, 677] width 18 height 18
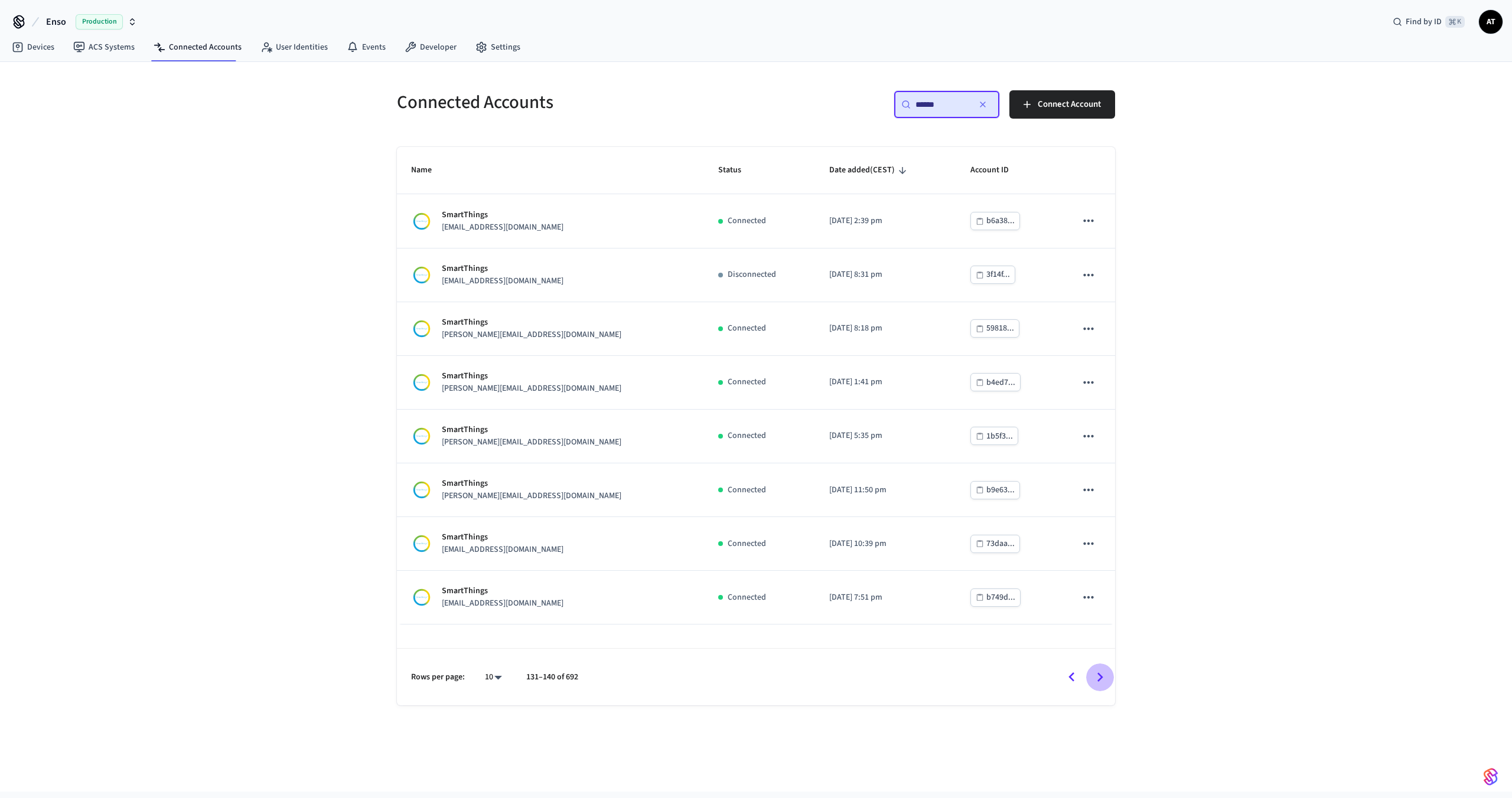
click at [1103, 678] on icon "Go to next page" at bounding box center [1100, 677] width 18 height 18
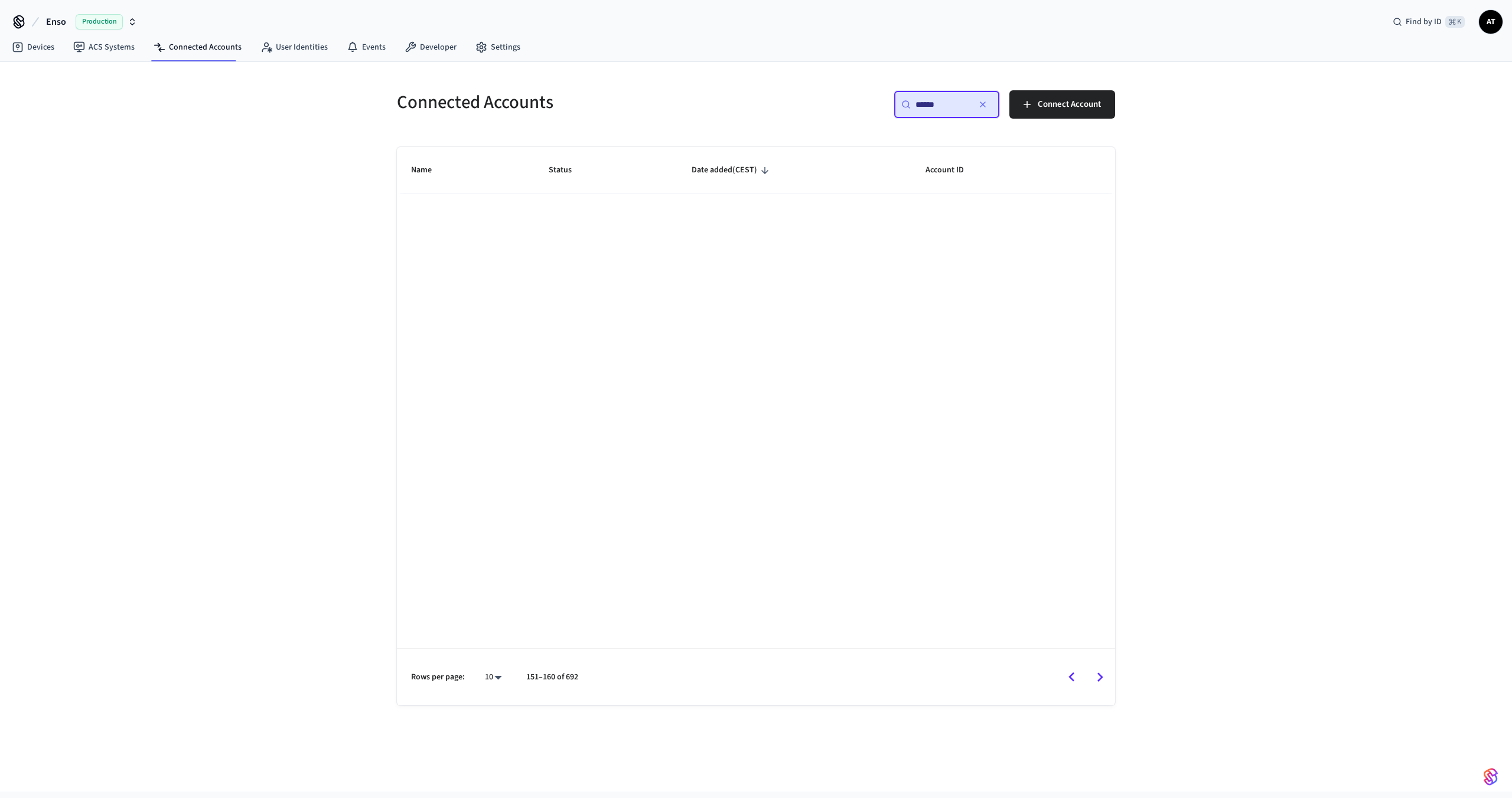
click at [1103, 678] on icon "Go to next page" at bounding box center [1100, 677] width 18 height 18
click at [1078, 672] on icon "Go to previous page" at bounding box center [1071, 677] width 18 height 18
click at [1076, 673] on icon "Go to previous page" at bounding box center [1071, 677] width 18 height 18
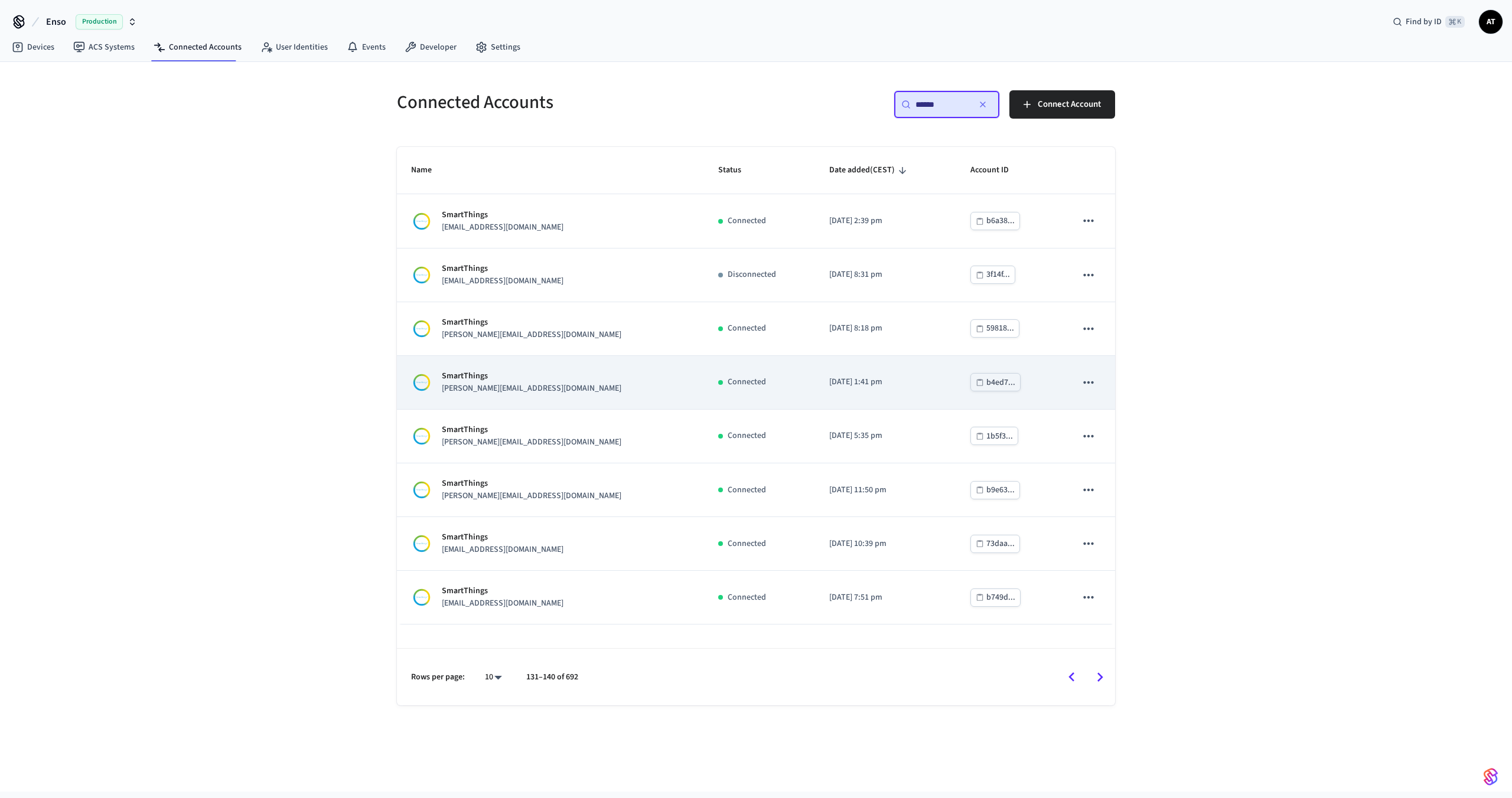
click at [545, 394] on div "SmartThings [PERSON_NAME][EMAIL_ADDRESS][DOMAIN_NAME]" at bounding box center [550, 382] width 279 height 25
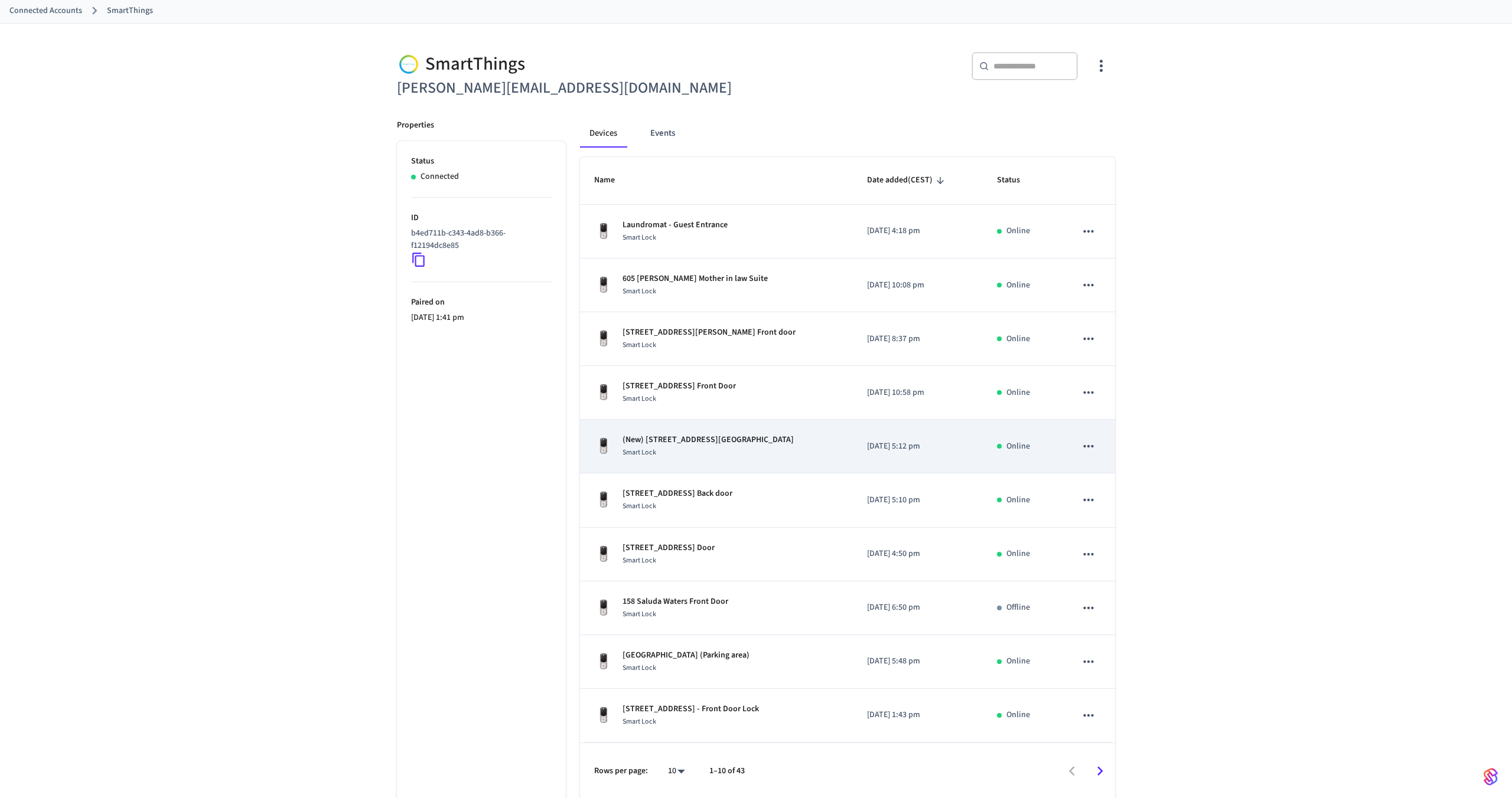
scroll to position [65, 0]
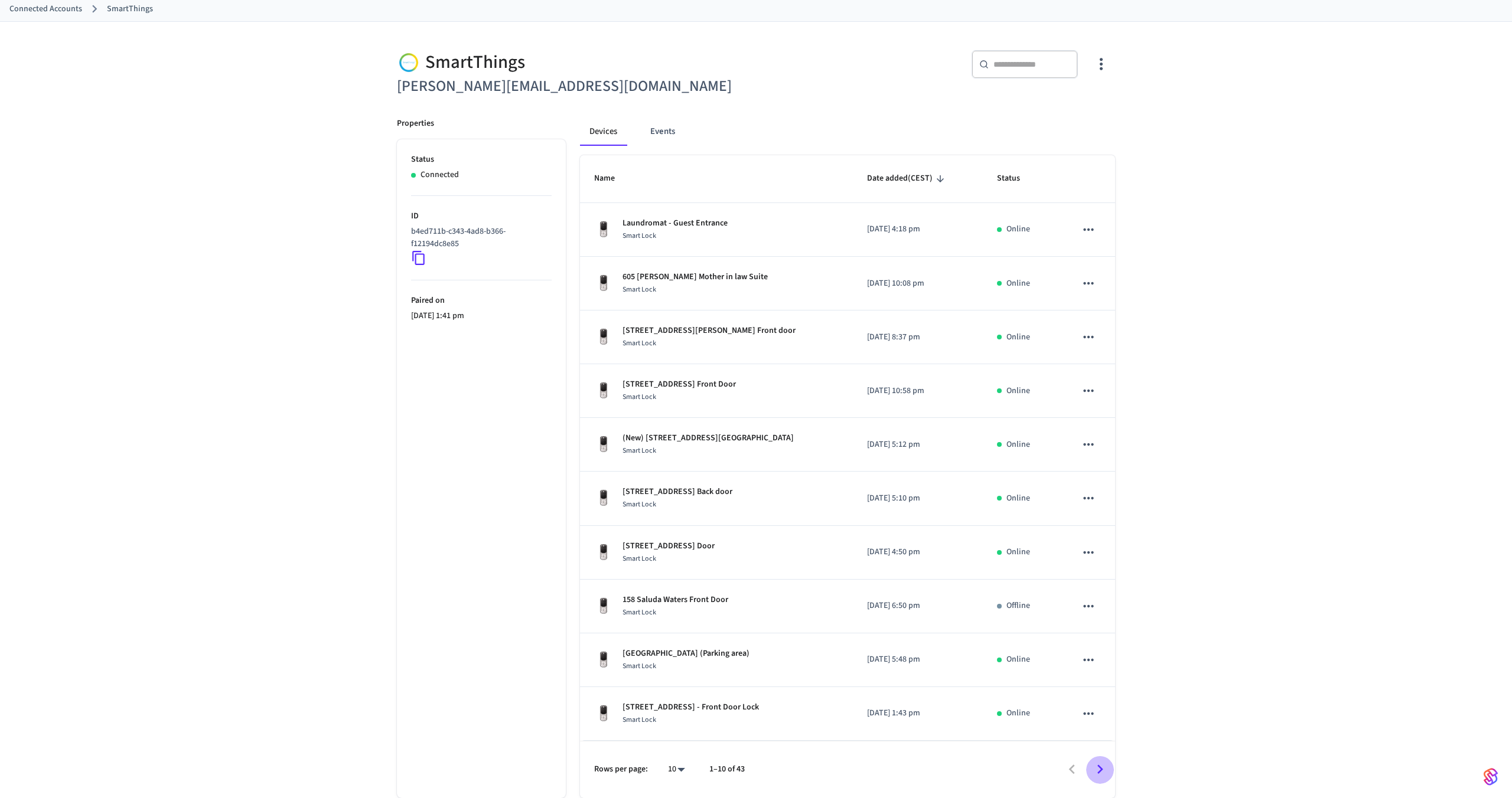
click at [1098, 767] on icon "Go to next page" at bounding box center [1100, 770] width 6 height 10
click at [1100, 770] on icon "Go to next page" at bounding box center [1100, 769] width 18 height 18
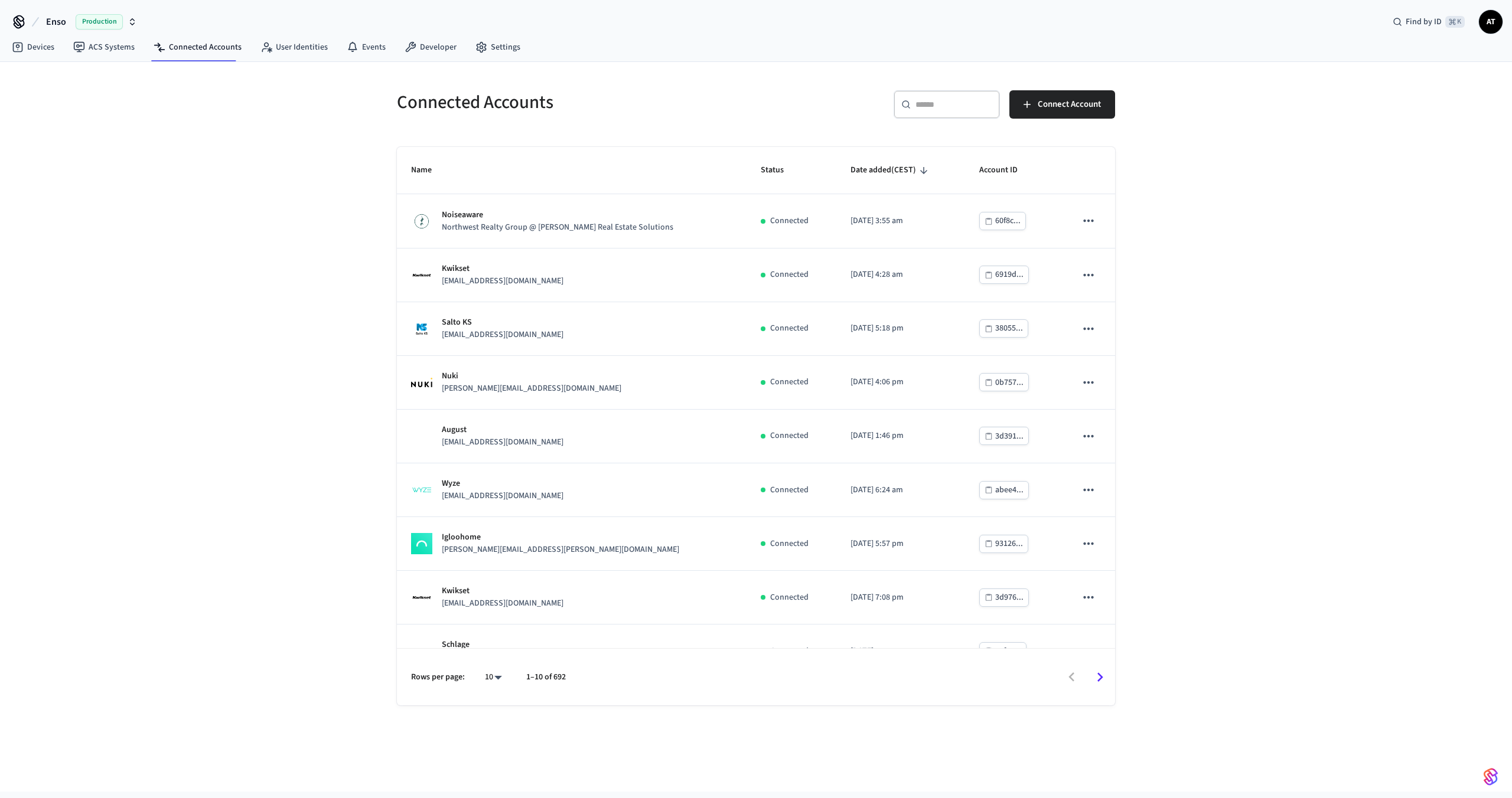
click at [912, 109] on div "​ ​" at bounding box center [946, 104] width 106 height 29
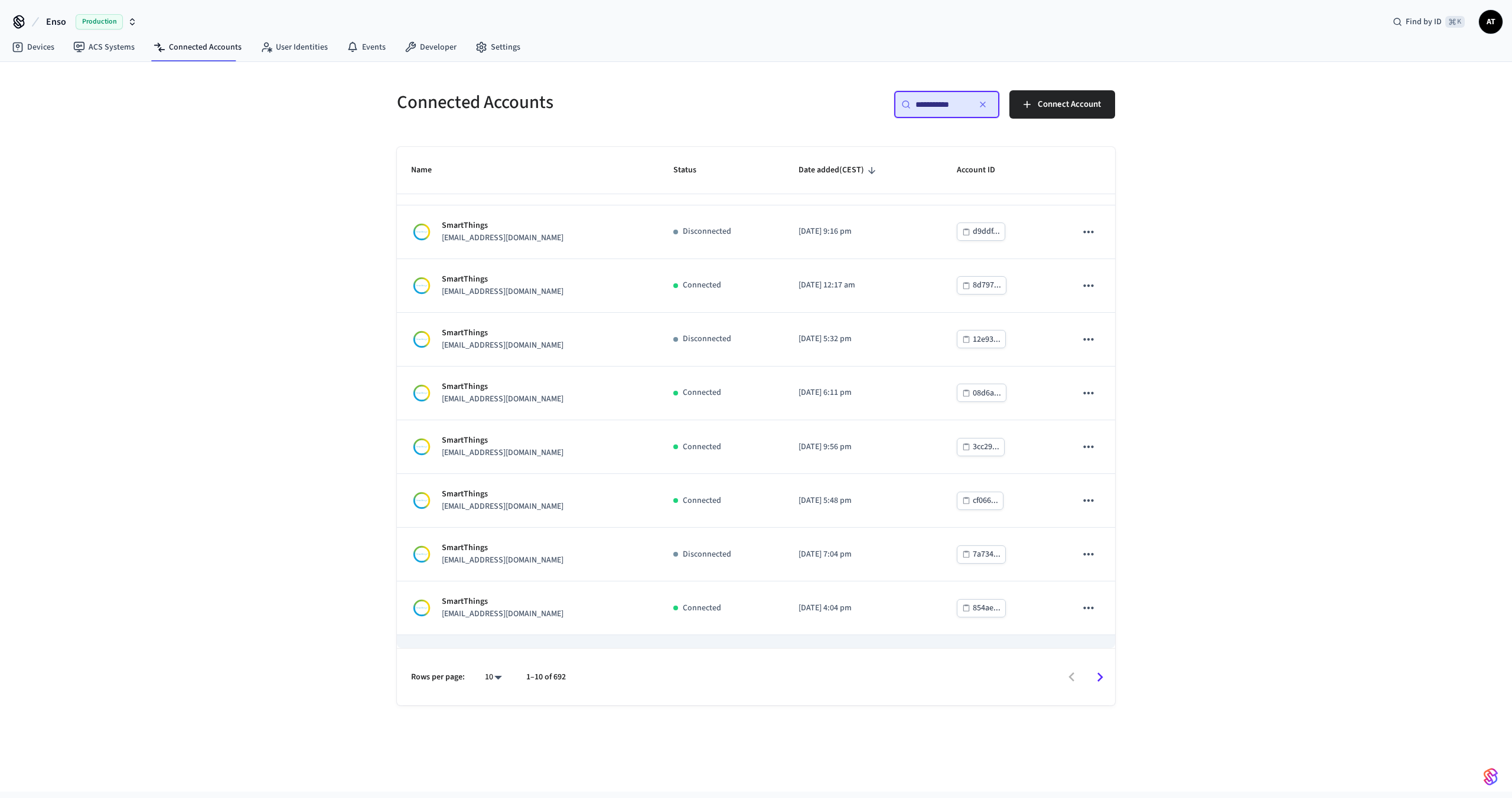
scroll to position [85, 0]
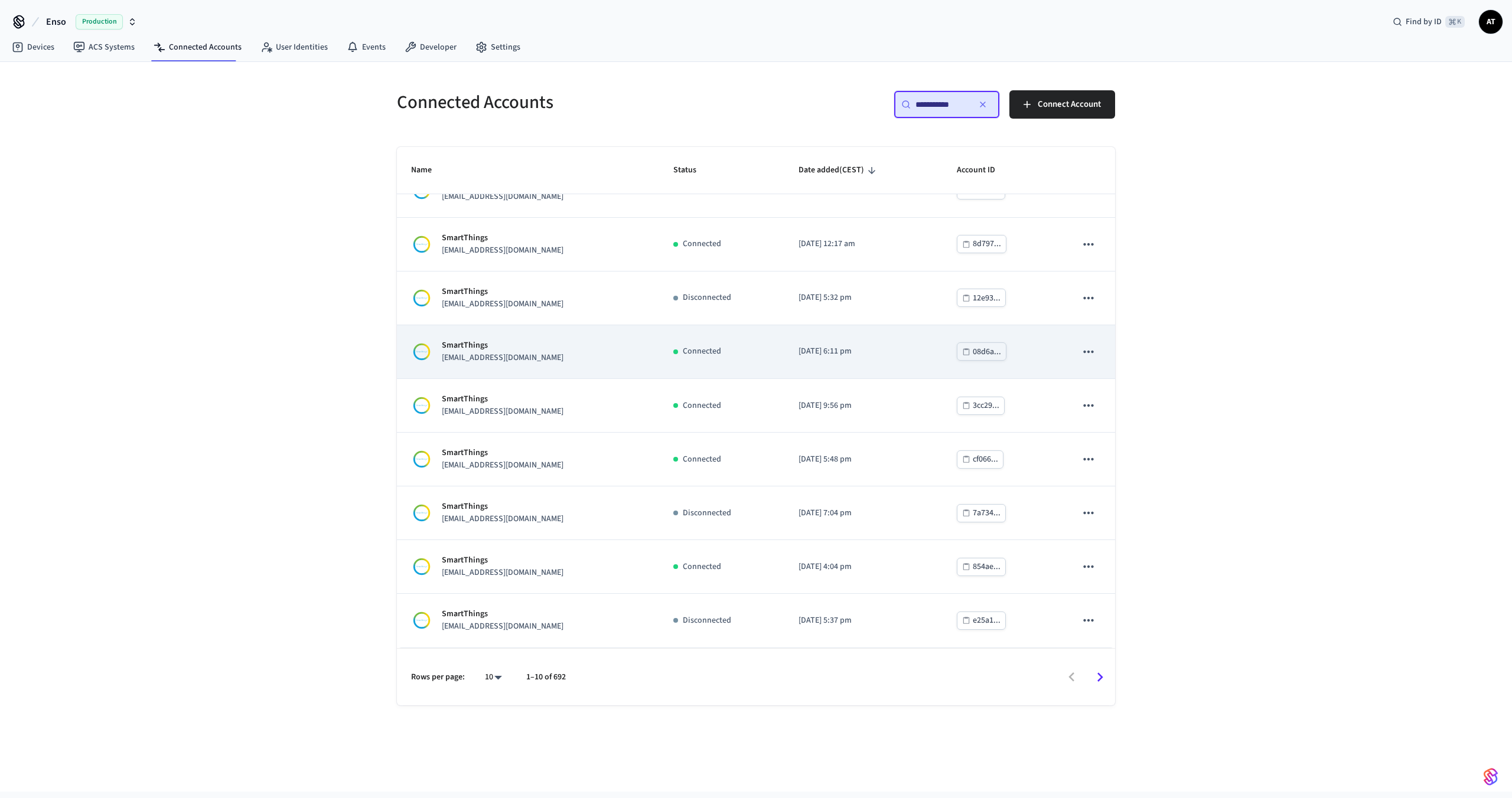
type input "**********"
click at [778, 373] on td "Connected" at bounding box center [721, 352] width 125 height 53
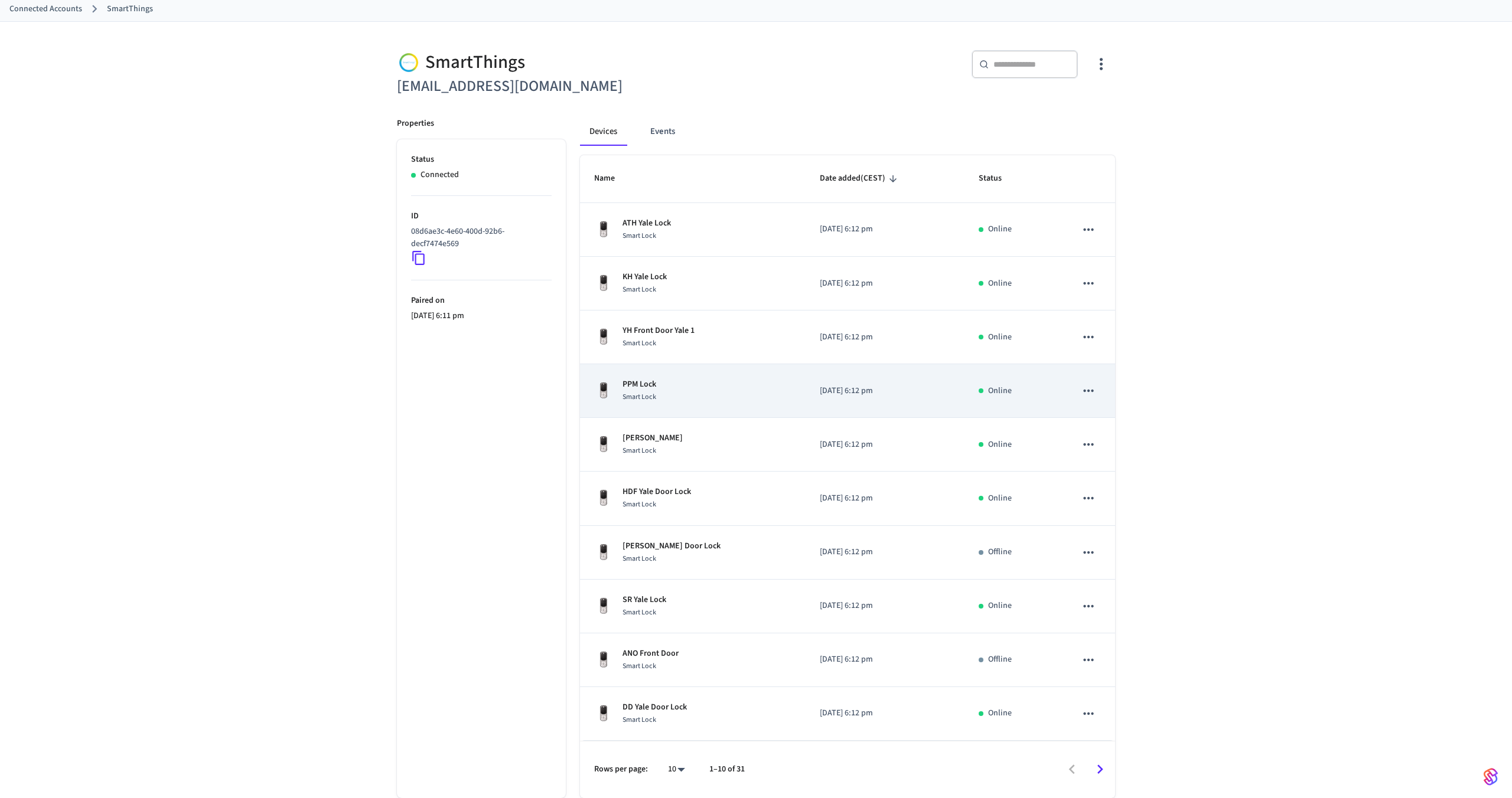
scroll to position [62, 0]
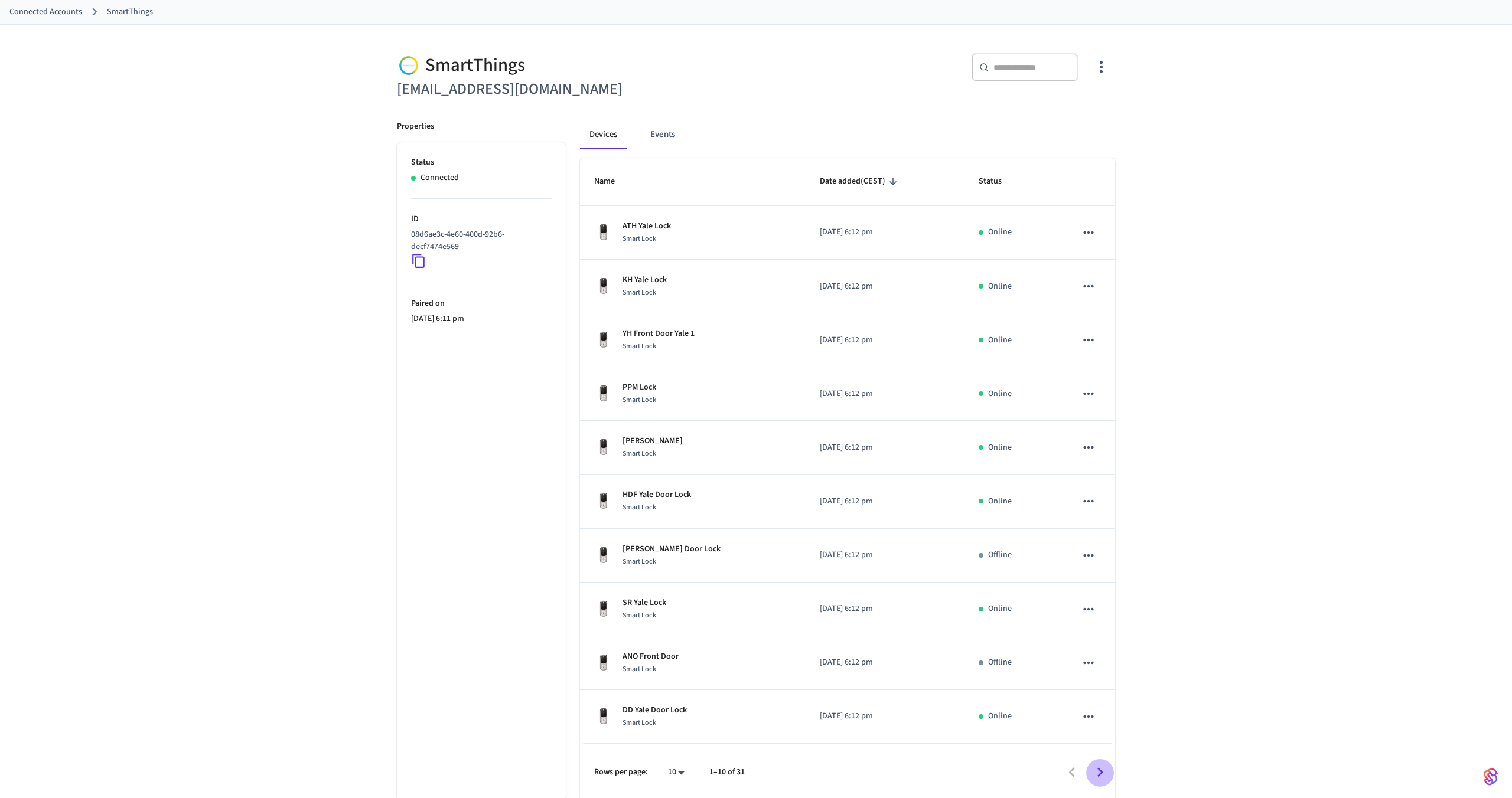
click at [1098, 764] on icon "Go to next page" at bounding box center [1100, 772] width 18 height 18
click at [1098, 766] on icon "Go to next page" at bounding box center [1100, 772] width 18 height 18
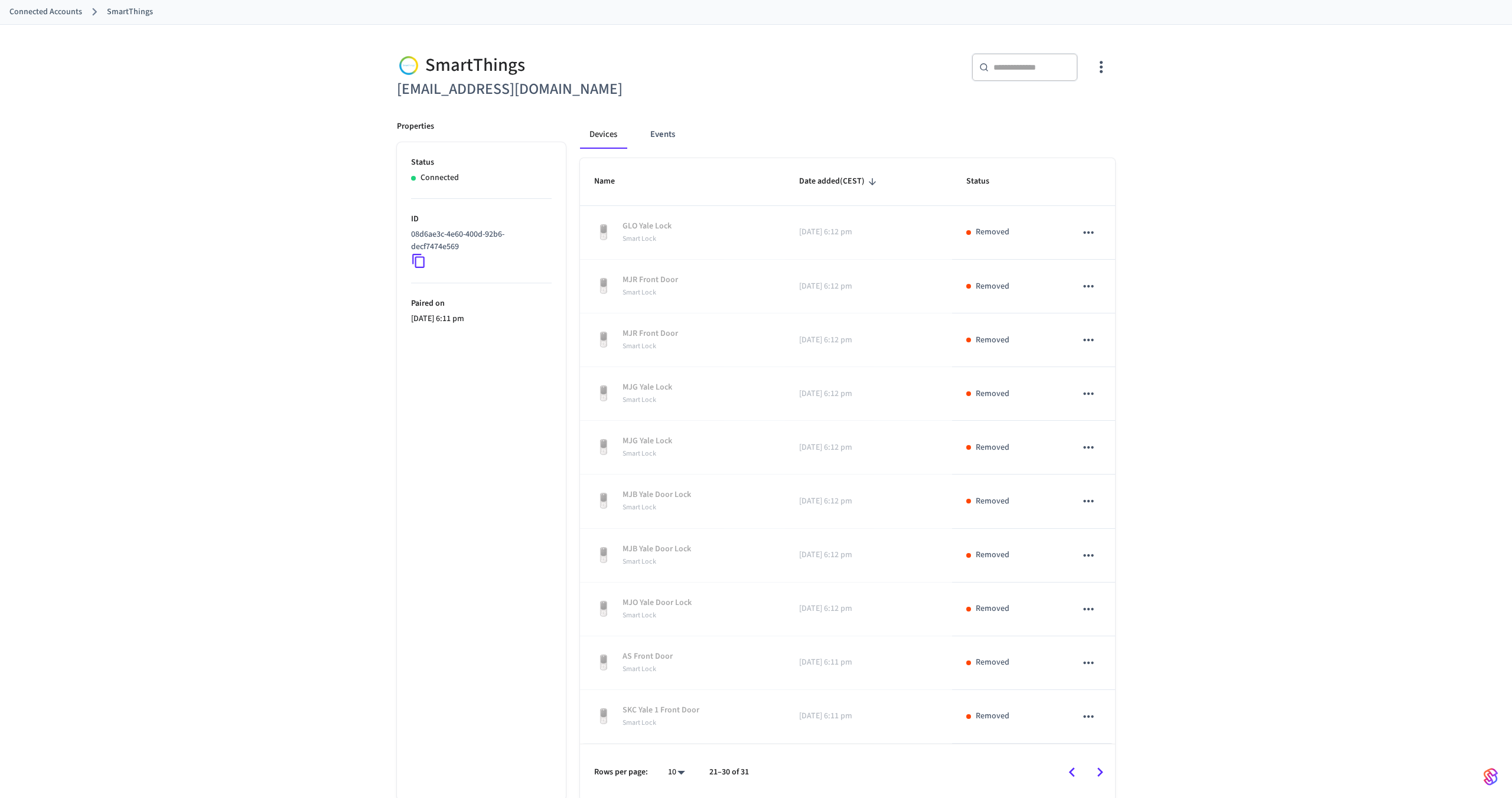
click at [1097, 766] on icon "Go to next page" at bounding box center [1100, 772] width 18 height 18
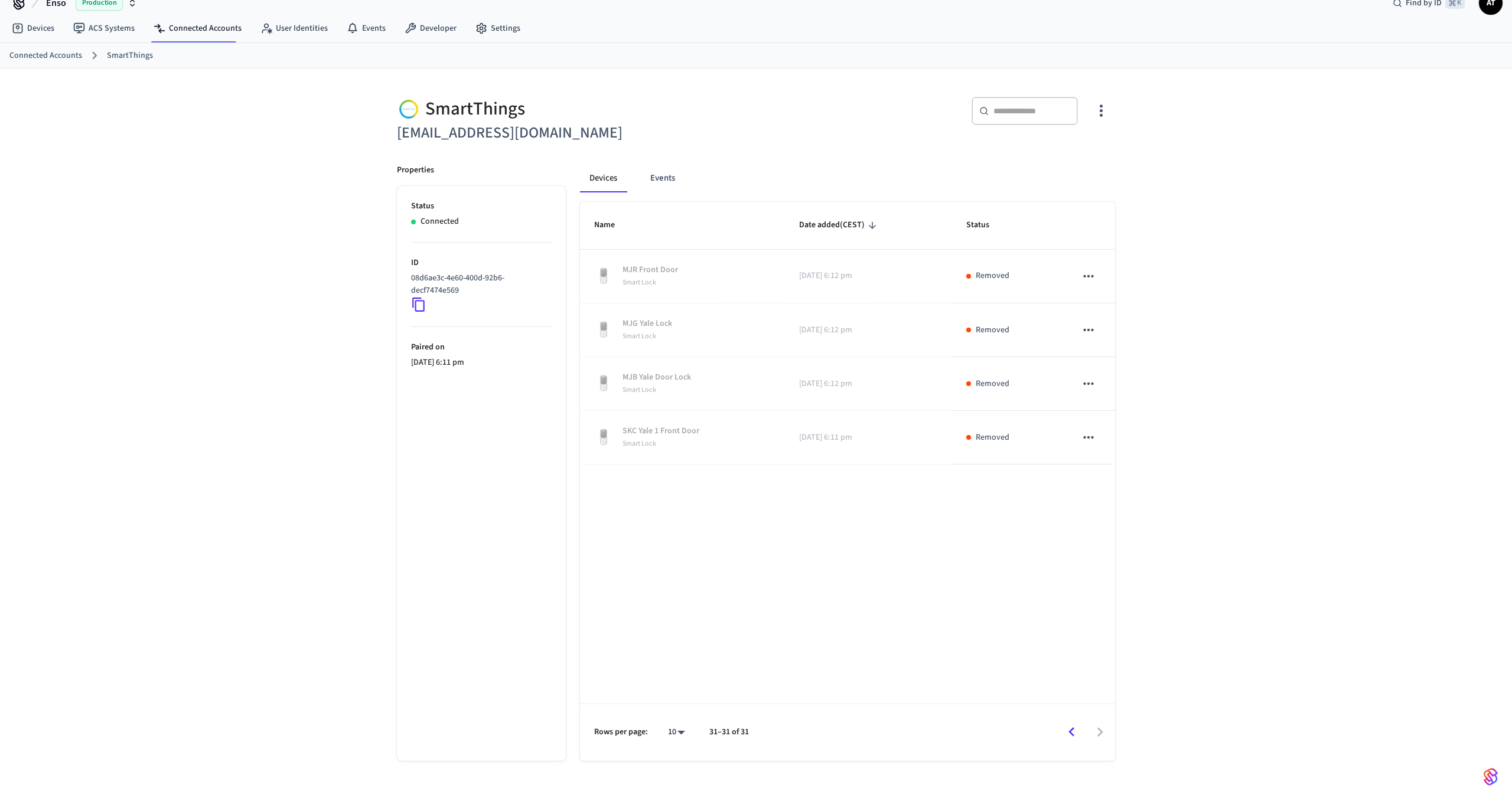
scroll to position [0, 0]
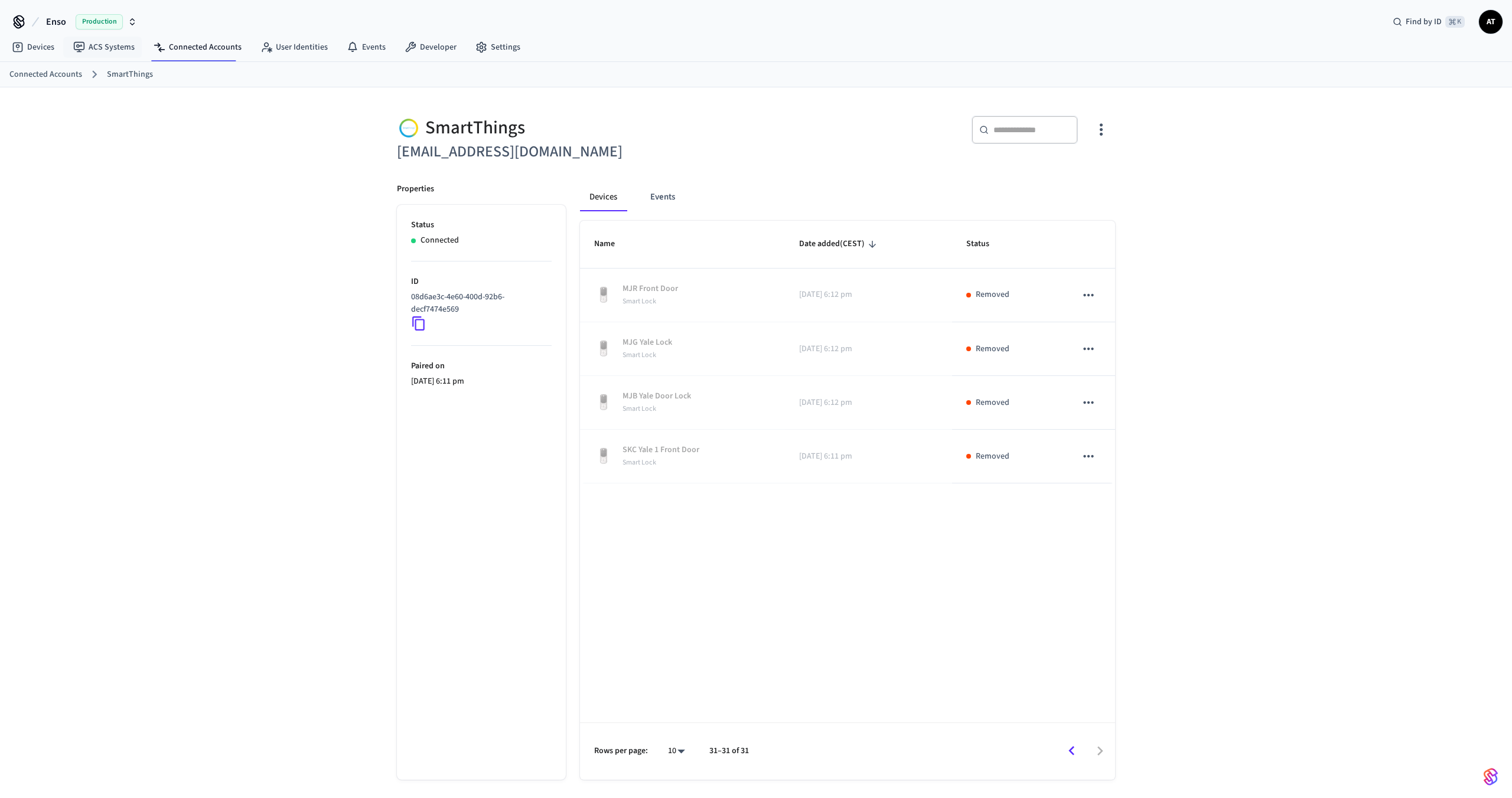
click at [112, 29] on span "Production" at bounding box center [99, 22] width 47 height 15
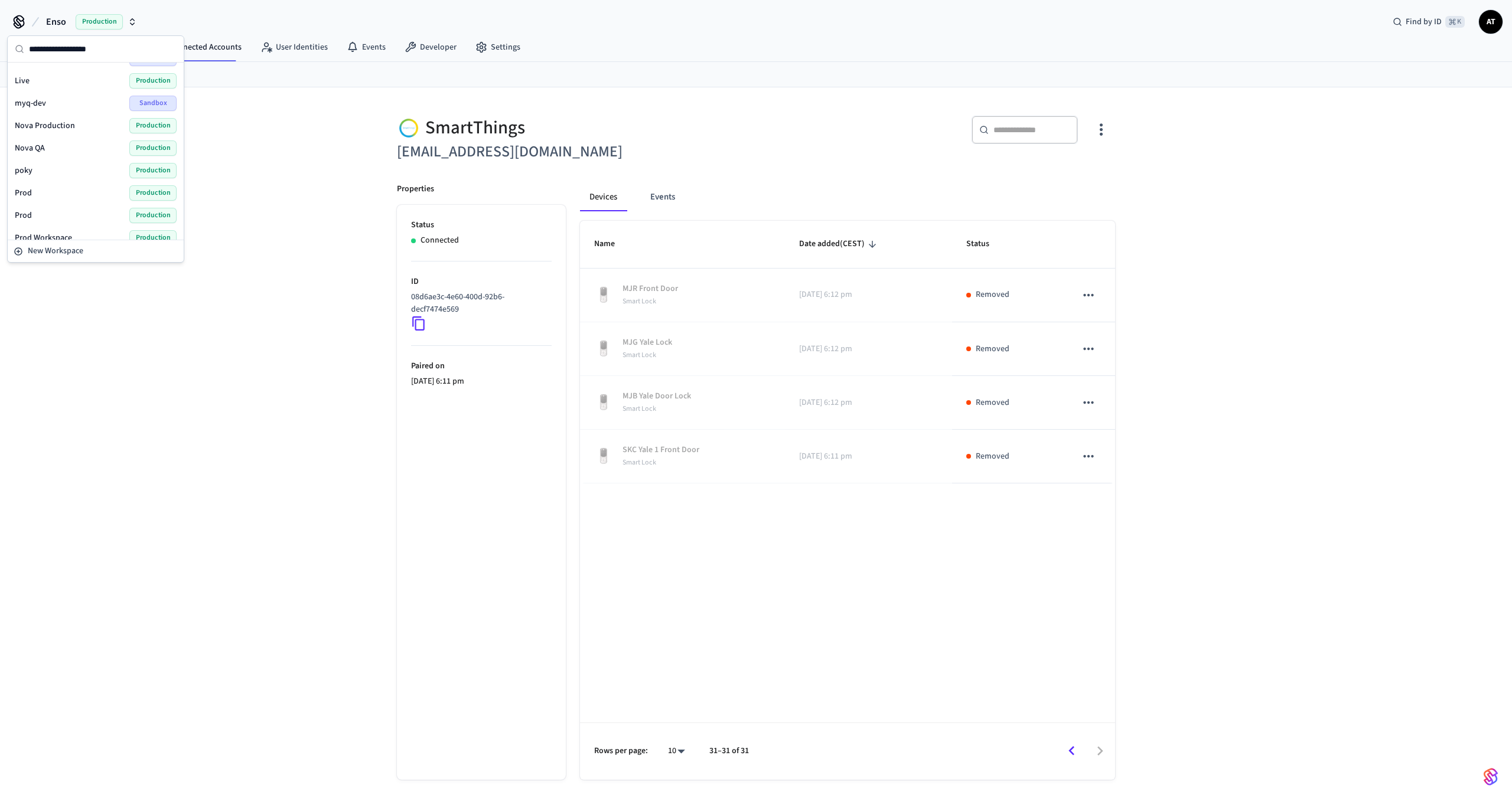
scroll to position [283, 0]
click at [96, 154] on div "Nova QA Production" at bounding box center [96, 151] width 162 height 15
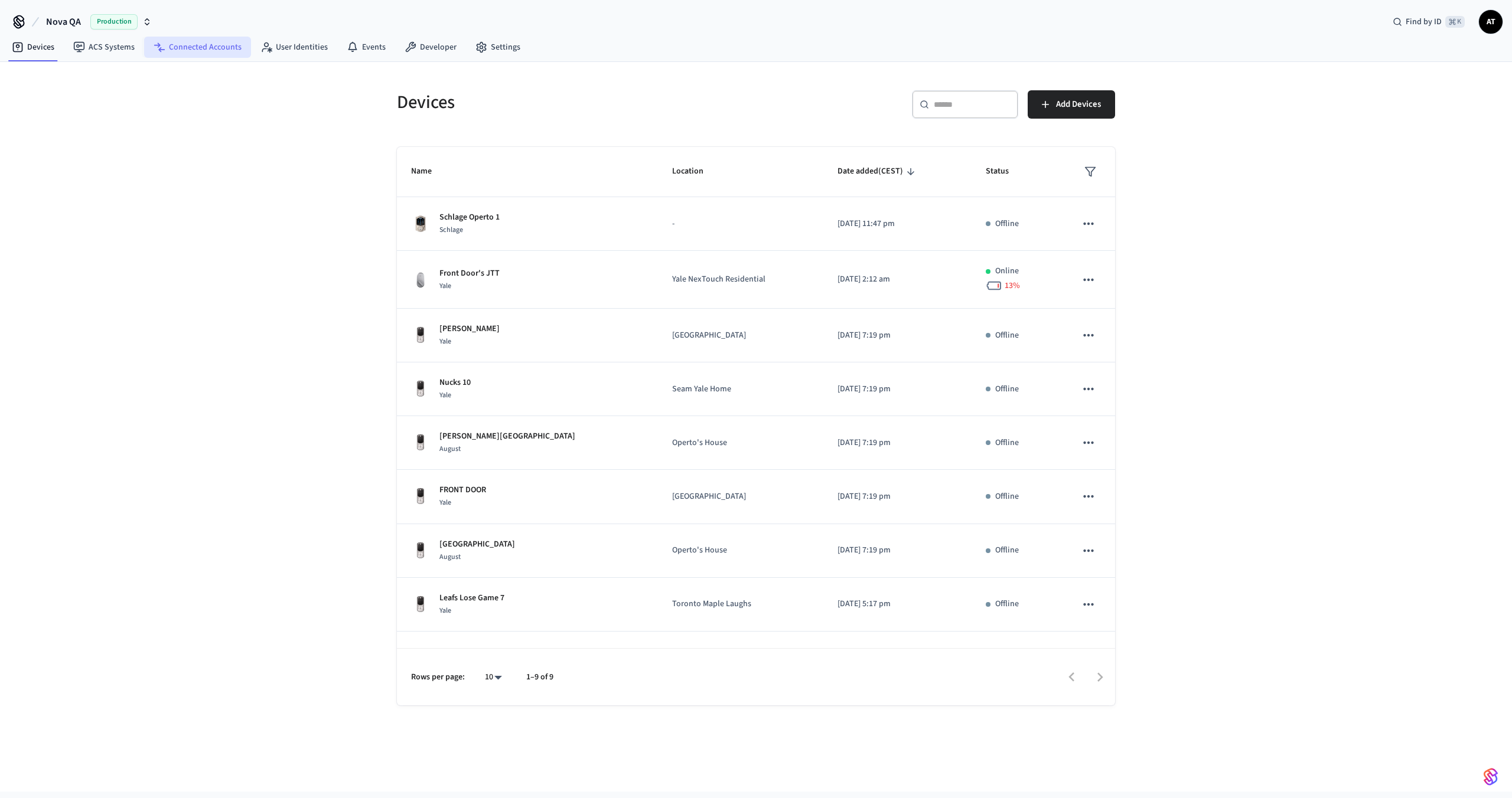
click at [231, 56] on link "Connected Accounts" at bounding box center [198, 47] width 107 height 22
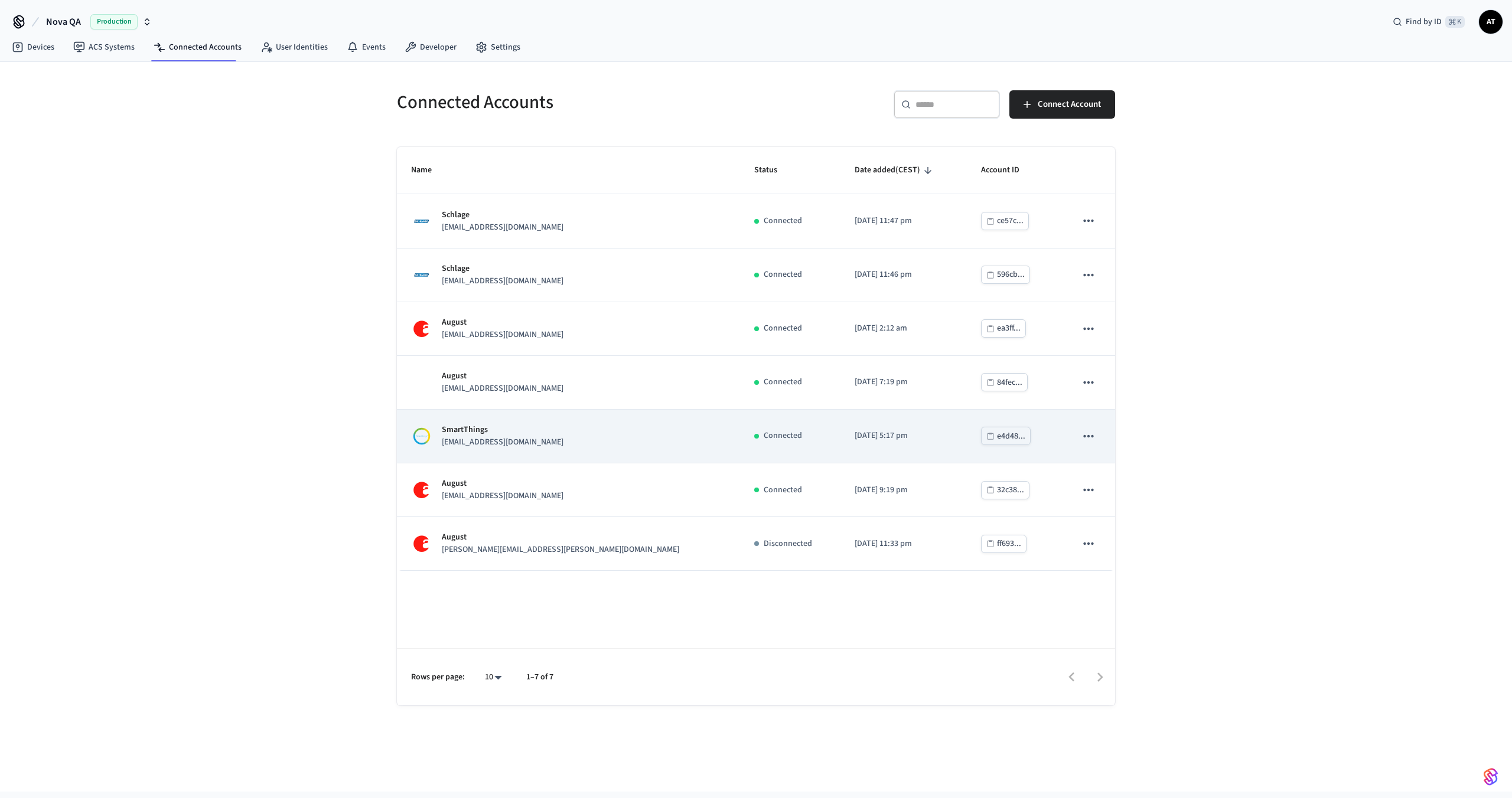
click at [536, 434] on p "SmartThings" at bounding box center [502, 430] width 122 height 13
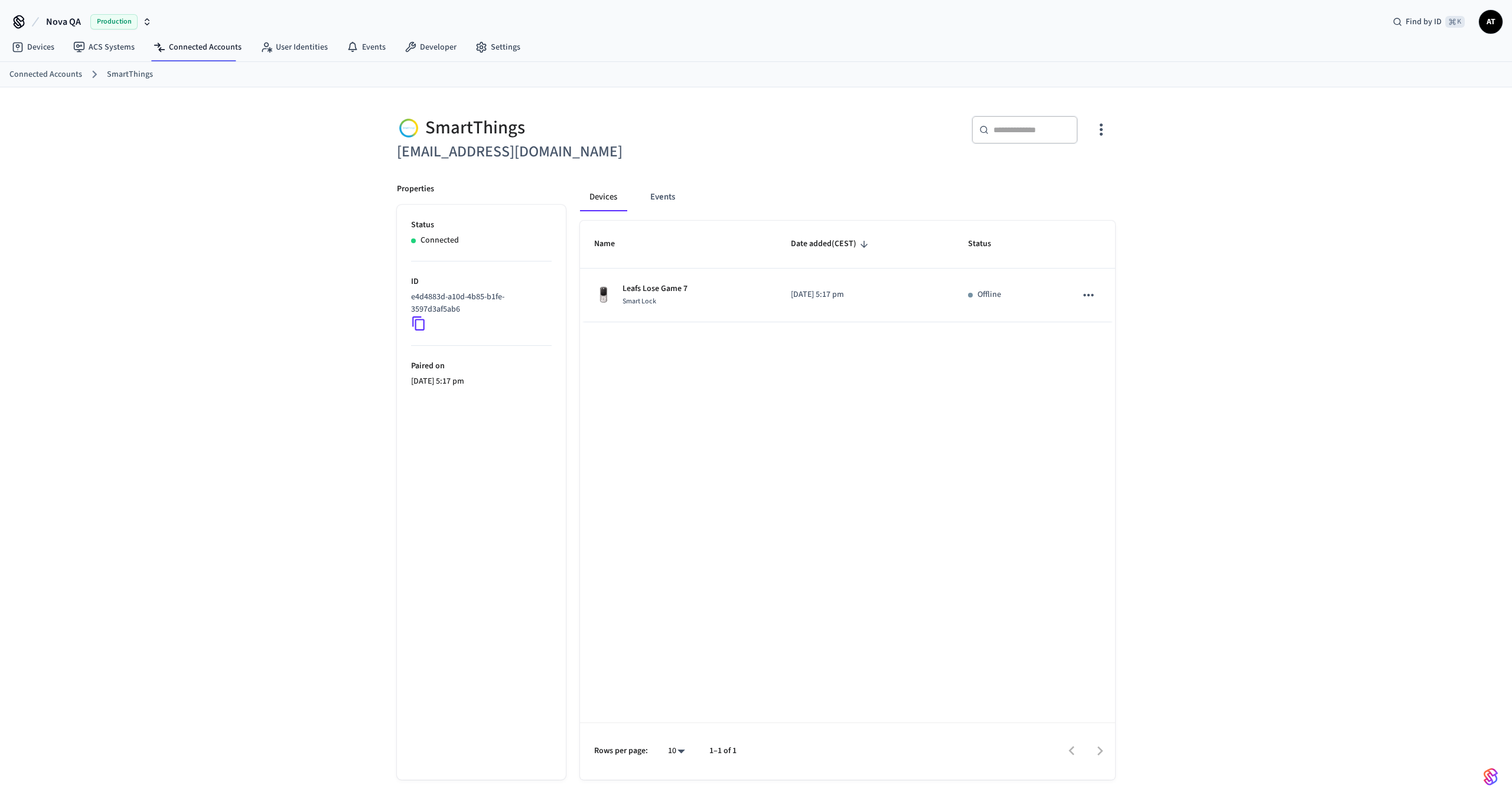
click at [61, 12] on button "Nova QA Production" at bounding box center [98, 22] width 112 height 25
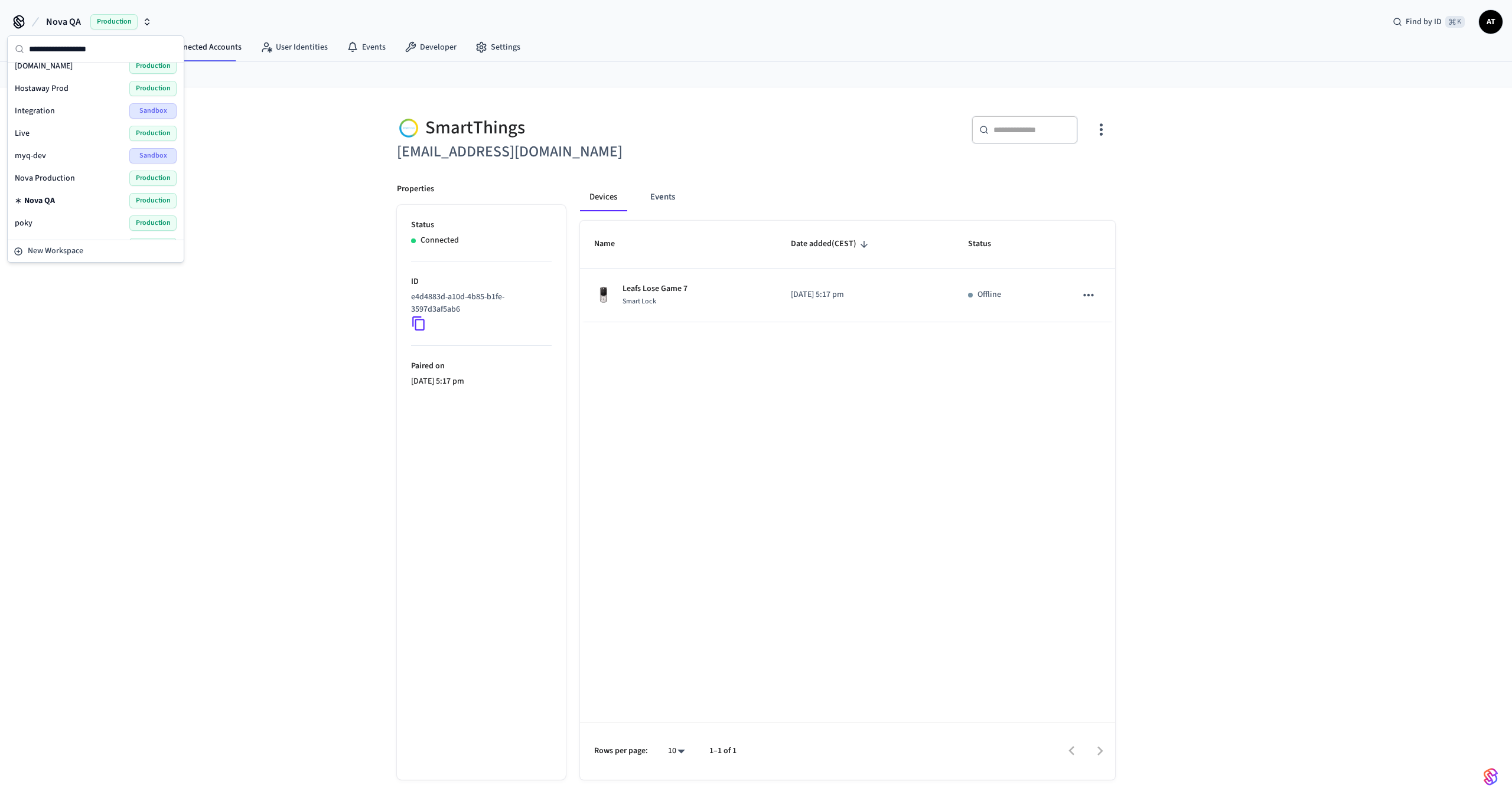
scroll to position [366, 0]
click at [80, 207] on span "StayFlexi Production" at bounding box center [53, 203] width 75 height 12
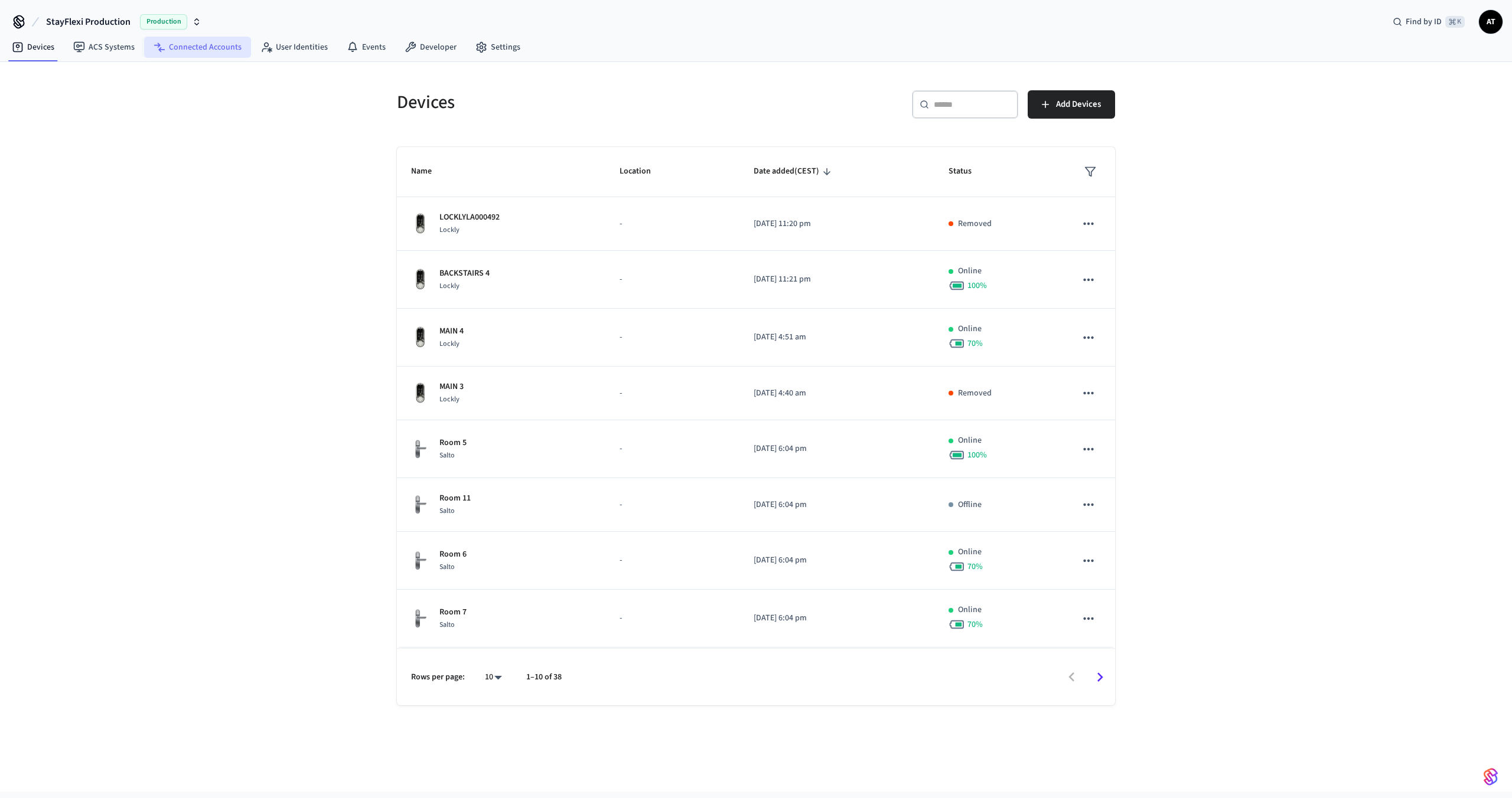
click at [159, 44] on icon at bounding box center [159, 47] width 12 height 12
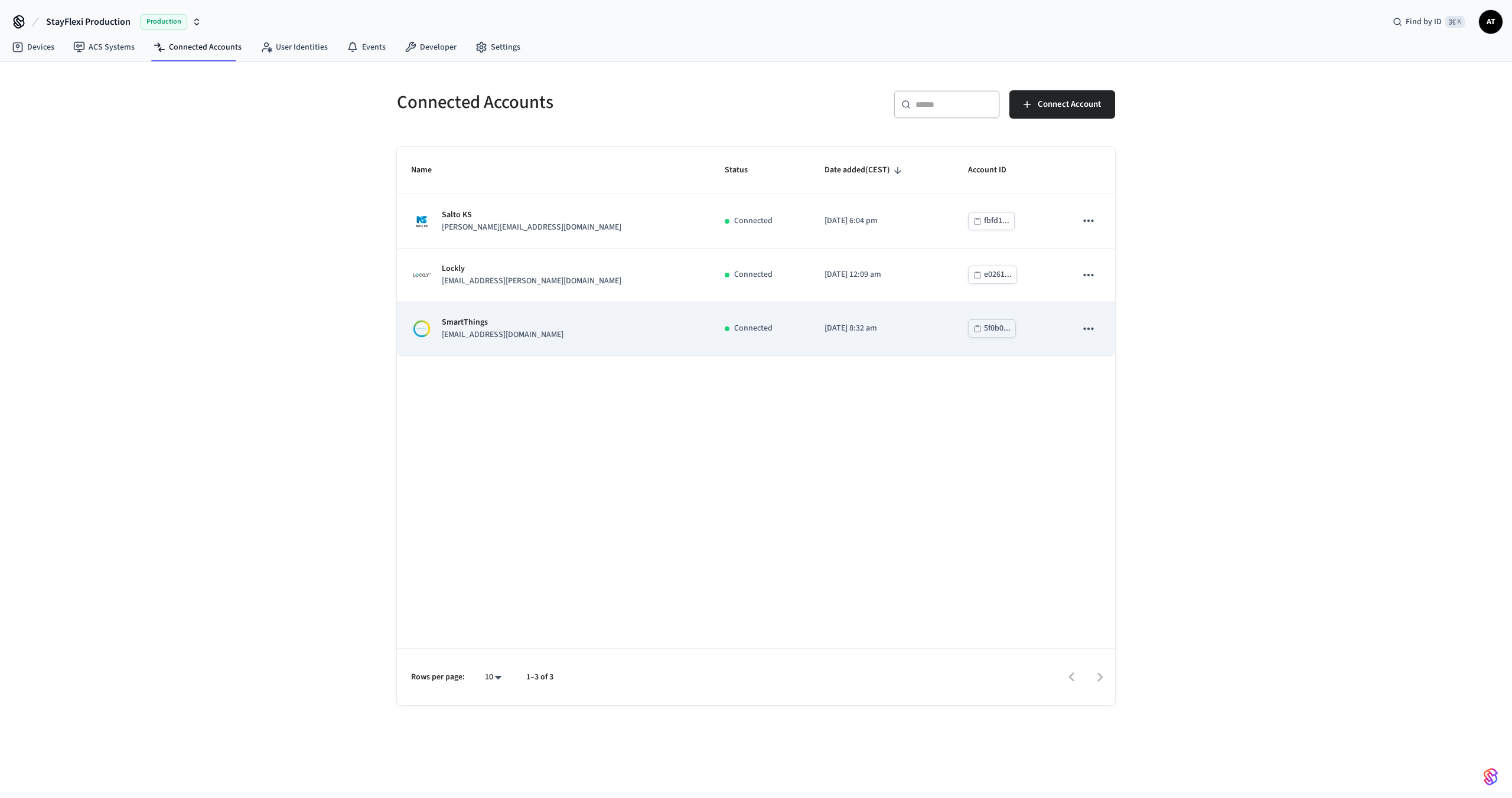
click at [486, 314] on td "SmartThings [EMAIL_ADDRESS][DOMAIN_NAME]" at bounding box center [553, 328] width 313 height 53
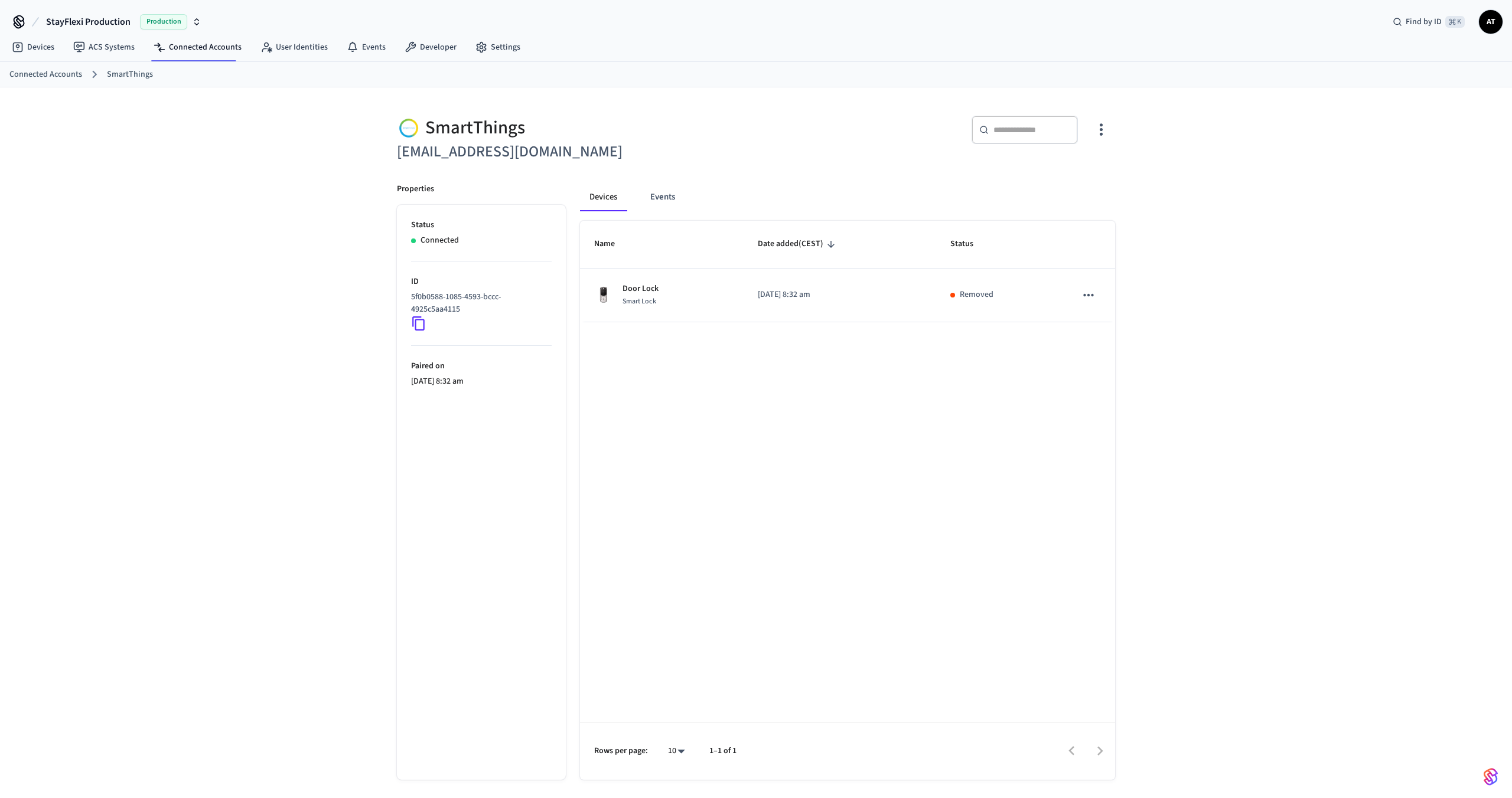
click at [89, 24] on span "StayFlexi Production" at bounding box center [89, 22] width 85 height 14
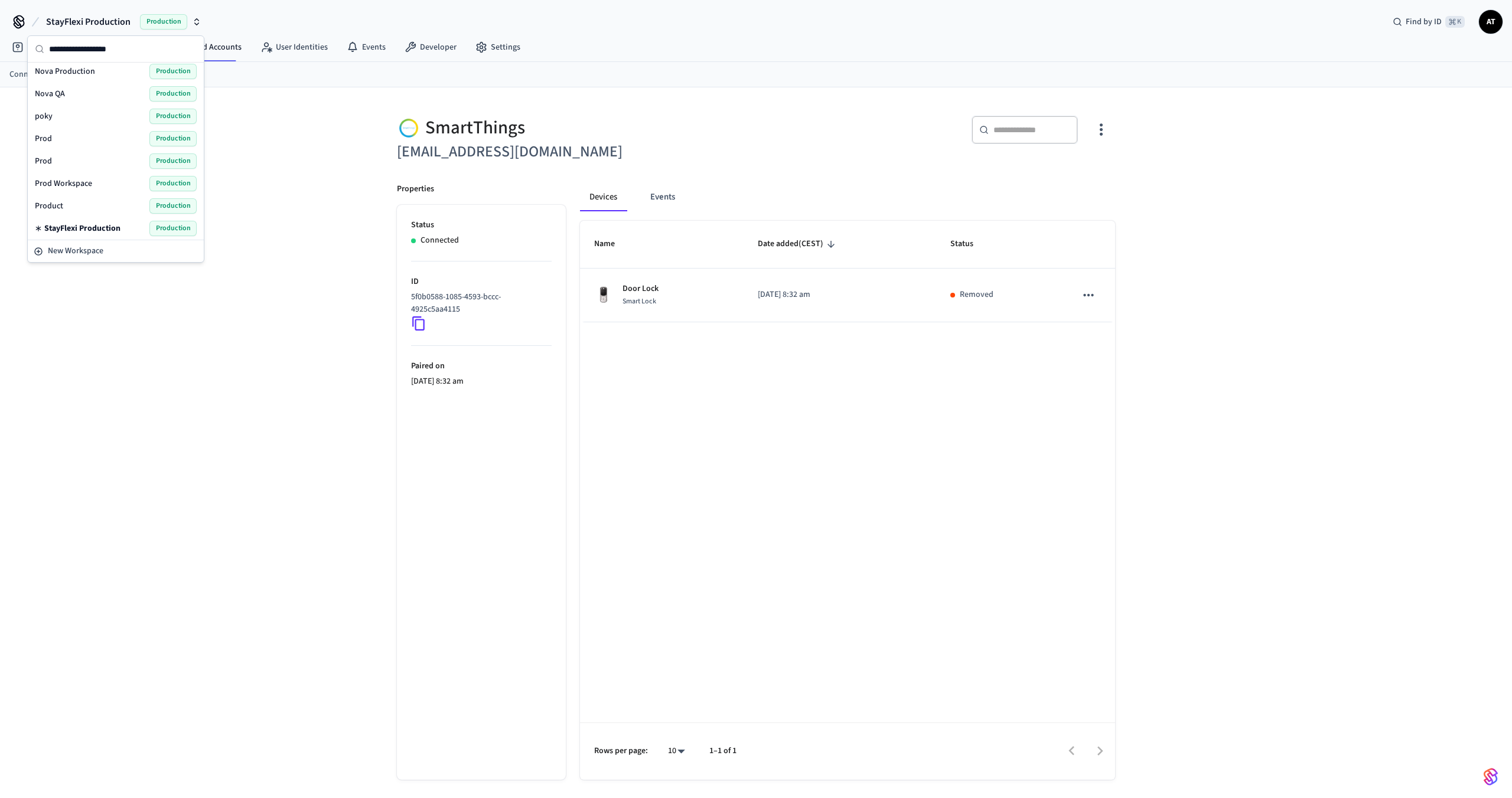
scroll to position [343, 0]
click at [115, 196] on div "Product Production" at bounding box center [116, 205] width 171 height 22
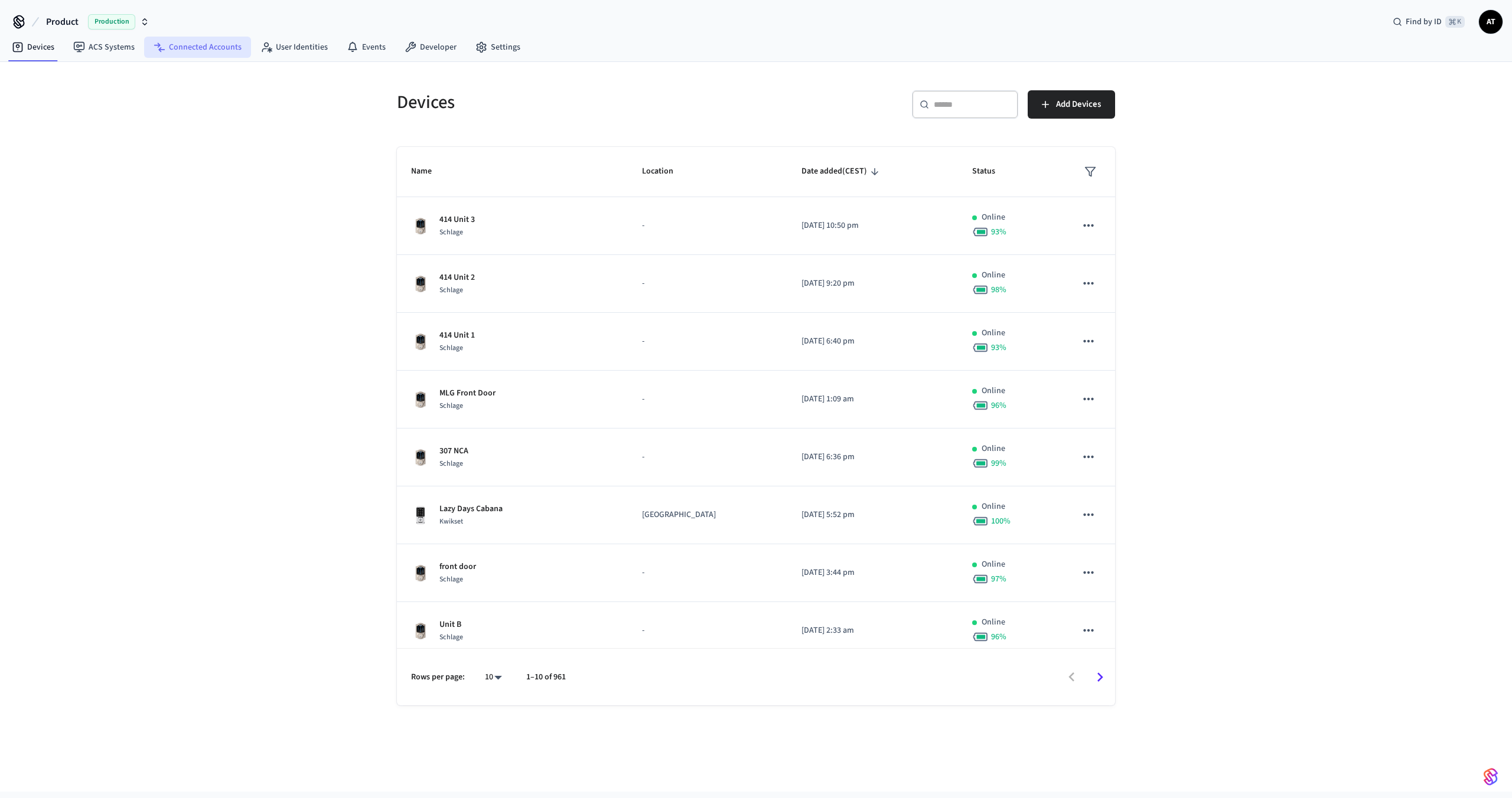
click at [186, 43] on link "Connected Accounts" at bounding box center [198, 47] width 107 height 22
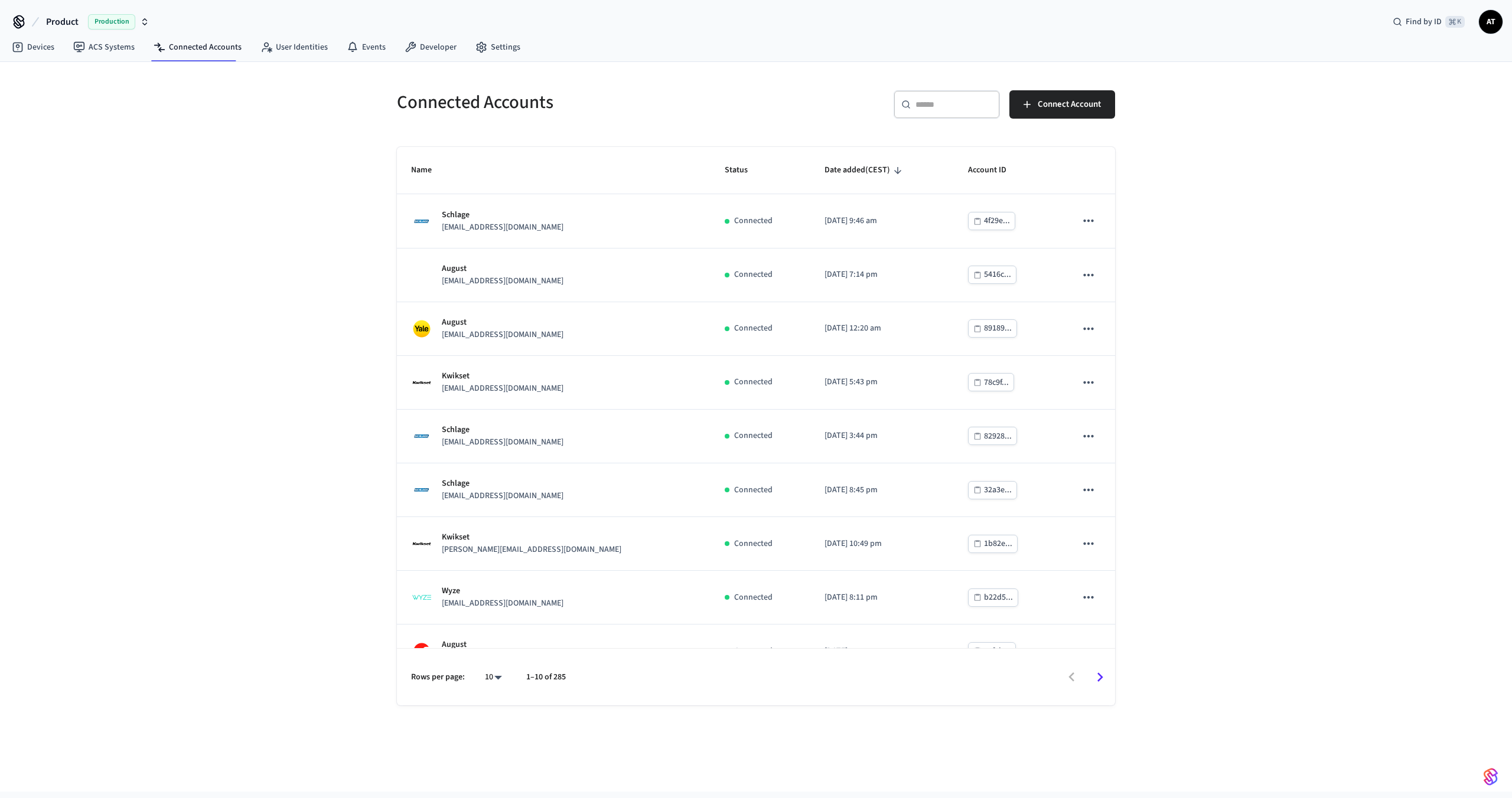
click at [962, 115] on div "​ ​" at bounding box center [946, 104] width 106 height 29
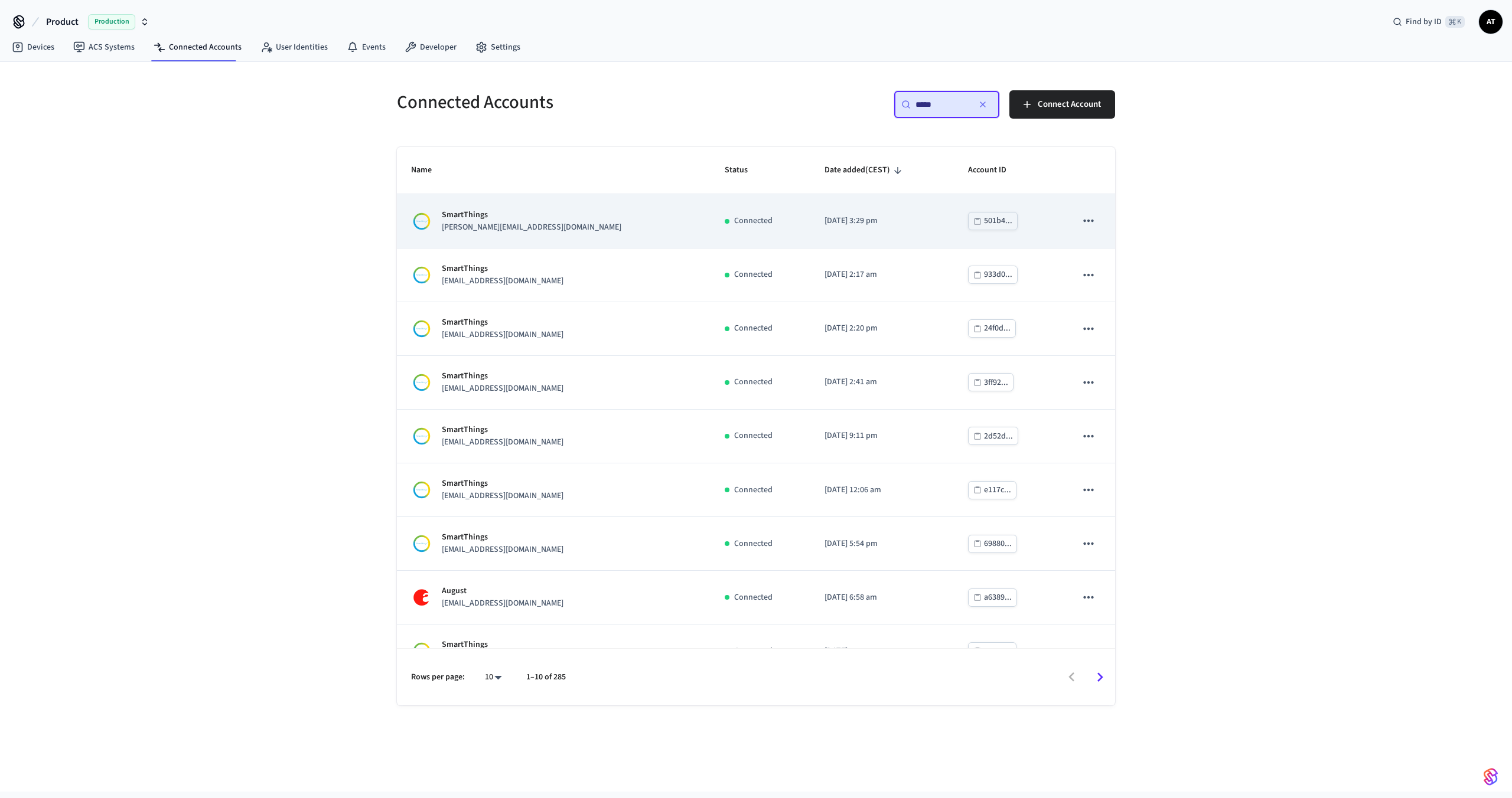
type input "*****"
click at [573, 211] on div "SmartThings [PERSON_NAME][EMAIL_ADDRESS][DOMAIN_NAME]" at bounding box center [553, 221] width 285 height 25
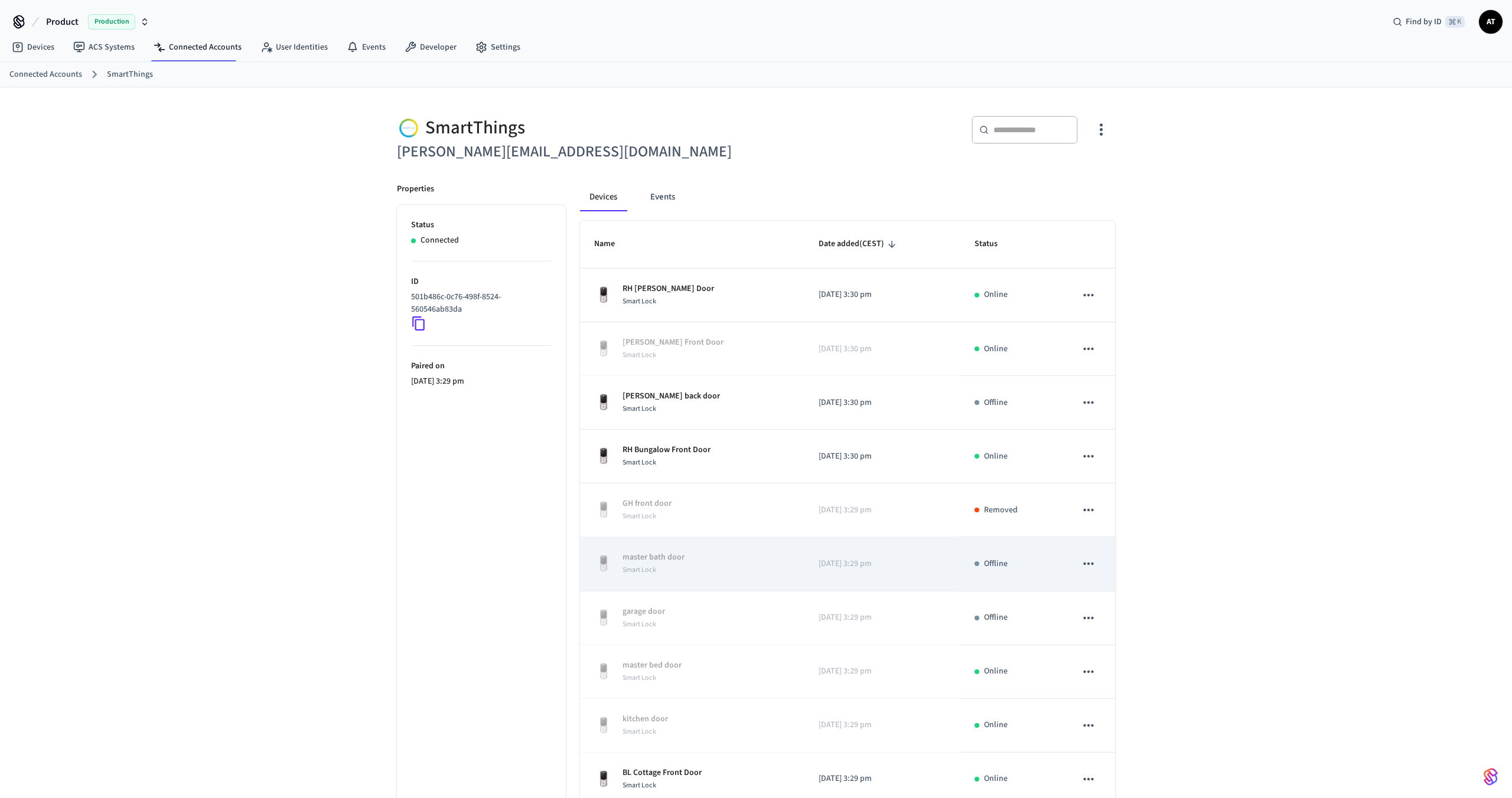
scroll to position [65, 0]
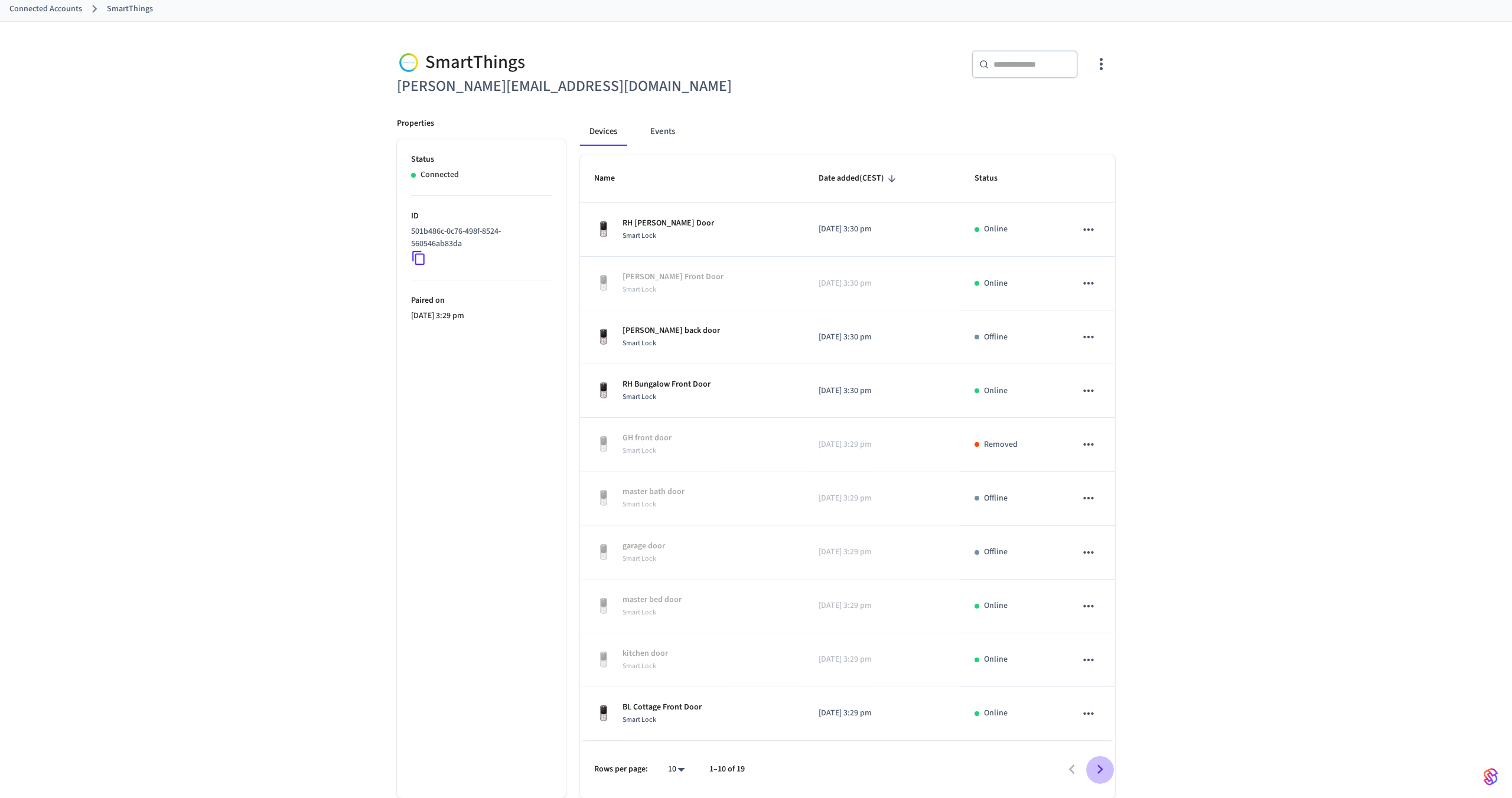
click at [1101, 772] on icon "Go to next page" at bounding box center [1100, 769] width 18 height 18
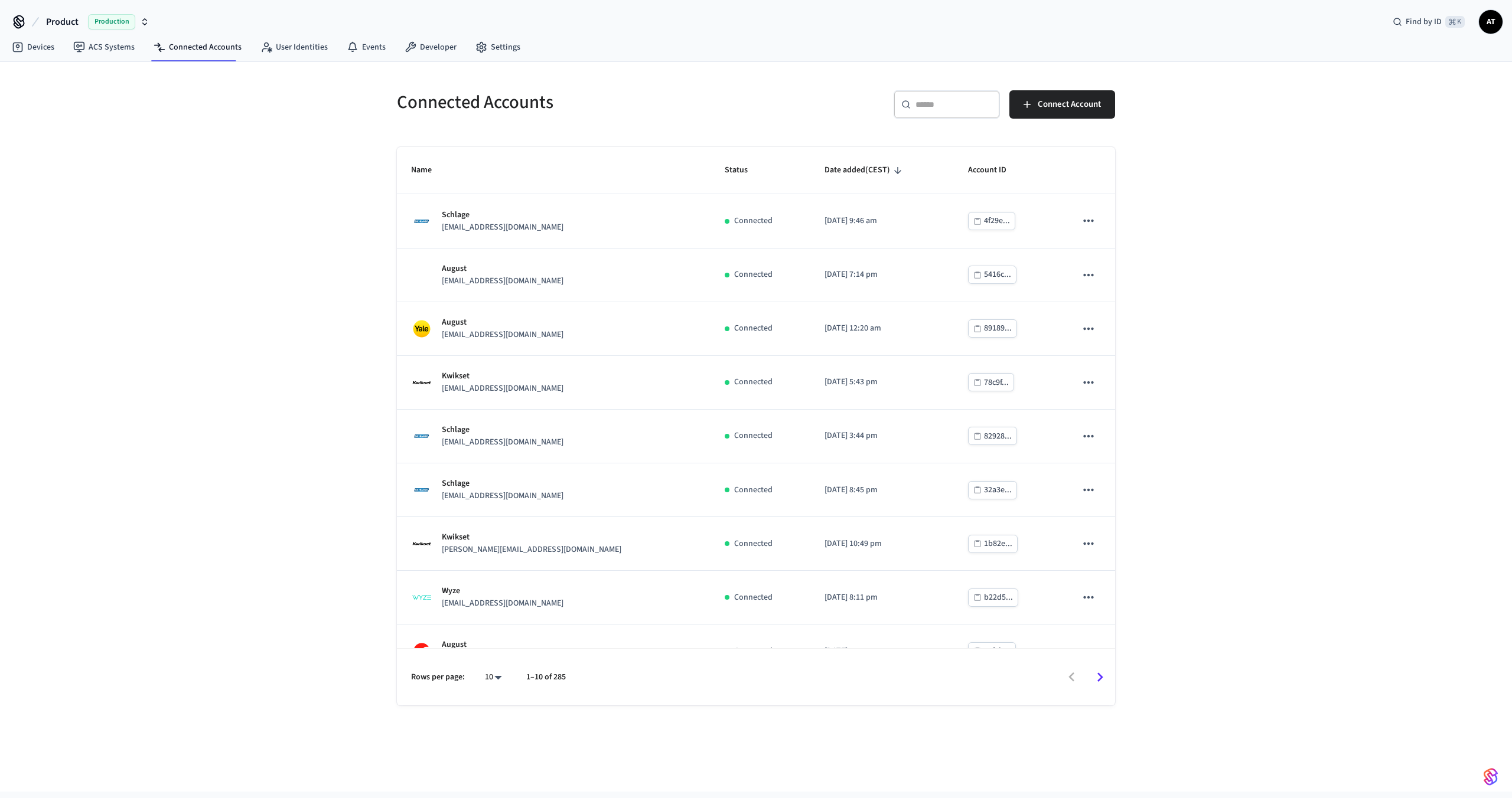
click at [943, 100] on input "text" at bounding box center [954, 104] width 77 height 12
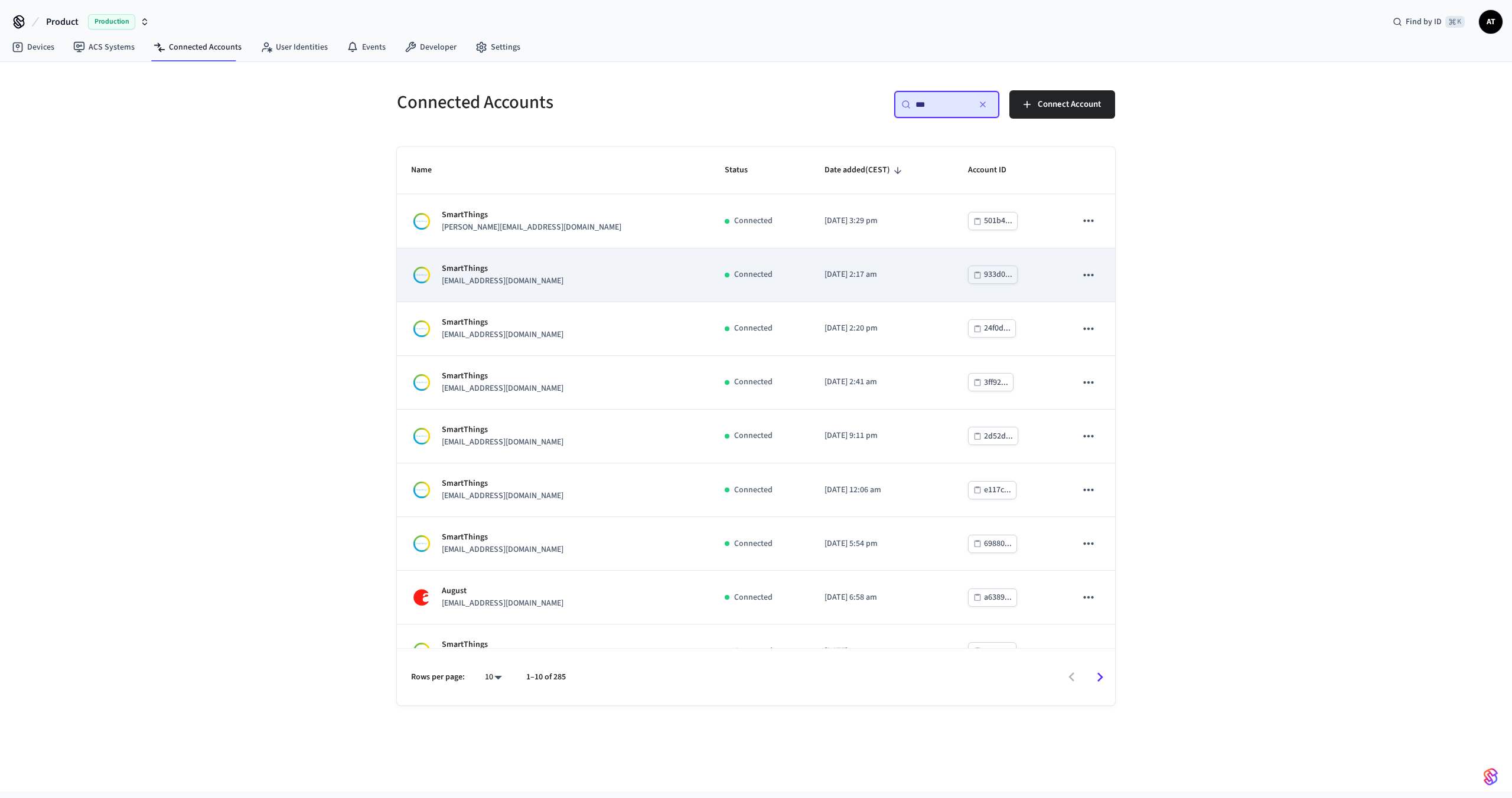
type input "***"
click at [493, 268] on p "SmartThings" at bounding box center [502, 269] width 122 height 13
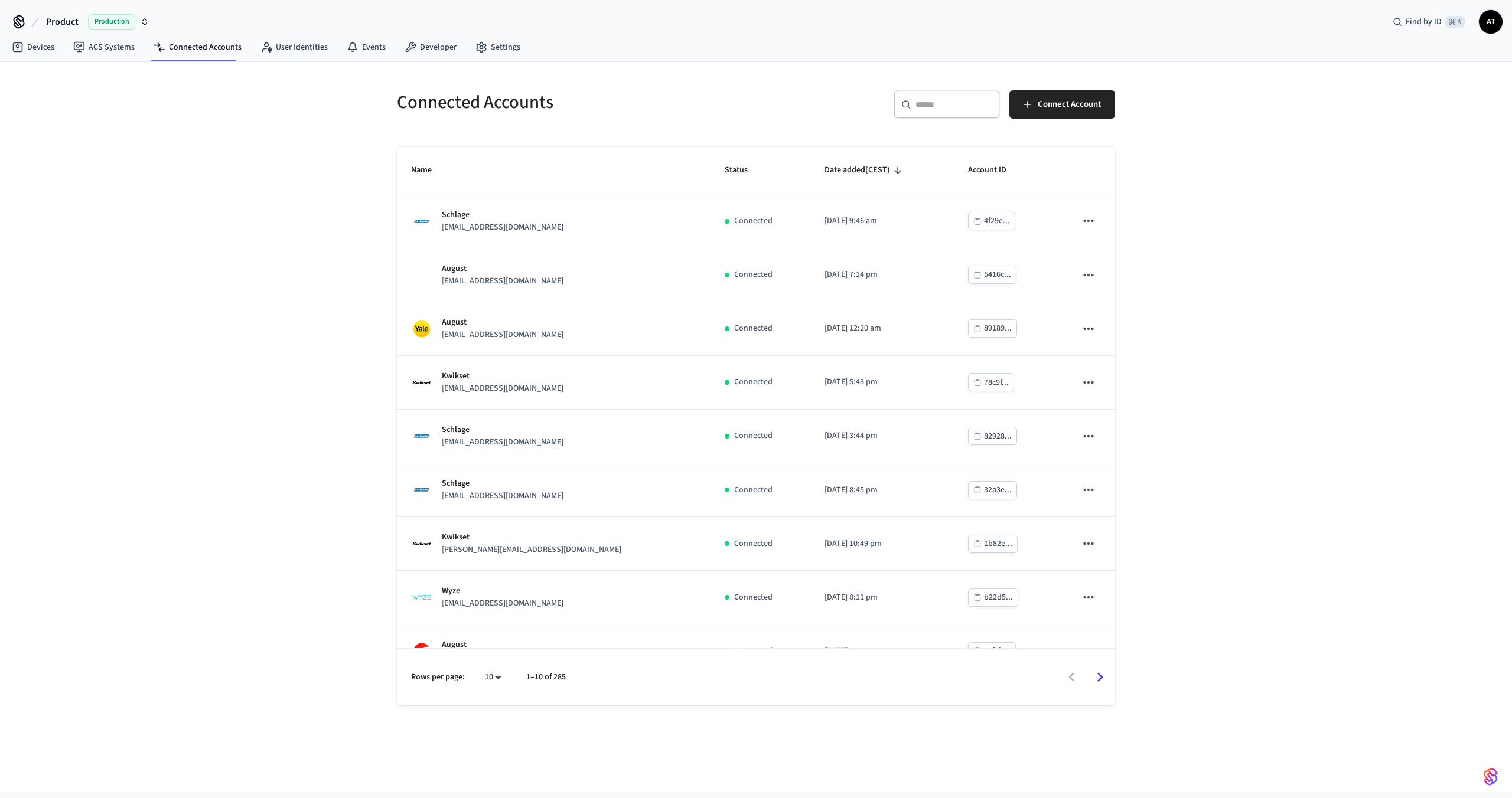
click at [949, 94] on div "​ ​" at bounding box center [946, 104] width 106 height 29
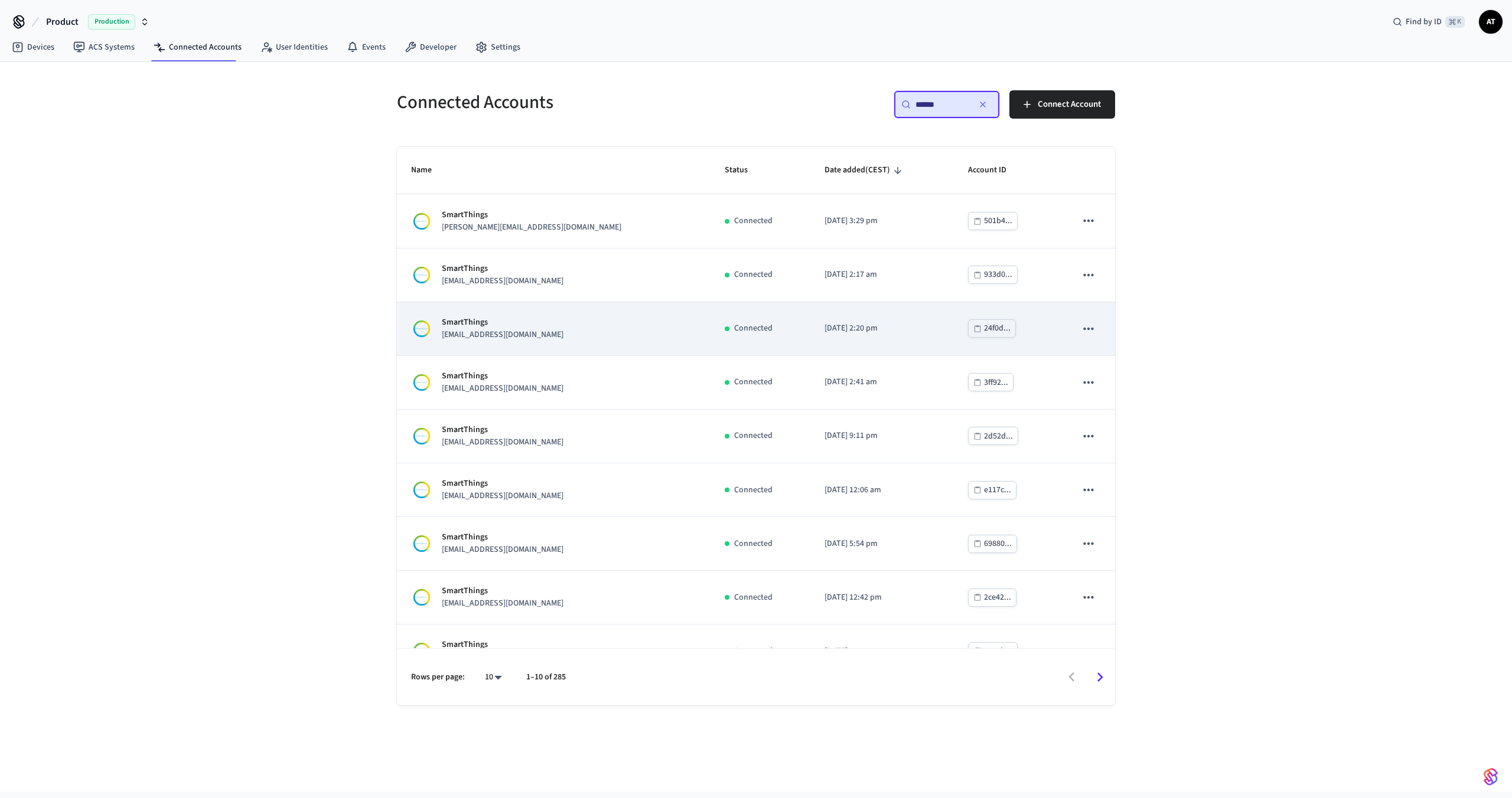
type input "******"
click at [541, 325] on div "SmartThings [EMAIL_ADDRESS][DOMAIN_NAME]" at bounding box center [553, 328] width 285 height 25
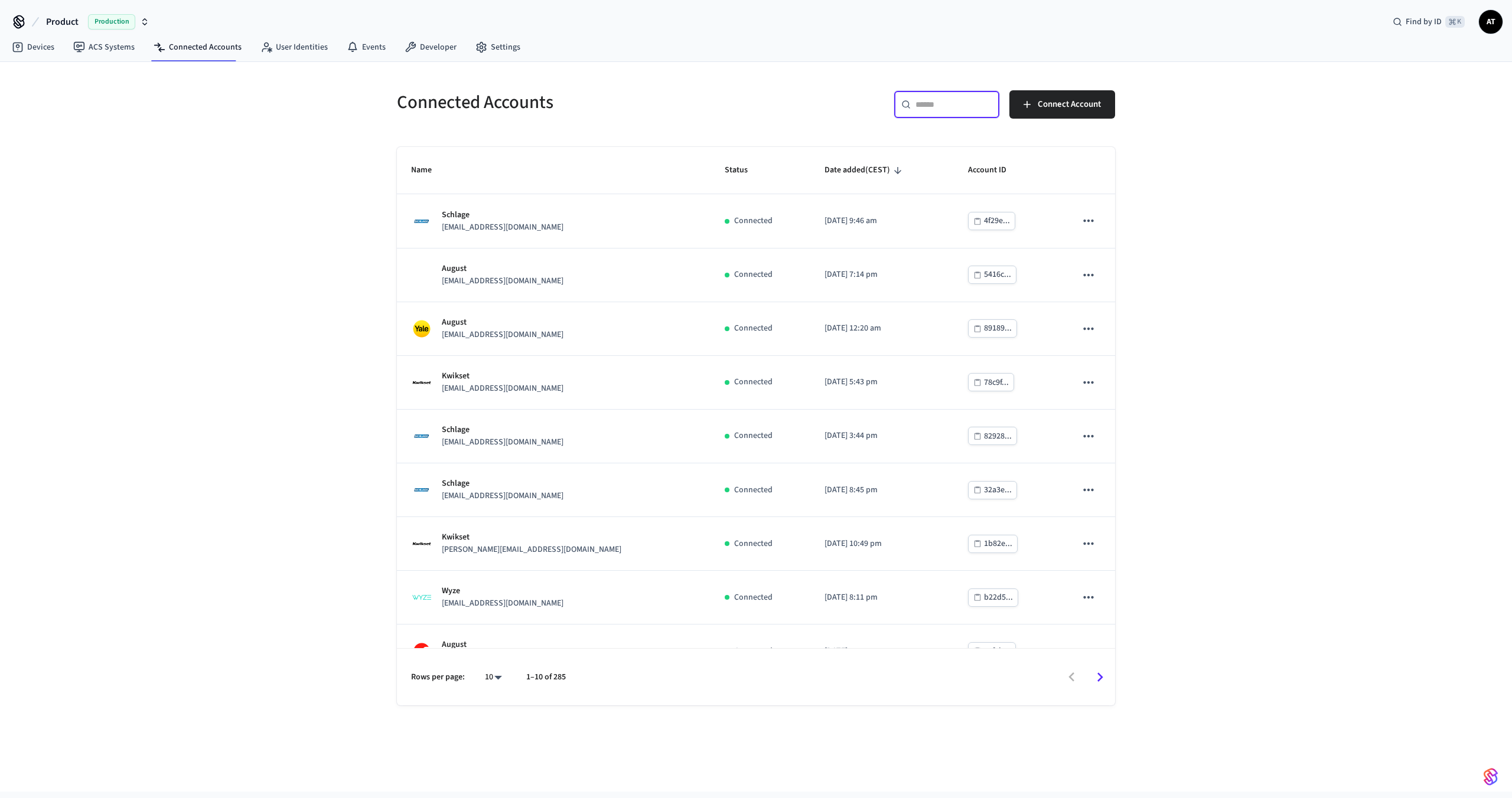
click at [936, 106] on input "text" at bounding box center [954, 104] width 77 height 12
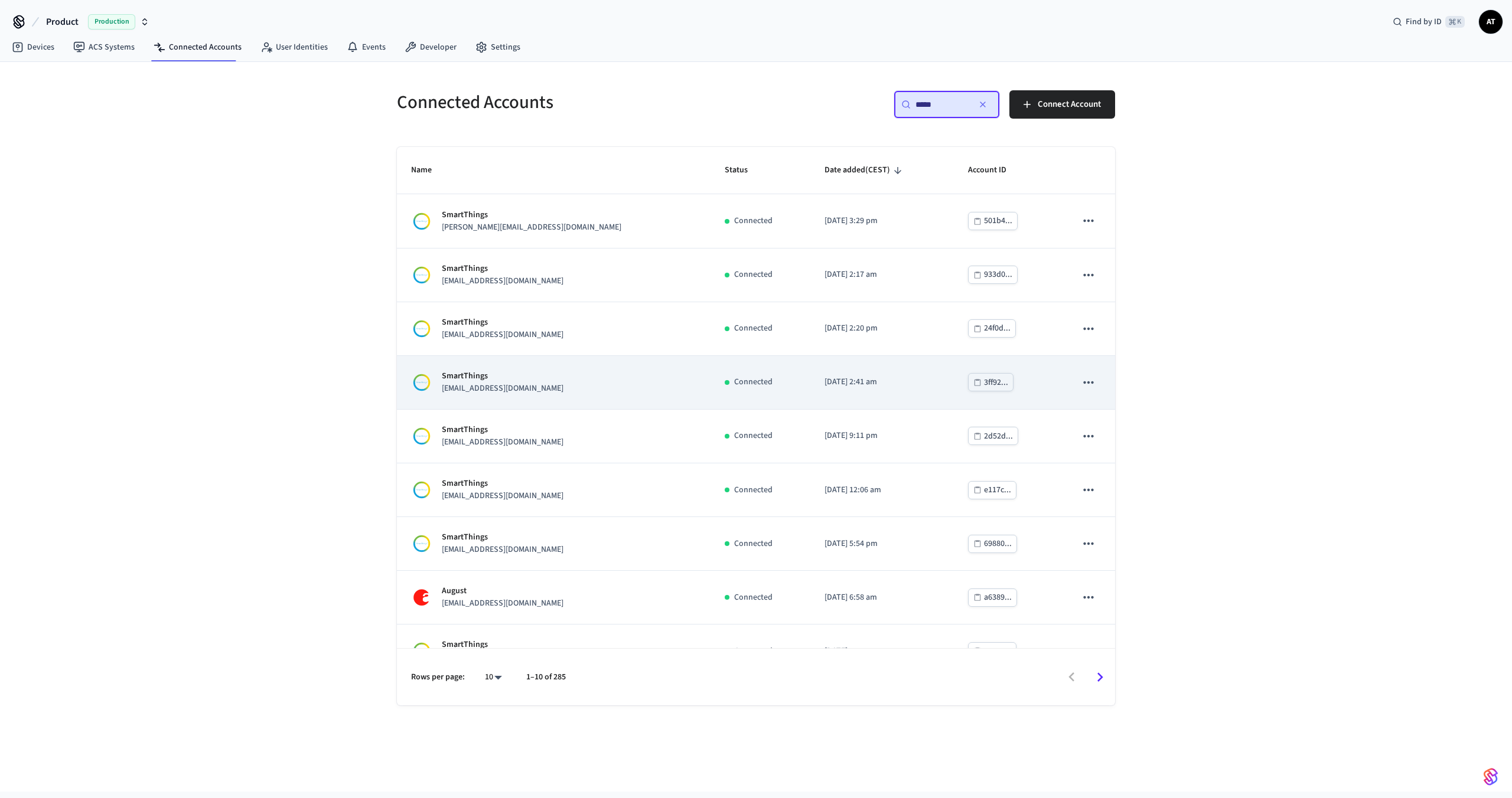
type input "*****"
click at [497, 386] on p "[EMAIL_ADDRESS][DOMAIN_NAME]" at bounding box center [502, 389] width 122 height 13
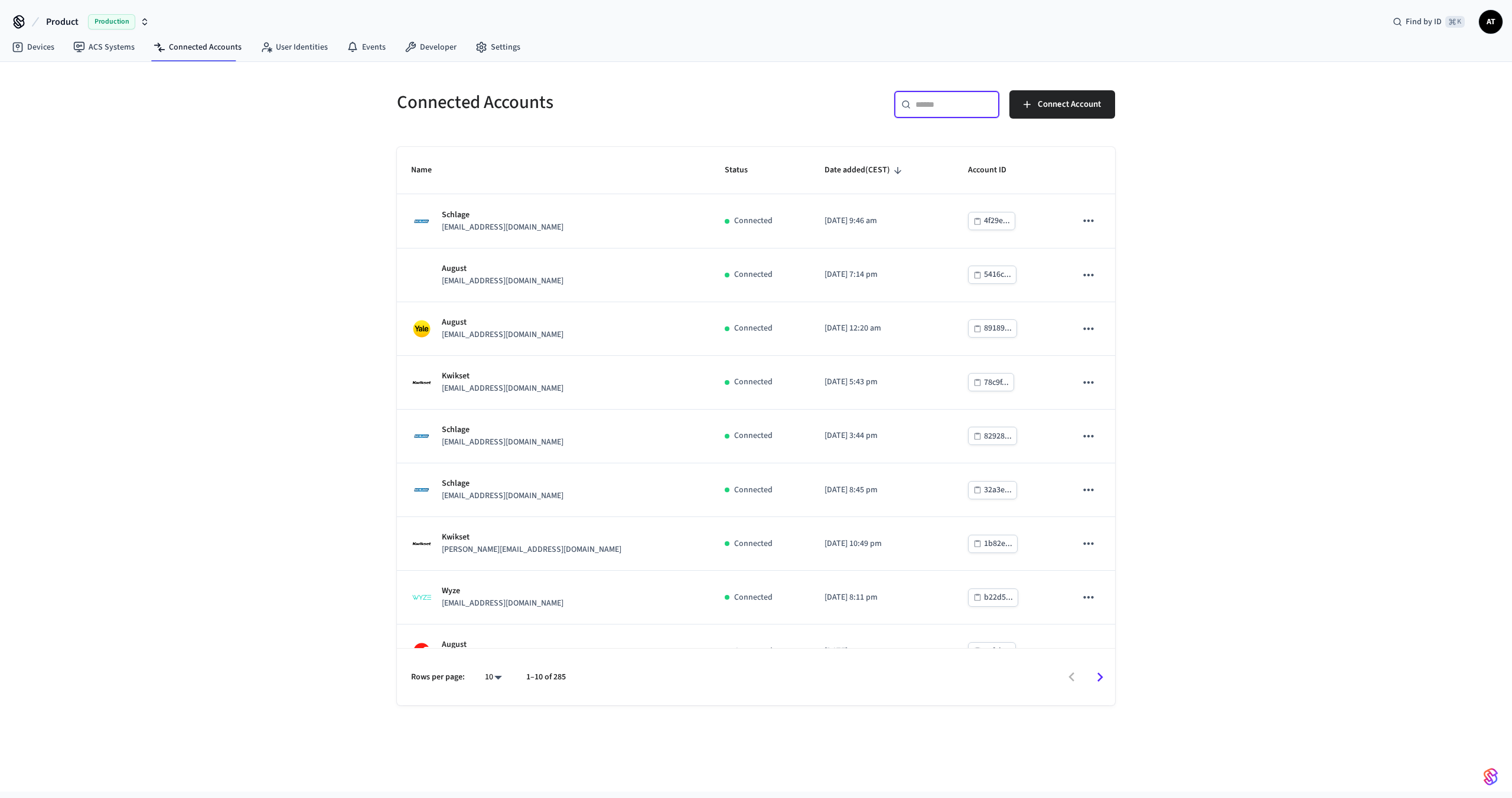
click at [967, 106] on input "text" at bounding box center [954, 104] width 77 height 12
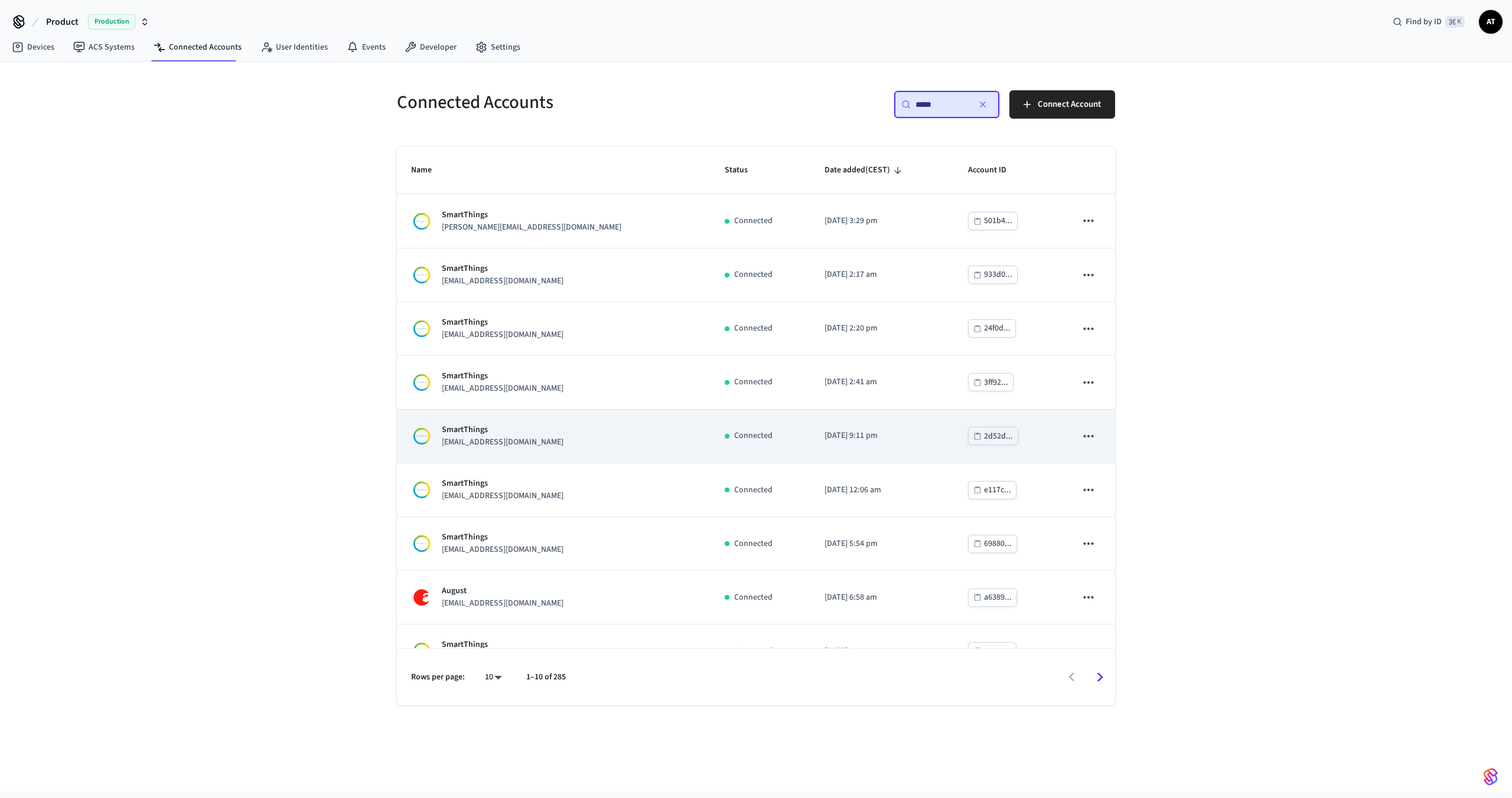
type input "*****"
click at [584, 438] on div "SmartThings [EMAIL_ADDRESS][DOMAIN_NAME]" at bounding box center [553, 436] width 285 height 25
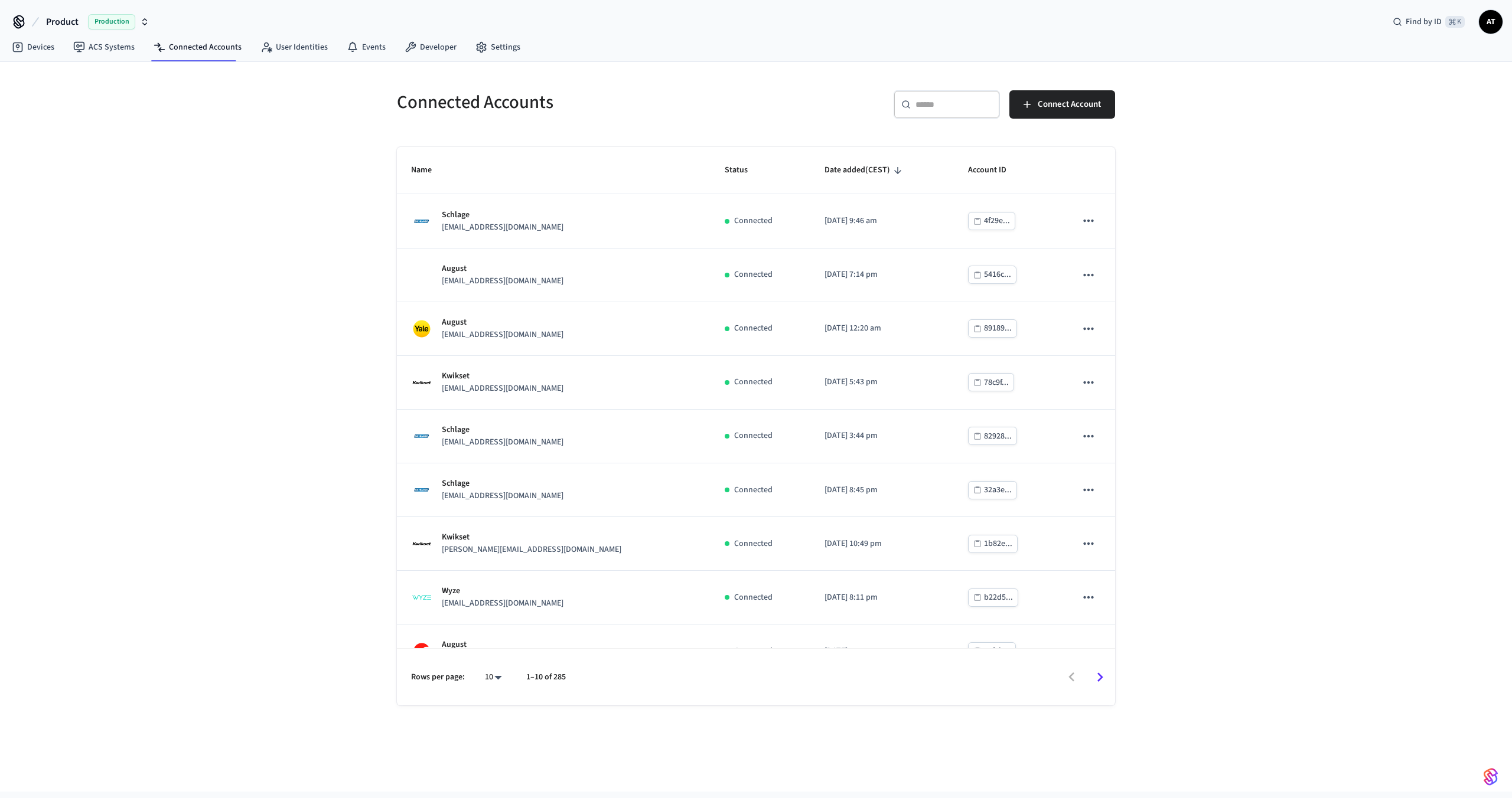
click at [921, 104] on input "text" at bounding box center [954, 104] width 77 height 12
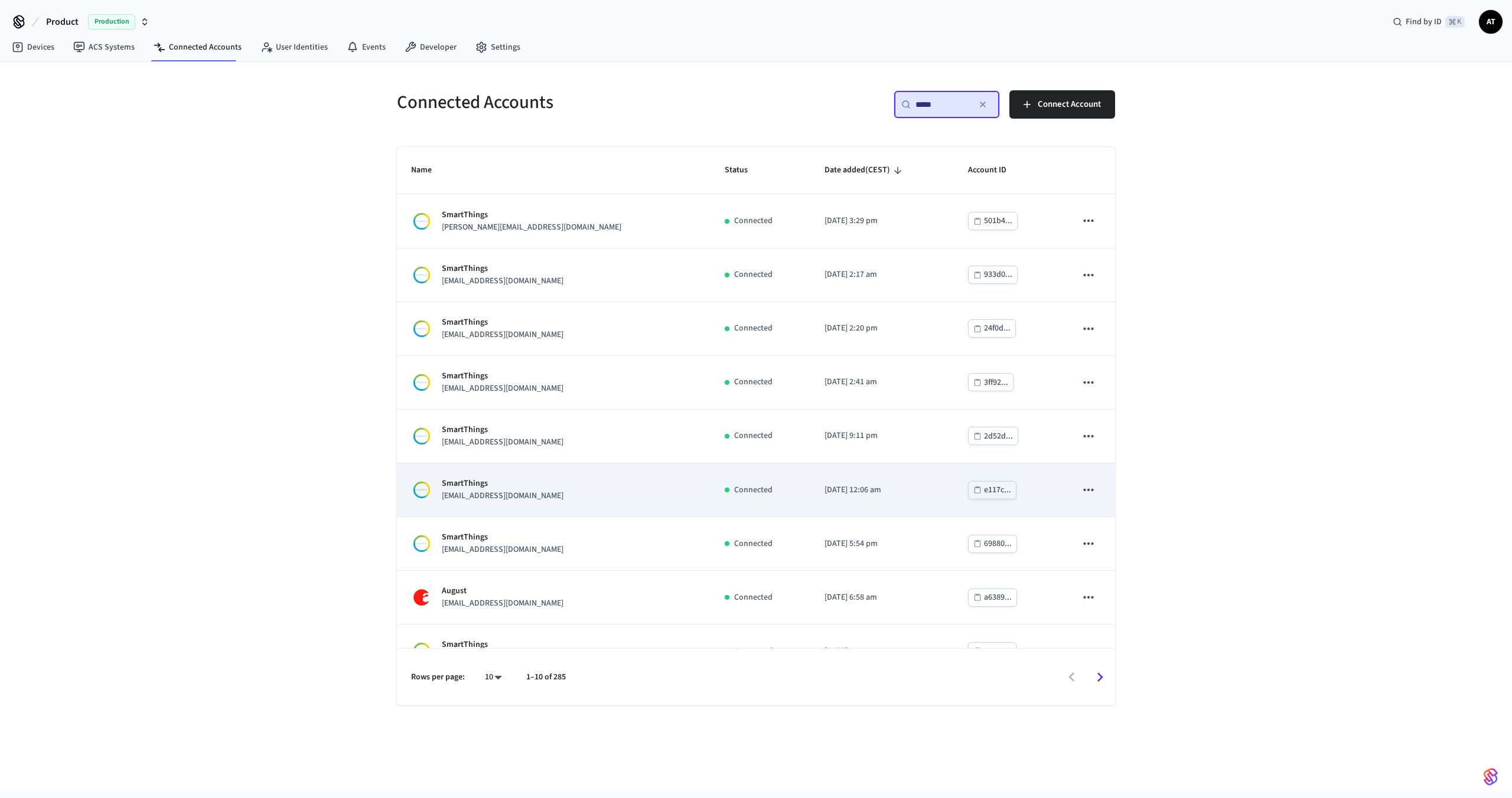
type input "*****"
click at [521, 490] on p "[EMAIL_ADDRESS][DOMAIN_NAME]" at bounding box center [502, 497] width 122 height 13
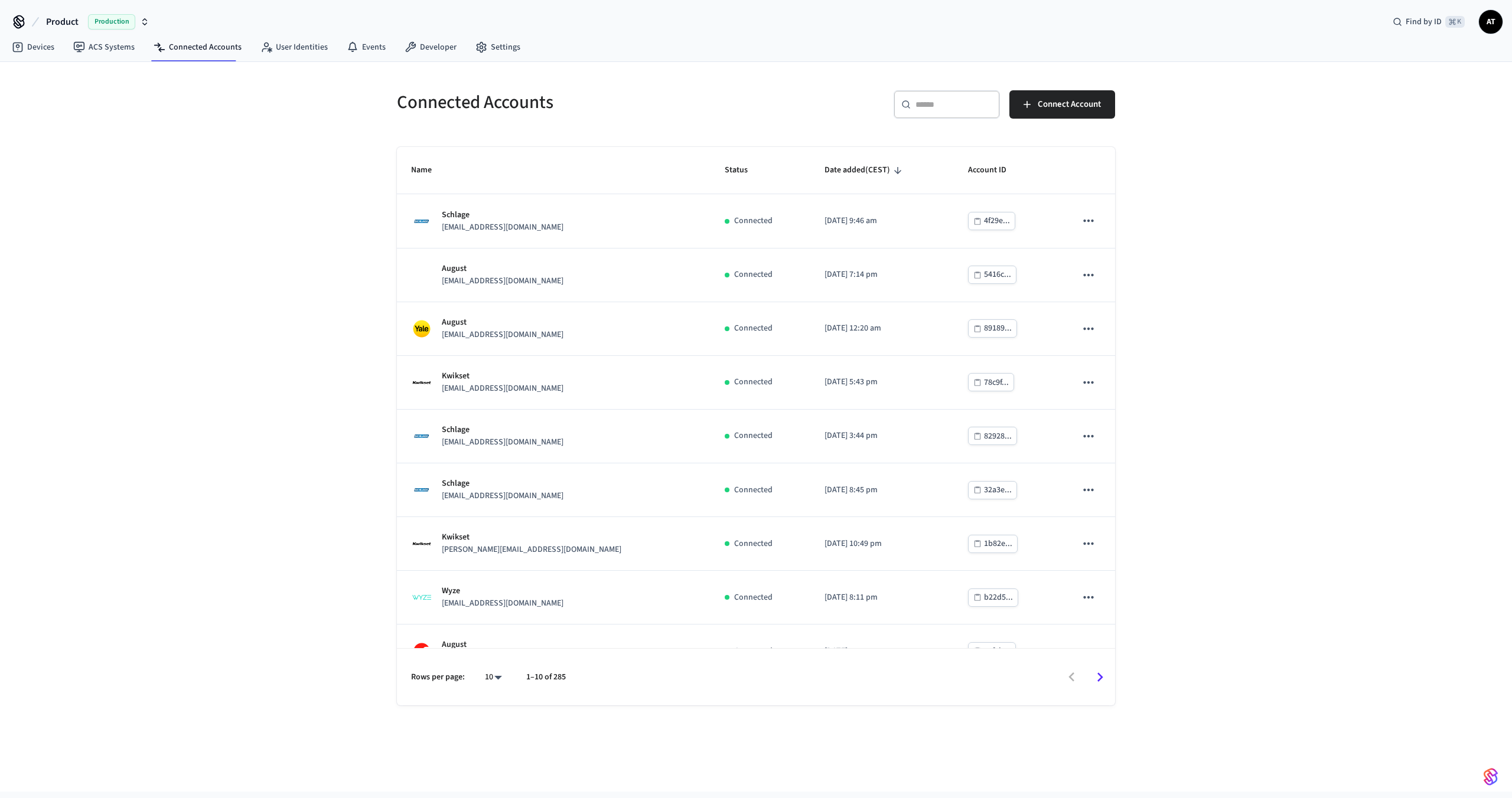
click at [946, 114] on div "​ ​" at bounding box center [946, 104] width 106 height 29
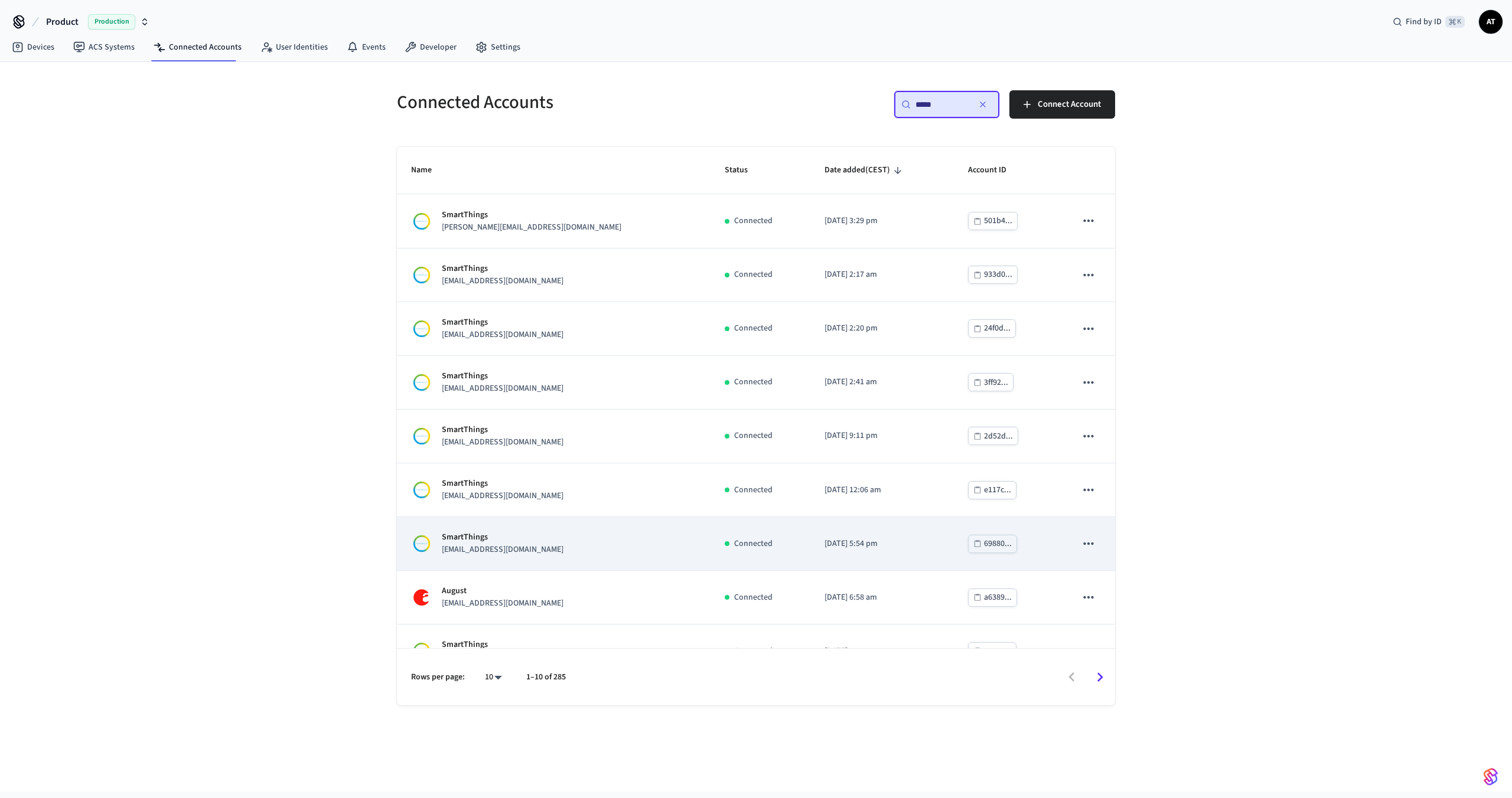
type input "*****"
click at [525, 555] on p "[EMAIL_ADDRESS][DOMAIN_NAME]" at bounding box center [502, 550] width 122 height 13
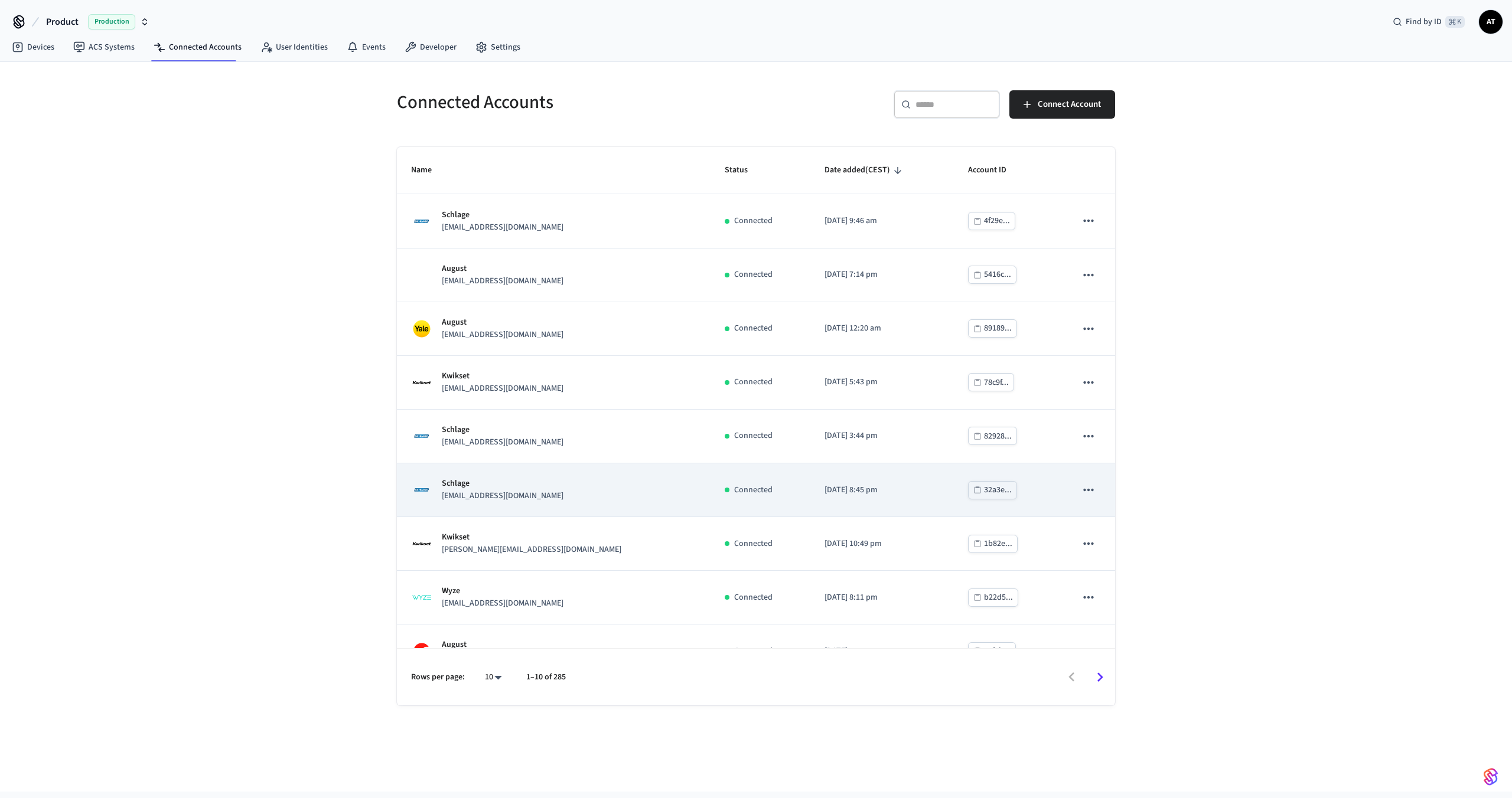
scroll to position [85, 0]
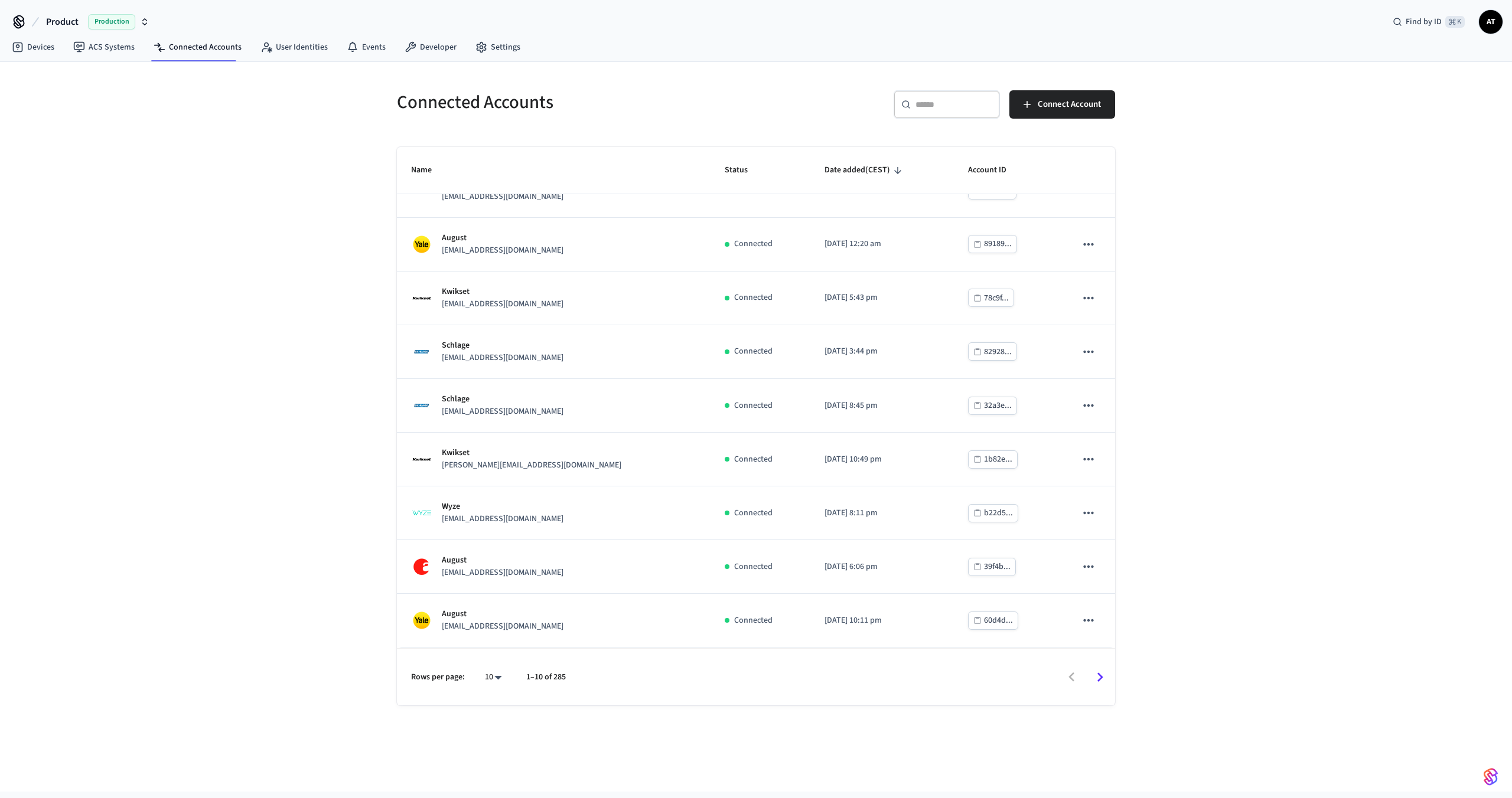
click at [944, 108] on input "text" at bounding box center [954, 104] width 77 height 12
type input "*****"
click at [1092, 682] on icon "Go to next page" at bounding box center [1100, 677] width 18 height 18
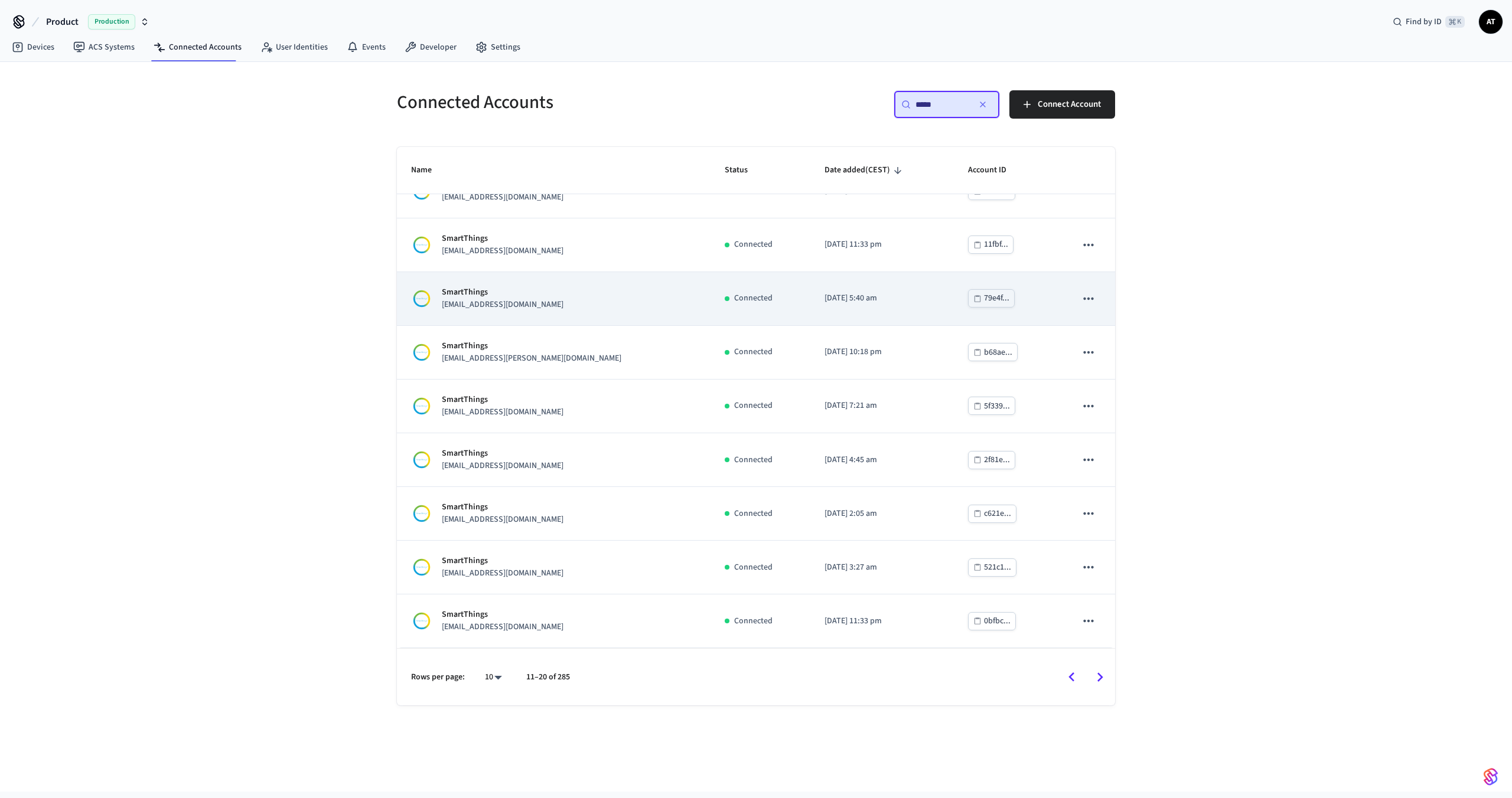
scroll to position [0, 0]
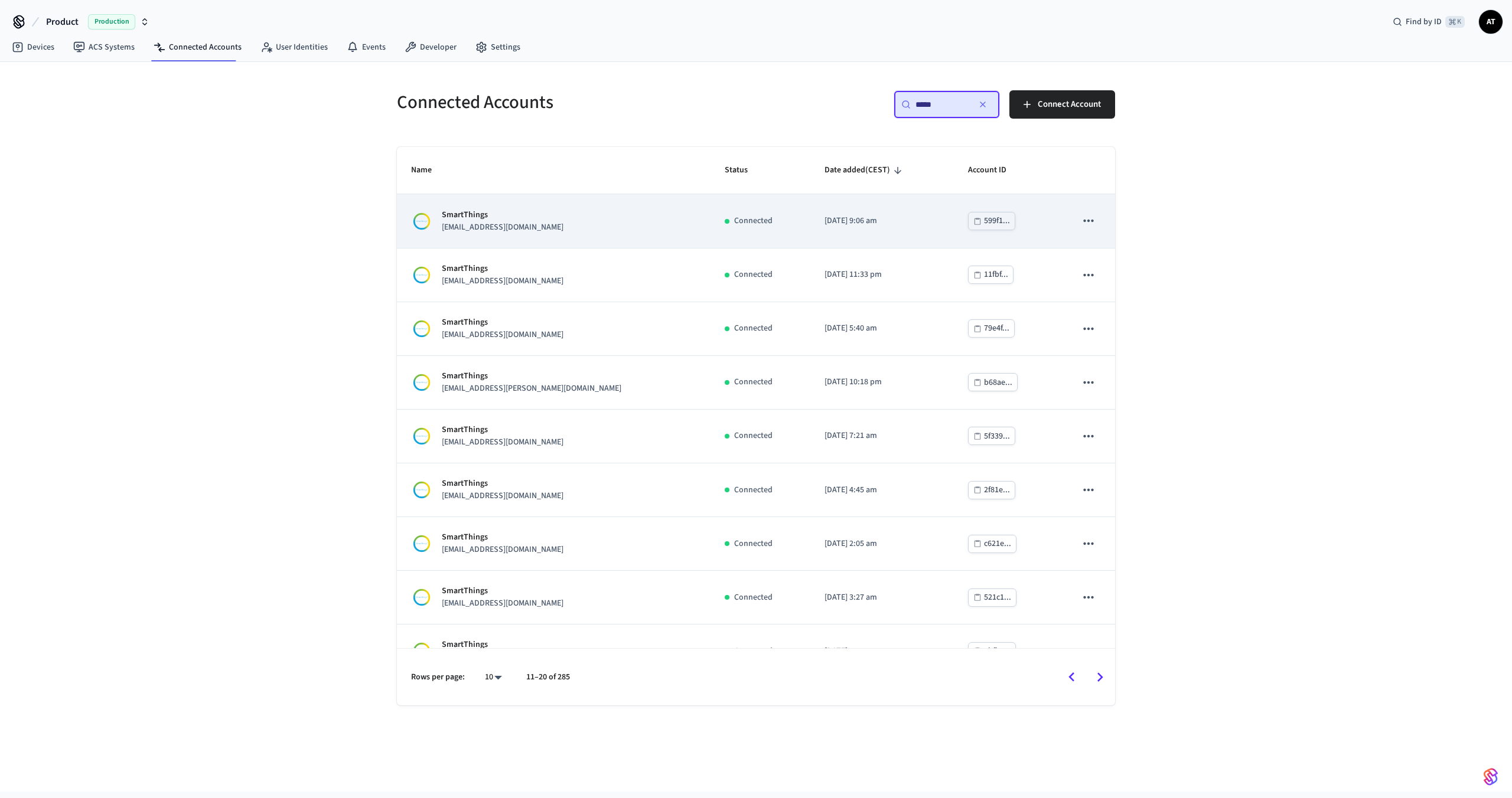
click at [559, 238] on td "SmartThings [EMAIL_ADDRESS][DOMAIN_NAME]" at bounding box center [553, 221] width 313 height 53
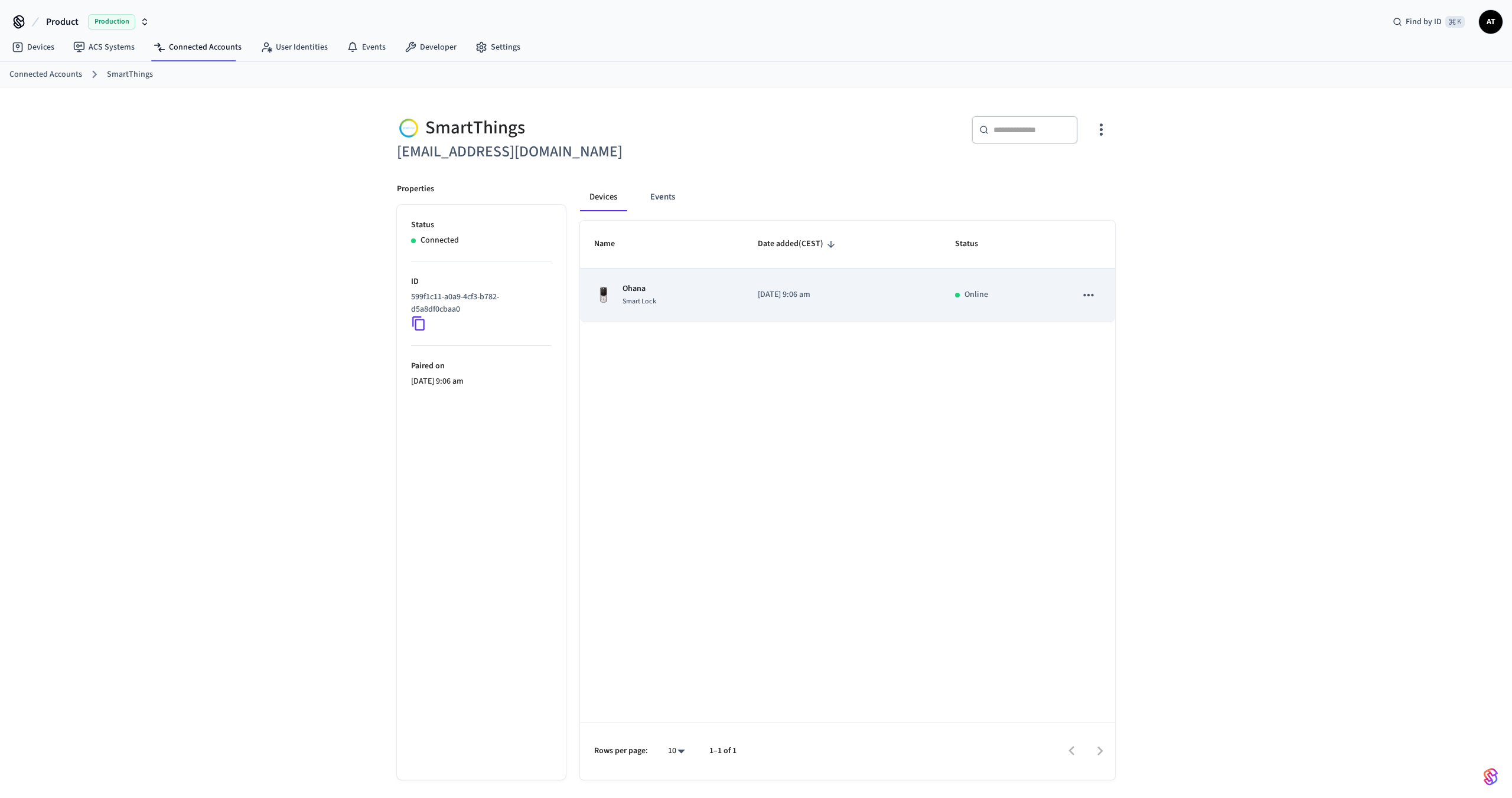
click at [667, 312] on td "Ohana Smart Lock" at bounding box center [661, 295] width 163 height 53
